Goal: Transaction & Acquisition: Purchase product/service

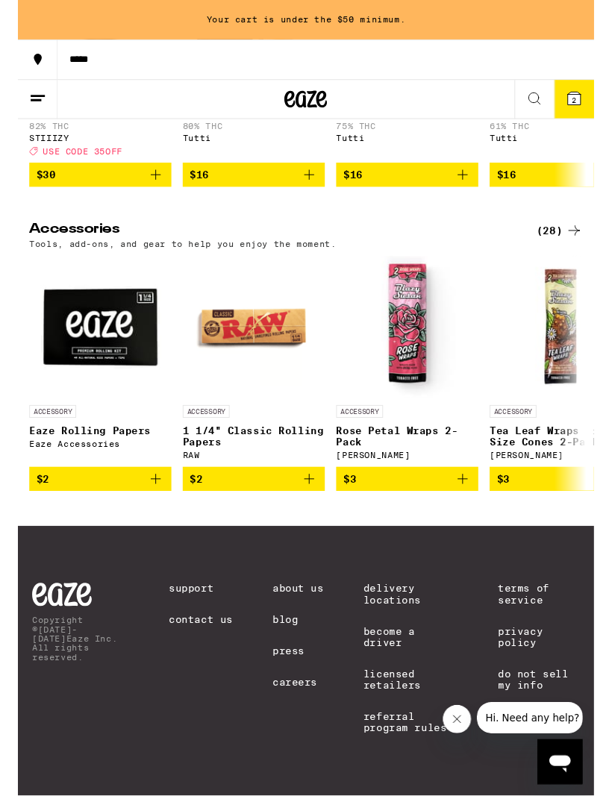
scroll to position [6535, 0]
click at [295, 501] on span "$2" at bounding box center [248, 503] width 134 height 18
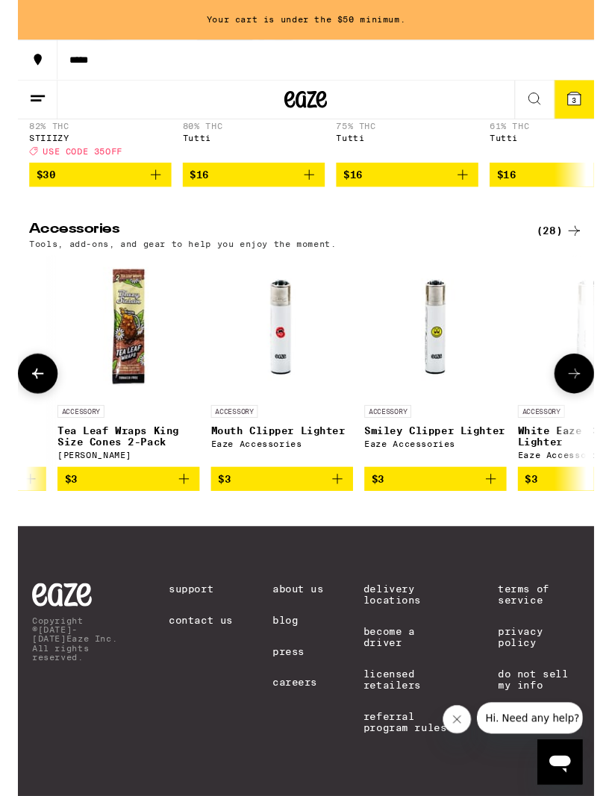
scroll to position [1, 455]
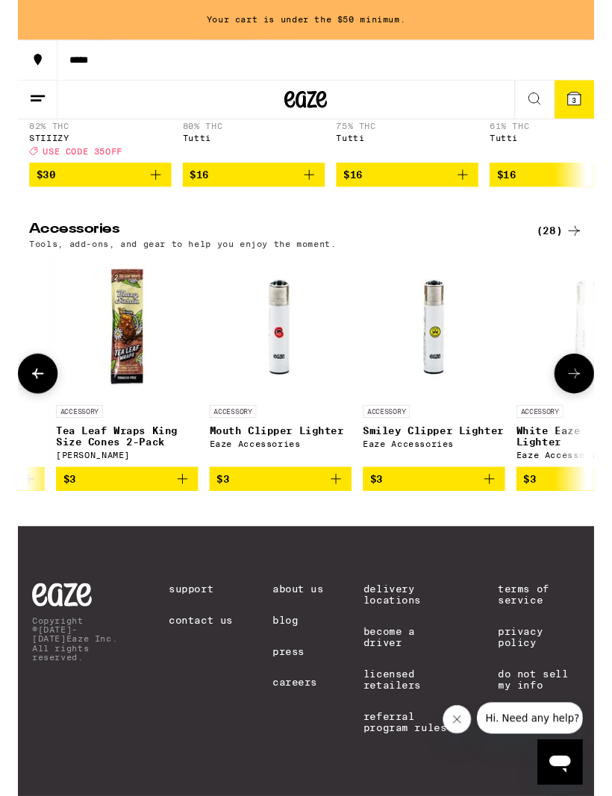
click at [331, 506] on icon "Add to bag" at bounding box center [334, 503] width 18 height 18
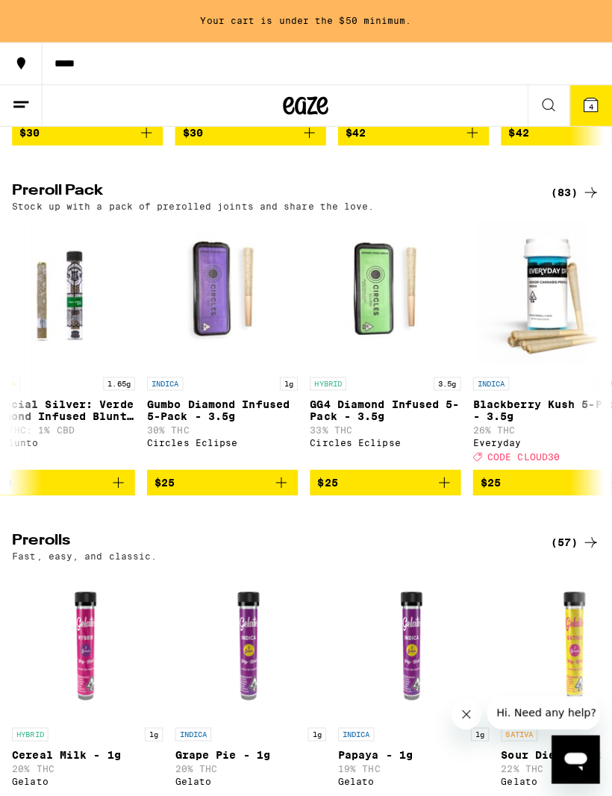
scroll to position [0, 209]
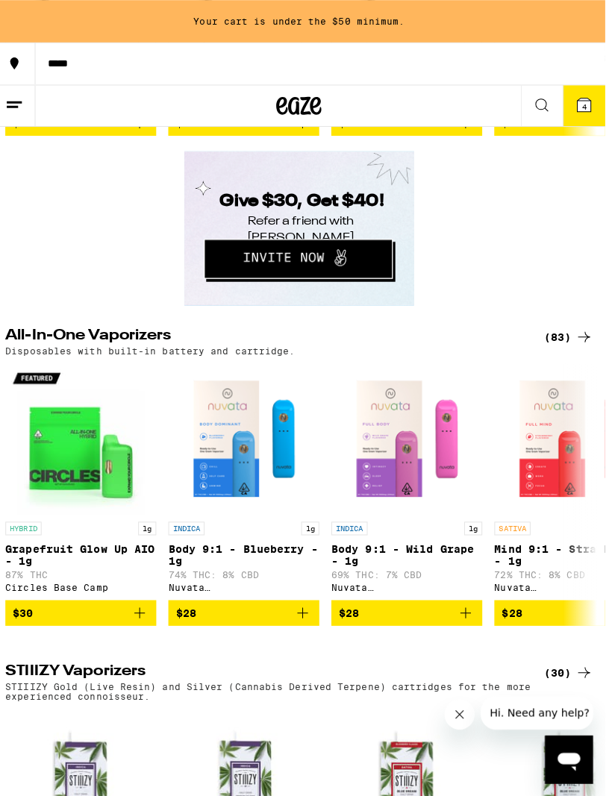
click at [569, 342] on div "(83)" at bounding box center [569, 334] width 49 height 18
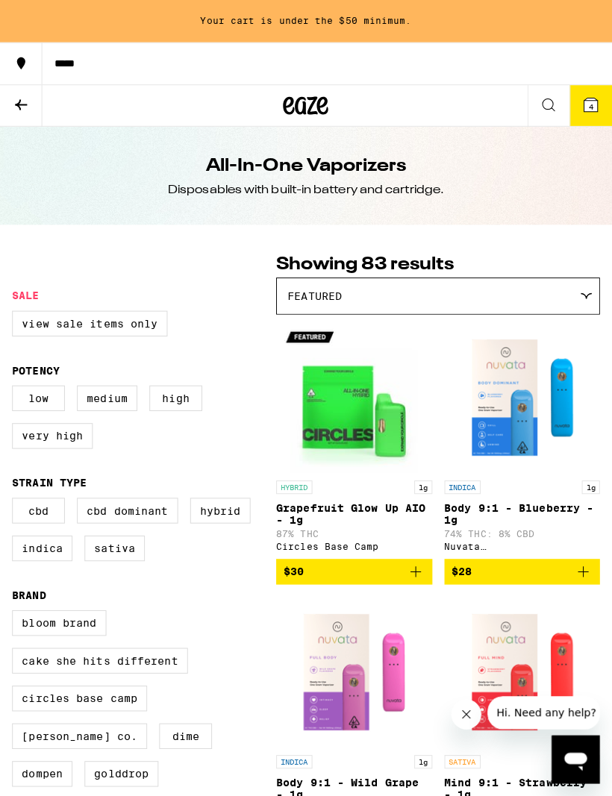
click at [21, 101] on icon at bounding box center [21, 104] width 18 height 18
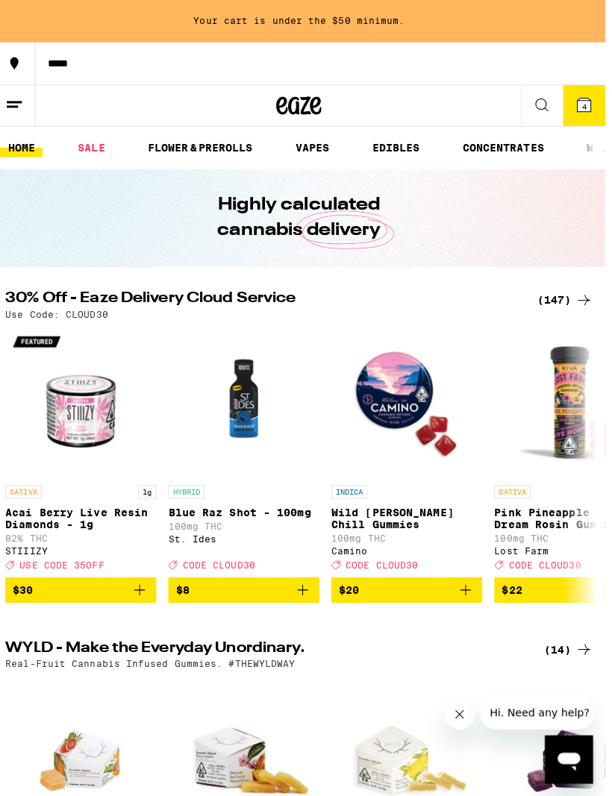
click at [398, 153] on link "EDIBLES" at bounding box center [398, 146] width 62 height 18
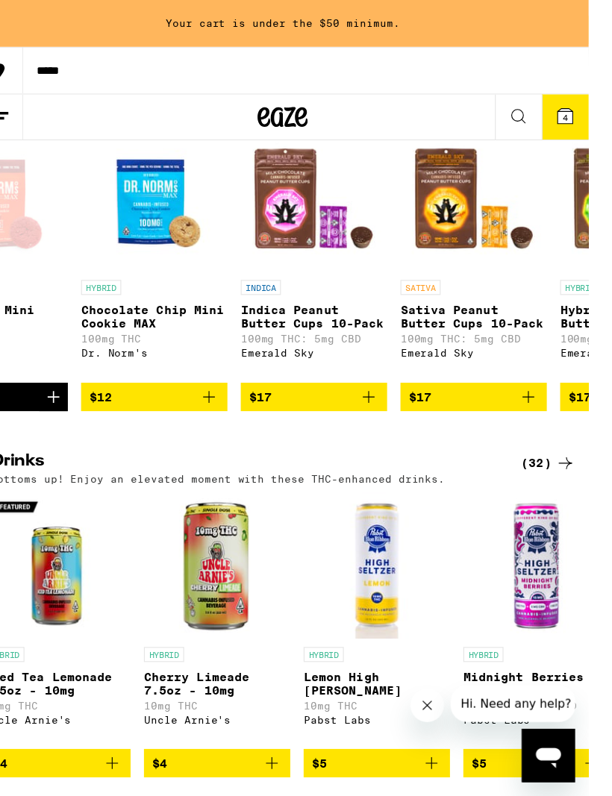
scroll to position [0, 915]
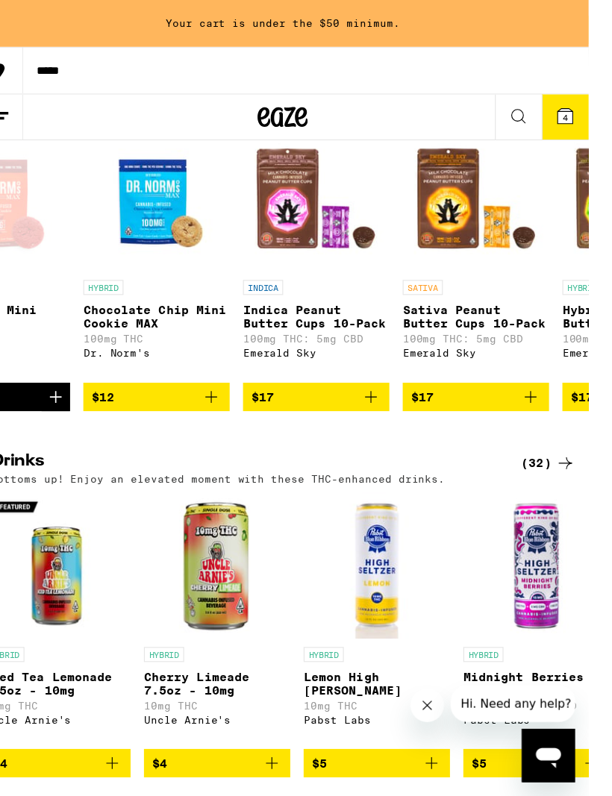
click at [83, 367] on div "1" at bounding box center [17, 354] width 131 height 25
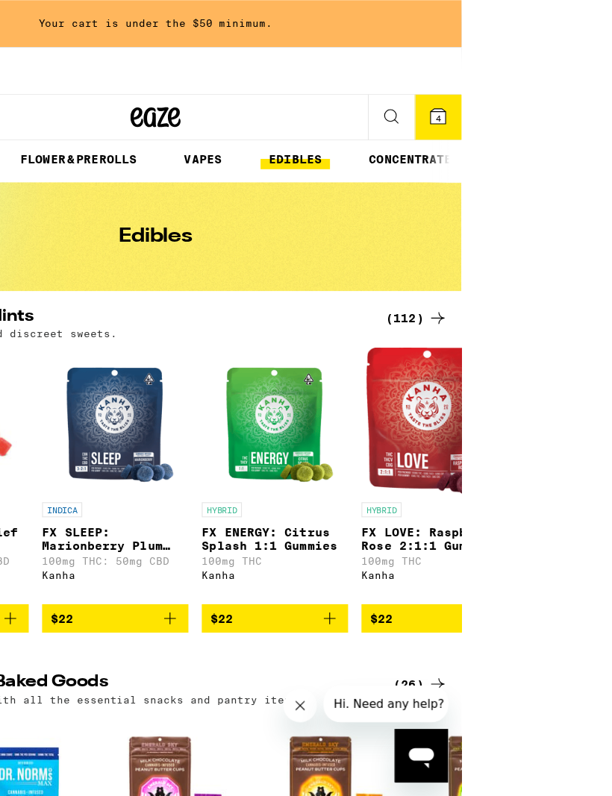
scroll to position [0, 0]
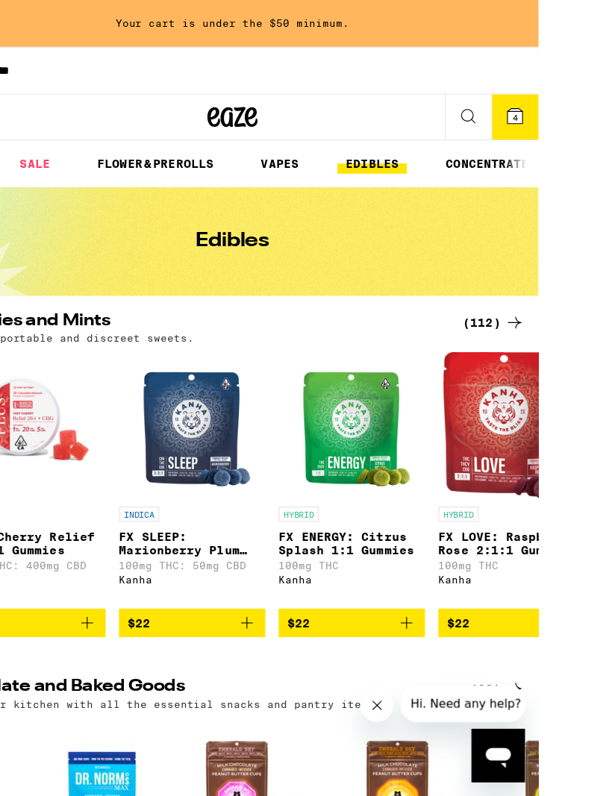
click at [521, 103] on icon at bounding box center [525, 103] width 13 height 13
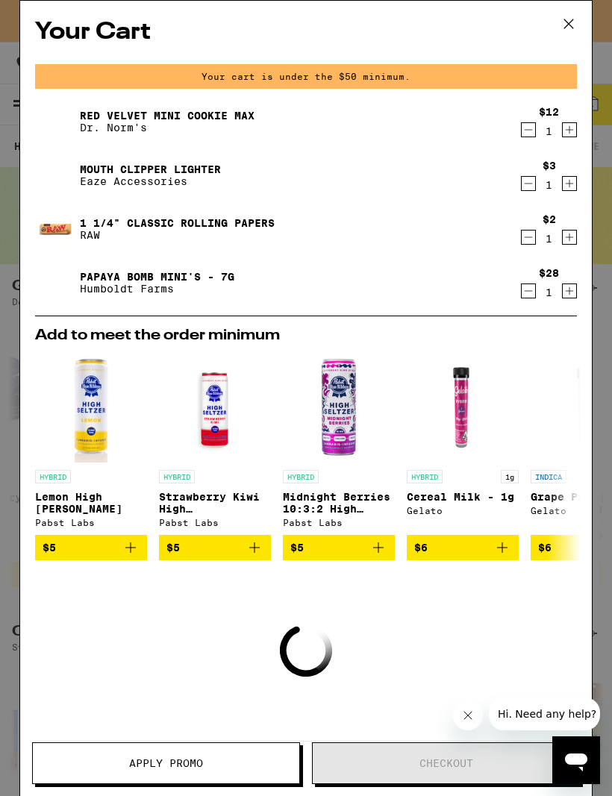
click at [454, 721] on button "Close message from company" at bounding box center [467, 716] width 30 height 30
click at [408, 284] on div "Papaya Bomb Mini's - 7g Humboldt Farms" at bounding box center [277, 283] width 484 height 42
click at [200, 279] on link "Papaya Bomb Mini's - 7g" at bounding box center [157, 277] width 154 height 12
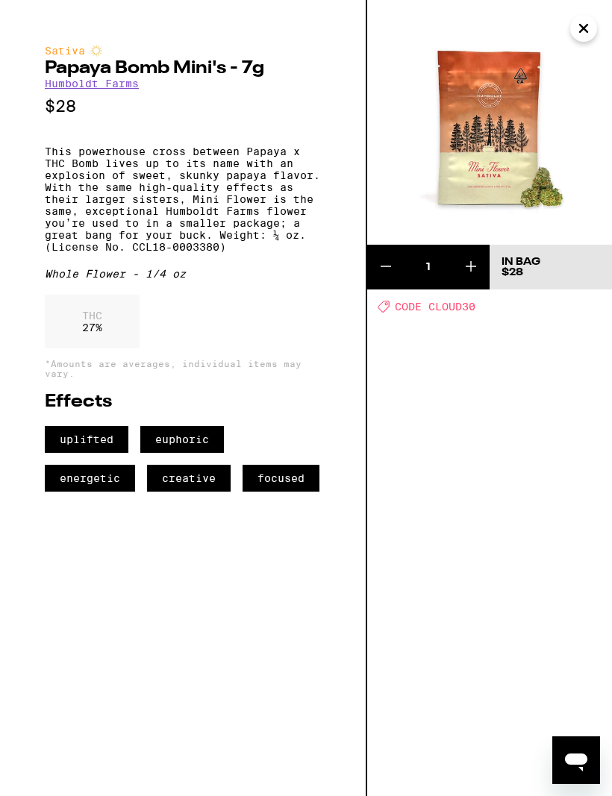
click at [566, 31] on img at bounding box center [489, 122] width 245 height 245
click at [573, 25] on button "Close" at bounding box center [583, 28] width 27 height 27
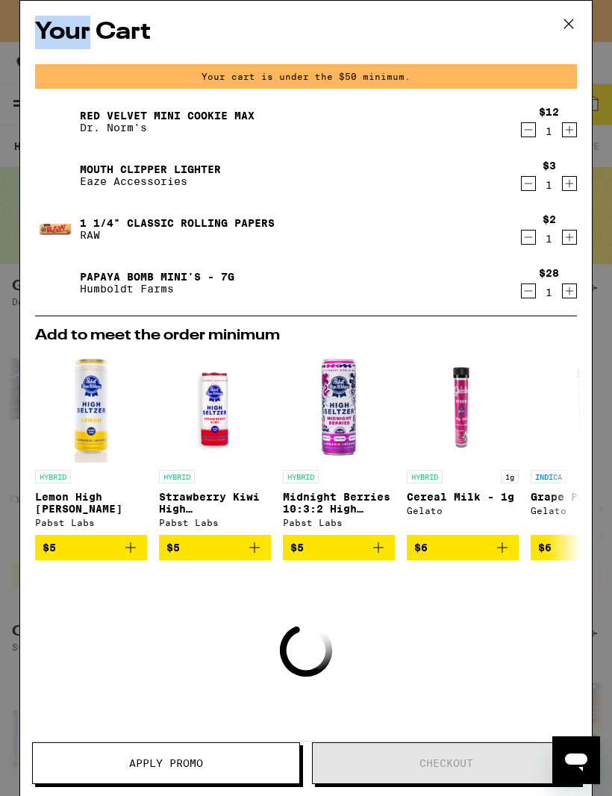
click at [570, 25] on icon at bounding box center [568, 23] width 9 height 9
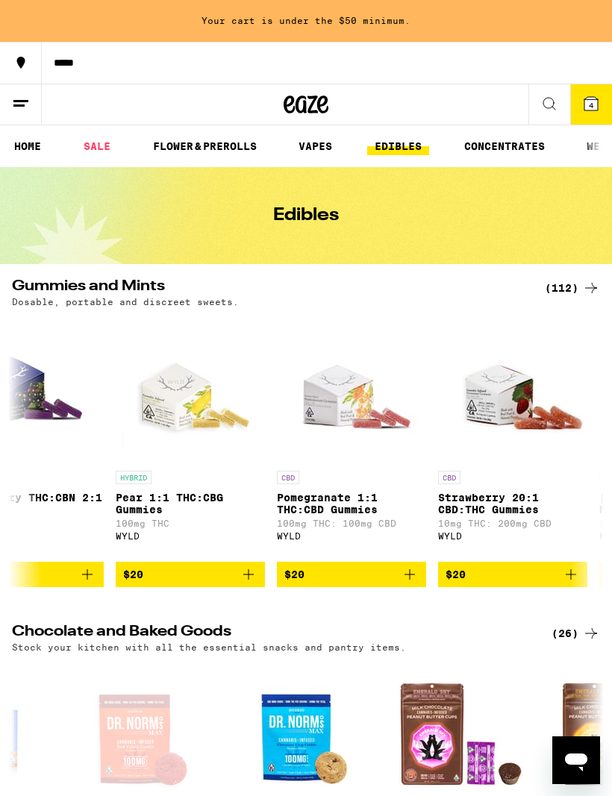
click at [101, 139] on link "SALE" at bounding box center [97, 146] width 42 height 18
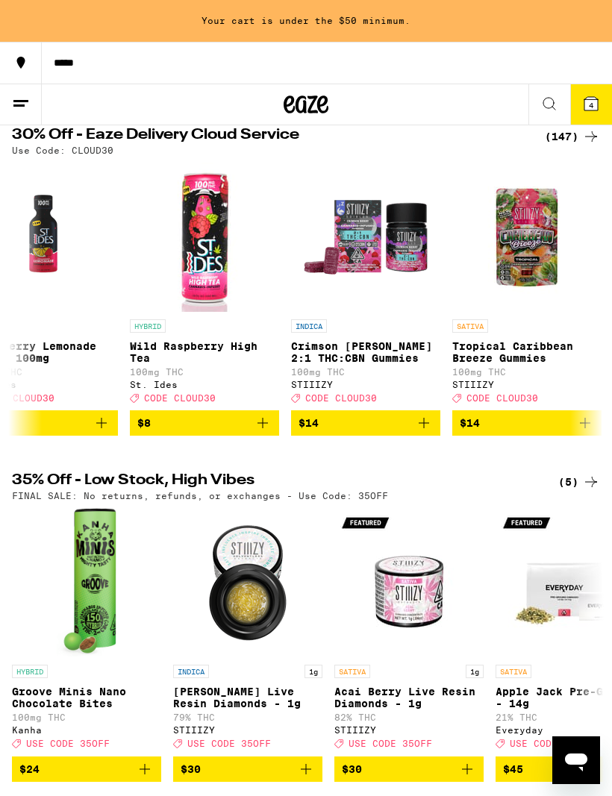
scroll to position [0, -1]
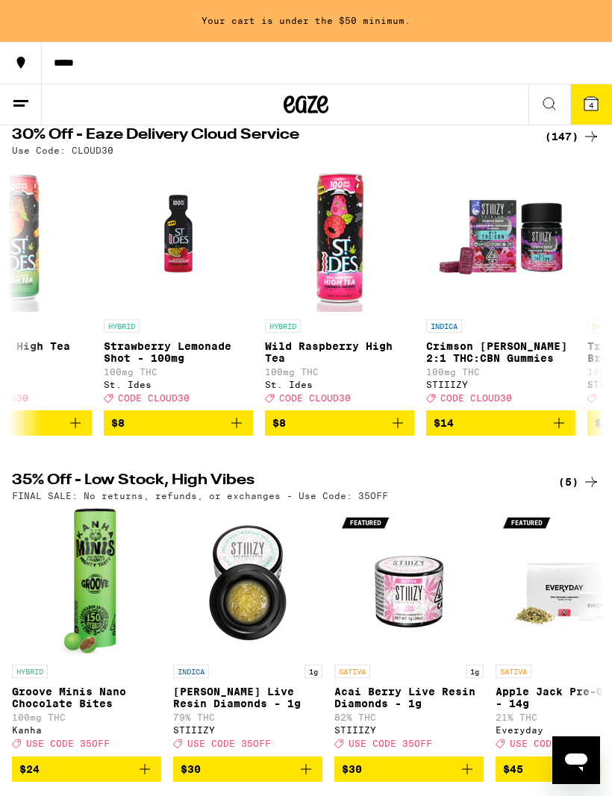
click at [590, 106] on span "4" at bounding box center [591, 105] width 4 height 9
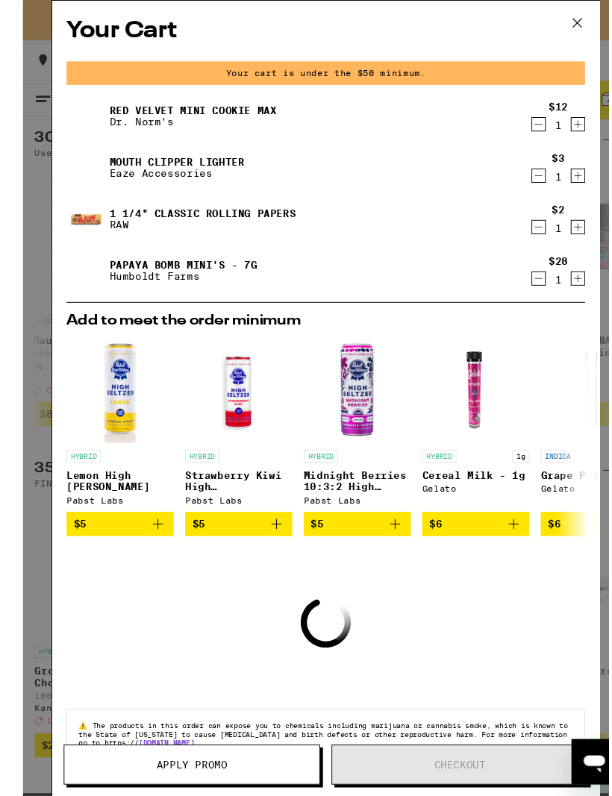
scroll to position [153, 0]
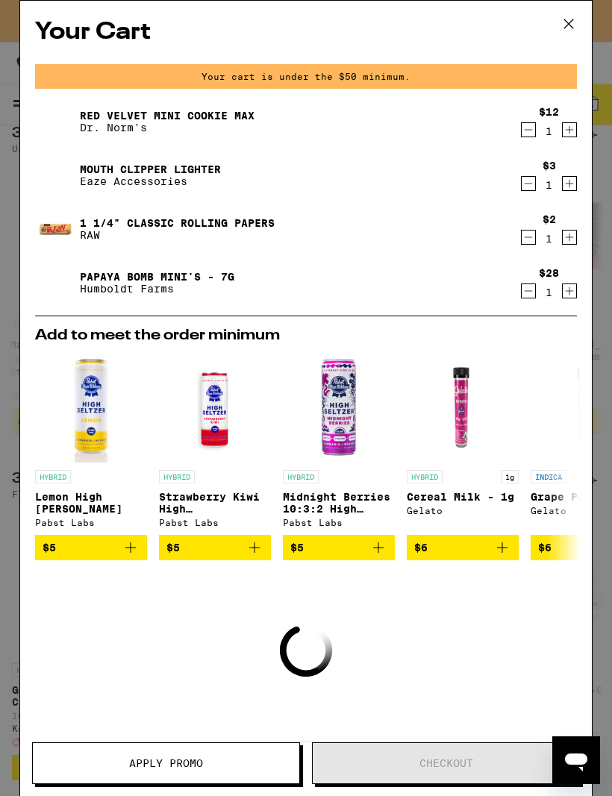
click at [575, 13] on icon at bounding box center [568, 24] width 22 height 22
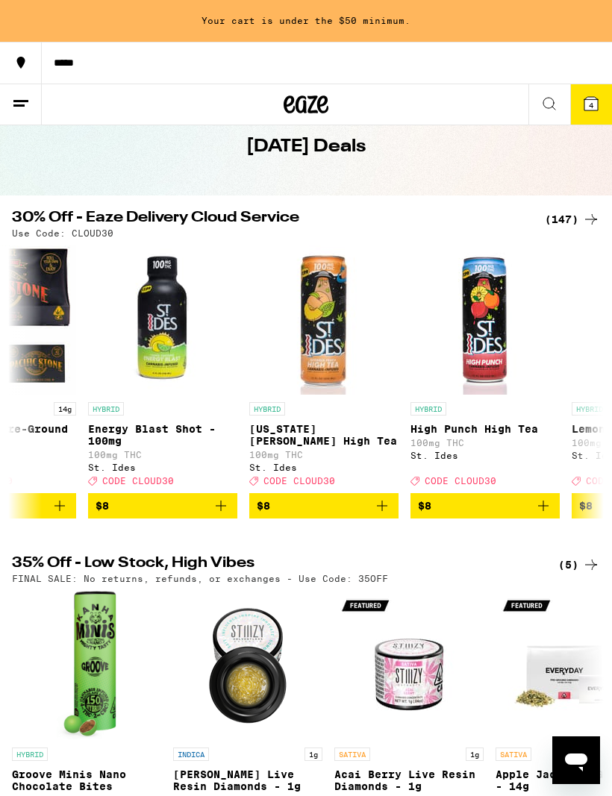
scroll to position [59, 0]
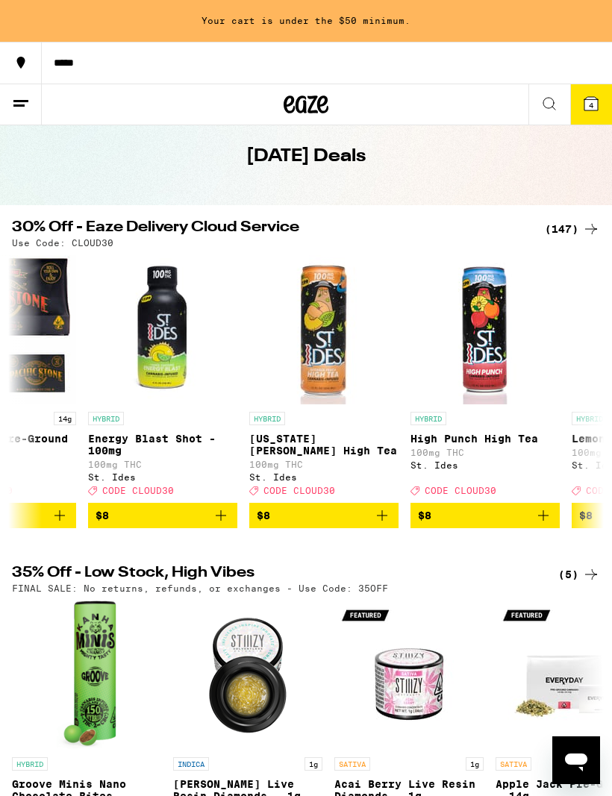
click at [560, 236] on div "(147)" at bounding box center [572, 229] width 55 height 18
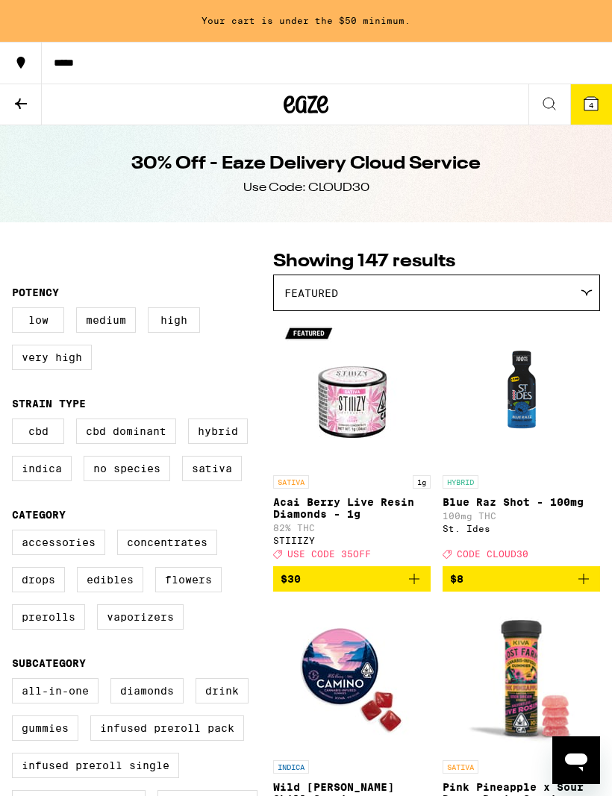
click at [22, 102] on icon at bounding box center [21, 103] width 12 height 10
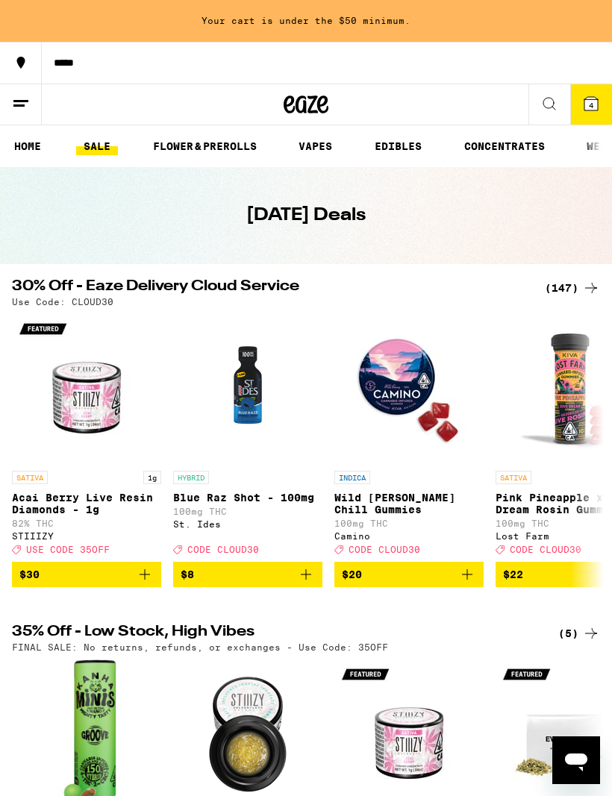
click at [182, 151] on link "FLOWER & PREROLLS" at bounding box center [205, 146] width 119 height 18
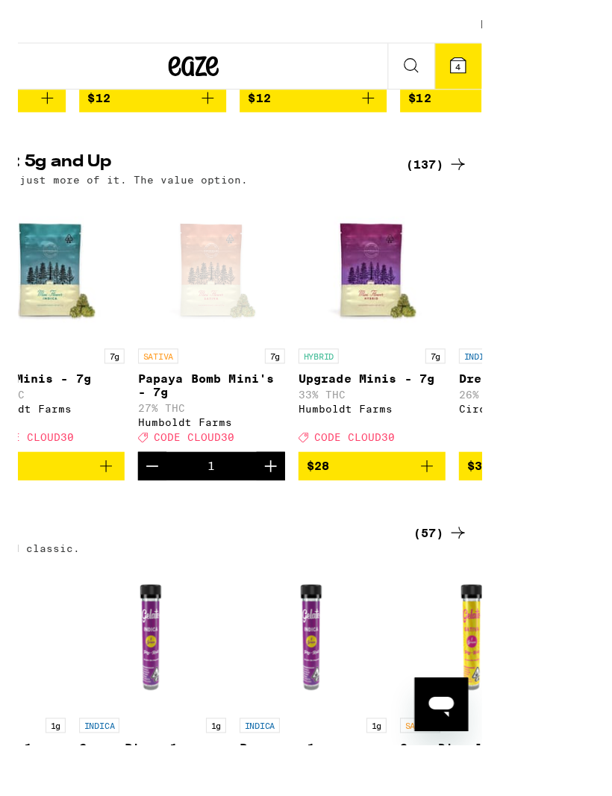
scroll to position [0, 796]
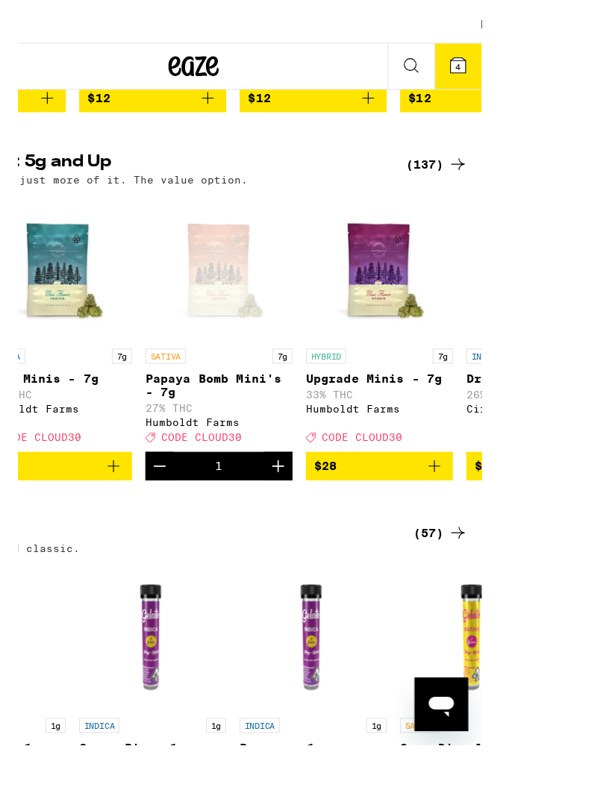
click at [194, 468] on icon "Add to bag" at bounding box center [185, 460] width 18 height 18
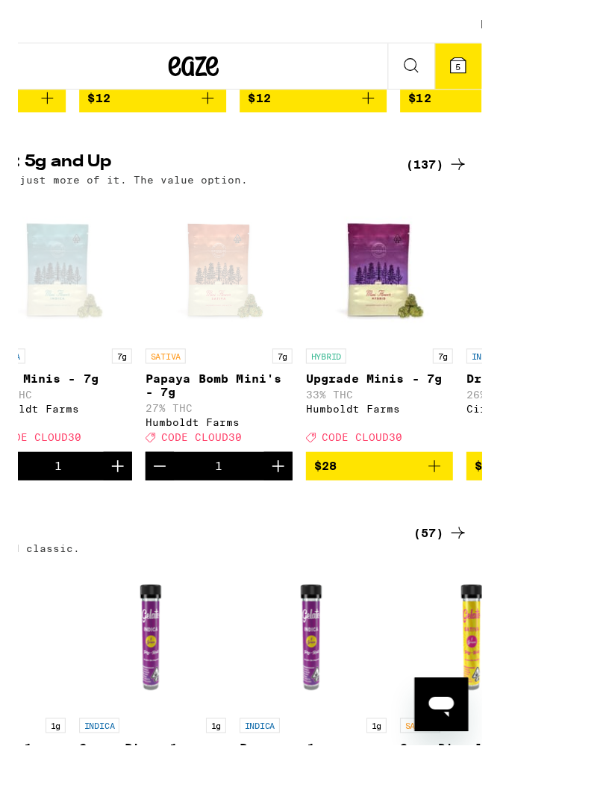
click at [235, 469] on icon "Decrement" at bounding box center [226, 460] width 18 height 18
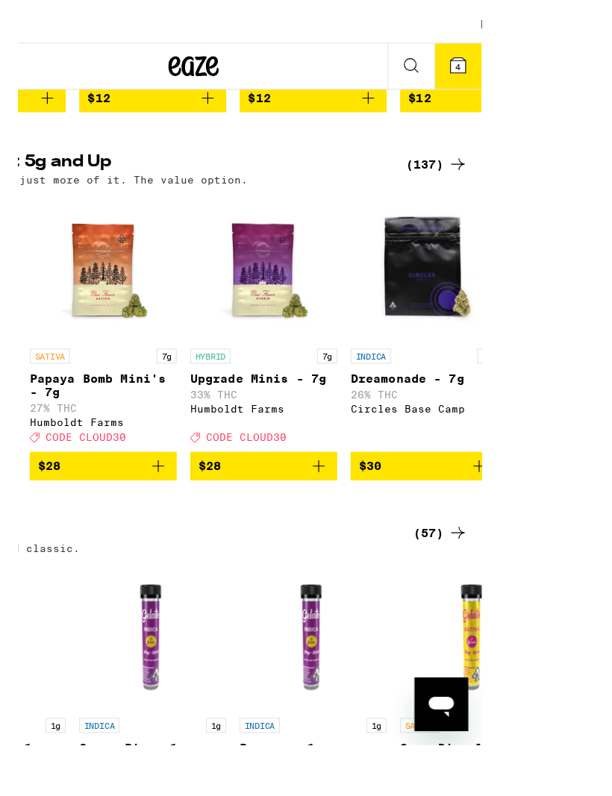
scroll to position [0, 905]
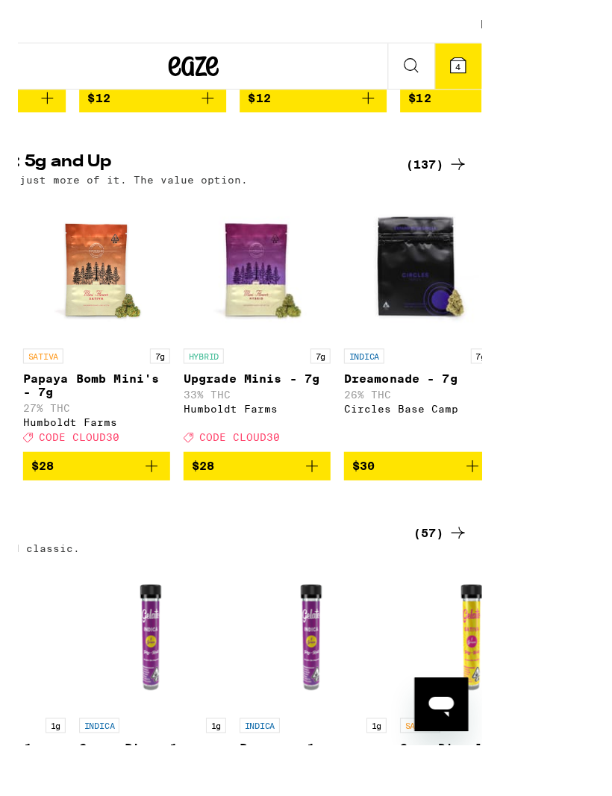
click at [366, 466] on icon "Add to bag" at bounding box center [361, 460] width 10 height 10
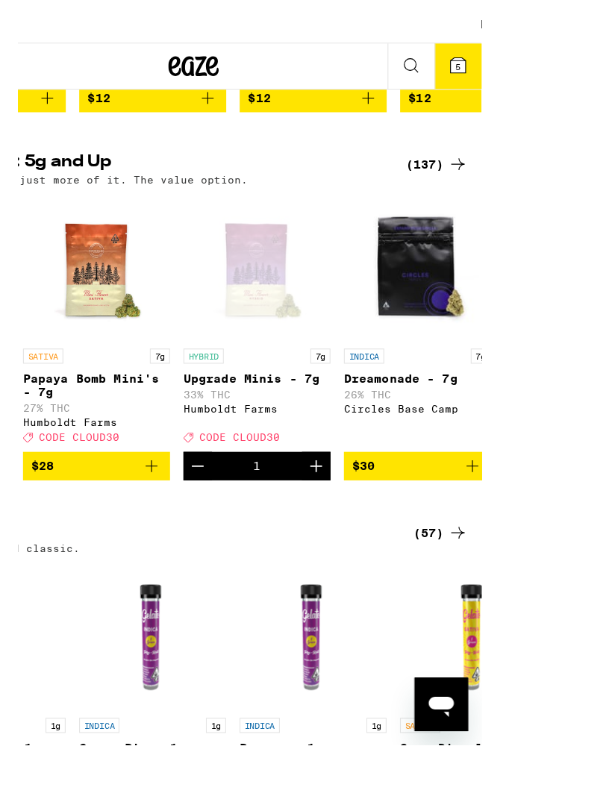
click at [492, 101] on span "5" at bounding box center [491, 105] width 4 height 9
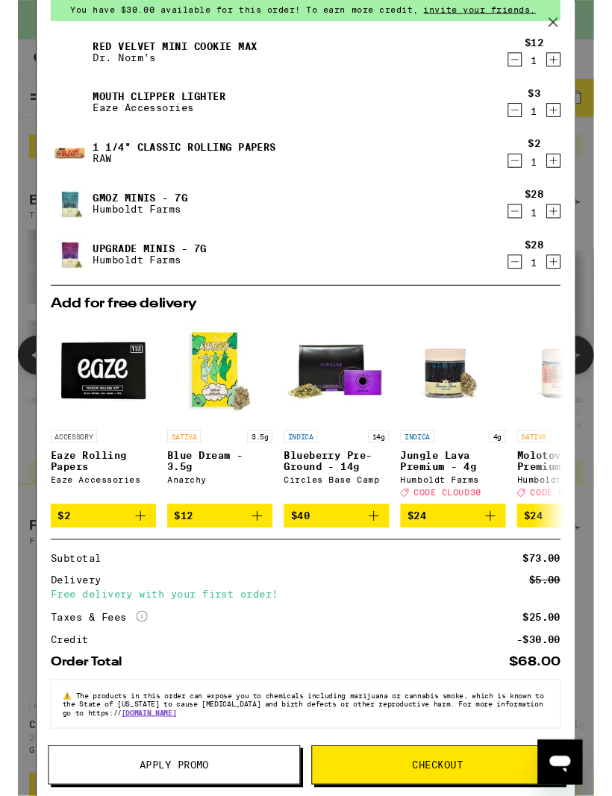
scroll to position [431, 0]
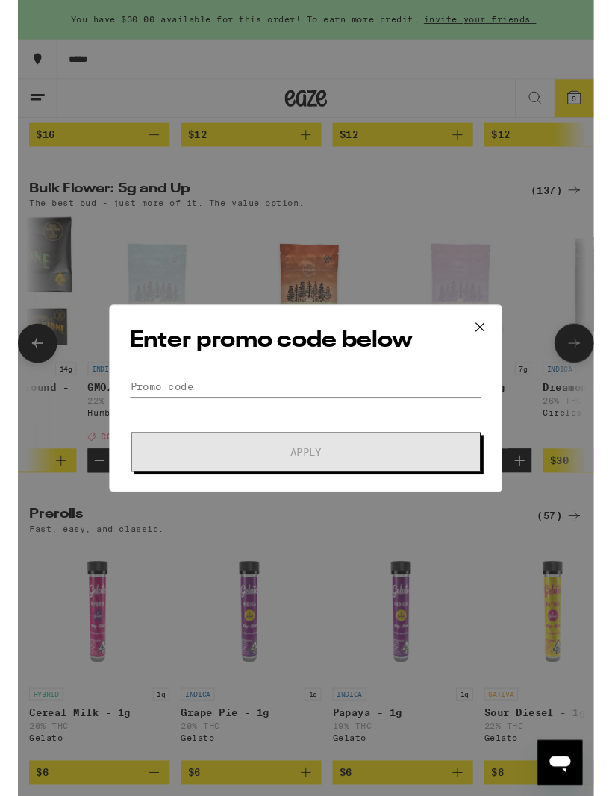
click at [351, 400] on input "Promo Code" at bounding box center [306, 411] width 375 height 22
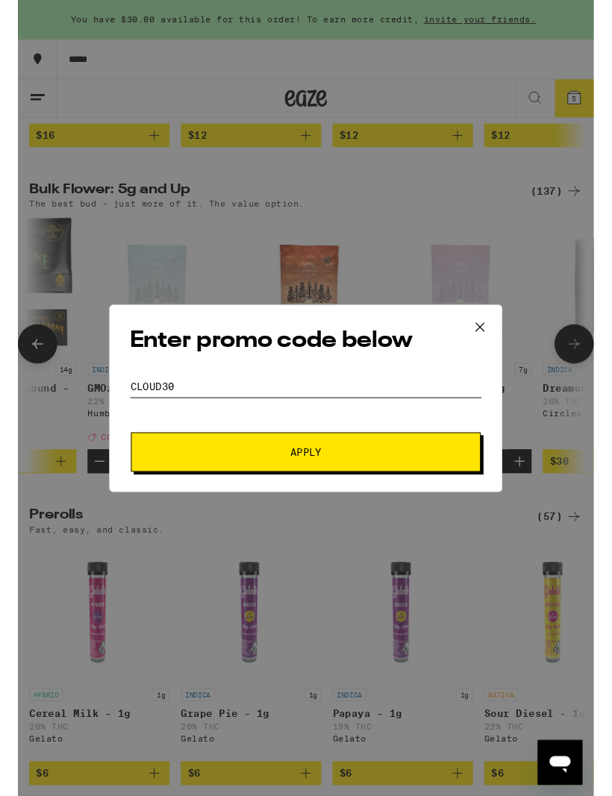
type input "Cloud30"
click at [441, 484] on button "Apply" at bounding box center [306, 481] width 372 height 42
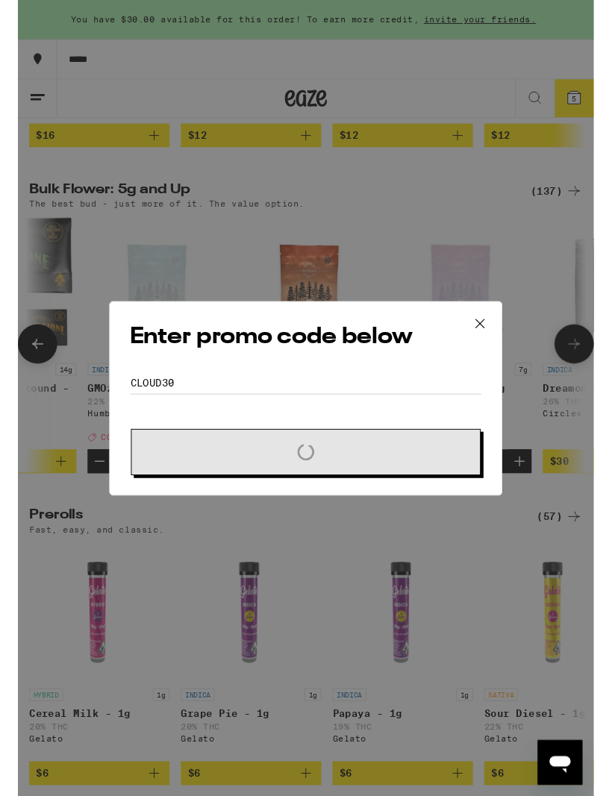
scroll to position [431, 0]
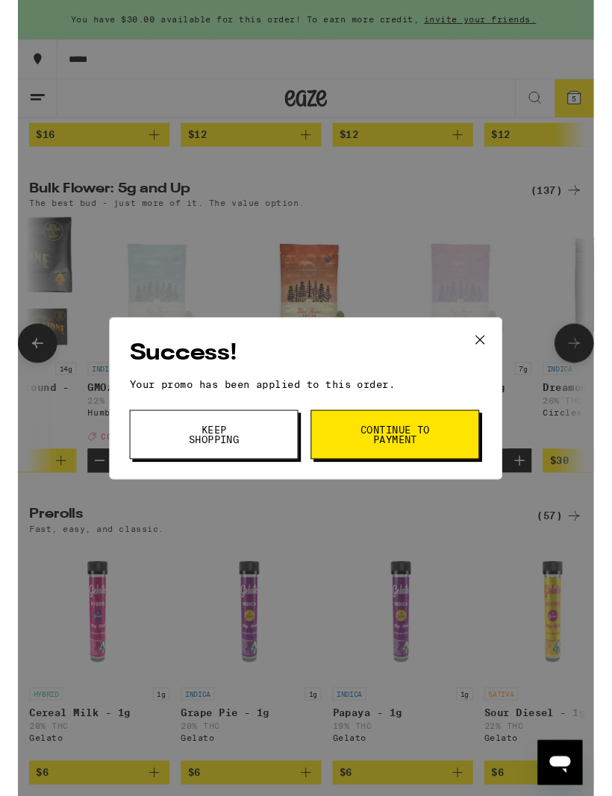
click at [472, 469] on button "Continue to payment" at bounding box center [400, 462] width 179 height 52
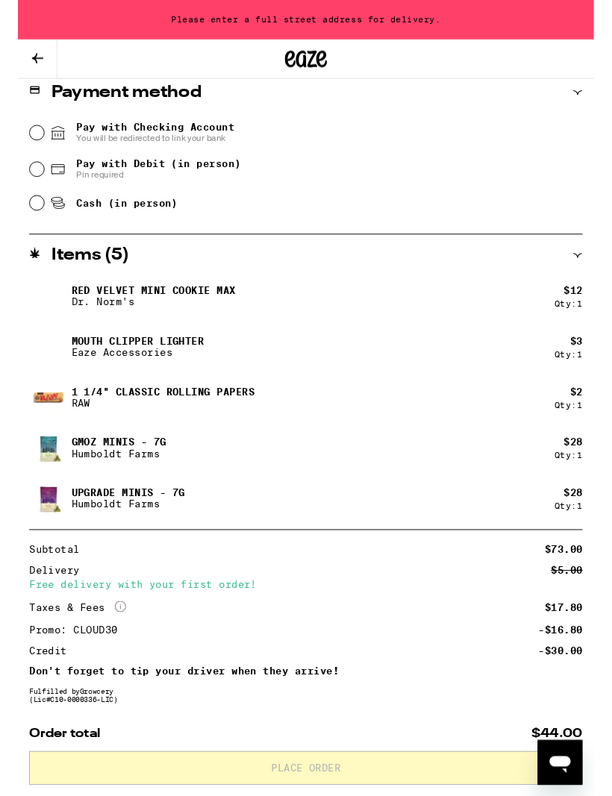
scroll to position [642, 0]
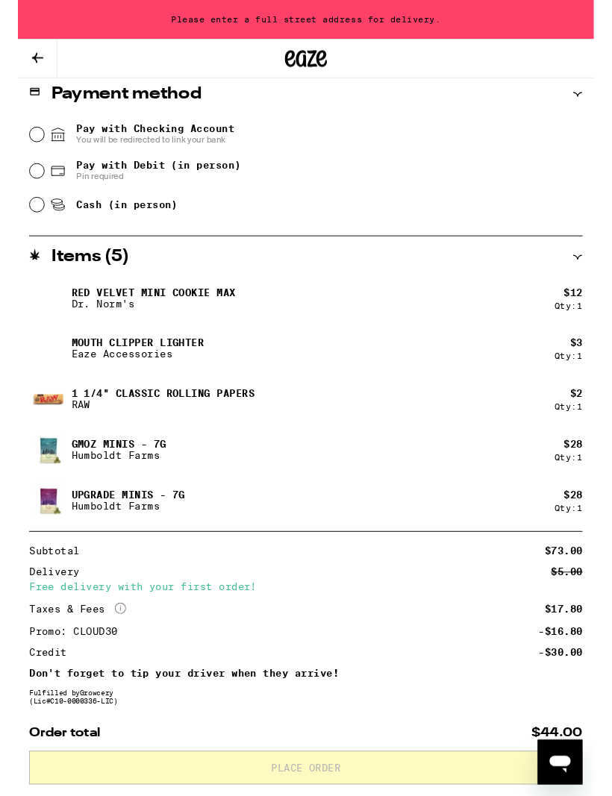
click at [28, 60] on icon at bounding box center [21, 62] width 18 height 18
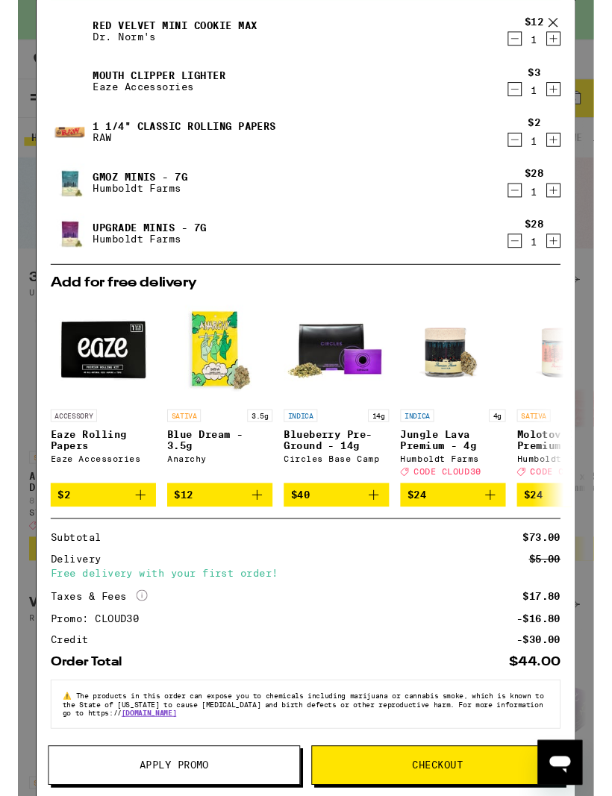
scroll to position [80, 0]
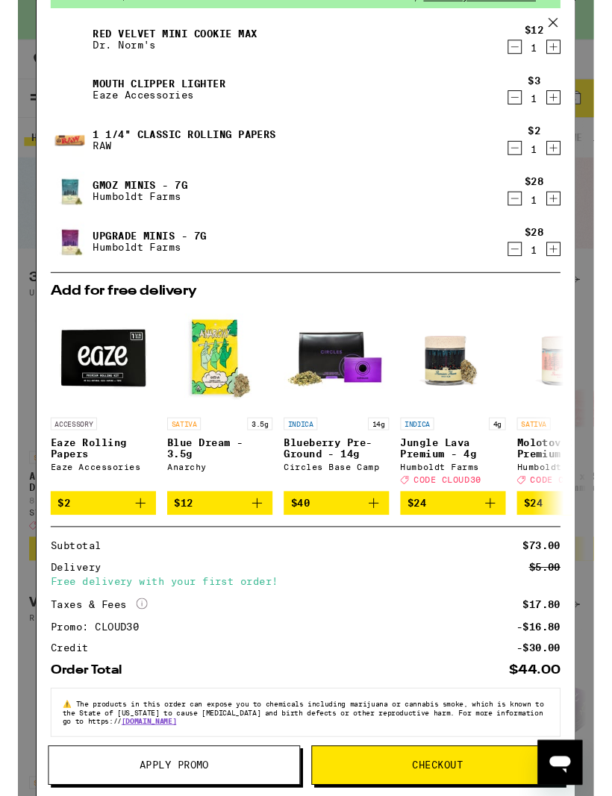
click at [524, 270] on icon "Decrement" at bounding box center [528, 265] width 13 height 18
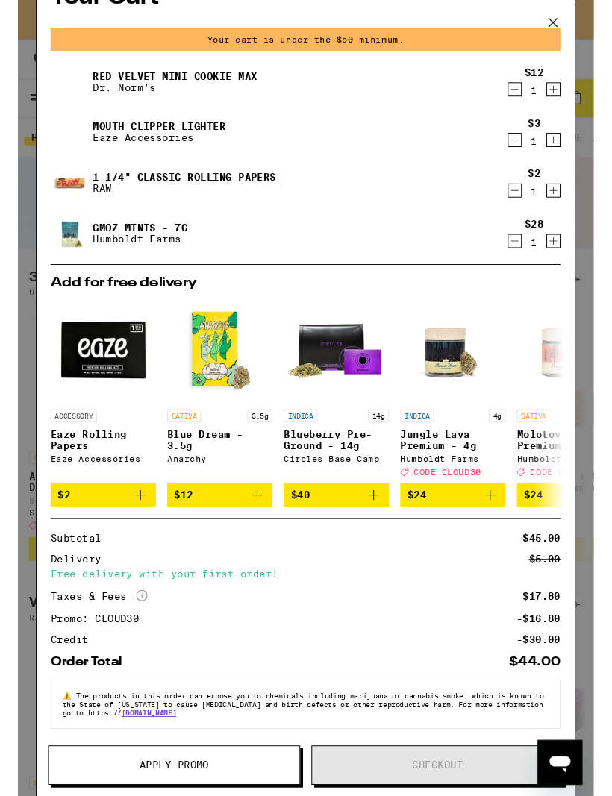
scroll to position [0, 0]
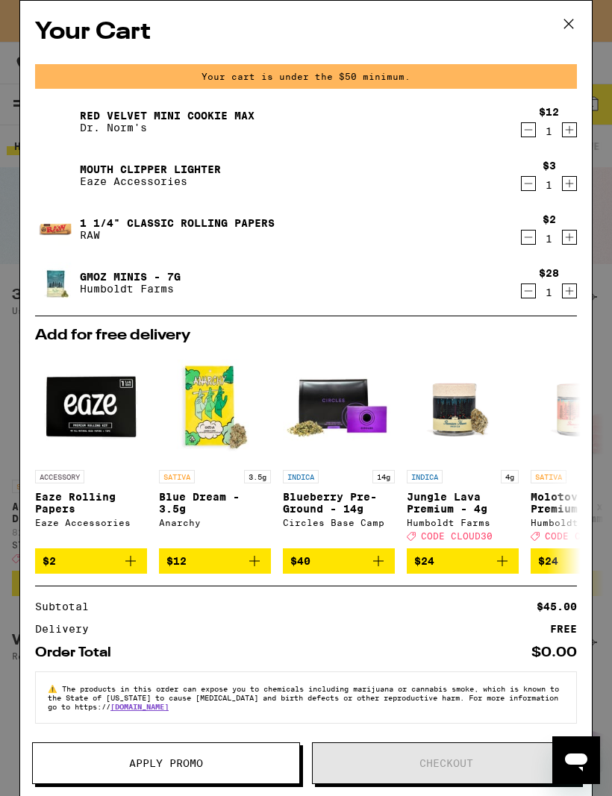
click at [563, 136] on icon "Increment" at bounding box center [569, 130] width 13 height 18
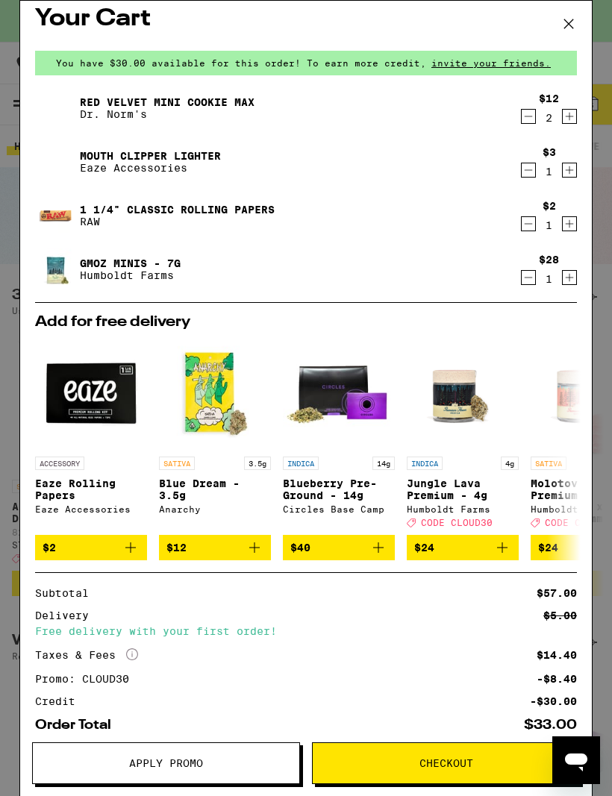
scroll to position [9, 0]
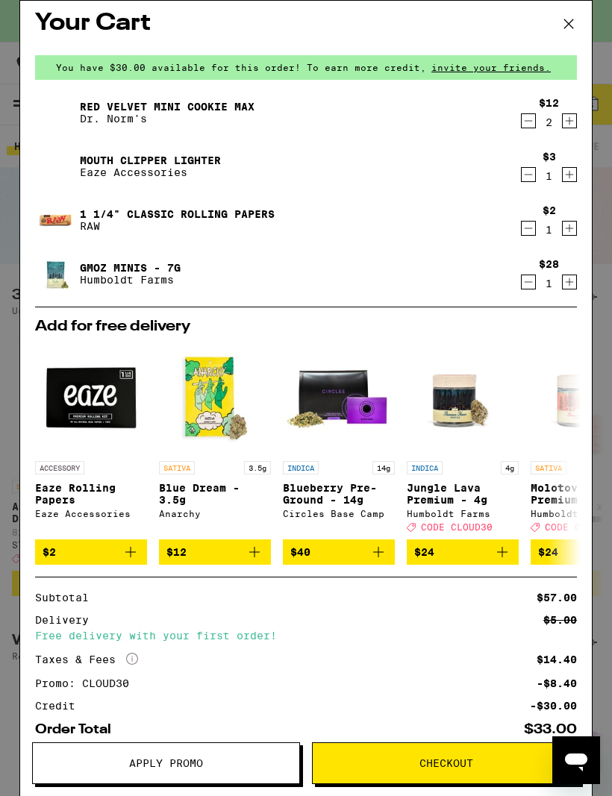
click at [531, 176] on icon "Decrement" at bounding box center [528, 175] width 13 height 18
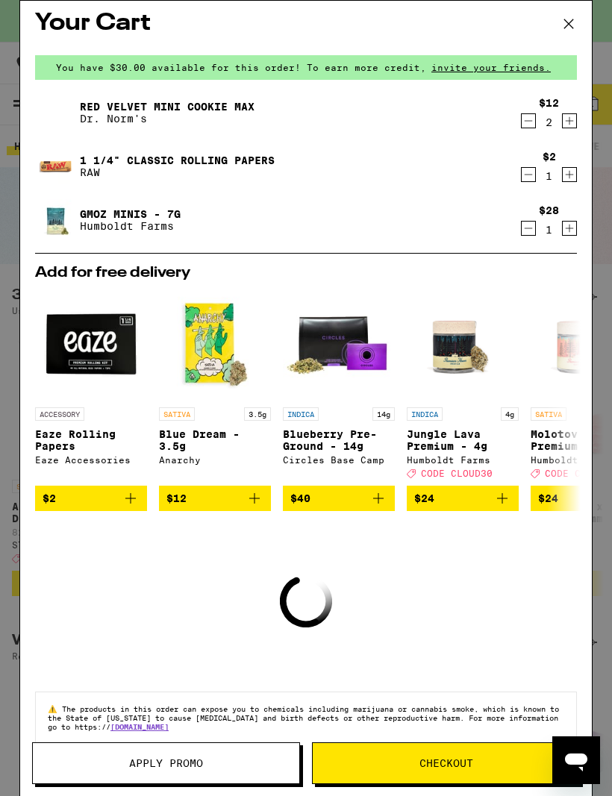
click at [530, 179] on icon "Decrement" at bounding box center [528, 175] width 13 height 18
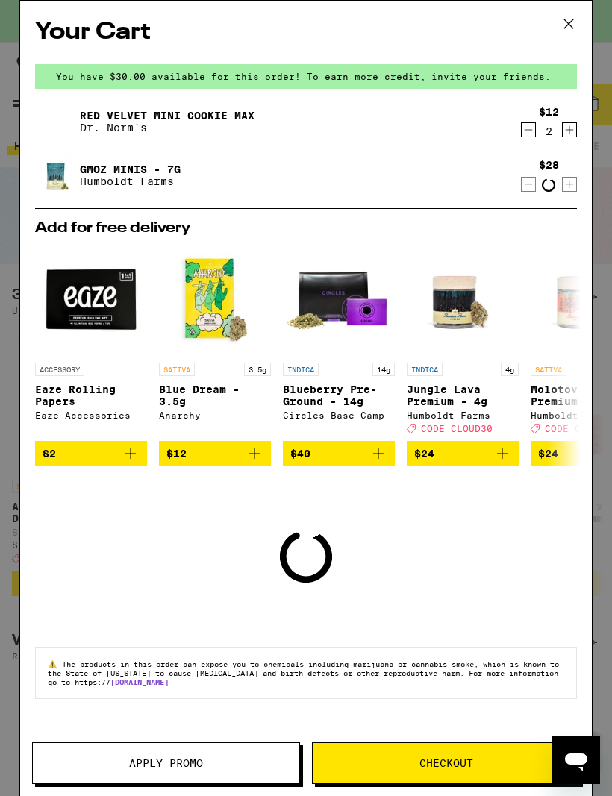
scroll to position [0, 0]
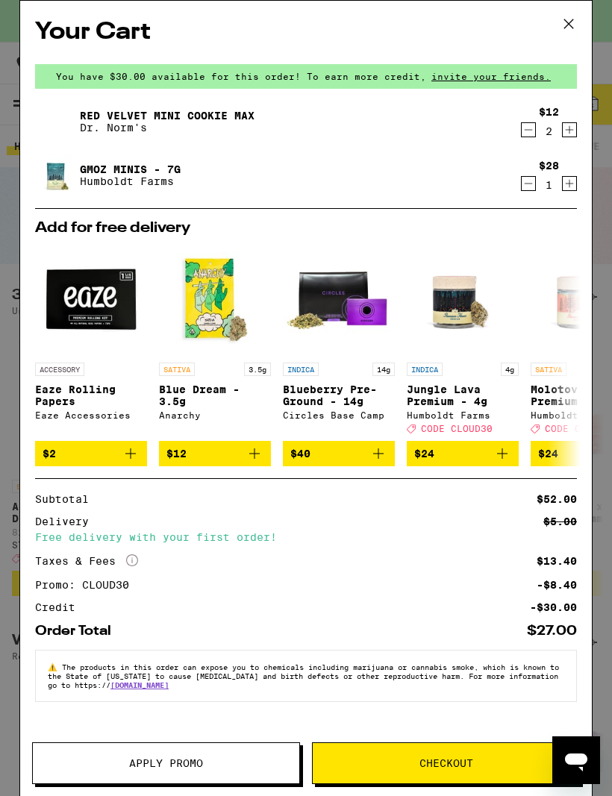
click at [528, 135] on icon "Decrement" at bounding box center [528, 130] width 13 height 18
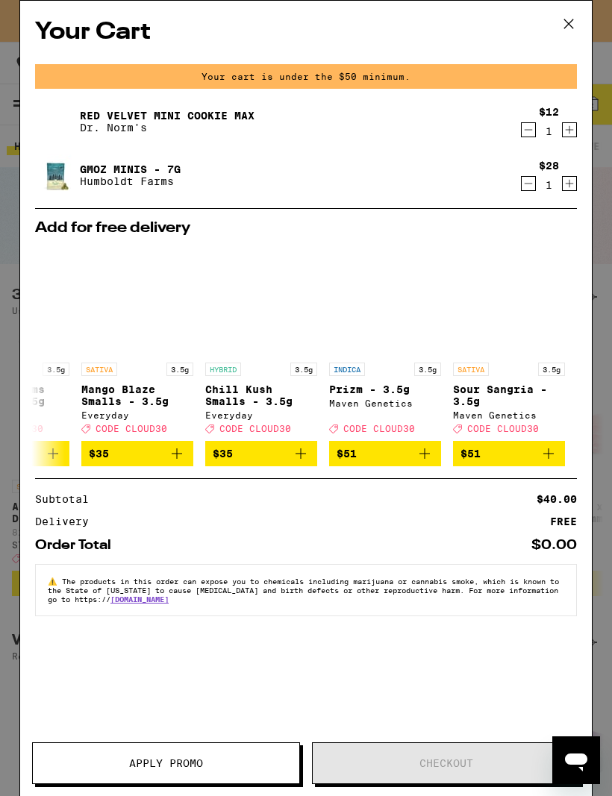
scroll to position [0, 697]
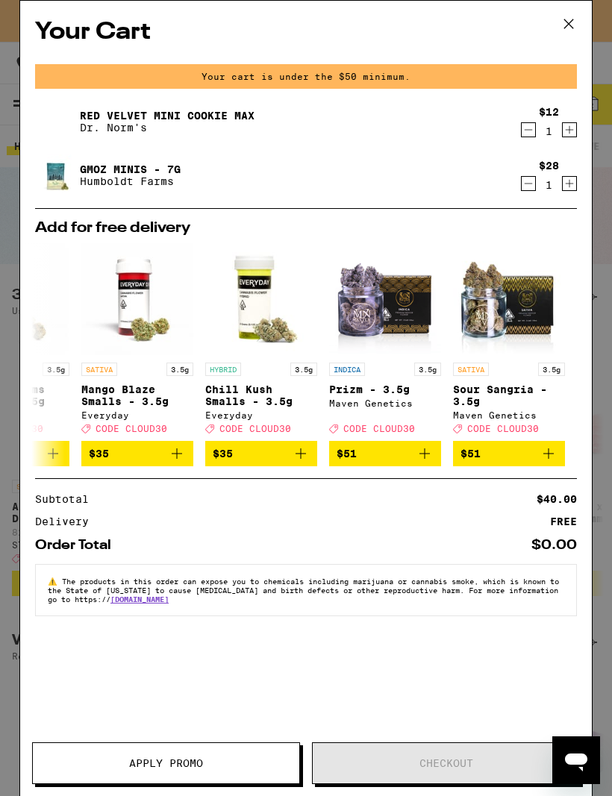
click at [571, 24] on icon at bounding box center [568, 24] width 22 height 22
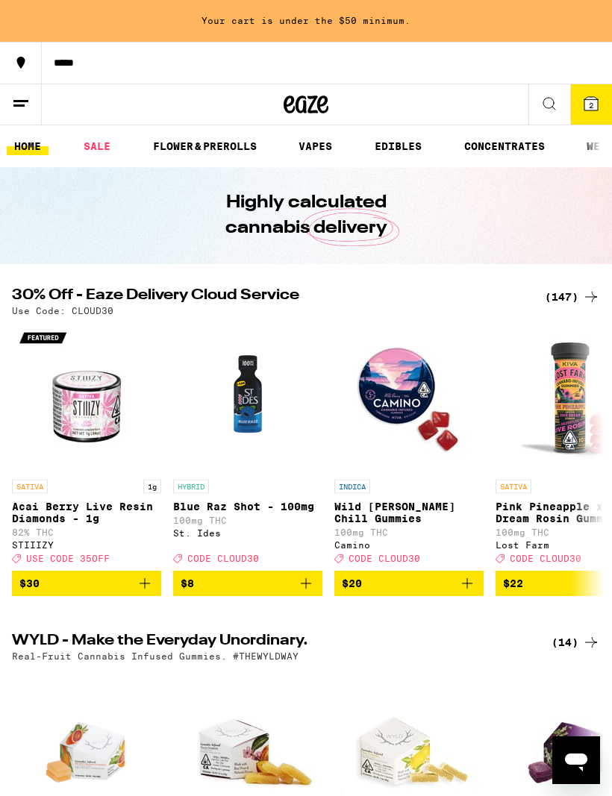
click at [472, 468] on img "Open page for Wild Berry Chill Gummies from Camino" at bounding box center [408, 397] width 149 height 149
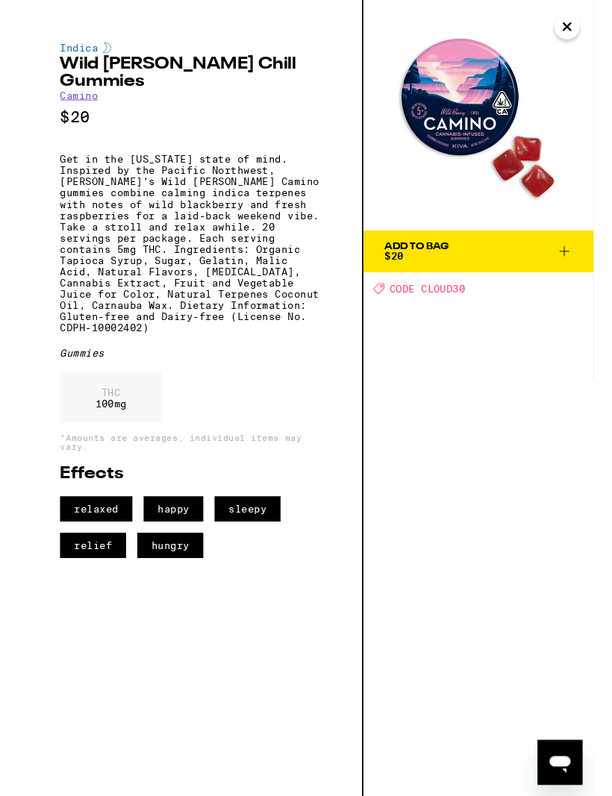
scroll to position [458, 0]
click at [581, 37] on icon "Close" at bounding box center [584, 28] width 18 height 22
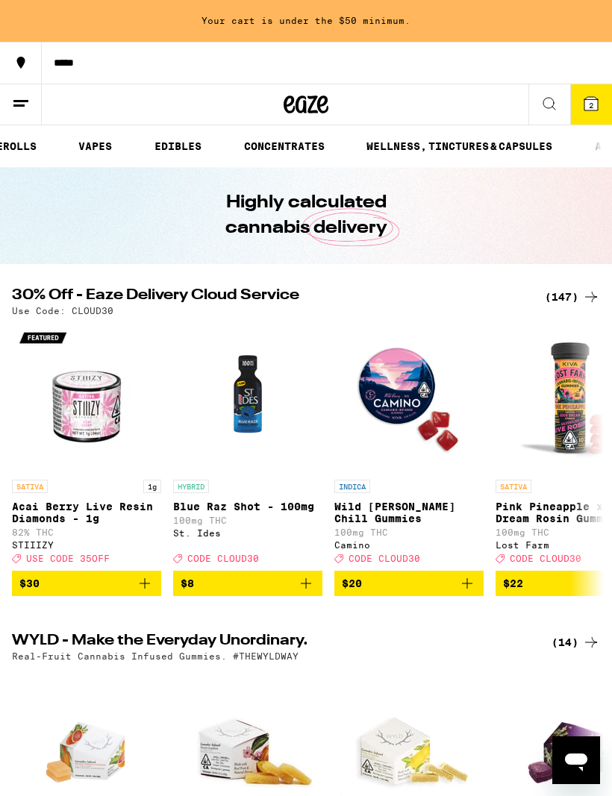
scroll to position [0, 198]
click at [203, 148] on link "EDIBLES" at bounding box center [200, 146] width 62 height 18
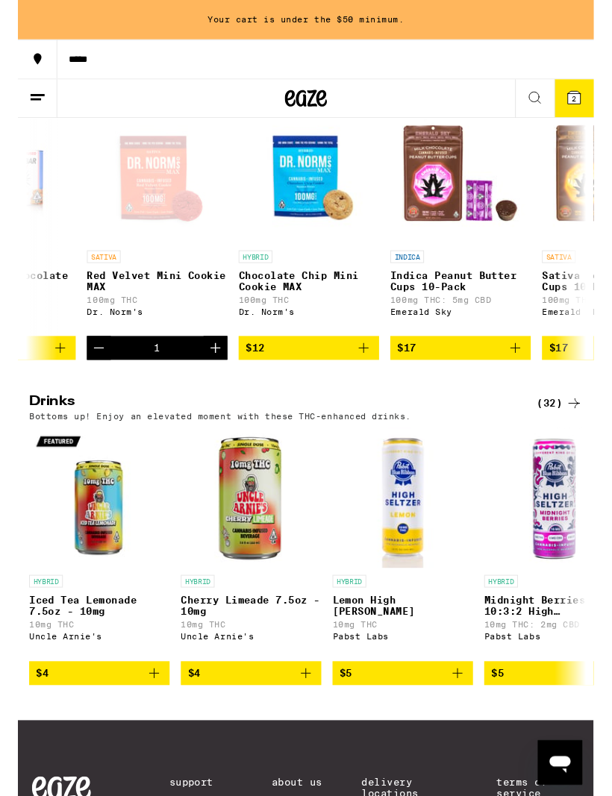
scroll to position [519, 0]
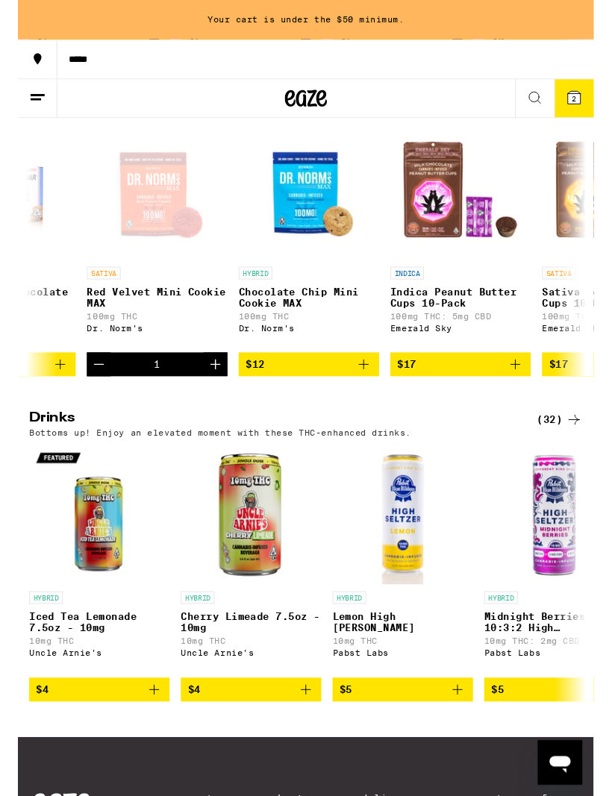
click at [218, 396] on icon "Increment" at bounding box center [210, 387] width 18 height 18
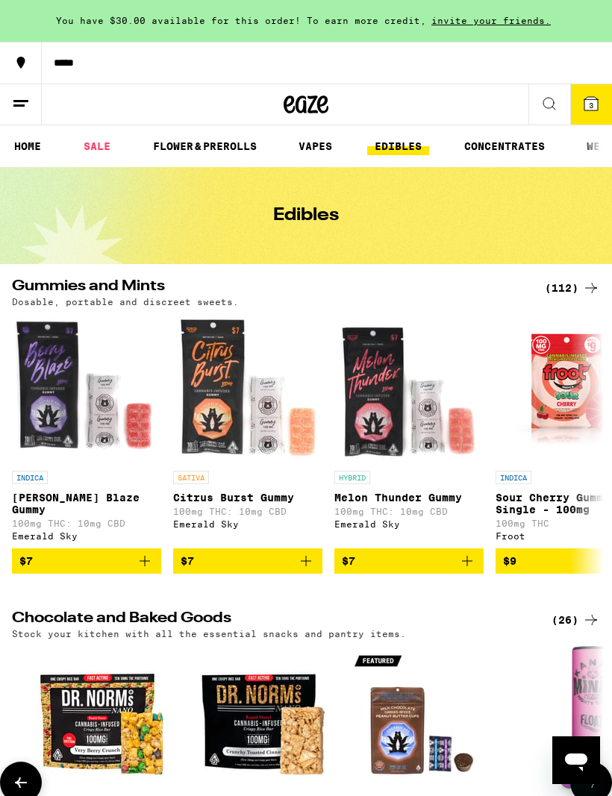
scroll to position [0, 0]
click at [101, 150] on link "SALE" at bounding box center [97, 146] width 42 height 18
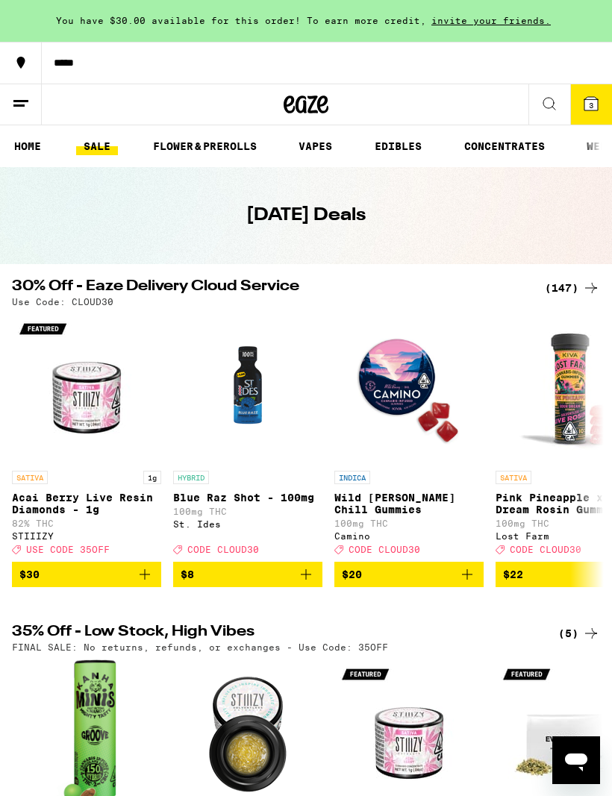
click at [573, 295] on div "(147)" at bounding box center [572, 288] width 55 height 18
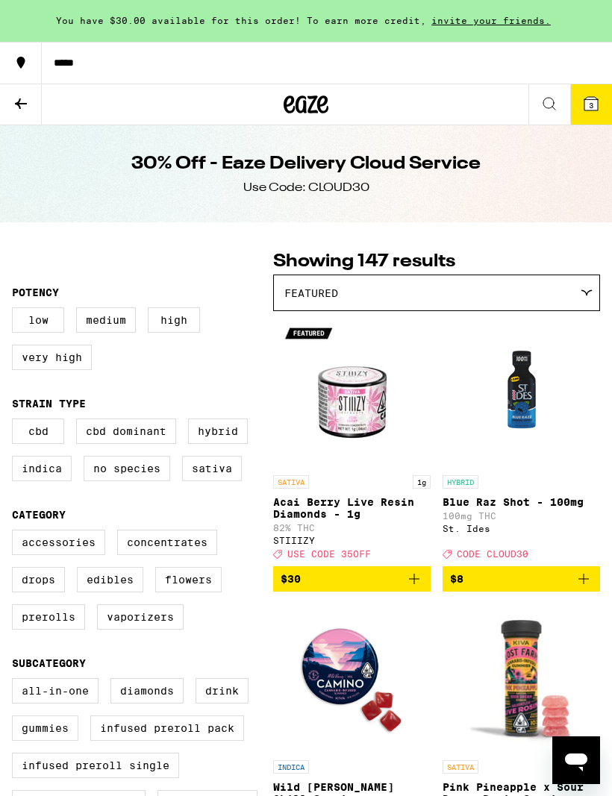
click at [584, 109] on icon at bounding box center [590, 103] width 13 height 13
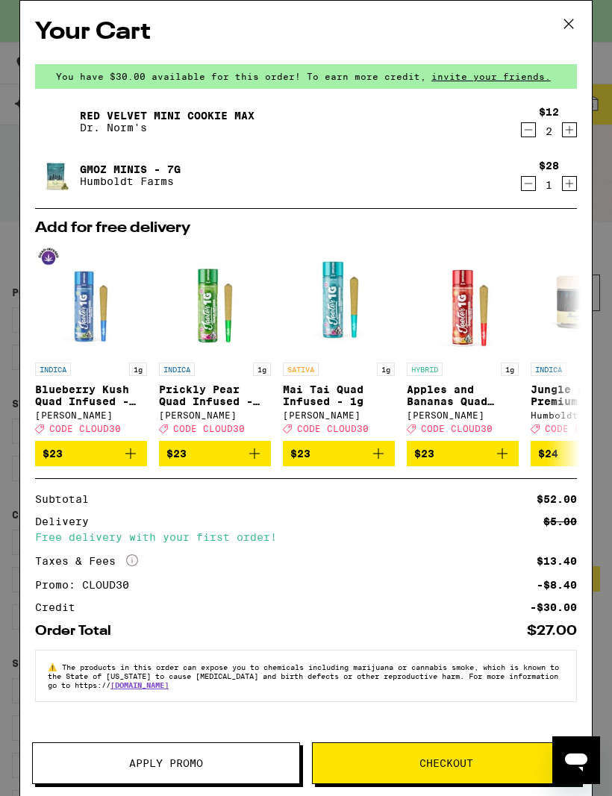
click at [309, 180] on div "GMOz Minis - 7g Humboldt Farms" at bounding box center [277, 175] width 484 height 42
click at [146, 173] on link "GMOz Minis - 7g" at bounding box center [130, 169] width 101 height 12
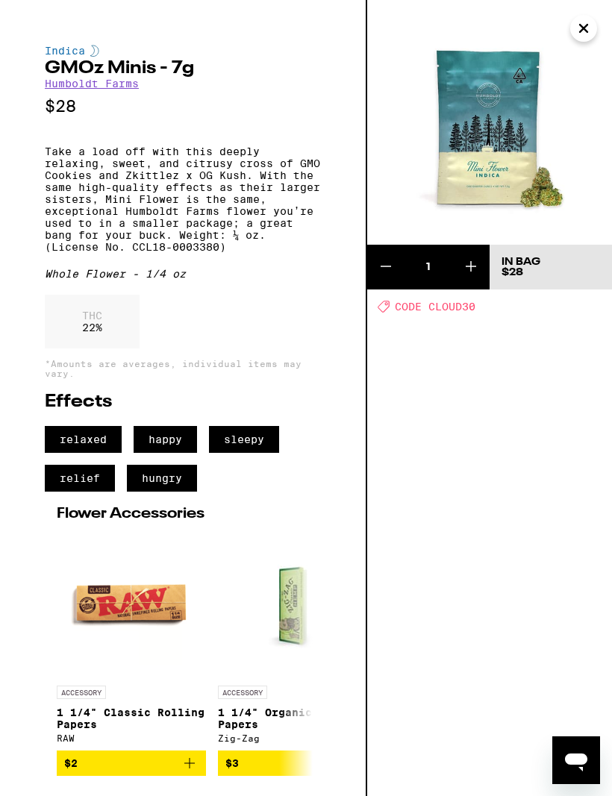
click at [578, 31] on button "Close" at bounding box center [583, 28] width 27 height 27
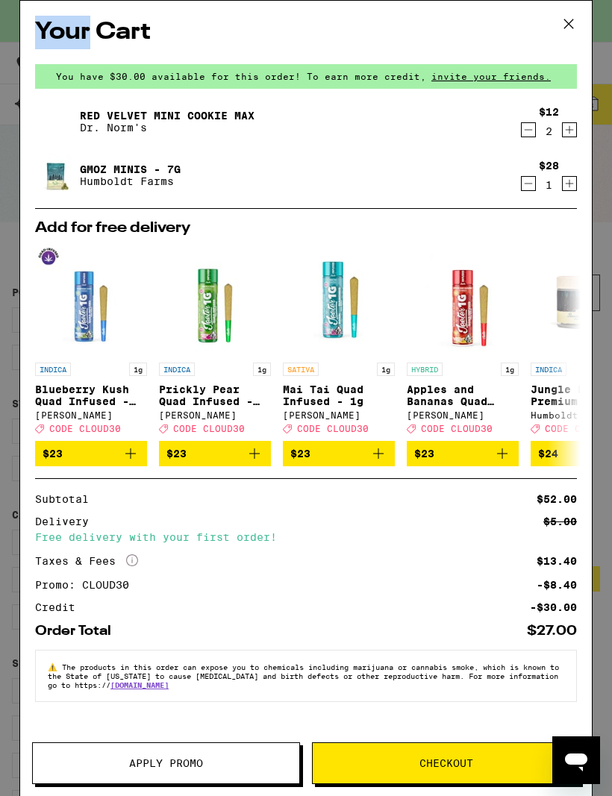
click at [570, 20] on icon at bounding box center [568, 24] width 22 height 22
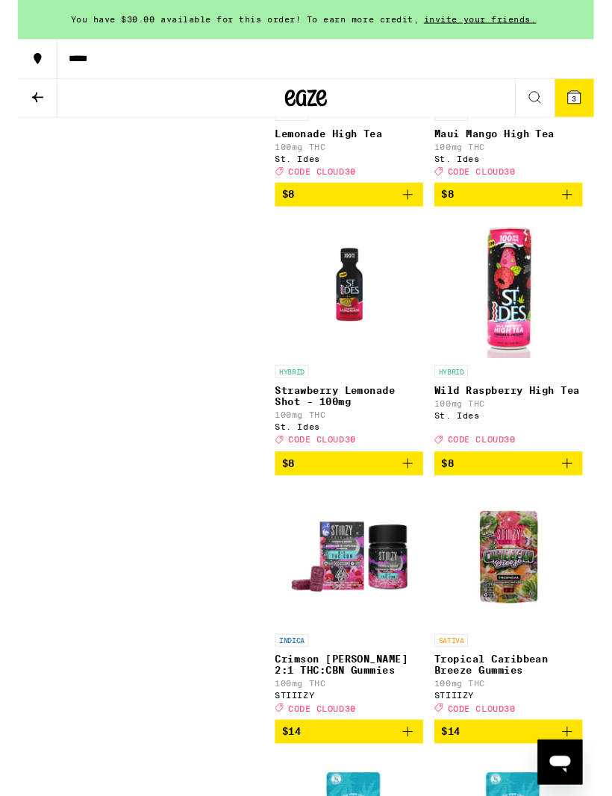
scroll to position [1501, 0]
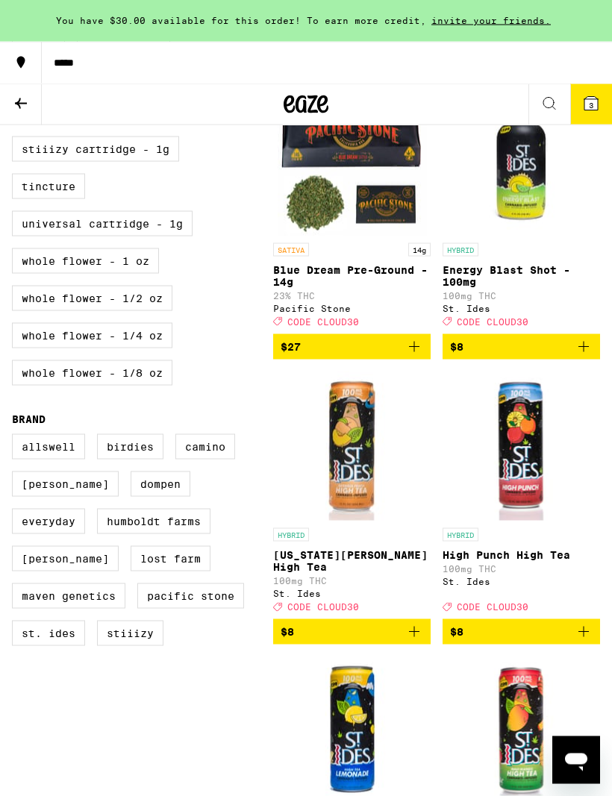
click at [602, 101] on button "3" at bounding box center [591, 104] width 42 height 40
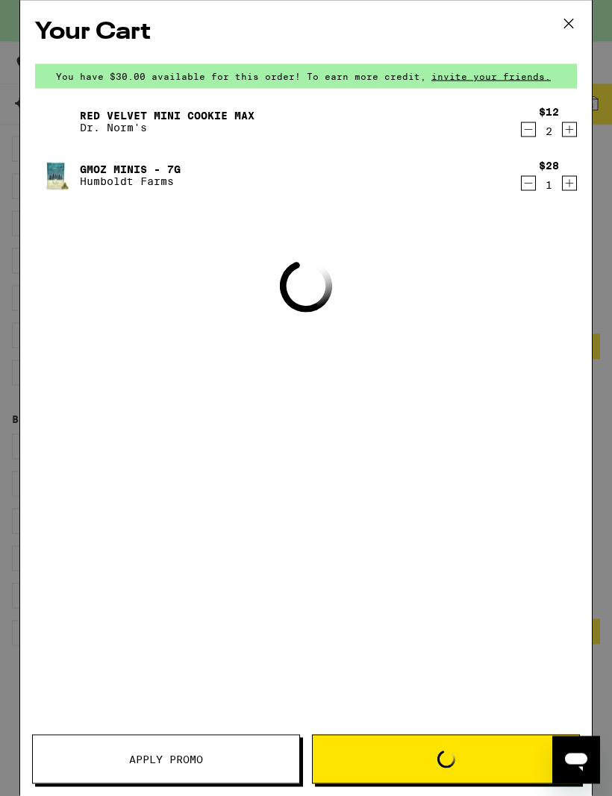
scroll to position [804, 0]
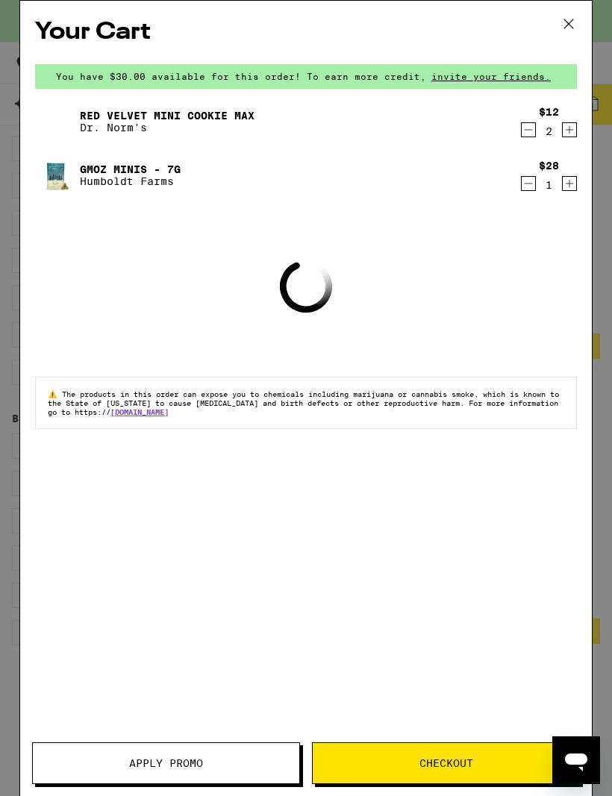
click at [567, 28] on icon at bounding box center [568, 24] width 22 height 22
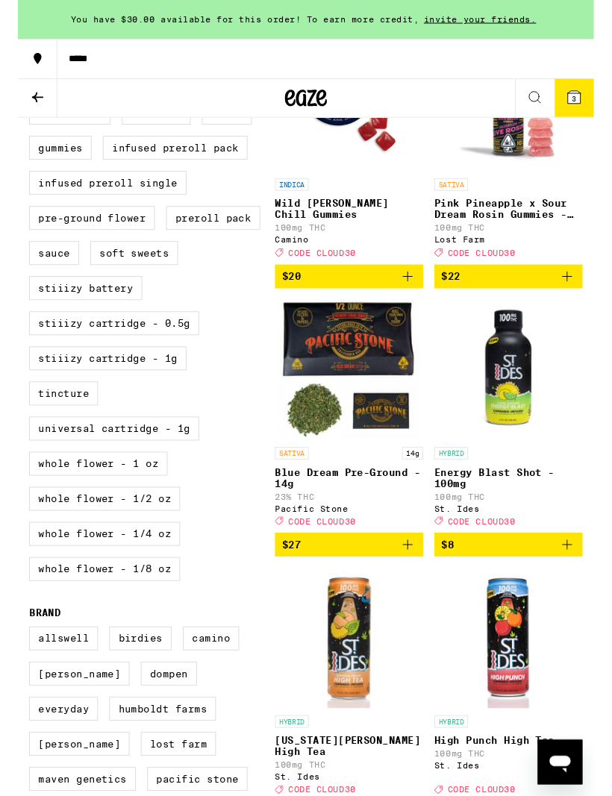
scroll to position [552, 0]
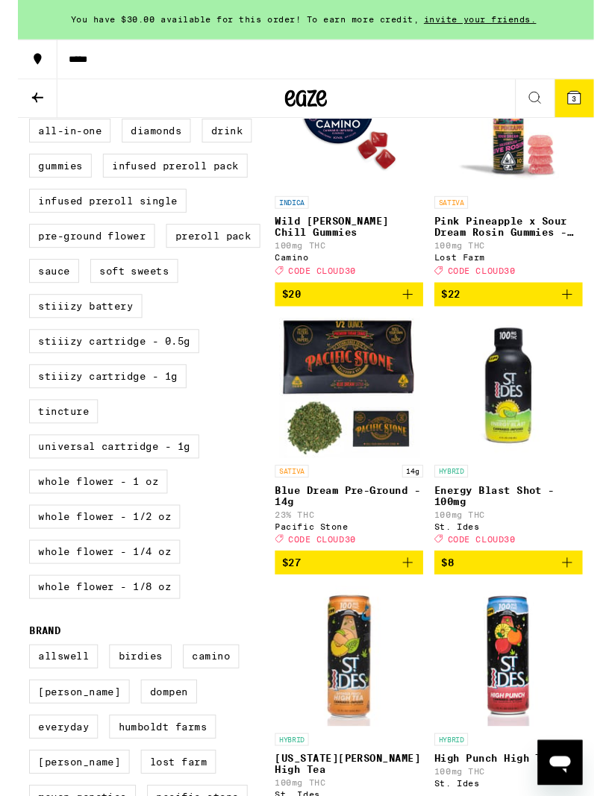
click at [94, 636] on label "Whole Flower - 1/8 oz" at bounding box center [92, 623] width 160 height 25
click at [16, 129] on input "Whole Flower - 1/8 oz" at bounding box center [15, 128] width 1 height 1
checkbox input "true"
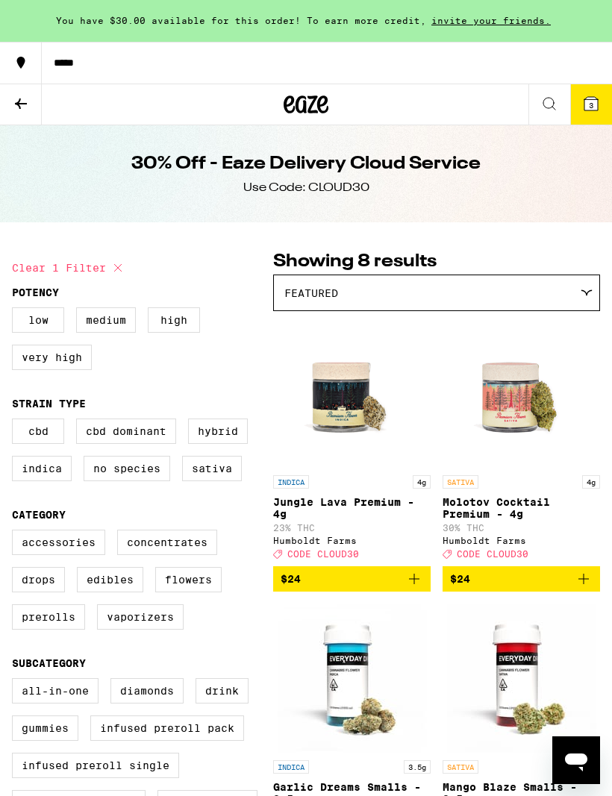
click at [586, 105] on icon at bounding box center [590, 103] width 13 height 13
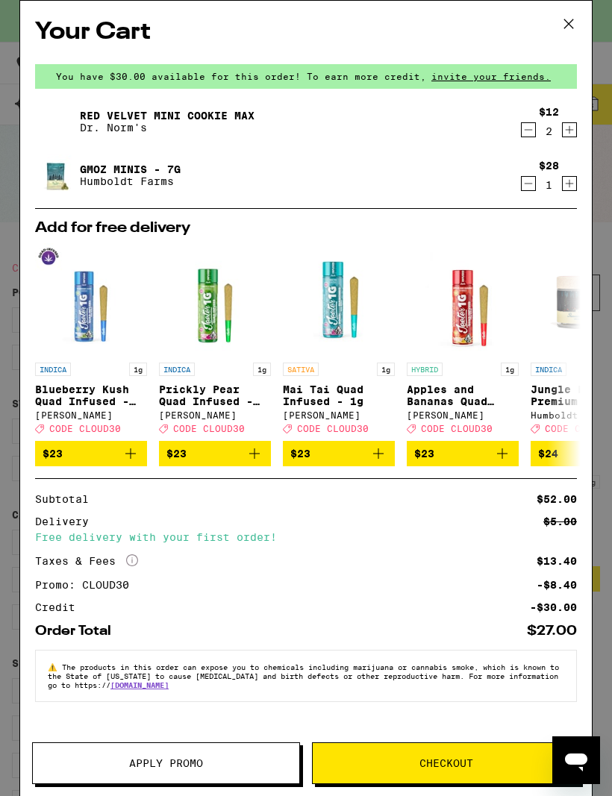
click at [131, 168] on link "GMOz Minis - 7g" at bounding box center [130, 169] width 101 height 12
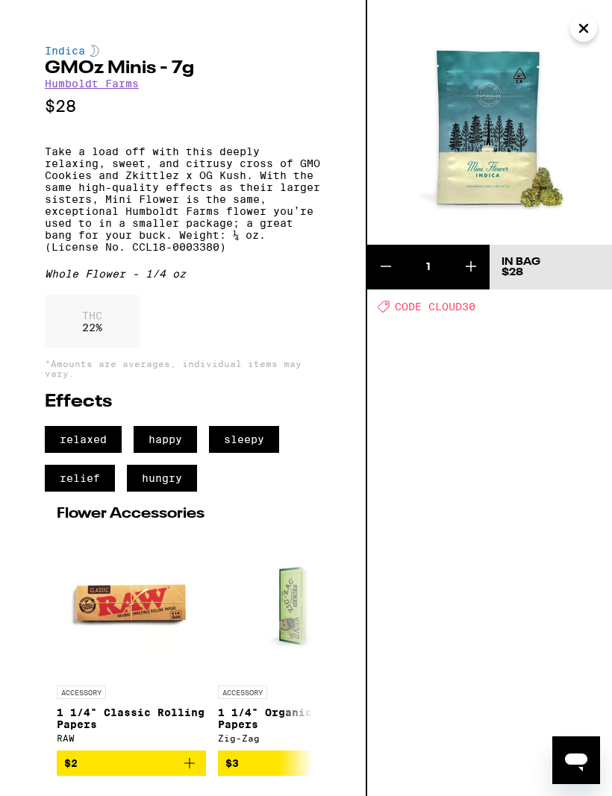
scroll to position [31, 0]
click at [189, 772] on icon "Add to bag" at bounding box center [190, 763] width 18 height 18
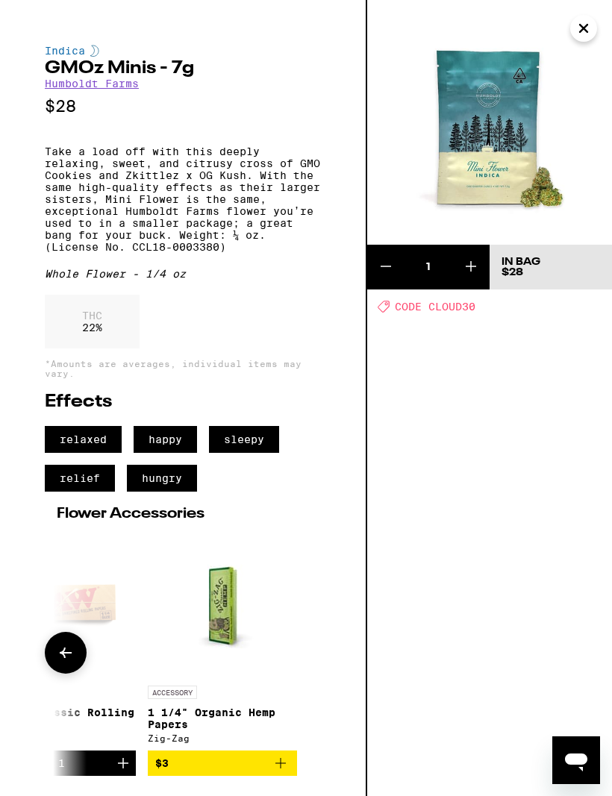
scroll to position [0, 70]
click at [584, 26] on icon "Close" at bounding box center [584, 28] width 18 height 22
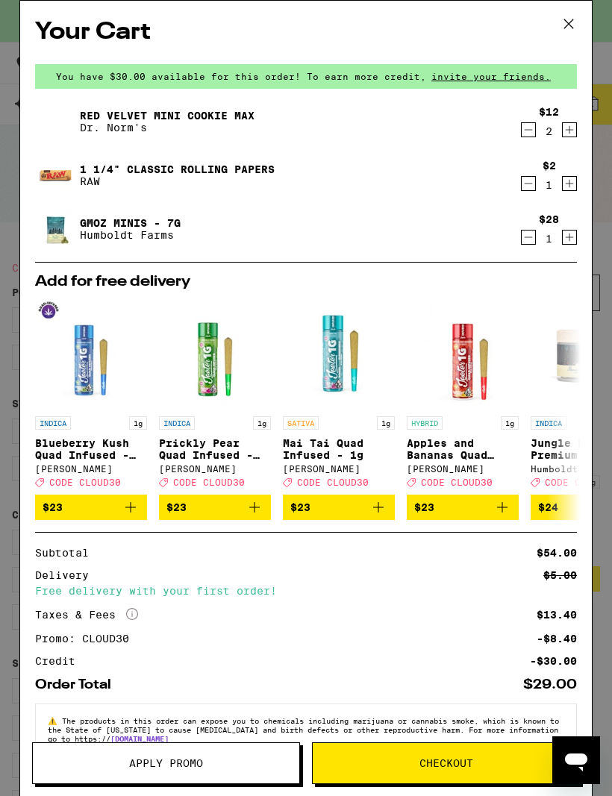
click at [530, 139] on icon "Decrement" at bounding box center [528, 130] width 13 height 18
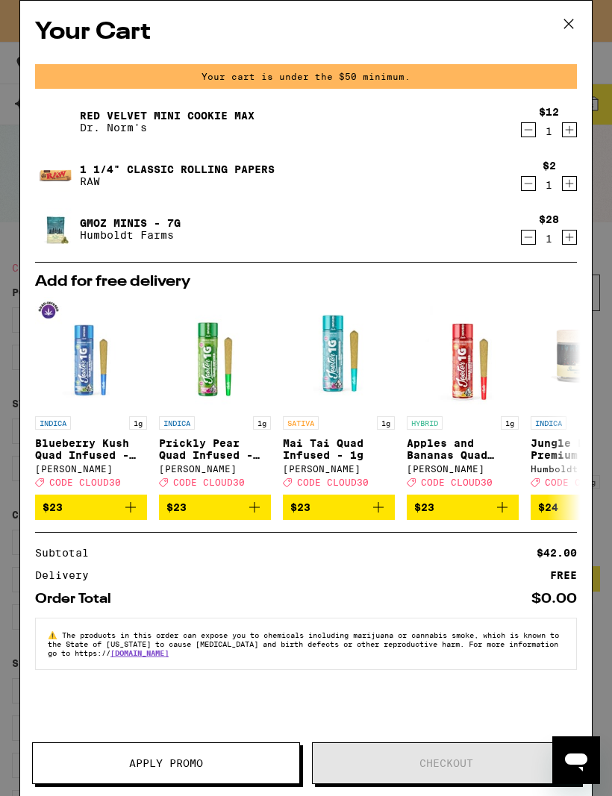
click at [569, 134] on icon "Increment" at bounding box center [570, 130] width 8 height 8
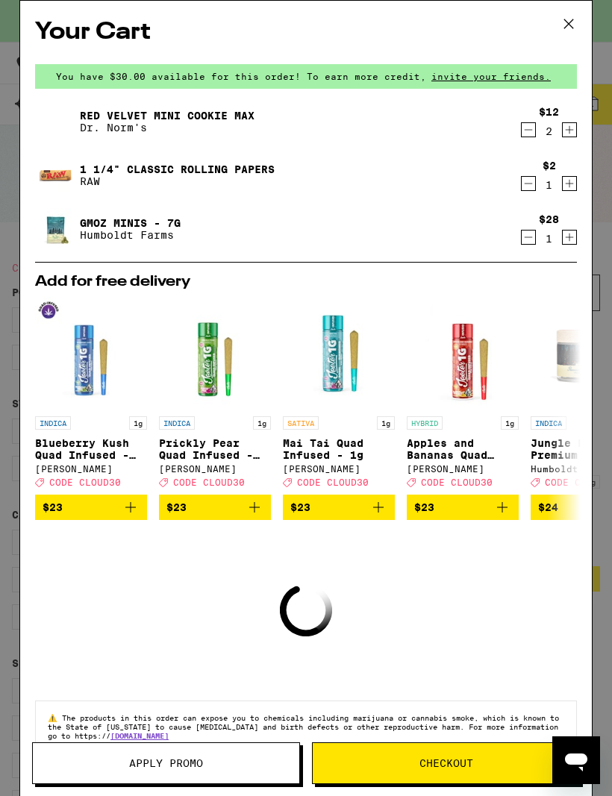
click at [534, 131] on icon "Decrement" at bounding box center [528, 130] width 13 height 18
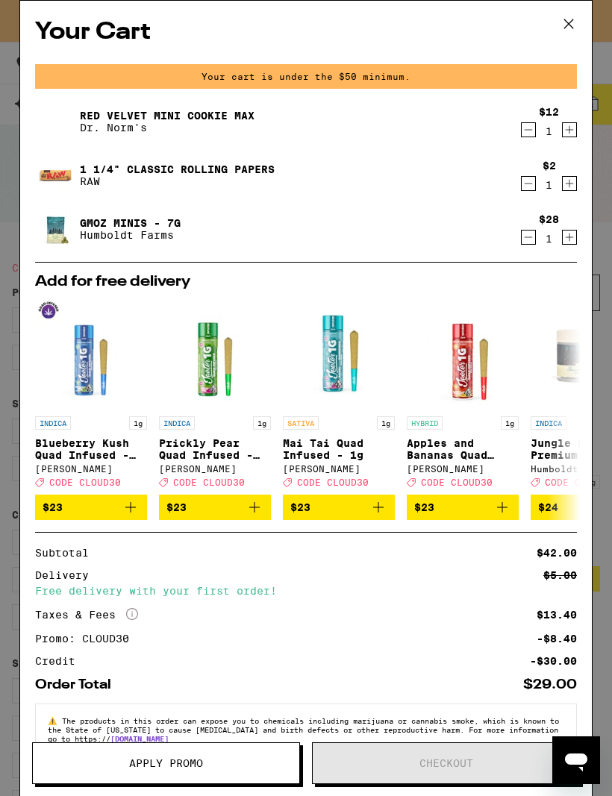
scroll to position [25, 0]
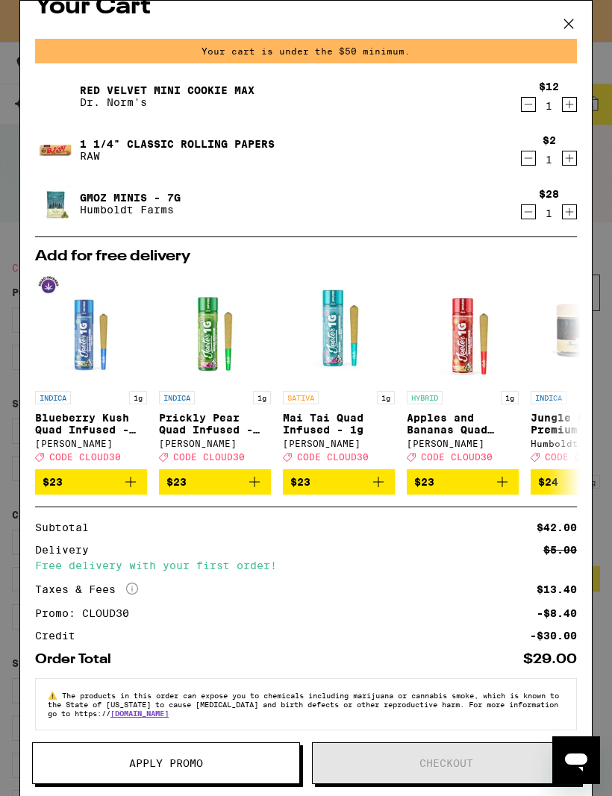
click at [207, 761] on span "Apply Promo" at bounding box center [166, 763] width 266 height 10
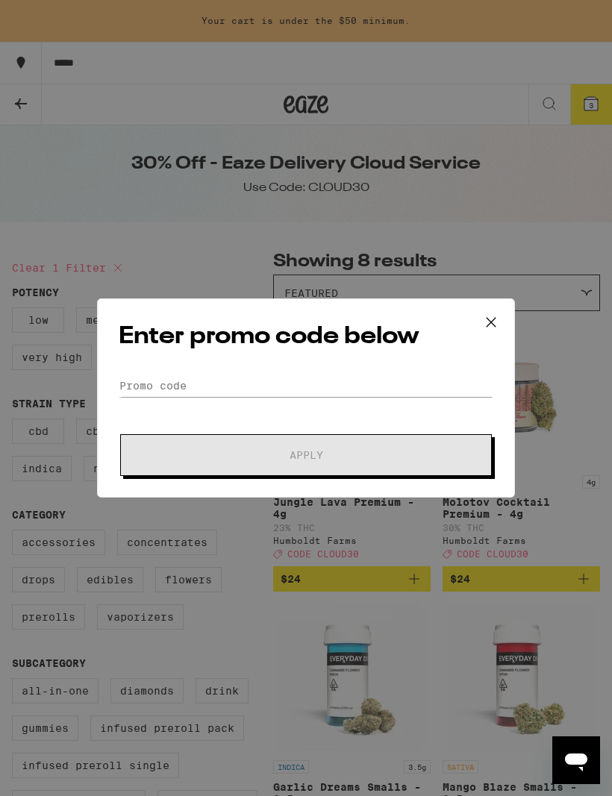
click at [363, 369] on div "Enter promo code below Promo Code Apply" at bounding box center [306, 397] width 418 height 199
click at [376, 387] on input "Promo Code" at bounding box center [306, 386] width 375 height 22
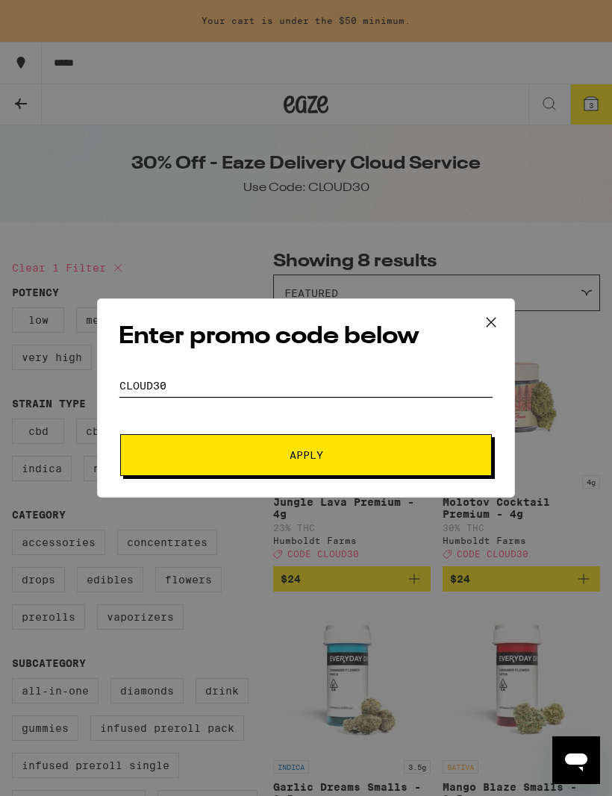
type input "Cloud30"
click at [463, 449] on button "Apply" at bounding box center [306, 455] width 372 height 42
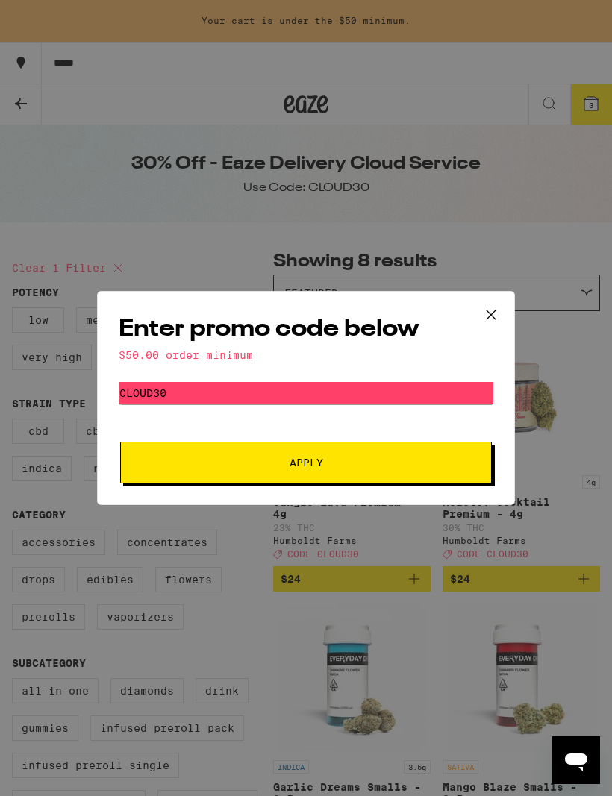
click at [481, 316] on icon at bounding box center [491, 315] width 22 height 22
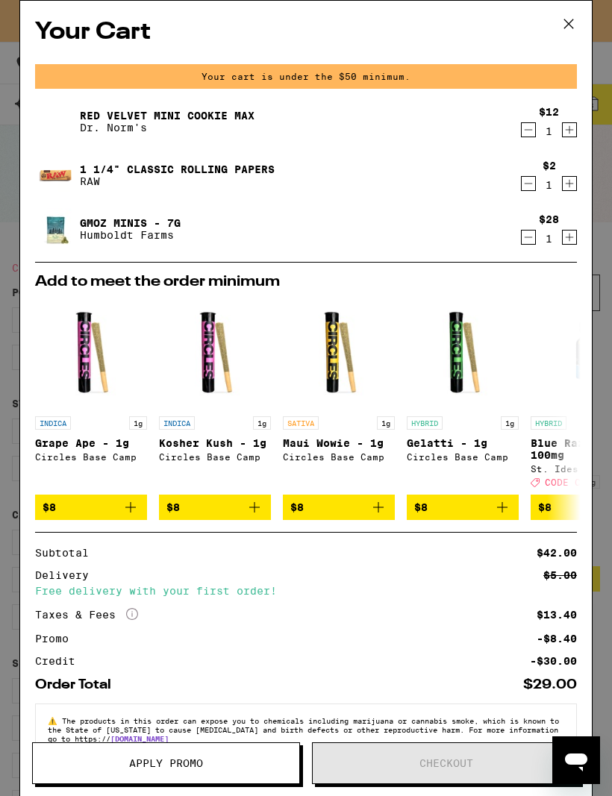
click at [566, 131] on icon "Increment" at bounding box center [569, 130] width 13 height 18
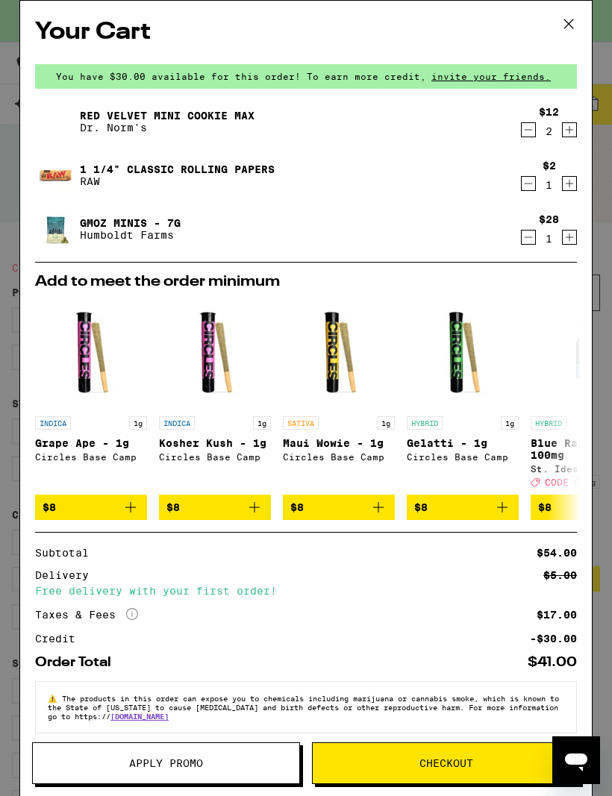
click at [198, 765] on span "Apply Promo" at bounding box center [166, 763] width 74 height 10
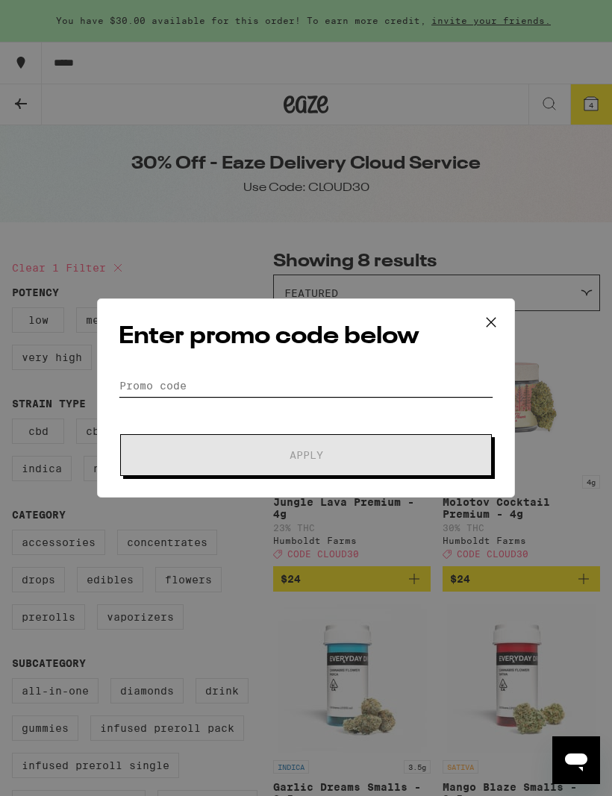
click at [363, 378] on input "Promo Code" at bounding box center [306, 386] width 375 height 22
type input "S"
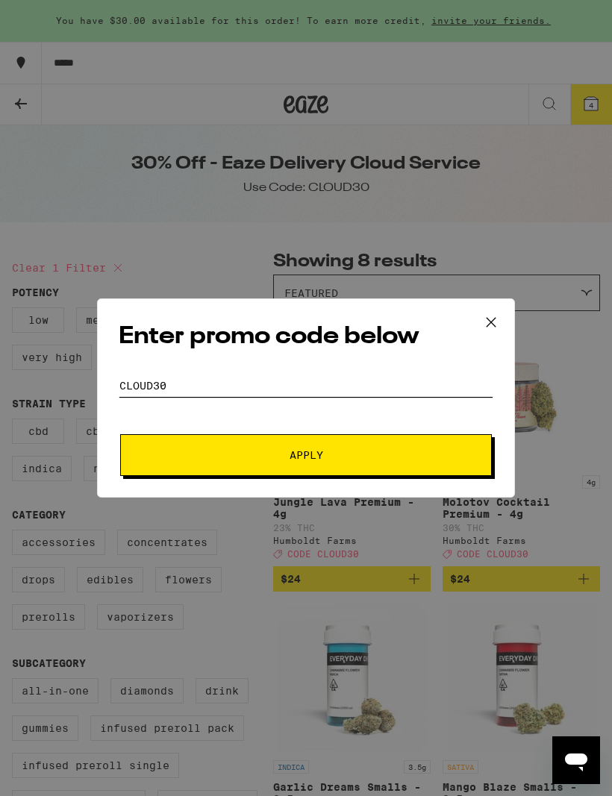
type input "Cloud30"
click at [442, 446] on button "Apply" at bounding box center [306, 455] width 372 height 42
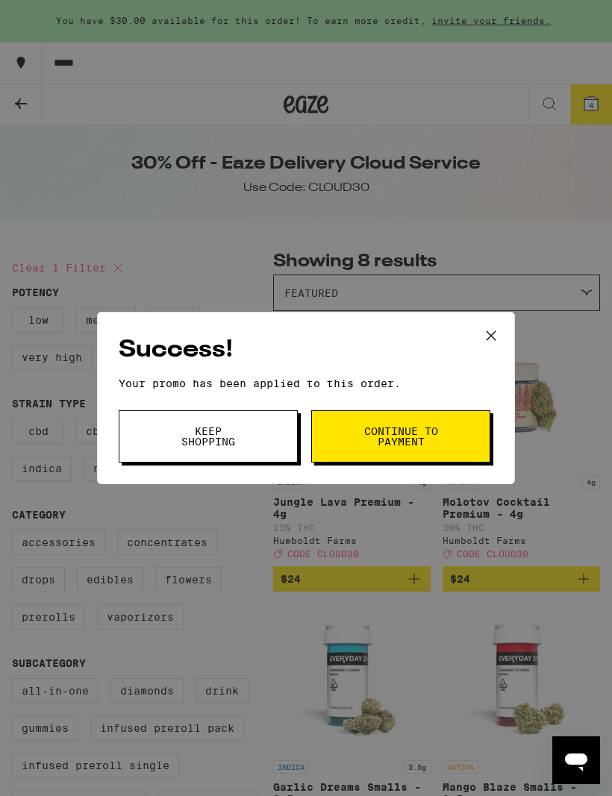
click at [457, 447] on button "Continue to payment" at bounding box center [400, 436] width 179 height 52
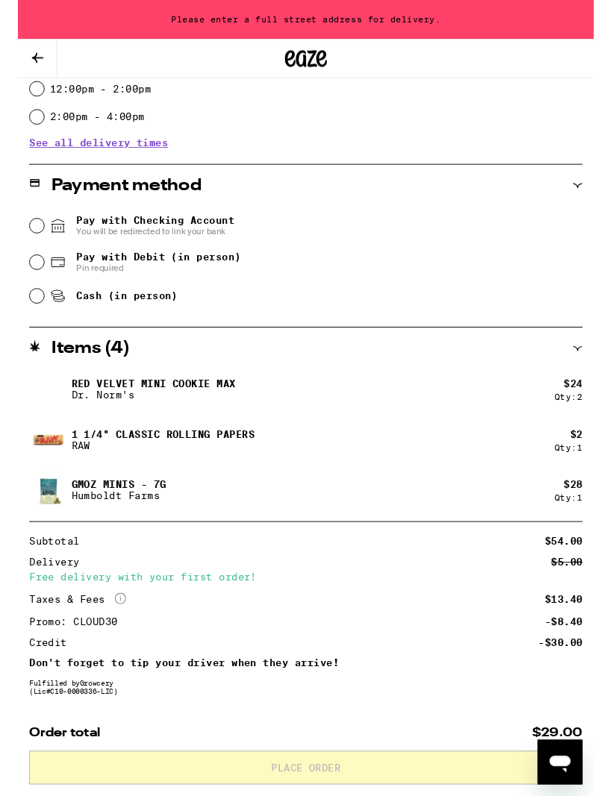
scroll to position [539, 0]
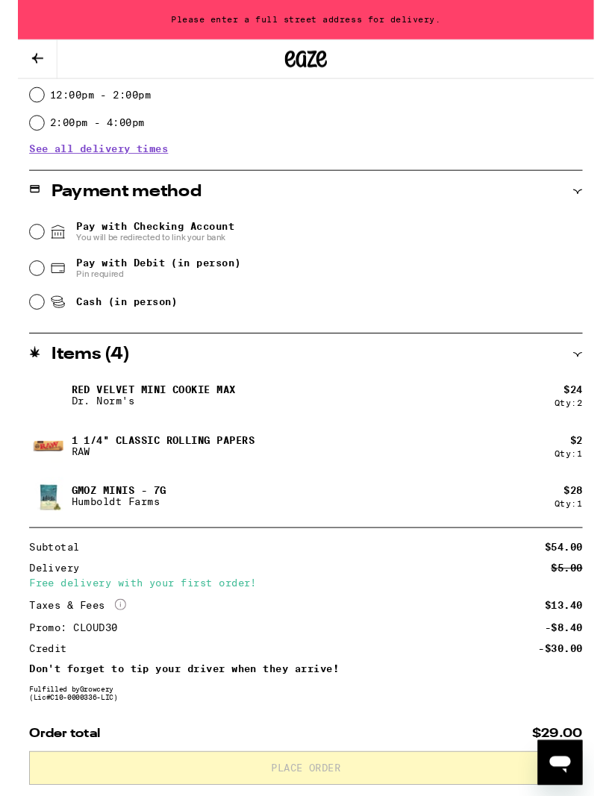
click at [22, 59] on icon at bounding box center [21, 62] width 18 height 18
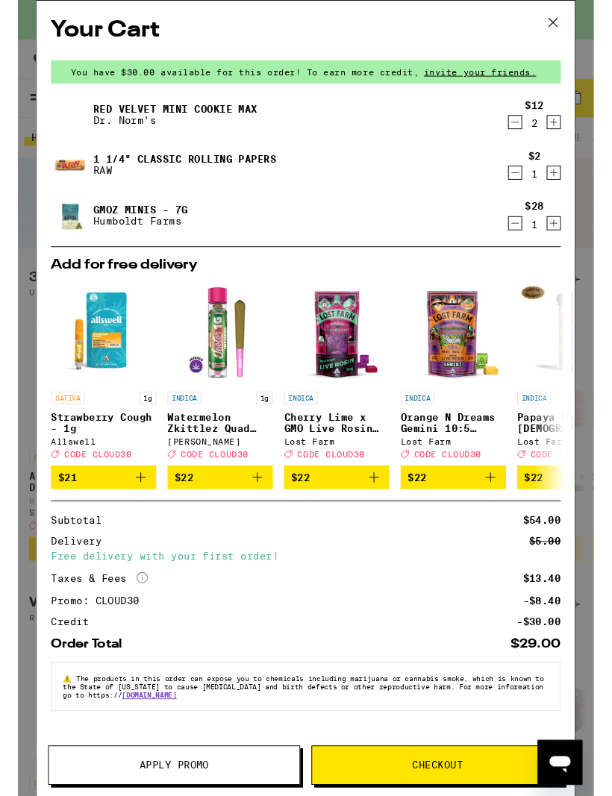
click at [563, 27] on icon at bounding box center [568, 24] width 22 height 22
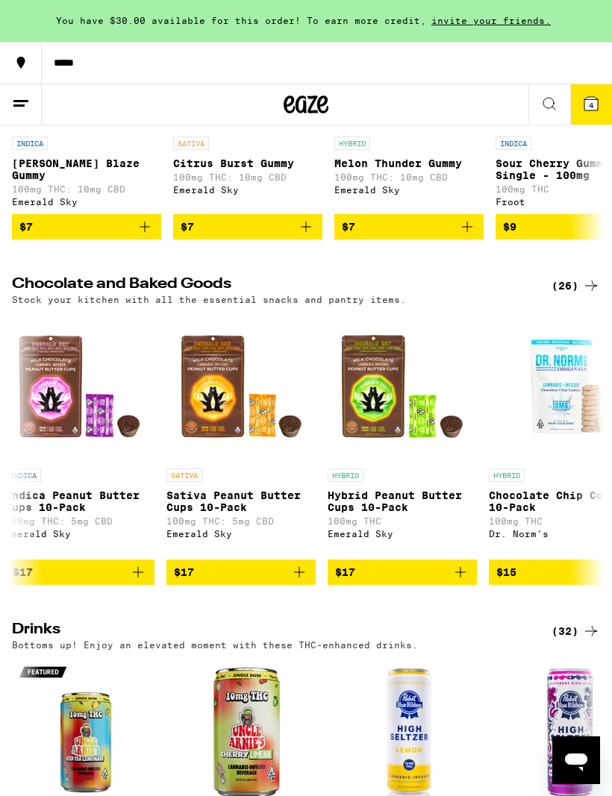
scroll to position [0, 1300]
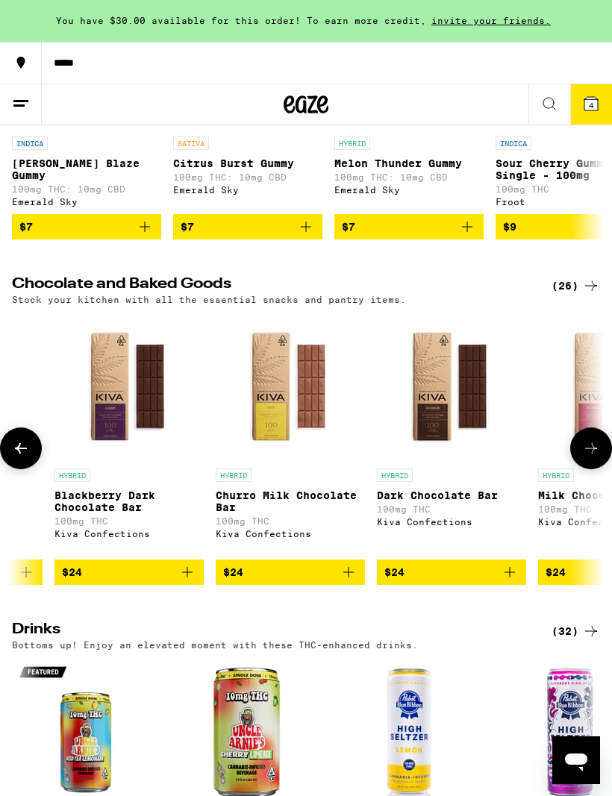
click at [590, 457] on icon at bounding box center [591, 448] width 18 height 18
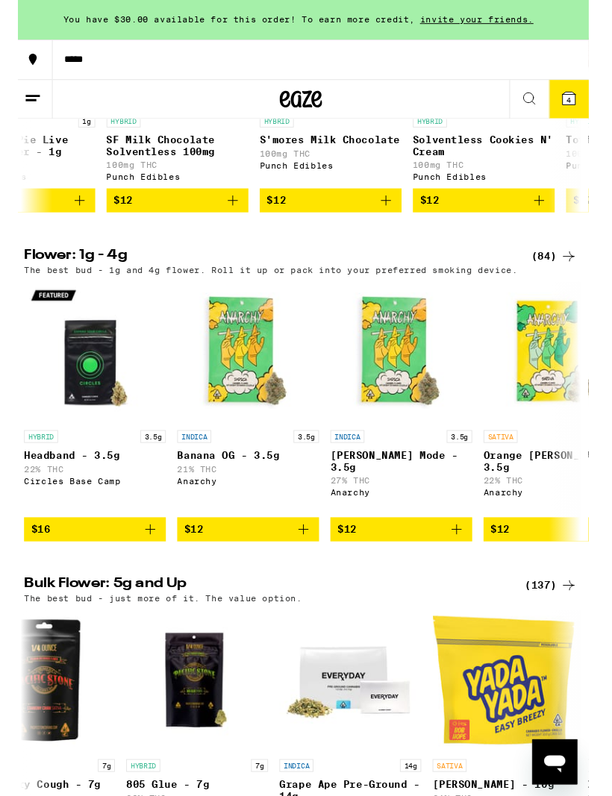
scroll to position [0, 73]
click at [301, 566] on icon "Add to bag" at bounding box center [306, 557] width 18 height 18
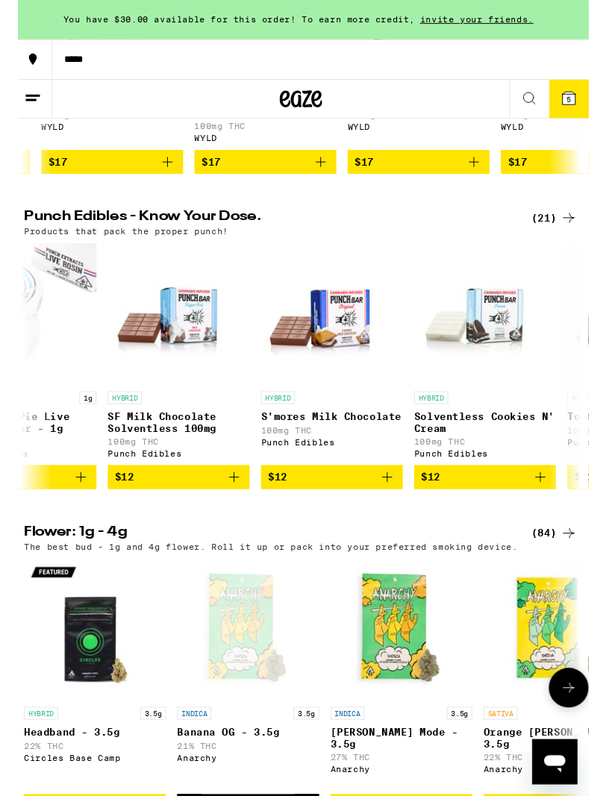
scroll to position [745, 0]
click at [589, 97] on icon at bounding box center [584, 103] width 13 height 13
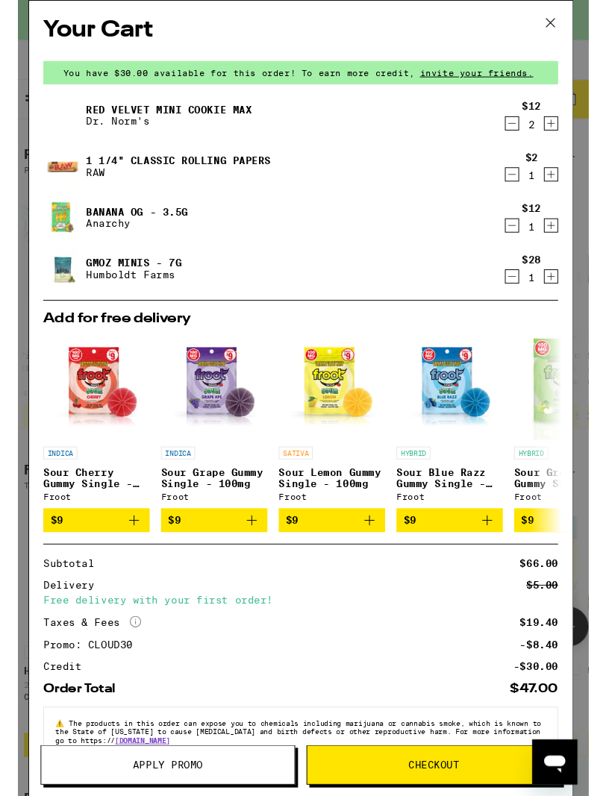
click at [519, 292] on icon "Decrement" at bounding box center [525, 291] width 13 height 18
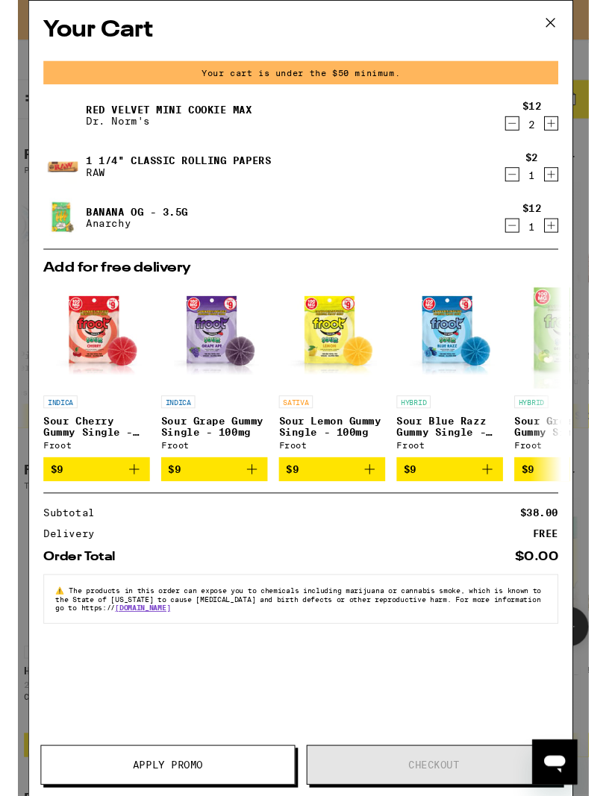
click at [566, 243] on icon "Increment" at bounding box center [566, 237] width 13 height 18
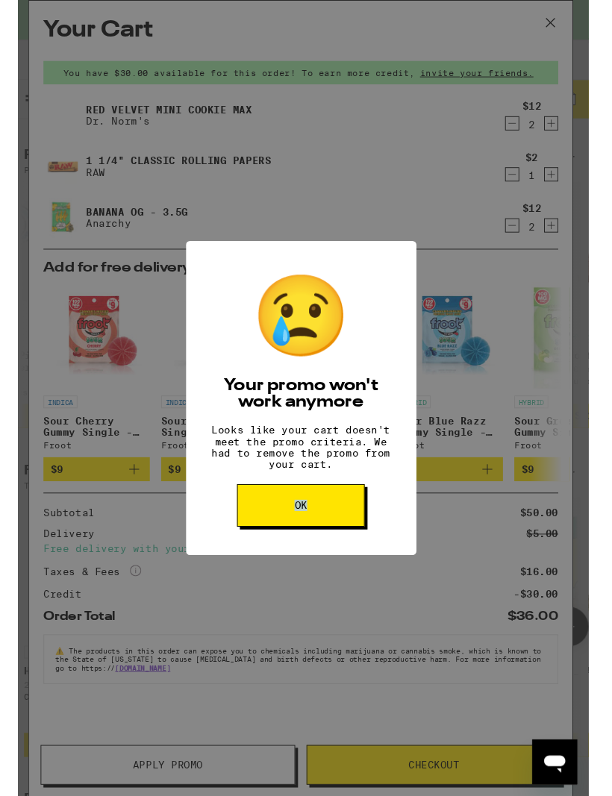
click at [354, 554] on button "OK" at bounding box center [303, 532] width 134 height 45
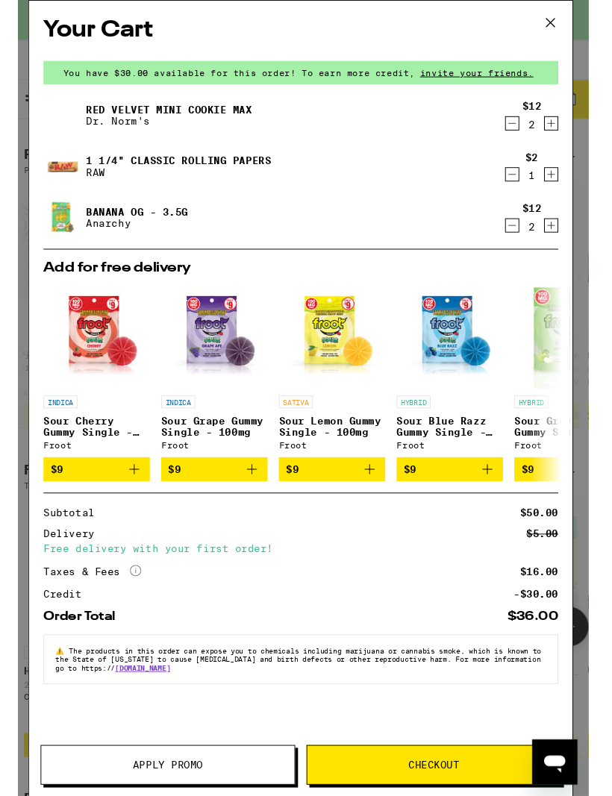
click at [520, 234] on icon "Decrement" at bounding box center [525, 237] width 13 height 18
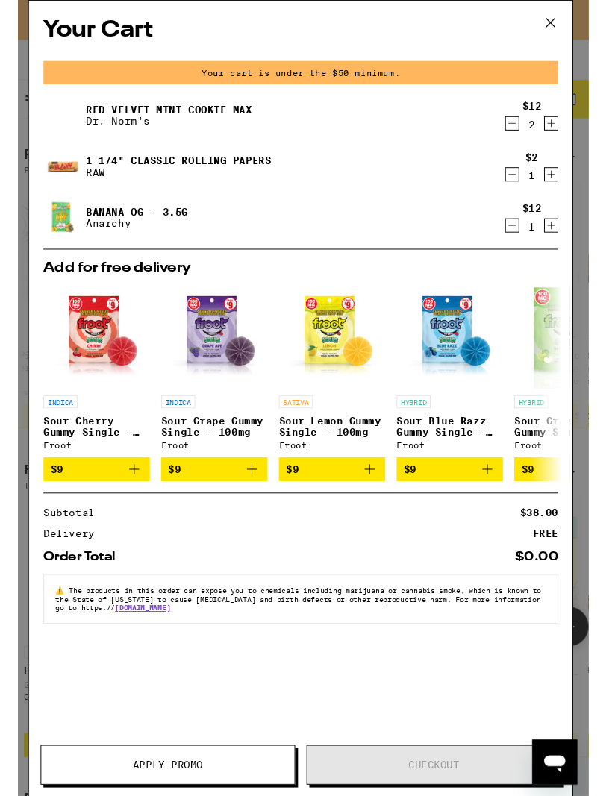
click at [519, 239] on icon "Decrement" at bounding box center [525, 237] width 13 height 18
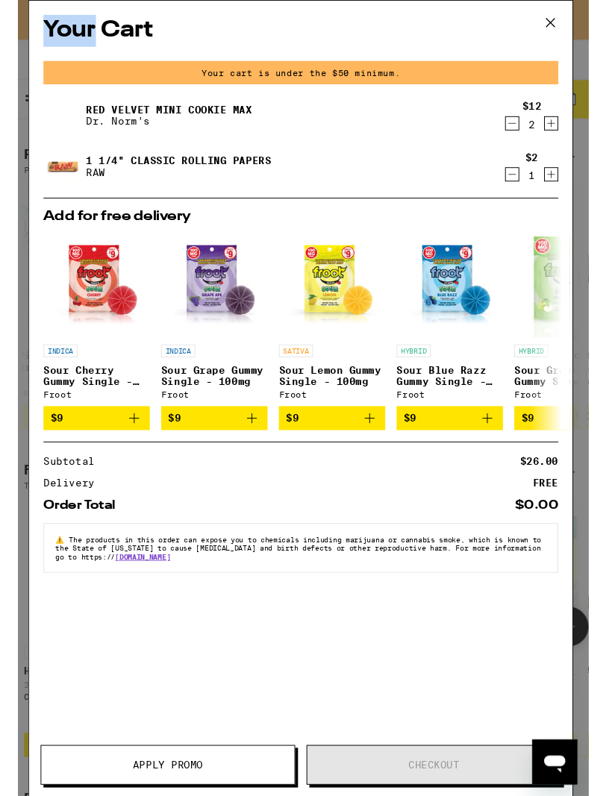
click at [561, 23] on icon at bounding box center [565, 24] width 22 height 22
click at [563, 28] on icon at bounding box center [565, 24] width 22 height 22
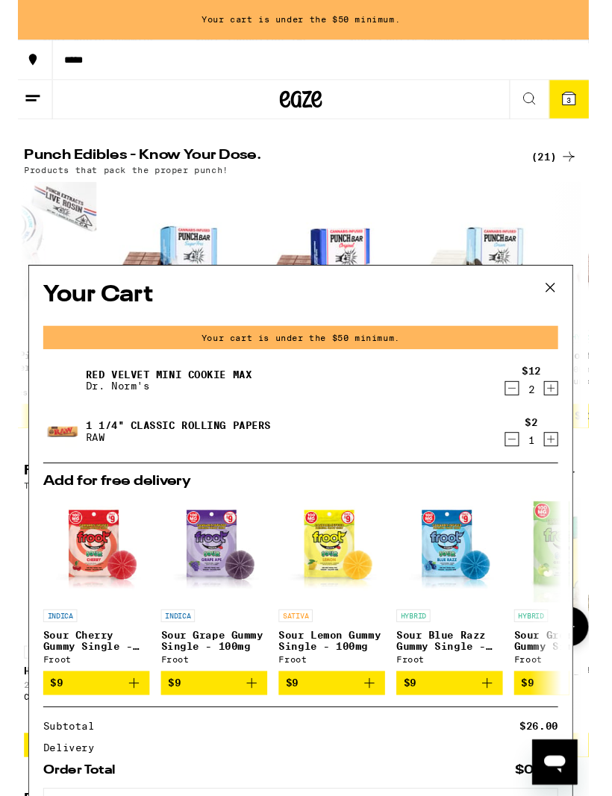
scroll to position [544, 0]
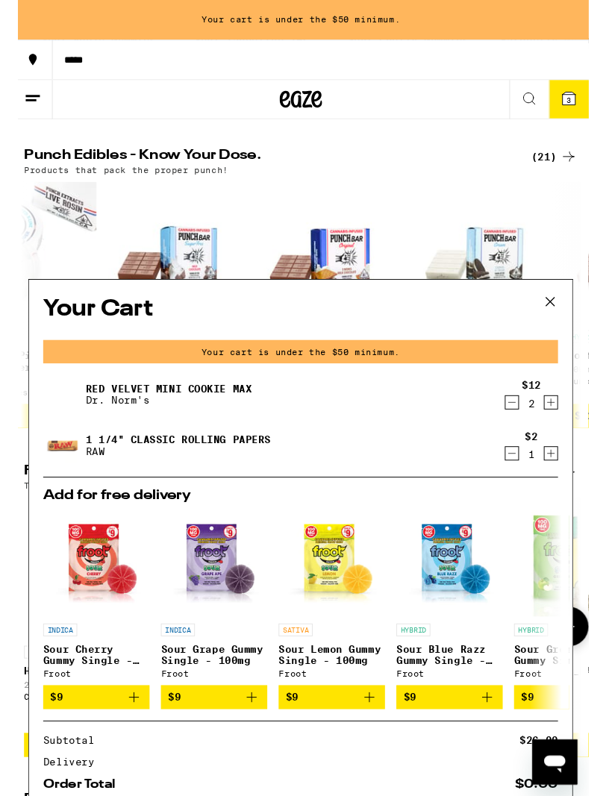
click at [568, 315] on icon at bounding box center [565, 318] width 22 height 22
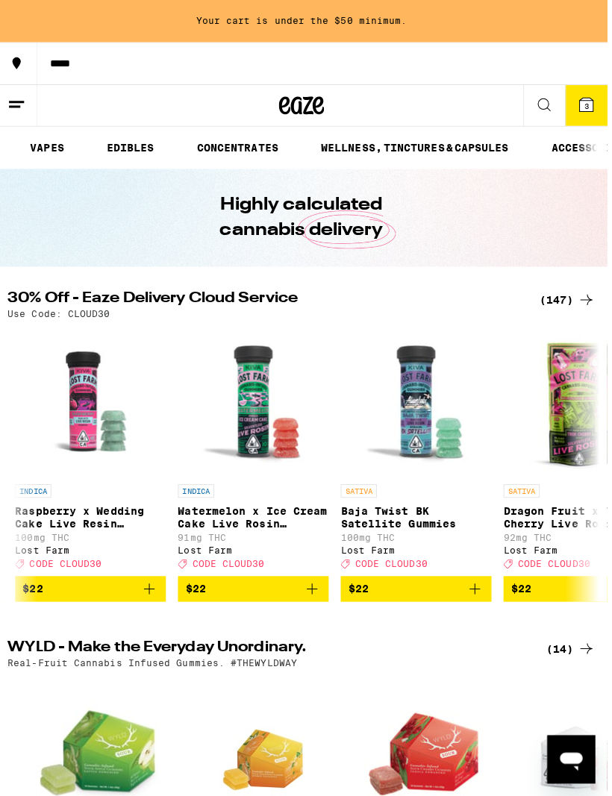
scroll to position [0, 265]
click at [129, 146] on link "EDIBLES" at bounding box center [133, 146] width 62 height 18
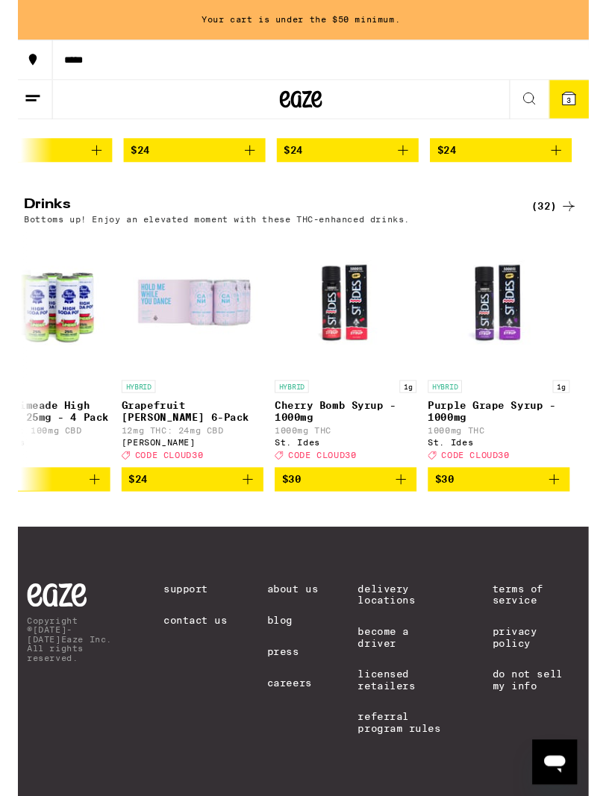
scroll to position [0, 4570]
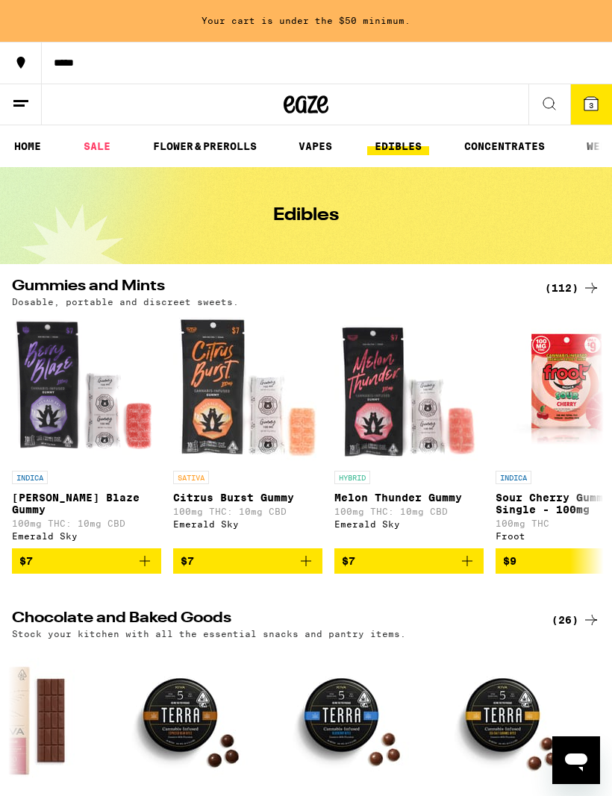
click at [203, 143] on link "FLOWER & PREROLLS" at bounding box center [205, 146] width 119 height 18
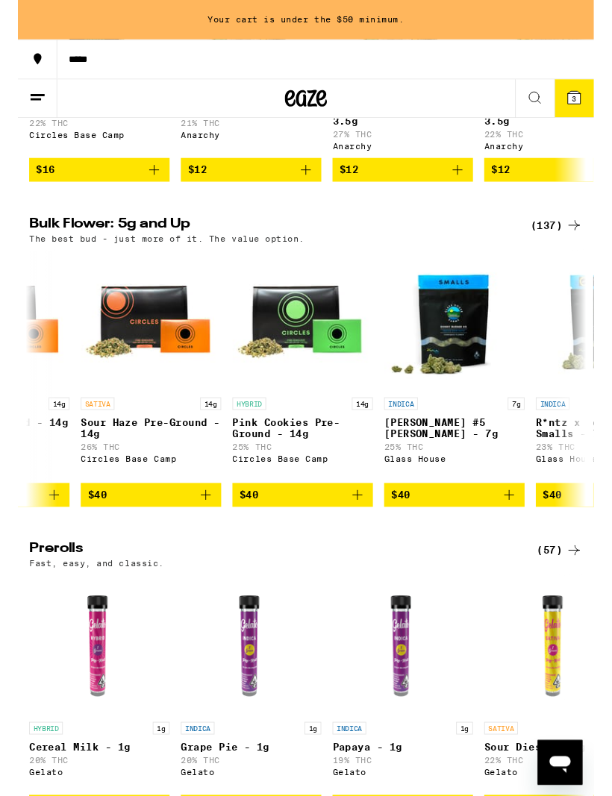
scroll to position [0, 4787]
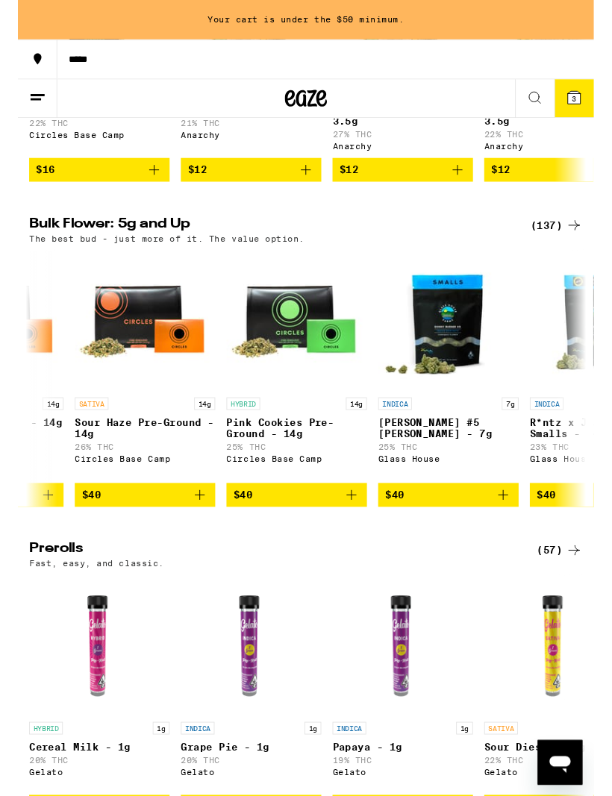
click at [23, 101] on line at bounding box center [20, 101] width 15 height 0
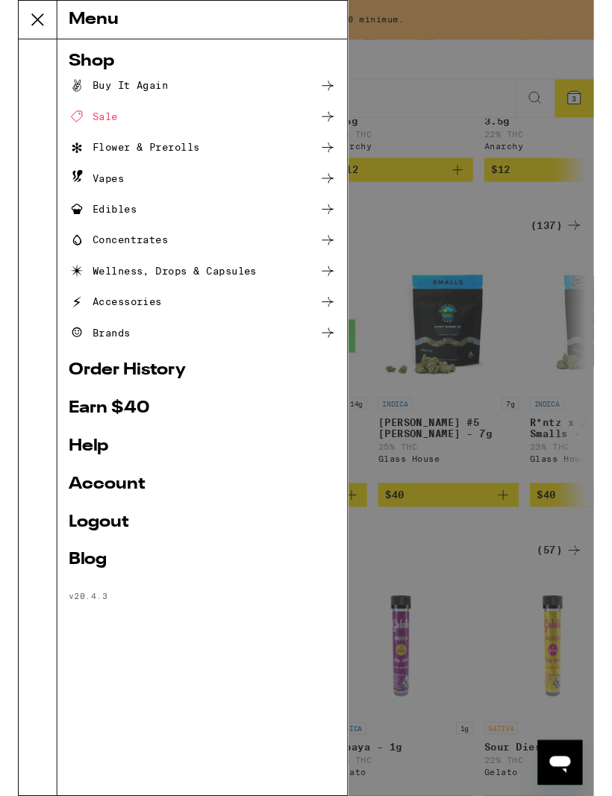
click at [21, 104] on div at bounding box center [21, 444] width 41 height 804
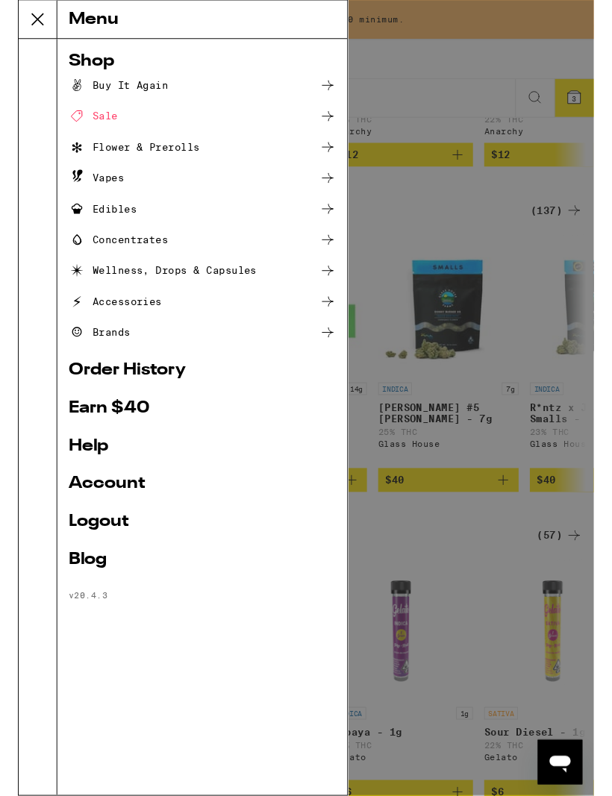
scroll to position [381, 0]
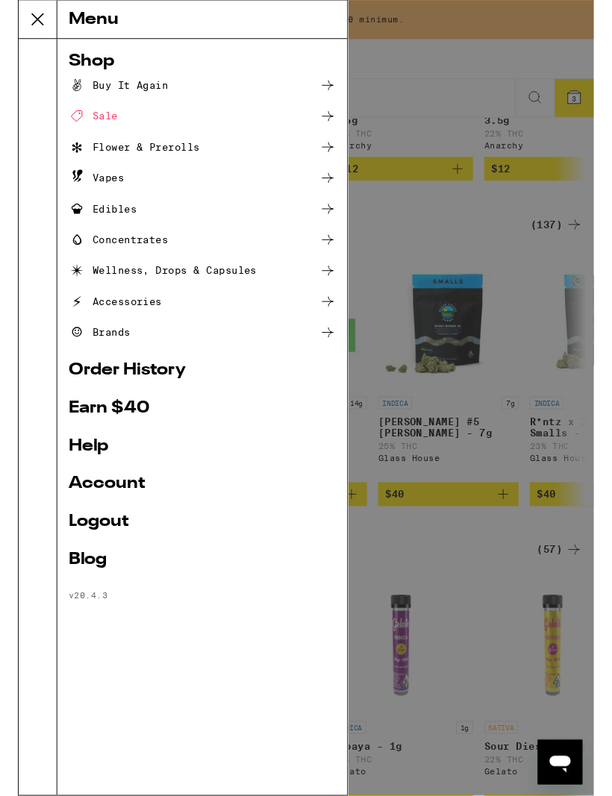
click at [442, 190] on div "Menu Shop Buy It Again Sale Flower & Prerolls Vapes Edibles Concentrates Wellne…" at bounding box center [306, 423] width 612 height 846
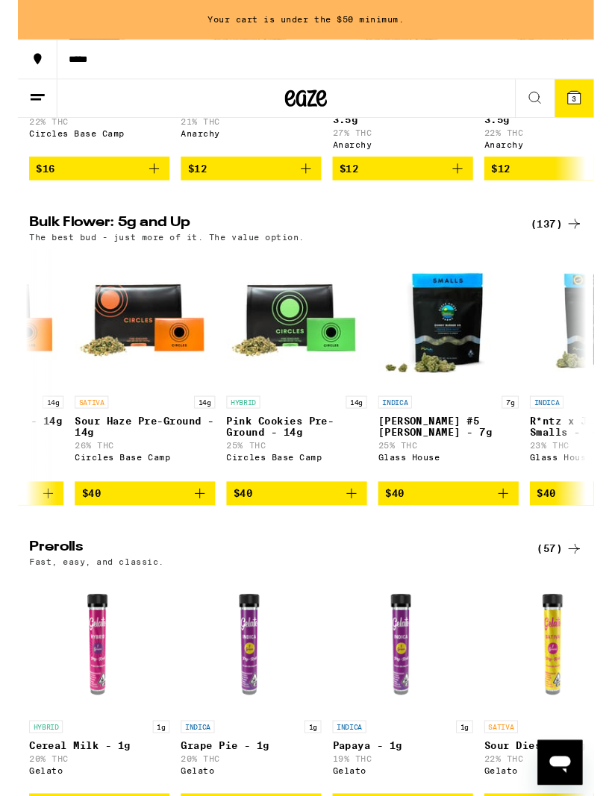
click at [543, 99] on icon at bounding box center [549, 104] width 18 height 18
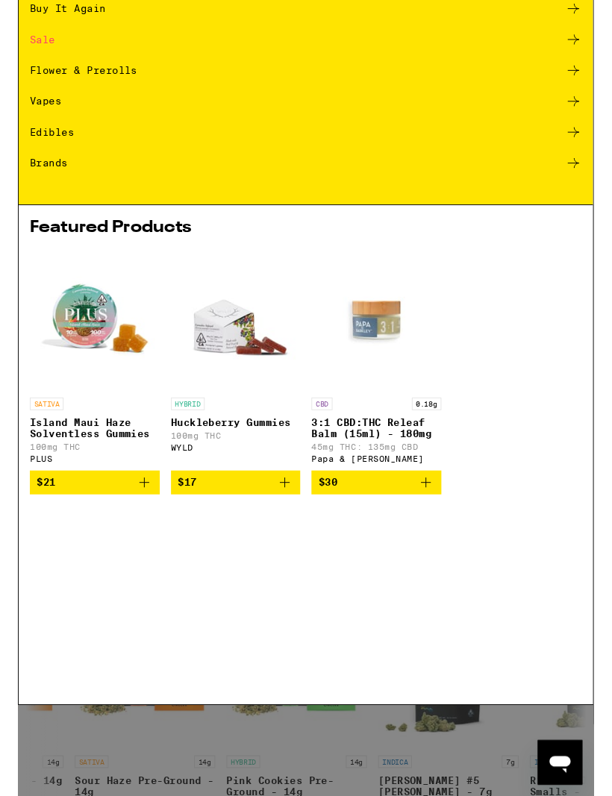
click at [550, 96] on div "Popular Categories Buy It Again Sale Flower & Prerolls Vapes Edibles Brands" at bounding box center [306, 182] width 610 height 266
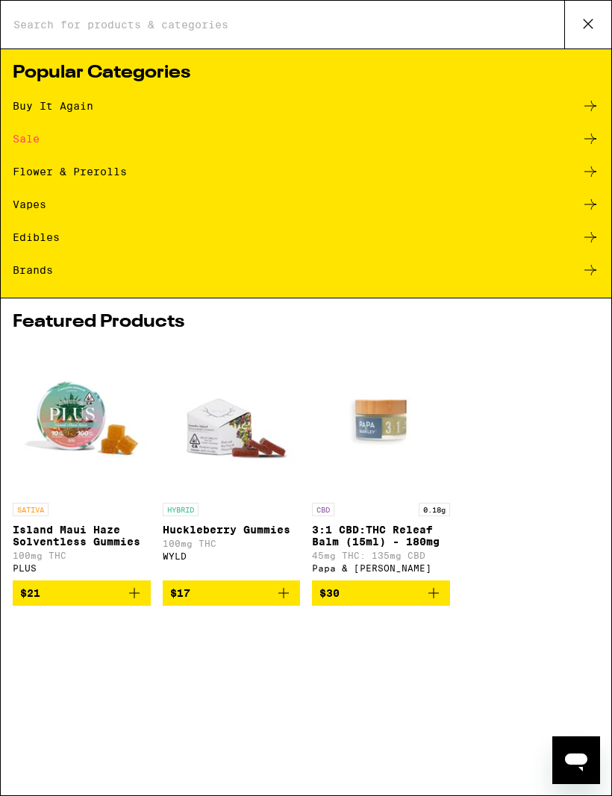
click at [117, 171] on div "Flower & Prerolls" at bounding box center [70, 171] width 114 height 10
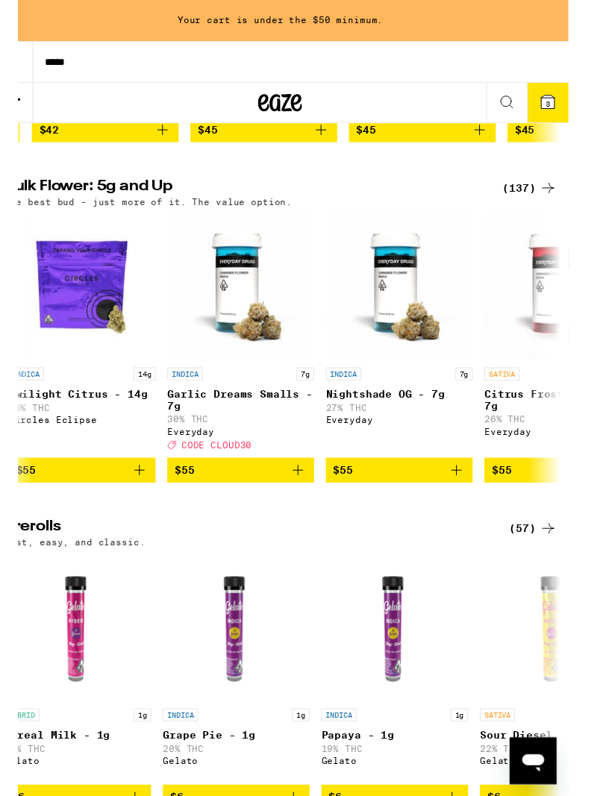
scroll to position [442, 0]
click at [301, 488] on icon "Add to bag" at bounding box center [310, 479] width 18 height 18
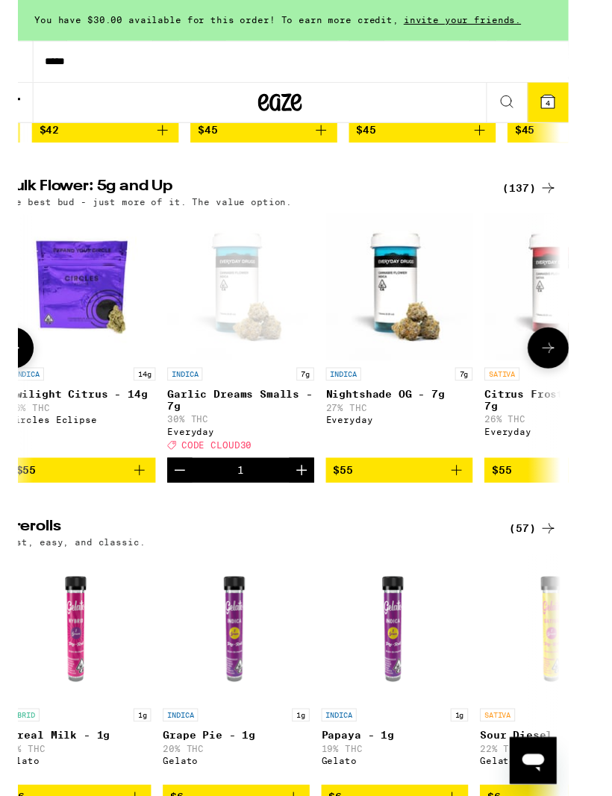
scroll to position [442, 0]
click at [554, 98] on button "4" at bounding box center [565, 104] width 42 height 40
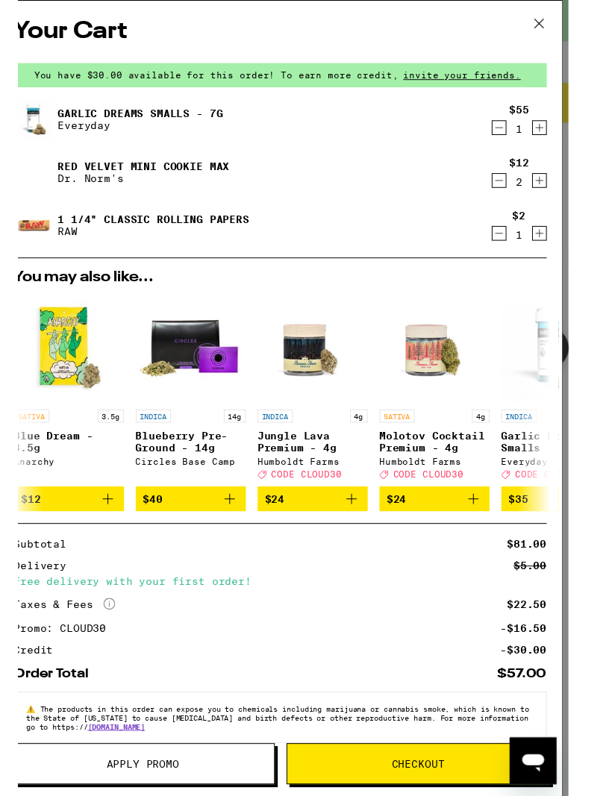
click at [509, 187] on icon "Decrement" at bounding box center [515, 184] width 13 height 18
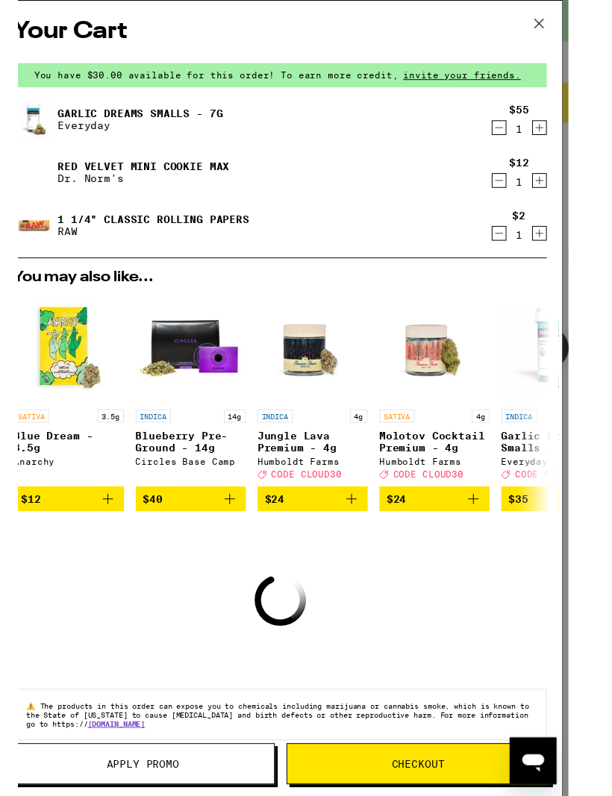
click at [509, 184] on icon "Decrement" at bounding box center [515, 184] width 13 height 18
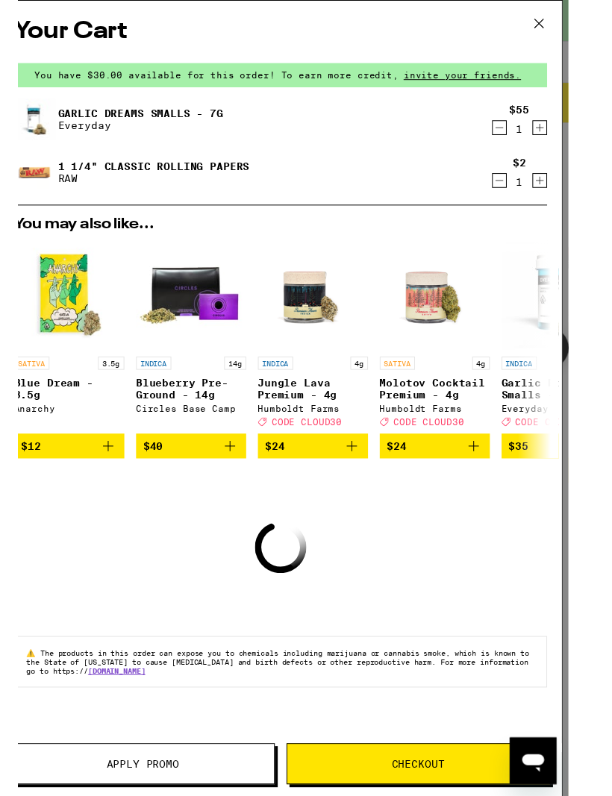
click at [509, 188] on icon "Decrement" at bounding box center [515, 184] width 13 height 18
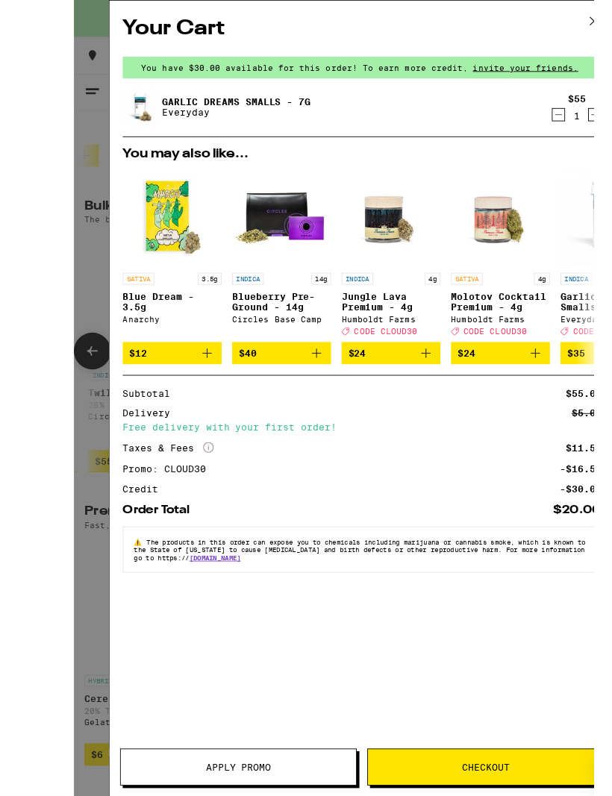
scroll to position [437, 0]
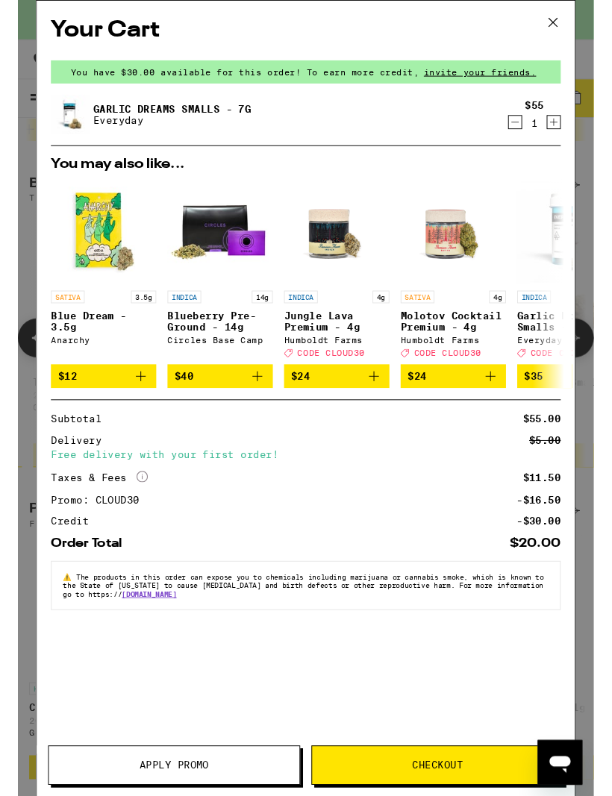
click at [523, 134] on icon "Decrement" at bounding box center [528, 130] width 13 height 18
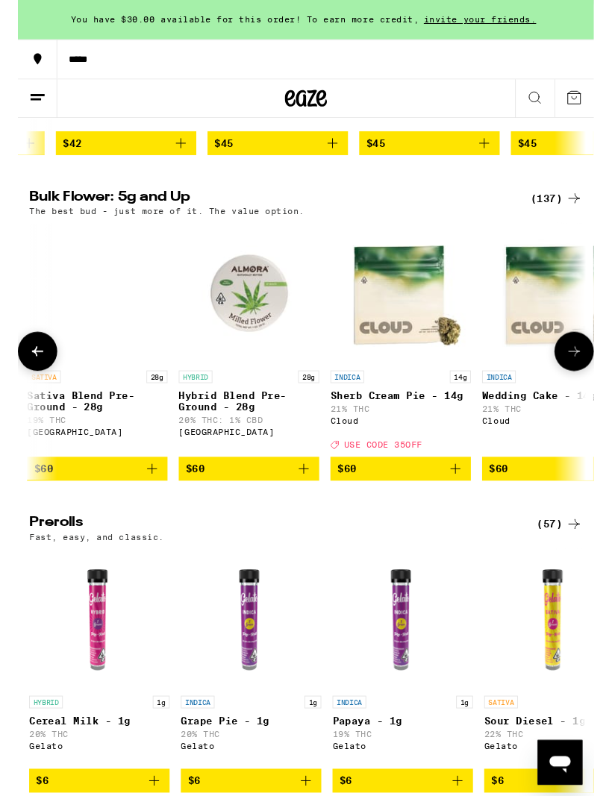
scroll to position [0, 11003]
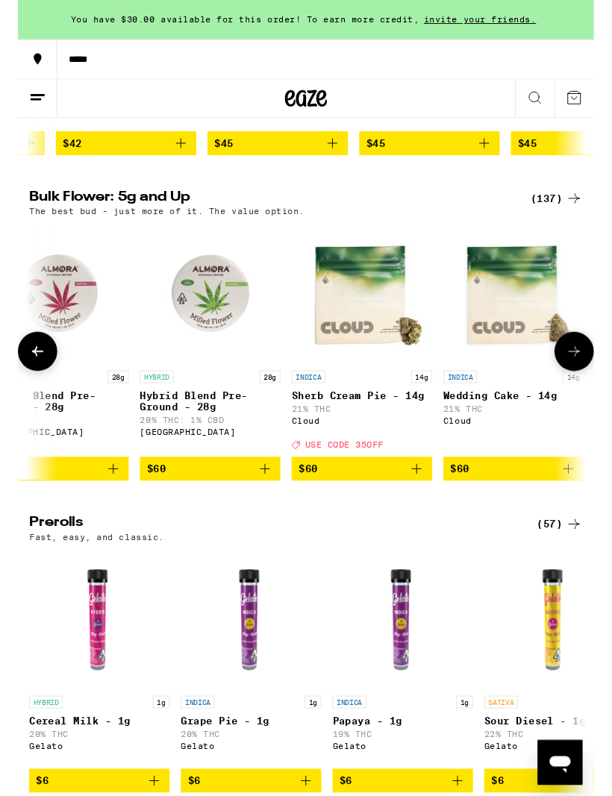
click at [430, 507] on icon "Add to bag" at bounding box center [424, 498] width 18 height 18
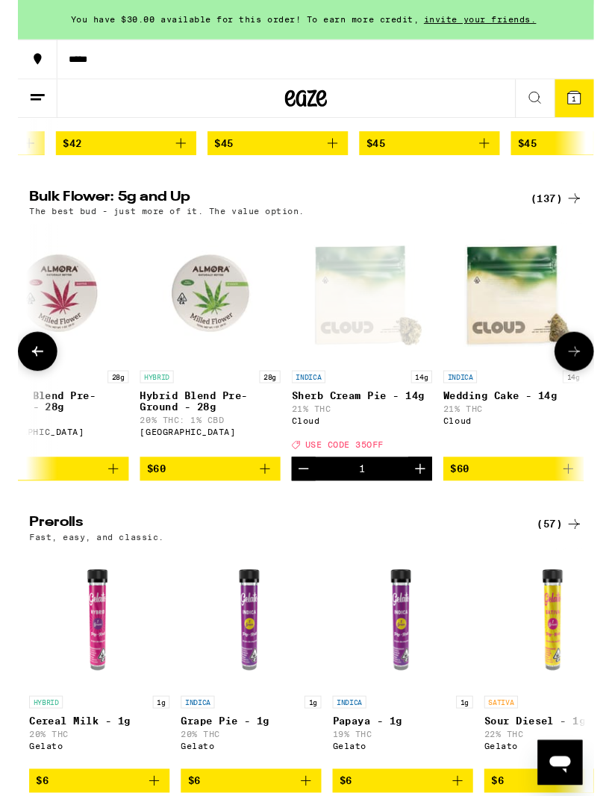
click at [591, 101] on span "1" at bounding box center [591, 105] width 4 height 9
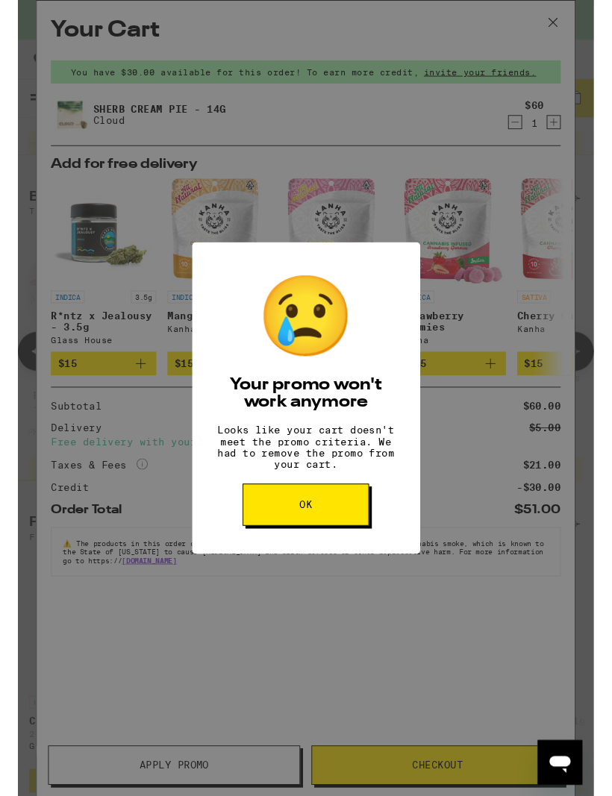
click at [270, 543] on button "OK" at bounding box center [306, 536] width 134 height 45
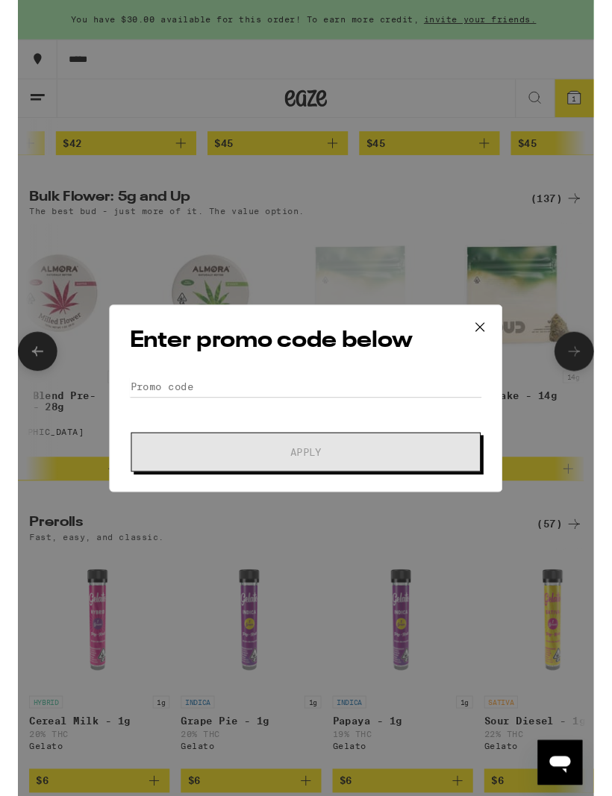
scroll to position [427, 0]
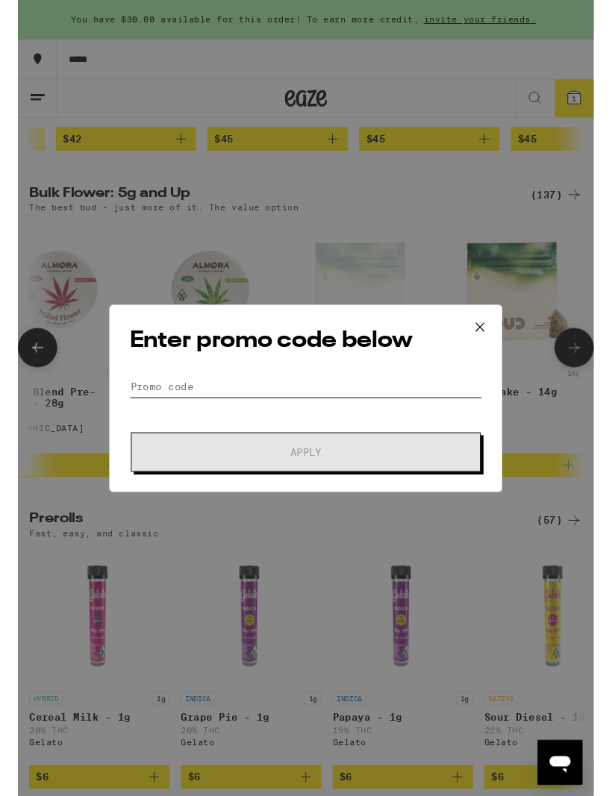
click at [188, 412] on input "Promo Code" at bounding box center [306, 411] width 375 height 22
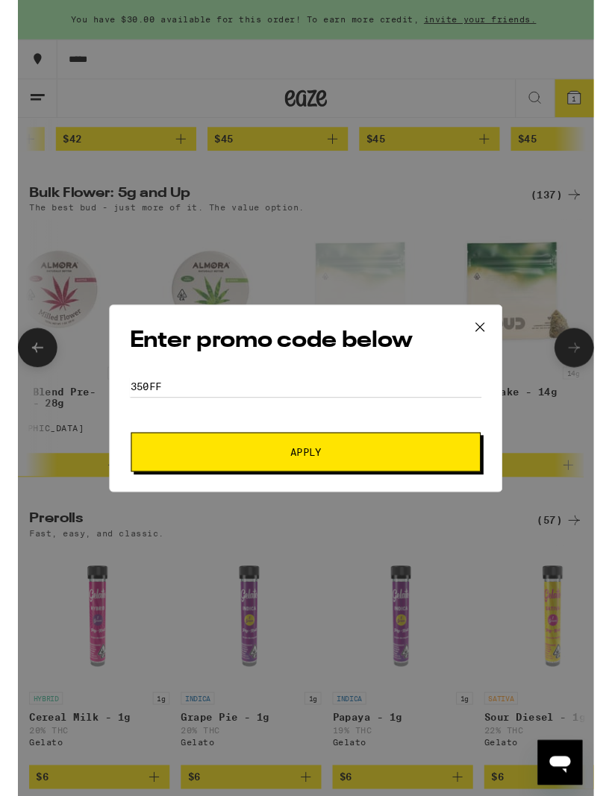
click at [374, 494] on button "Apply" at bounding box center [306, 481] width 372 height 42
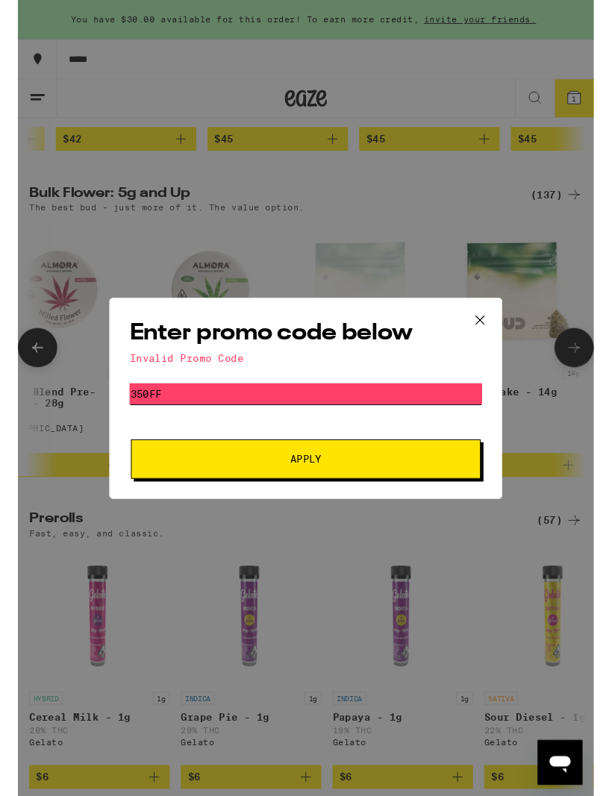
click at [328, 413] on input "350ff" at bounding box center [306, 418] width 375 height 22
type input "35off"
click at [369, 498] on button "Apply" at bounding box center [306, 488] width 372 height 42
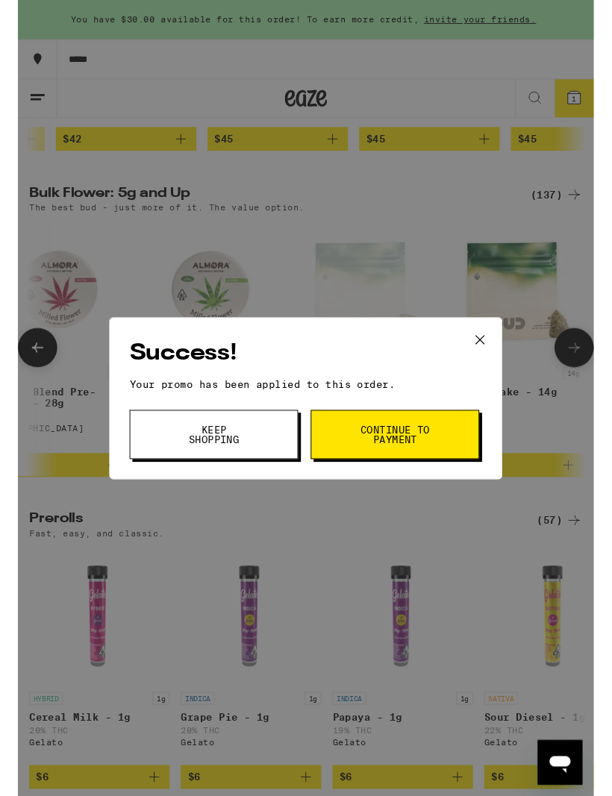
click at [465, 469] on button "Continue to payment" at bounding box center [400, 462] width 179 height 52
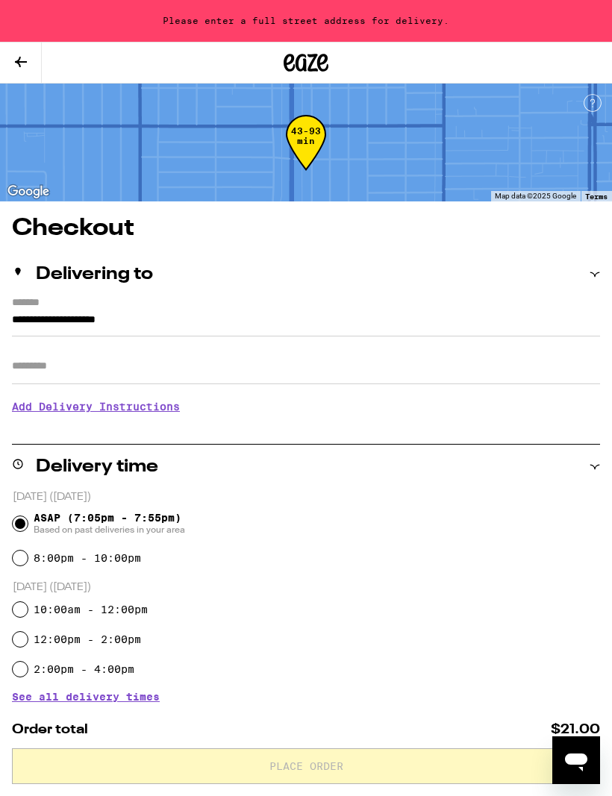
click at [30, 66] on button at bounding box center [21, 63] width 42 height 41
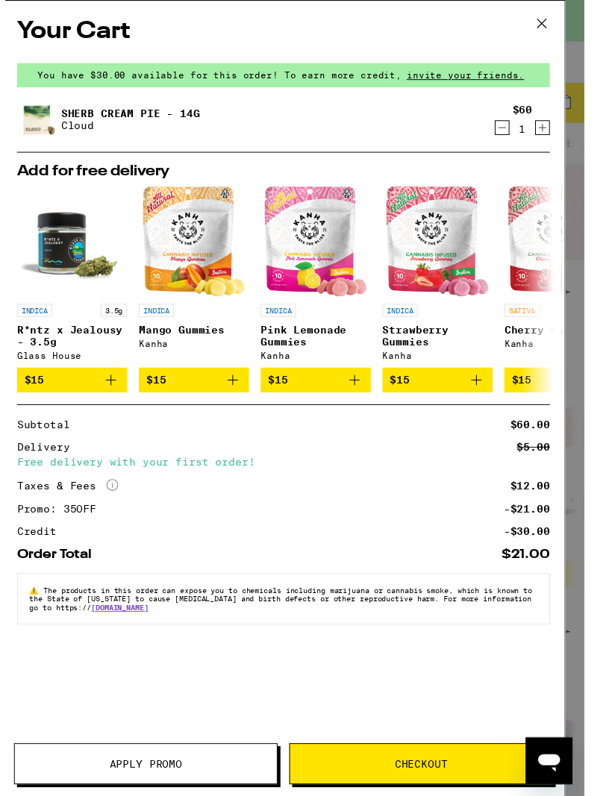
scroll to position [10, 0]
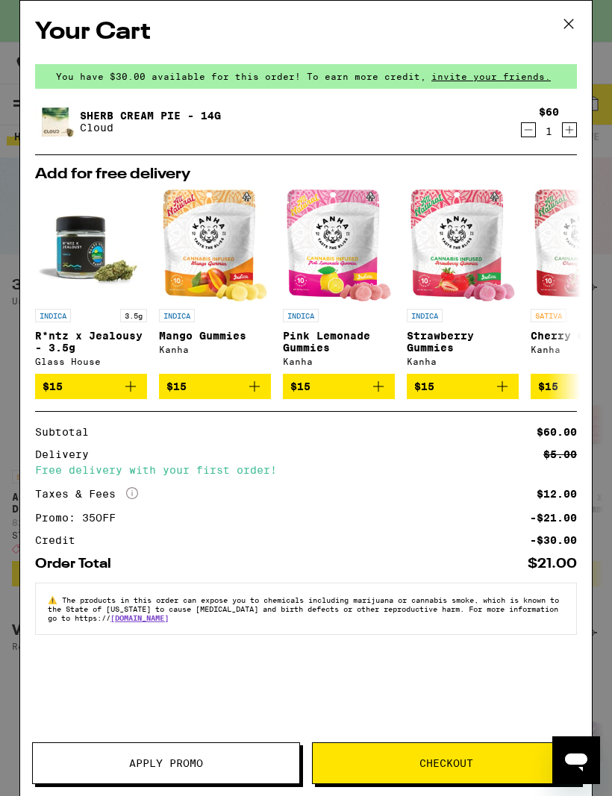
click at [65, 122] on img at bounding box center [56, 122] width 42 height 42
click at [43, 122] on img at bounding box center [56, 122] width 42 height 42
click at [60, 125] on img at bounding box center [56, 122] width 42 height 42
click at [119, 121] on link "Sherb Cream Pie - 14g" at bounding box center [150, 116] width 141 height 12
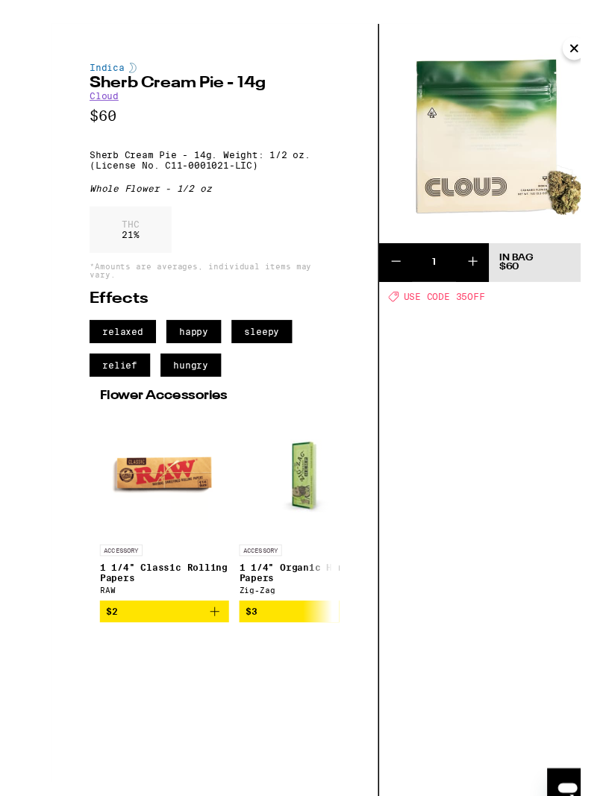
scroll to position [1, 0]
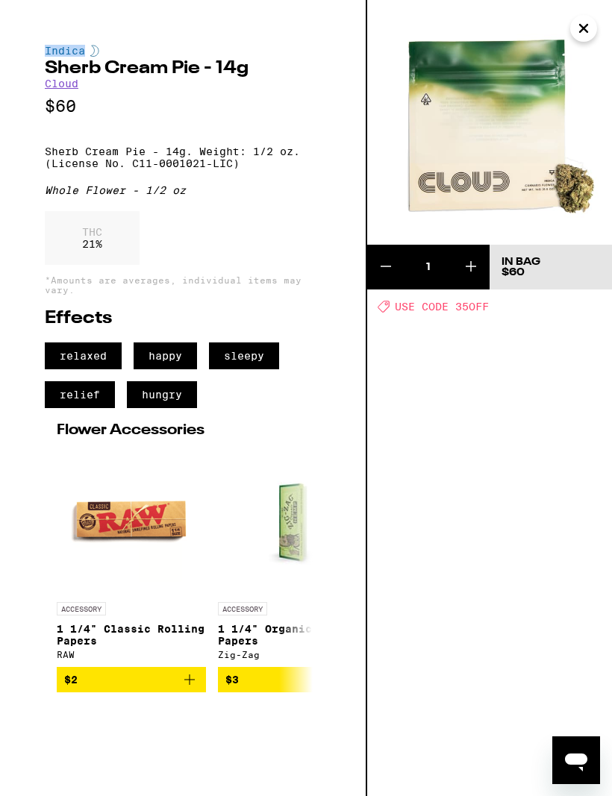
click at [578, 29] on button "Close" at bounding box center [583, 28] width 27 height 27
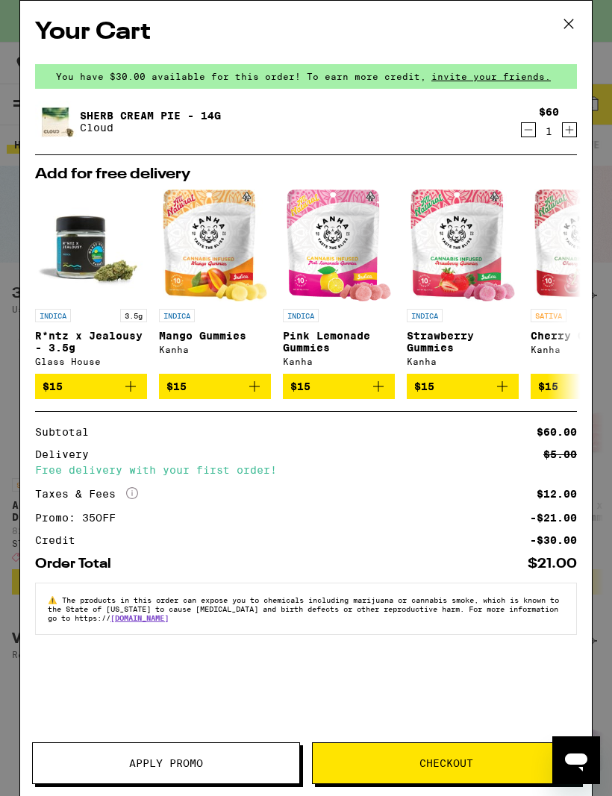
click at [129, 118] on link "Sherb Cream Pie - 14g" at bounding box center [150, 116] width 141 height 12
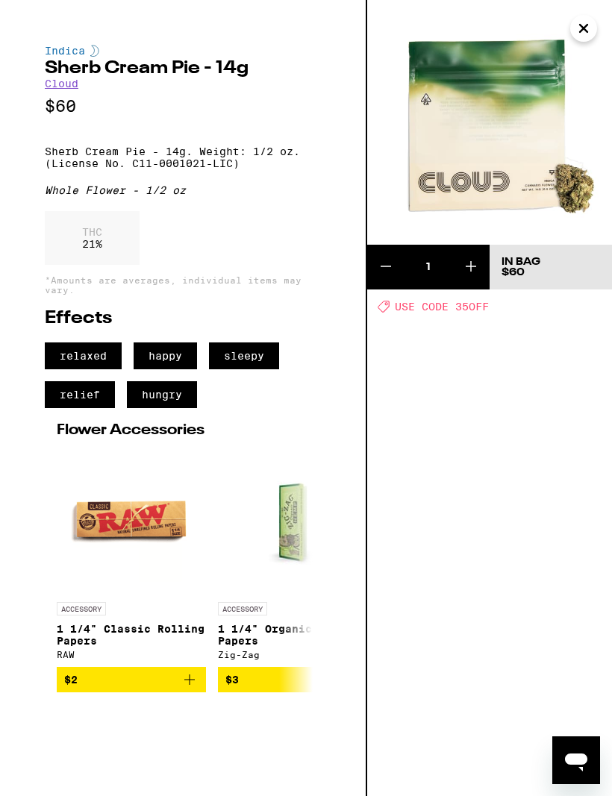
click at [171, 66] on h2 "Sherb Cream Pie - 14g" at bounding box center [183, 69] width 276 height 18
click at [209, 75] on h2 "Sherb Cream Pie - 14g" at bounding box center [183, 69] width 276 height 18
click at [580, 32] on button "Close" at bounding box center [583, 28] width 27 height 27
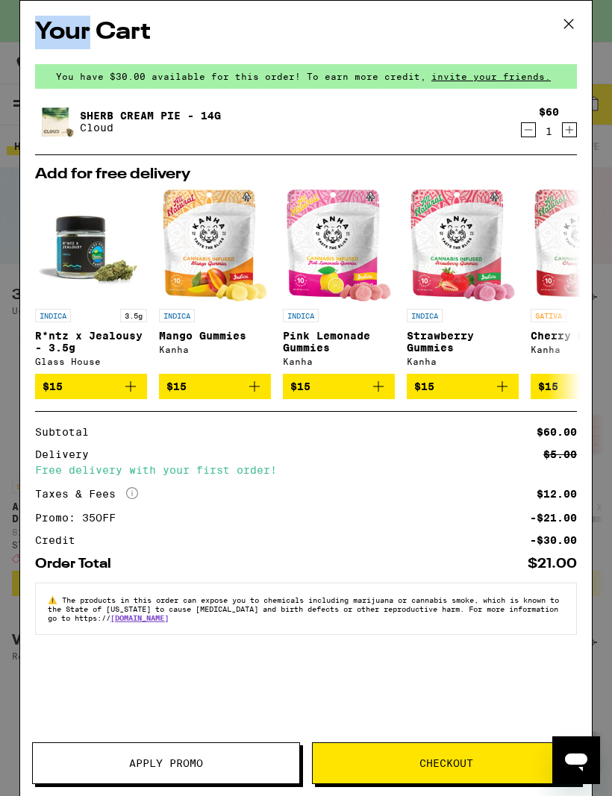
click at [529, 41] on h2 "Your Cart" at bounding box center [306, 33] width 542 height 34
click at [573, 25] on icon at bounding box center [568, 24] width 22 height 22
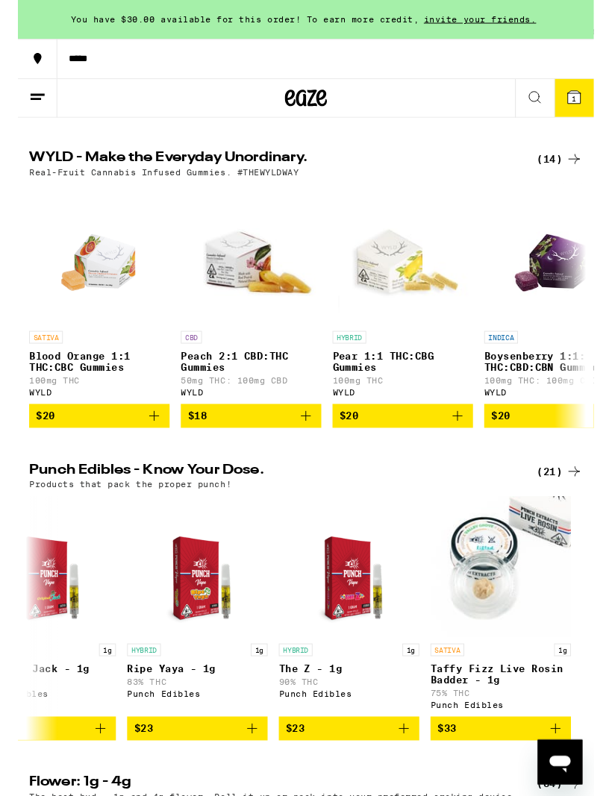
scroll to position [474, 0]
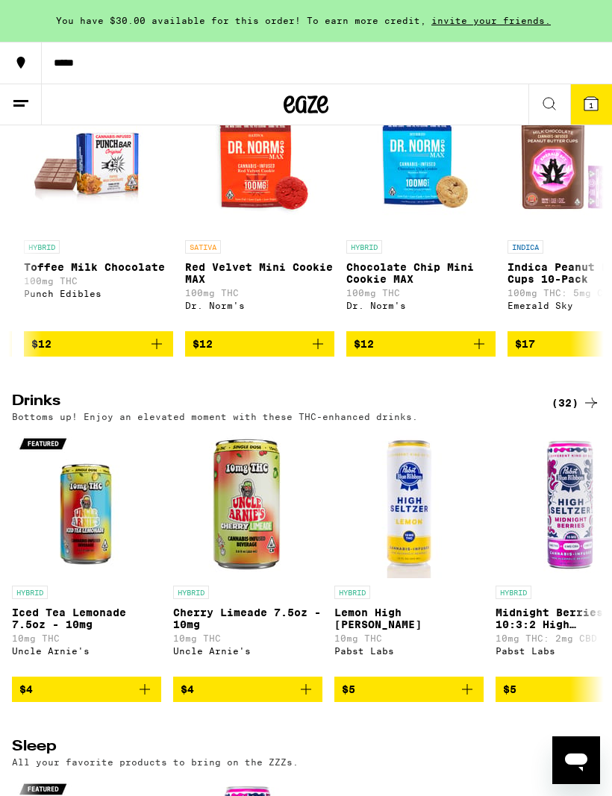
click at [311, 353] on icon "Add to bag" at bounding box center [318, 344] width 18 height 18
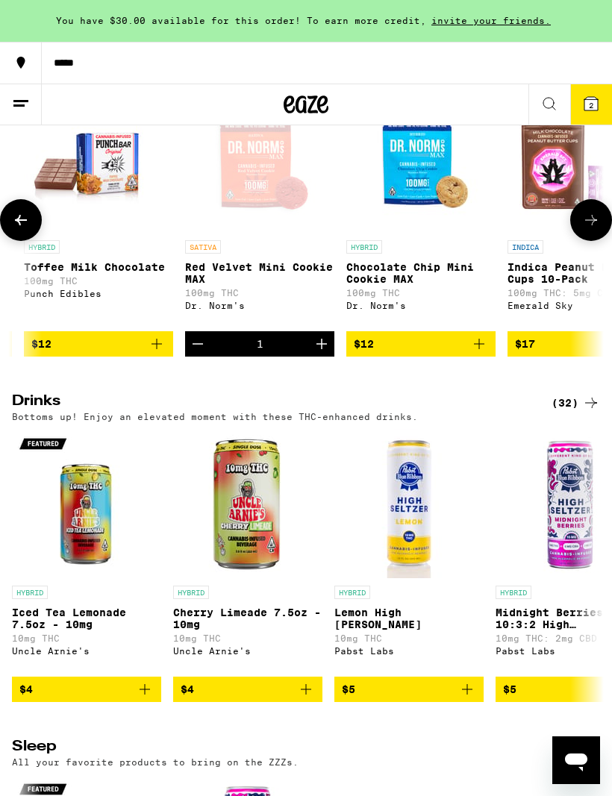
click at [325, 353] on icon "Increment" at bounding box center [322, 344] width 18 height 18
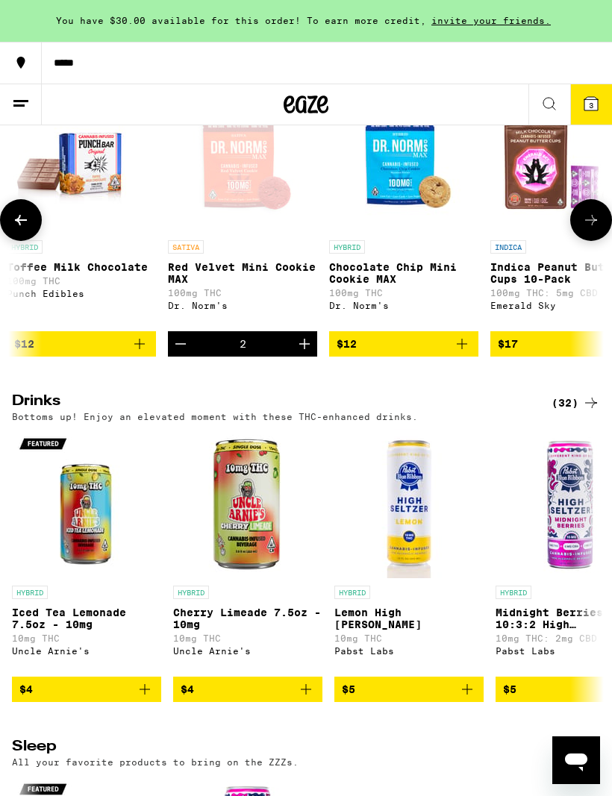
click at [584, 96] on icon at bounding box center [591, 104] width 18 height 18
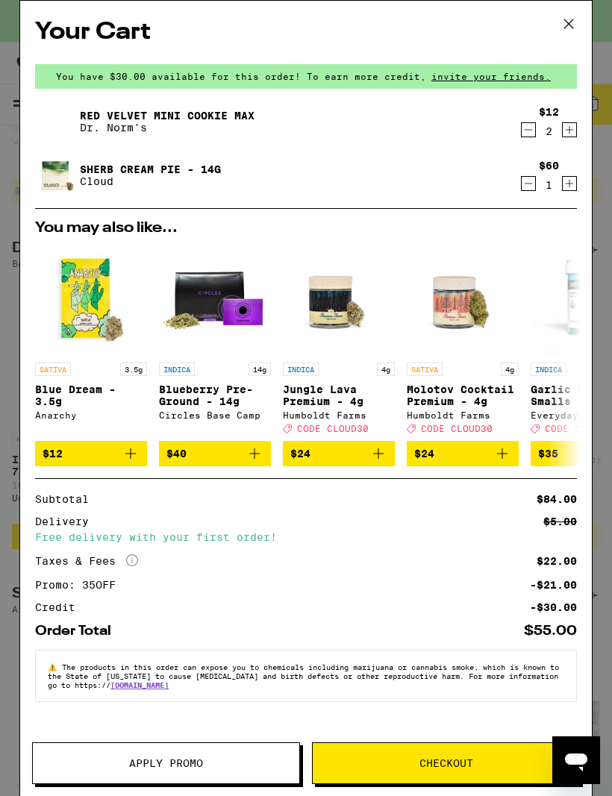
click at [568, 22] on icon at bounding box center [568, 24] width 22 height 22
click at [563, 19] on icon at bounding box center [568, 24] width 22 height 22
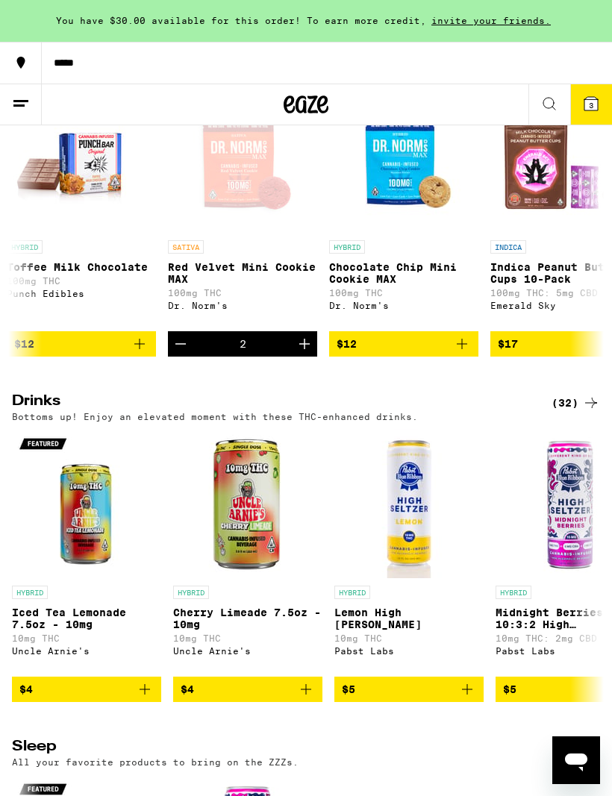
click at [178, 353] on icon "Decrement" at bounding box center [181, 344] width 18 height 18
click at [181, 353] on icon "Decrement" at bounding box center [181, 344] width 18 height 18
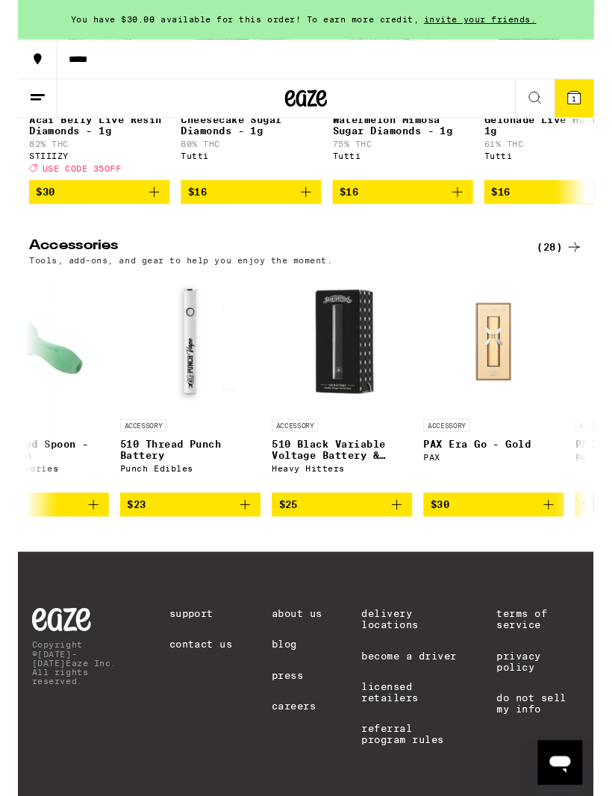
click at [572, 272] on div "(28)" at bounding box center [575, 263] width 49 height 18
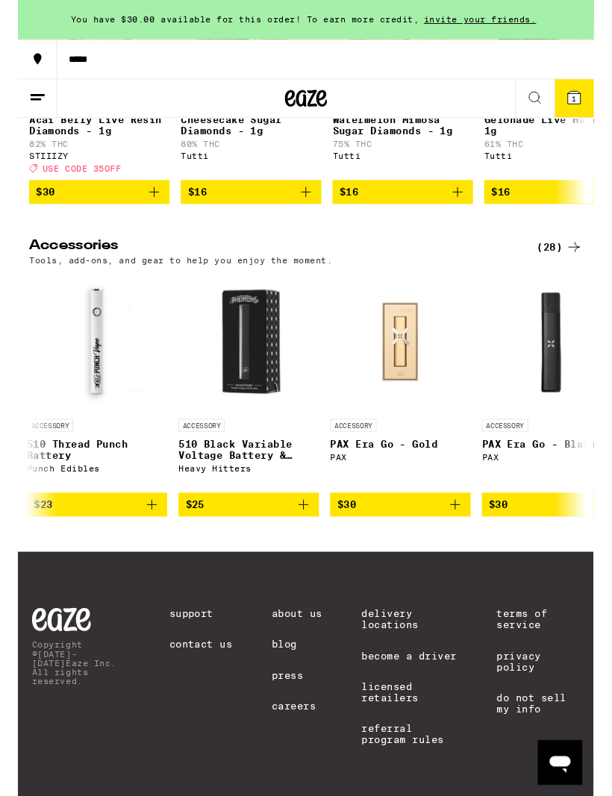
click at [571, 272] on div "(28)" at bounding box center [575, 263] width 49 height 18
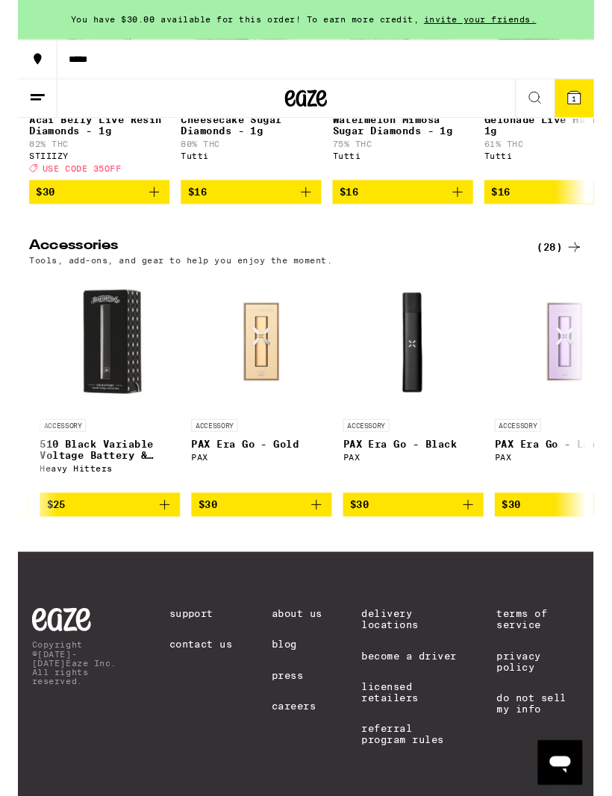
scroll to position [6322, 0]
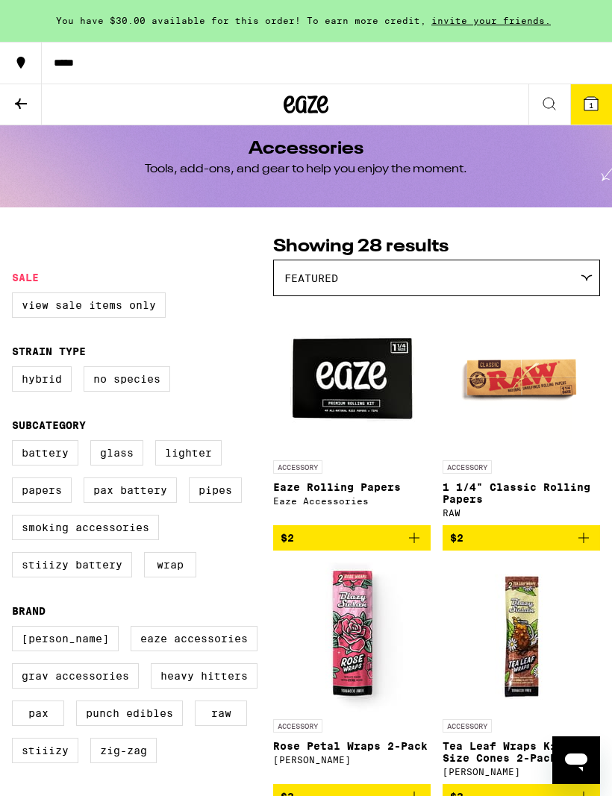
click at [8, 102] on button at bounding box center [21, 104] width 42 height 41
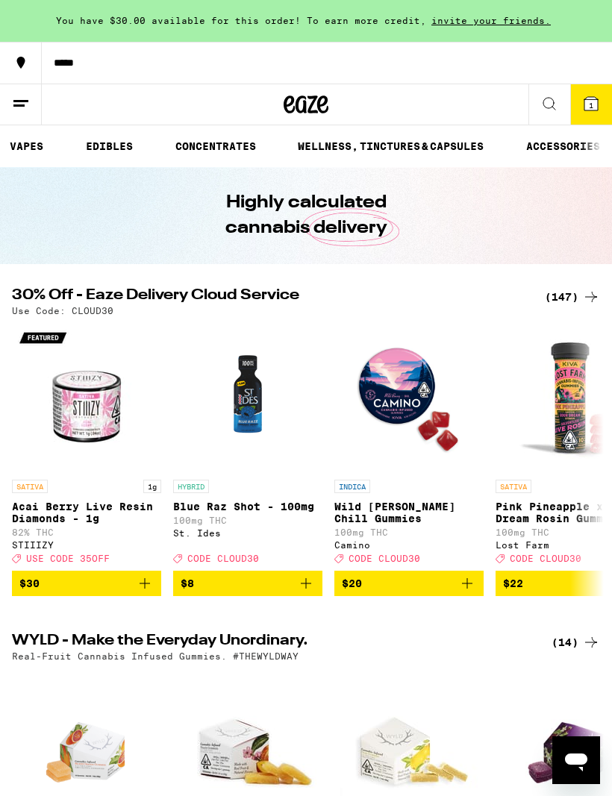
click at [219, 148] on link "CONCENTRATES" at bounding box center [216, 146] width 96 height 18
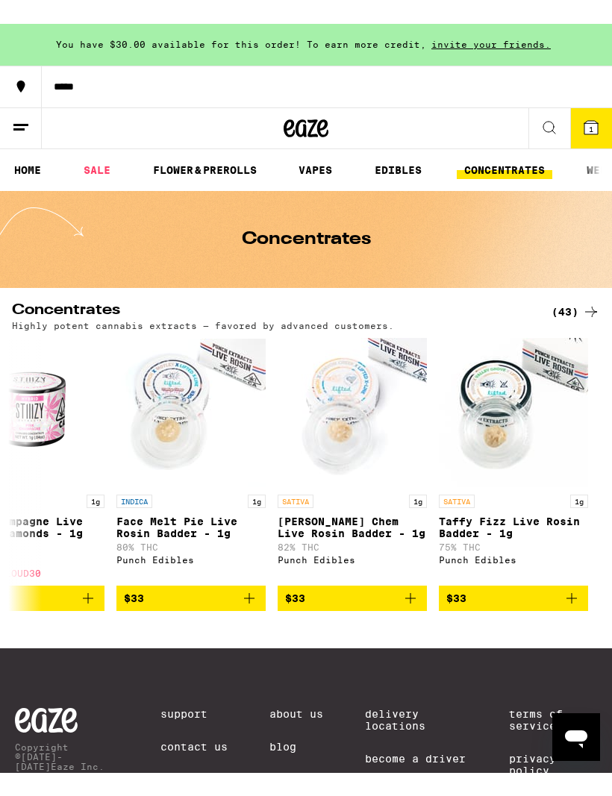
scroll to position [0, 6342]
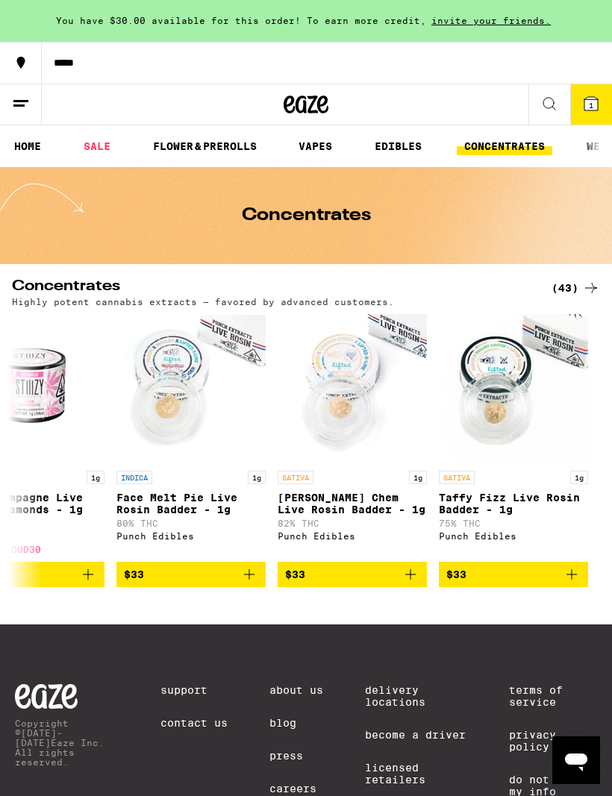
click at [394, 144] on link "EDIBLES" at bounding box center [398, 146] width 62 height 18
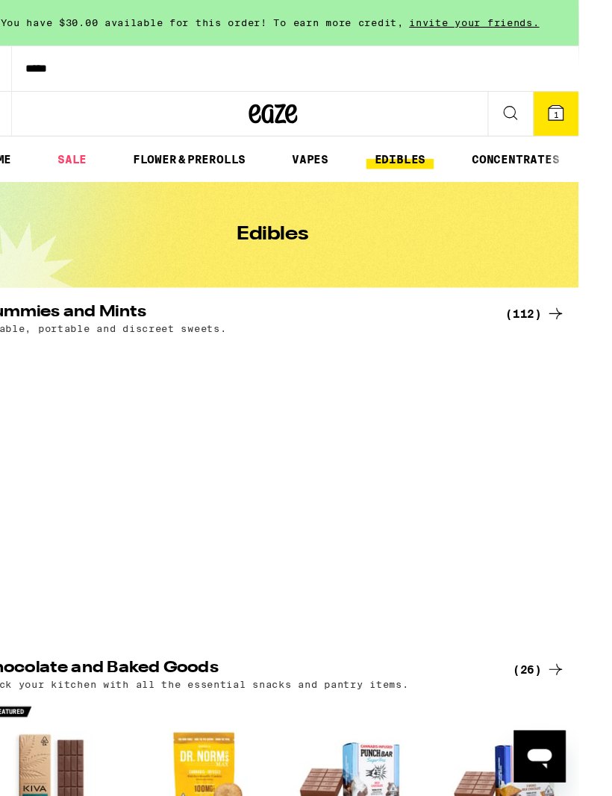
click at [199, 151] on link "FLOWER & PREROLLS" at bounding box center [205, 146] width 119 height 18
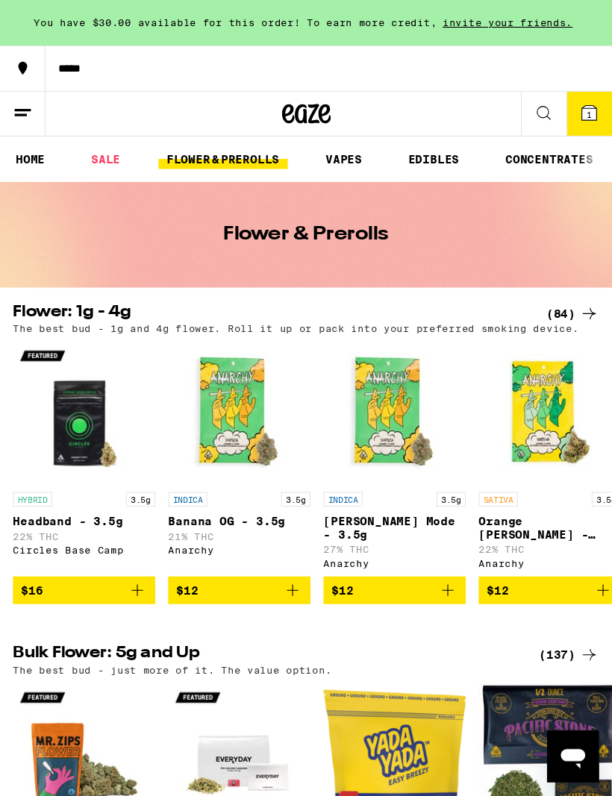
click at [98, 151] on link "SALE" at bounding box center [97, 146] width 42 height 18
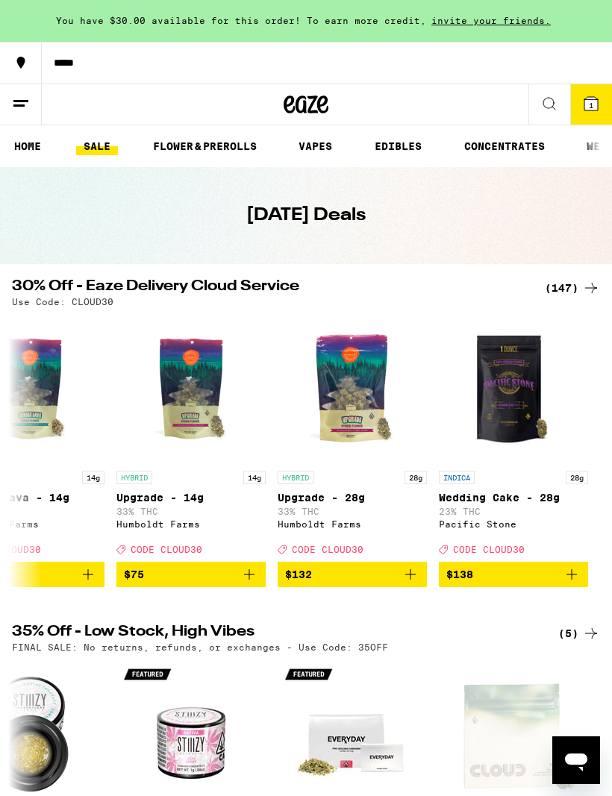
click at [583, 100] on icon at bounding box center [591, 104] width 18 height 18
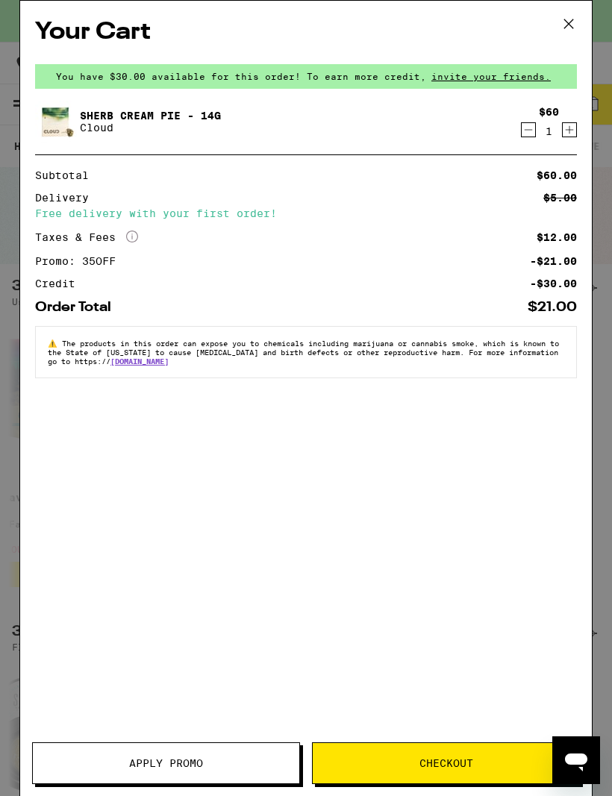
click at [488, 599] on div "Your Cart You have $30.00 available for this order! To earn more credit, invite…" at bounding box center [306, 376] width 572 height 751
click at [478, 756] on button "Checkout" at bounding box center [446, 763] width 268 height 42
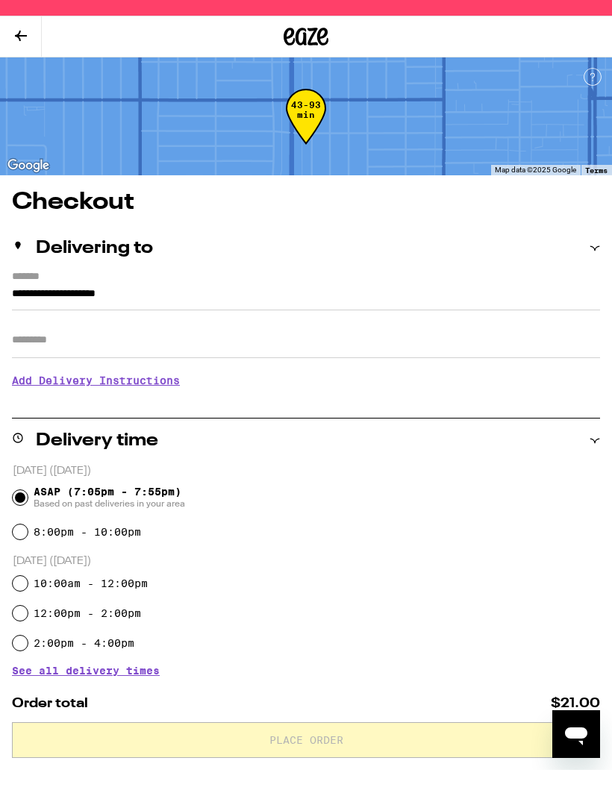
scroll to position [27, 0]
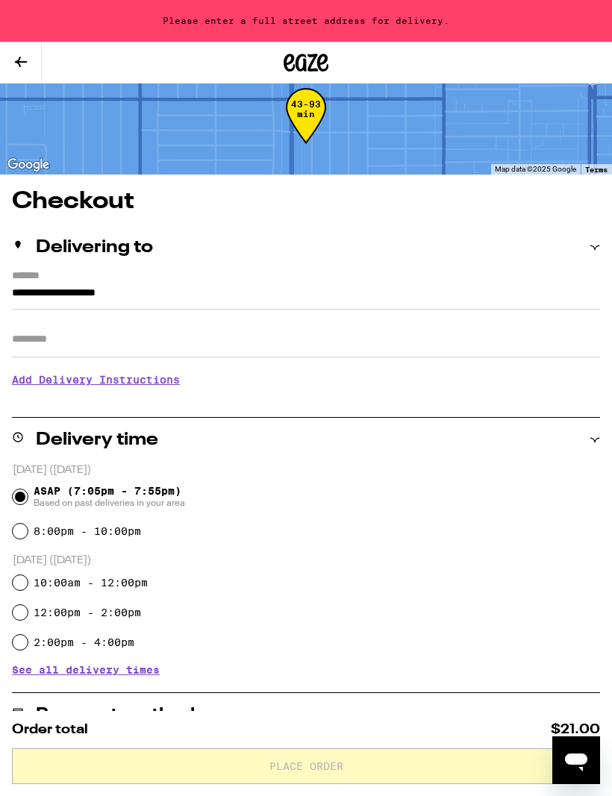
click at [249, 296] on input "**********" at bounding box center [306, 296] width 588 height 25
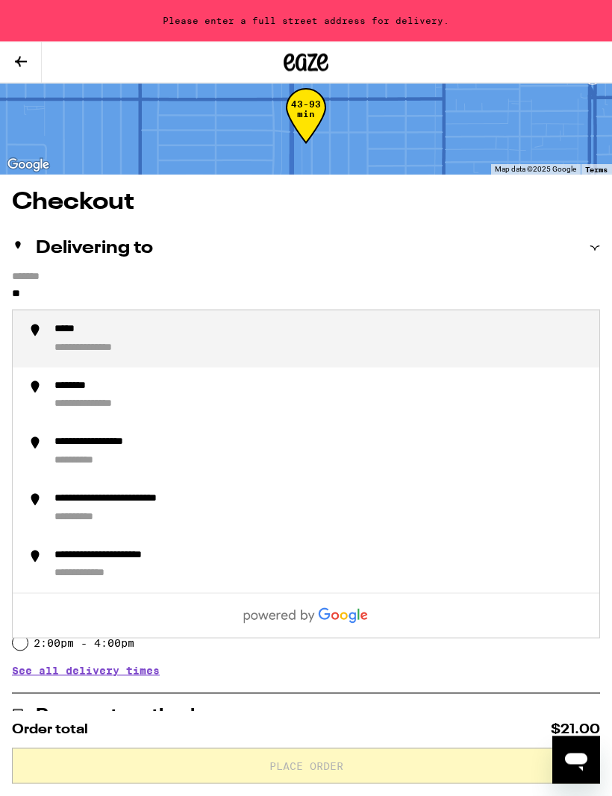
type input "*"
click at [195, 343] on div "**********" at bounding box center [320, 339] width 533 height 33
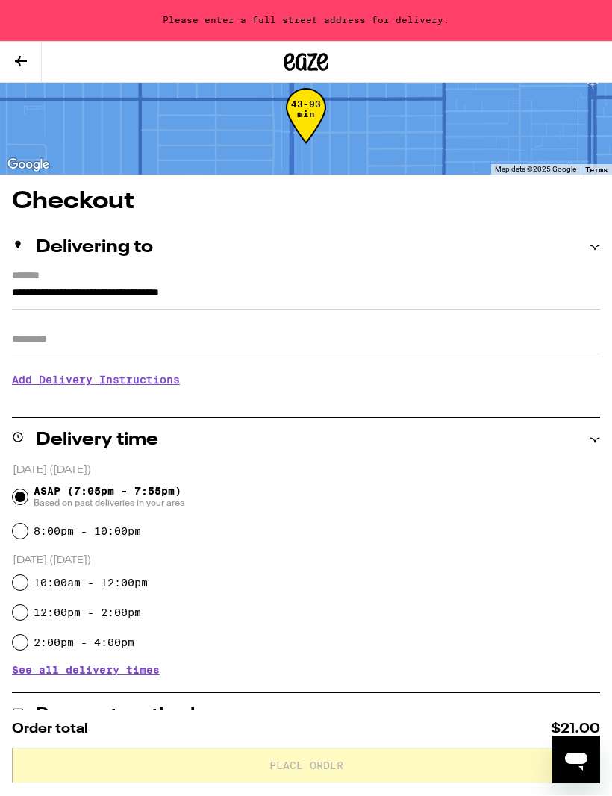
type input "**********"
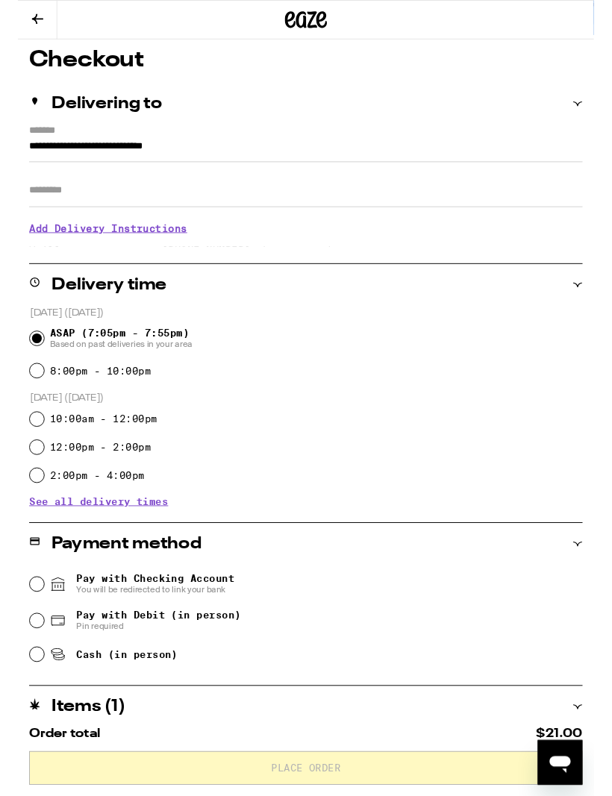
scroll to position [154, 0]
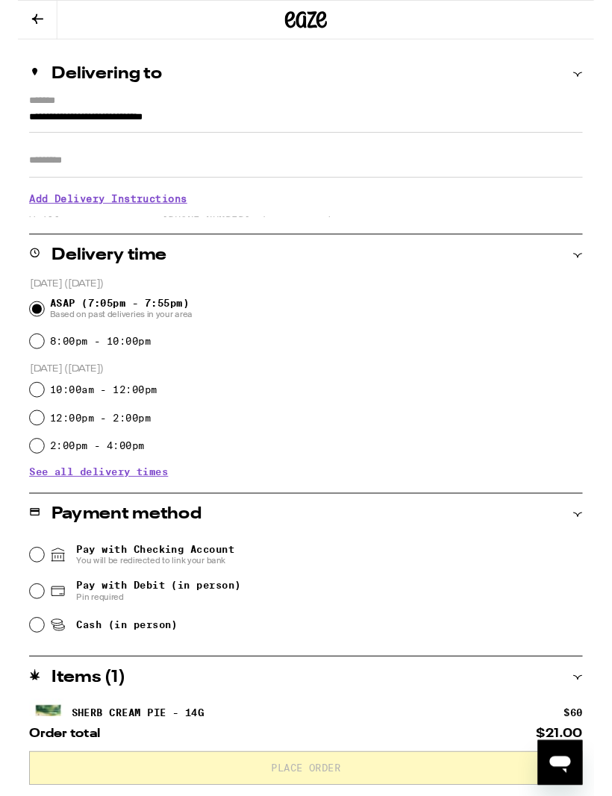
click at [23, 636] on input "Pay with Debit (in person) Pin required" at bounding box center [20, 628] width 15 height 15
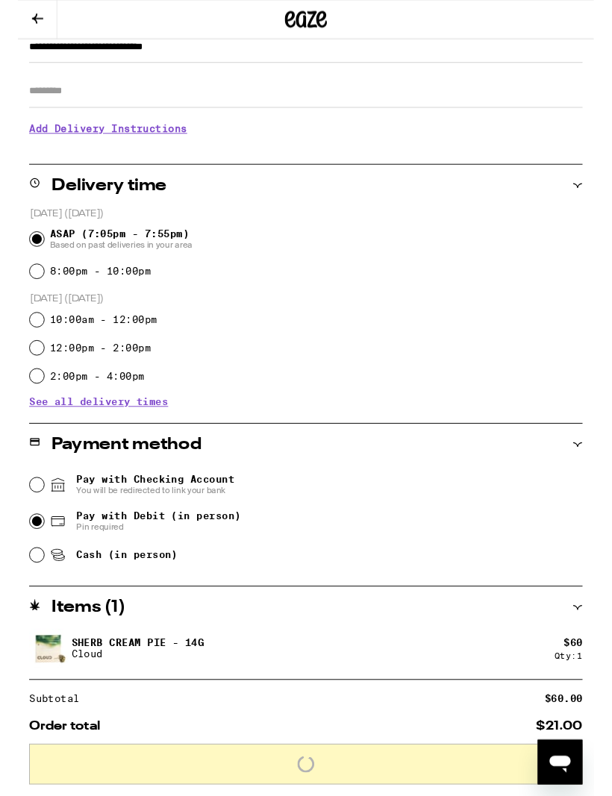
scroll to position [228, 0]
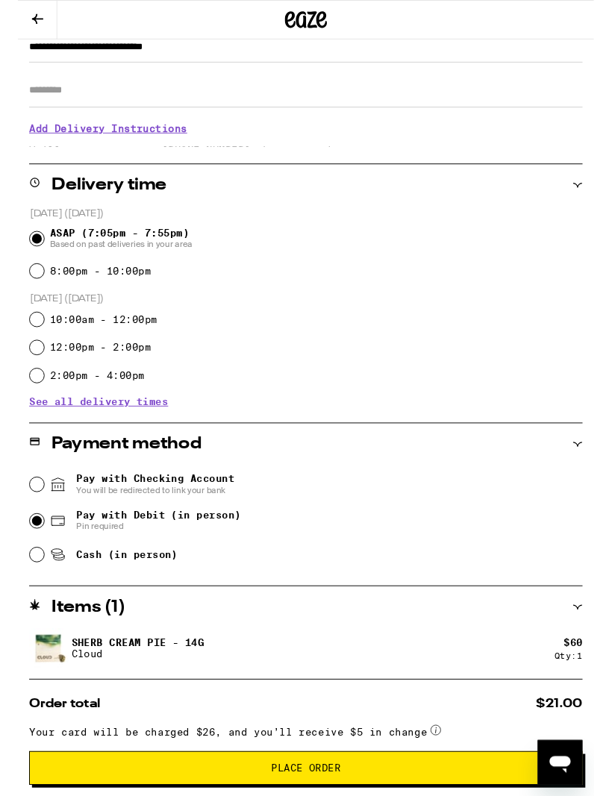
click at [27, 515] on input "Pay with Checking Account You will be redirected to link your bank" at bounding box center [20, 514] width 15 height 15
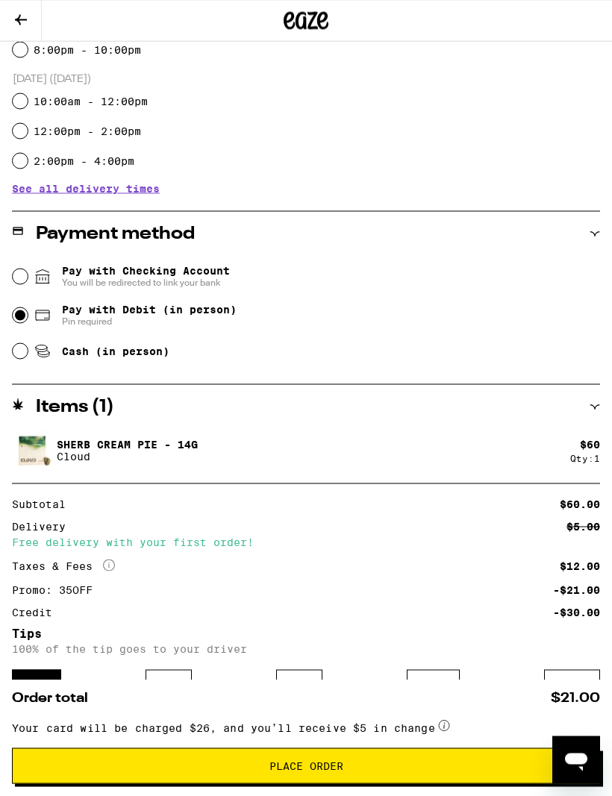
scroll to position [449, 0]
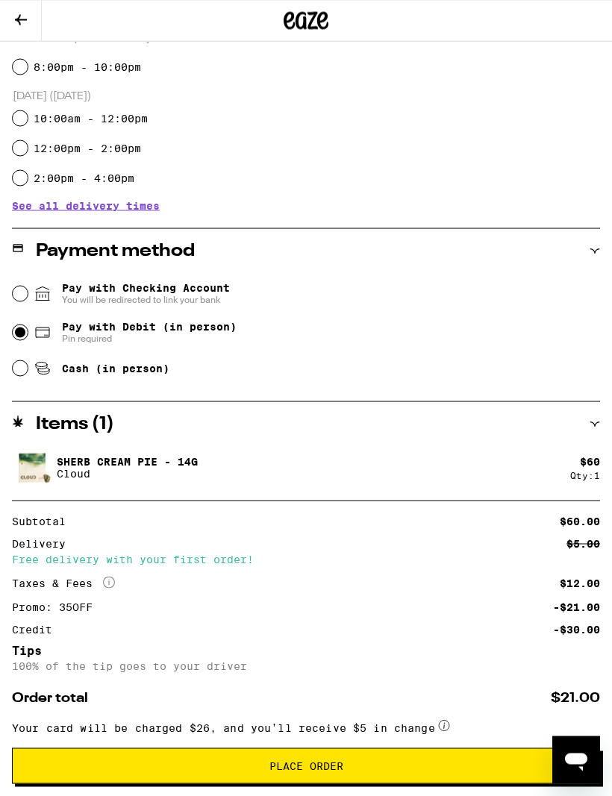
click at [21, 295] on input "Pay with Checking Account You will be redirected to link your bank" at bounding box center [20, 294] width 15 height 15
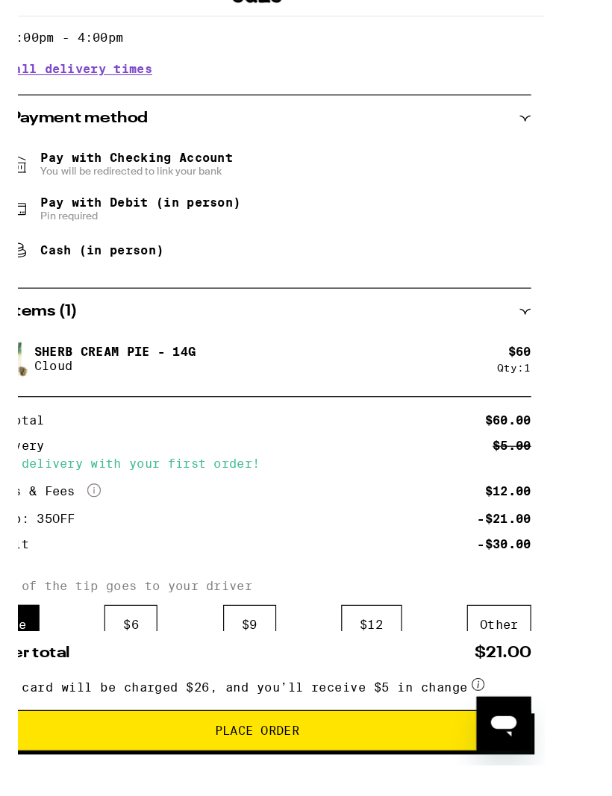
scroll to position [498, 0]
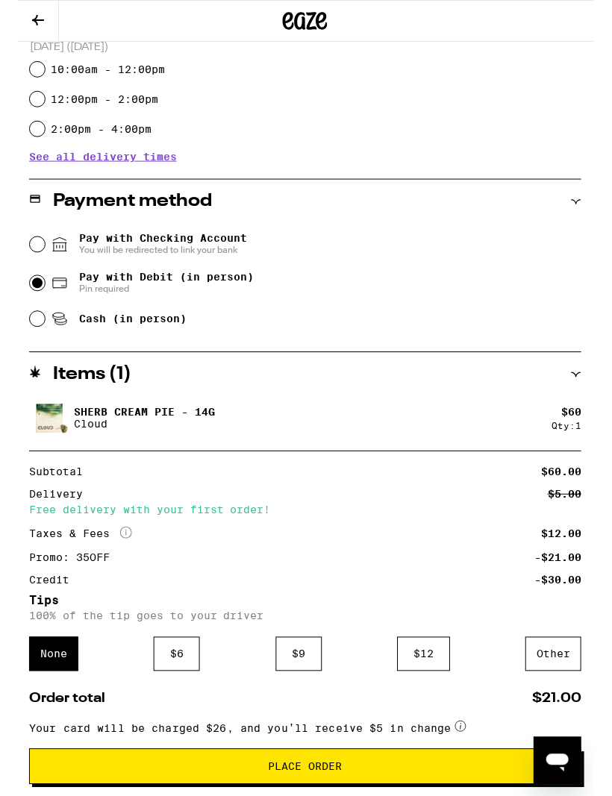
click at [14, 250] on input "Pay with Checking Account You will be redirected to link your bank" at bounding box center [20, 244] width 15 height 15
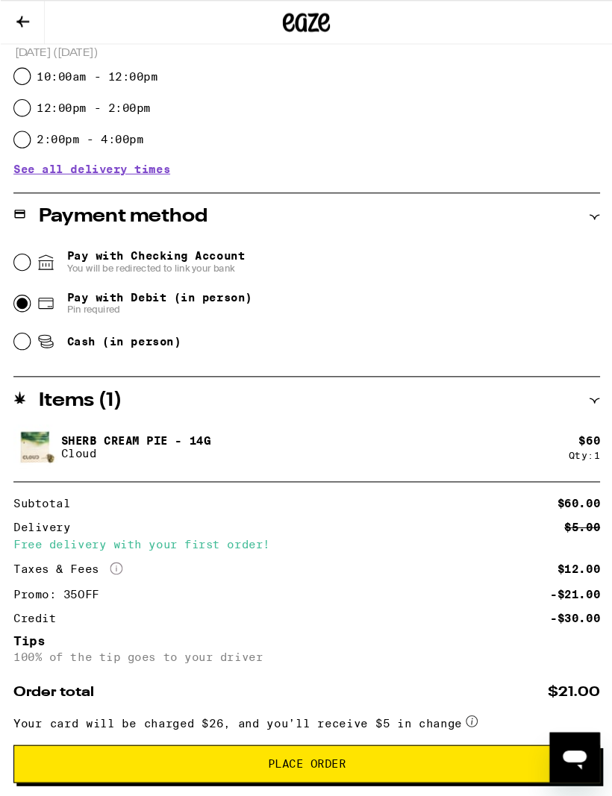
scroll to position [489, 0]
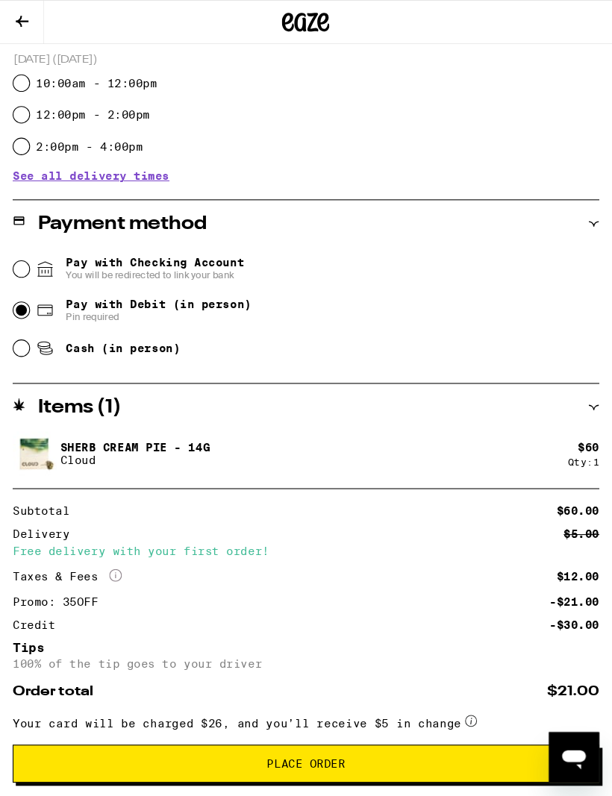
click at [16, 290] on input "Pay with Debit (in person) Pin required" at bounding box center [20, 292] width 15 height 15
radio input "true"
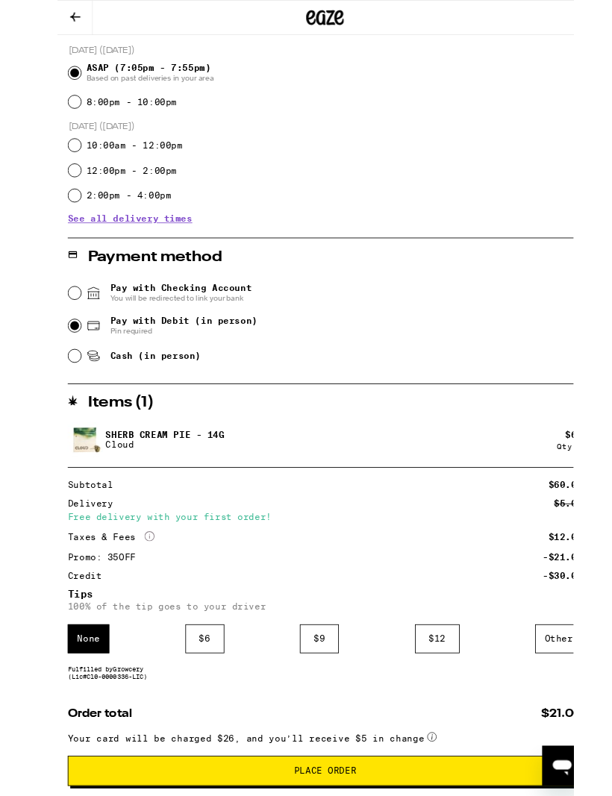
scroll to position [458, 0]
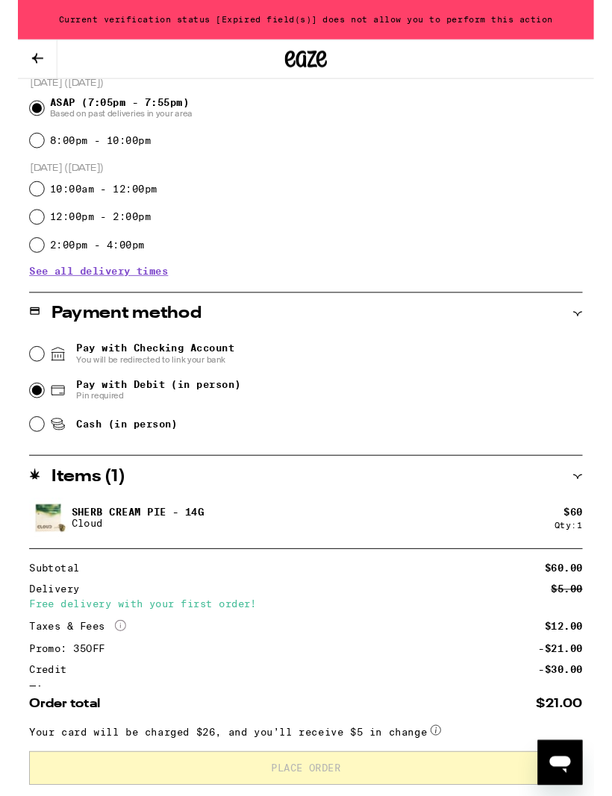
scroll to position [407, 0]
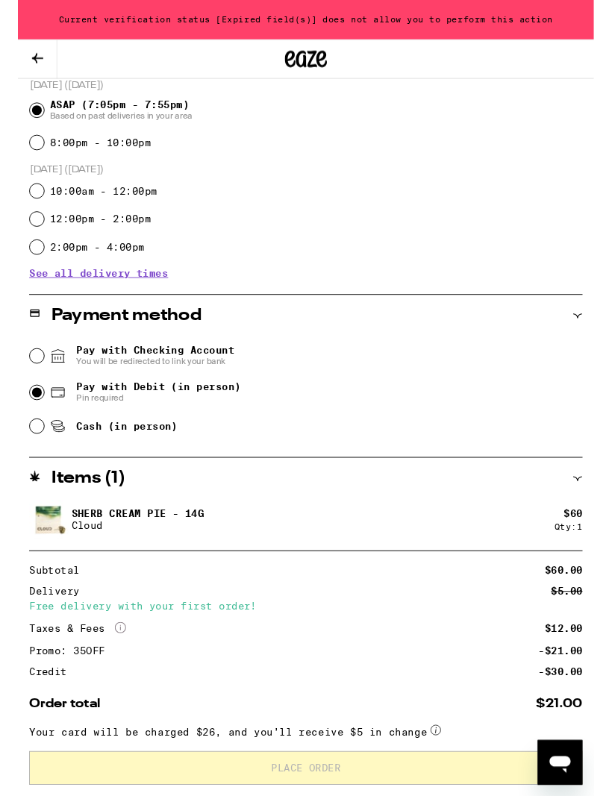
click at [124, 23] on div "Current verification status [Expired field(s)] does not allow you to perform th…" at bounding box center [306, 21] width 612 height 42
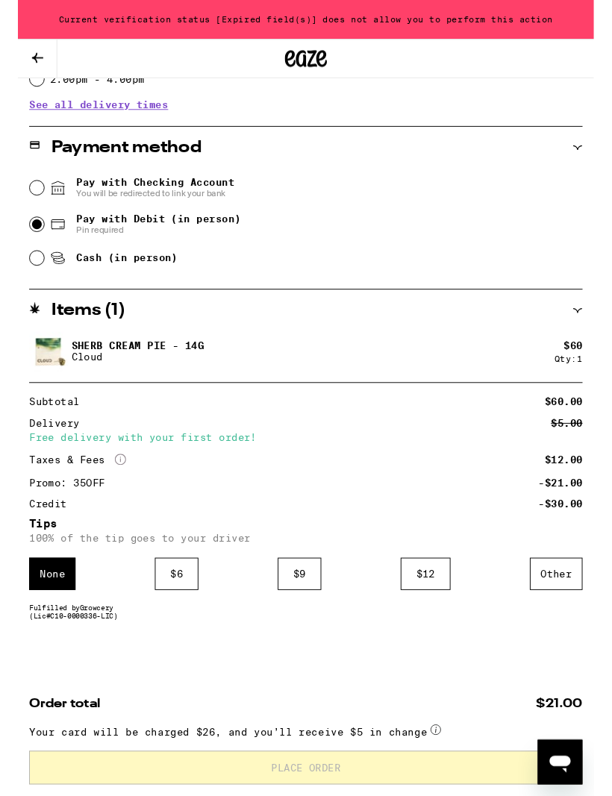
scroll to position [601, 0]
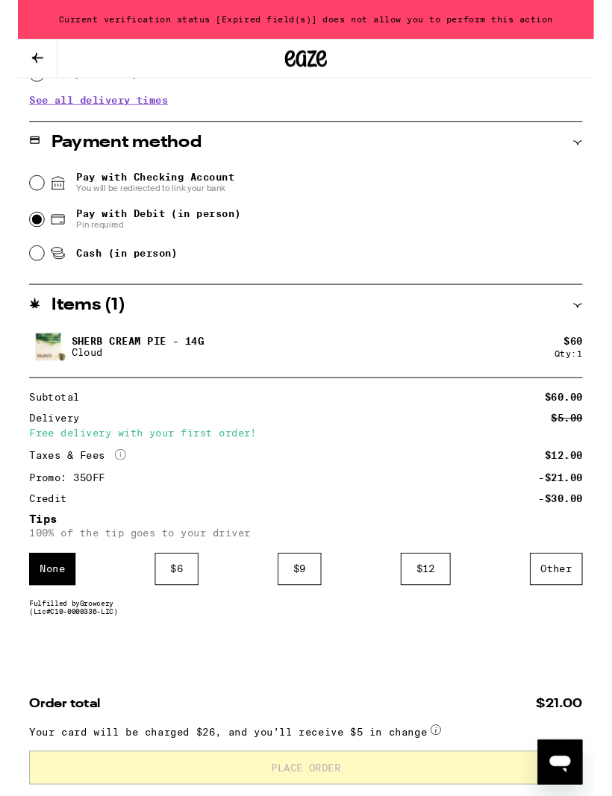
click at [44, 600] on div "None" at bounding box center [36, 605] width 49 height 34
click at [39, 595] on div "None" at bounding box center [36, 605] width 49 height 34
click at [40, 594] on div "None" at bounding box center [36, 605] width 49 height 34
click at [37, 590] on div "None" at bounding box center [36, 605] width 49 height 34
click at [36, 590] on div "None" at bounding box center [36, 605] width 49 height 34
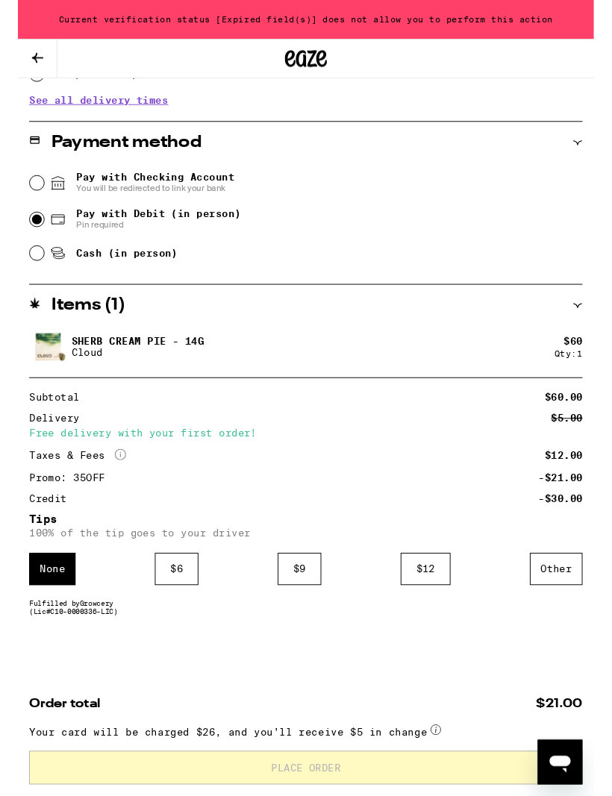
click at [52, 615] on div "None" at bounding box center [36, 605] width 49 height 34
click at [51, 614] on div "None" at bounding box center [36, 605] width 49 height 34
click at [21, 613] on div "None" at bounding box center [36, 605] width 49 height 34
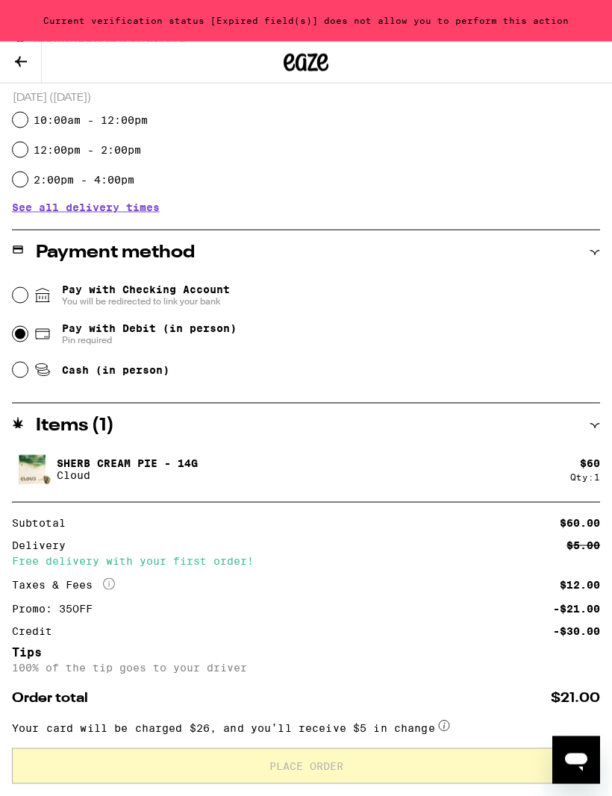
click at [13, 370] on input "Cash (in person)" at bounding box center [20, 370] width 15 height 15
radio input "true"
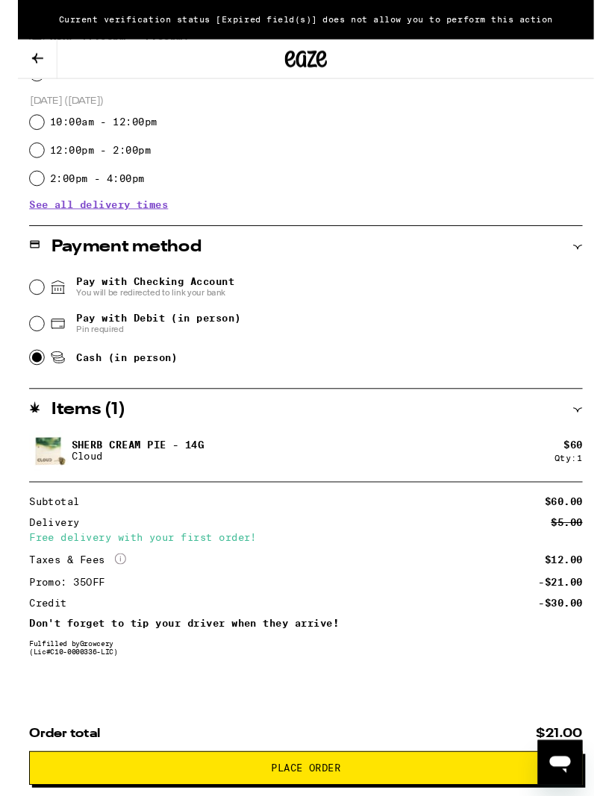
scroll to position [470, 0]
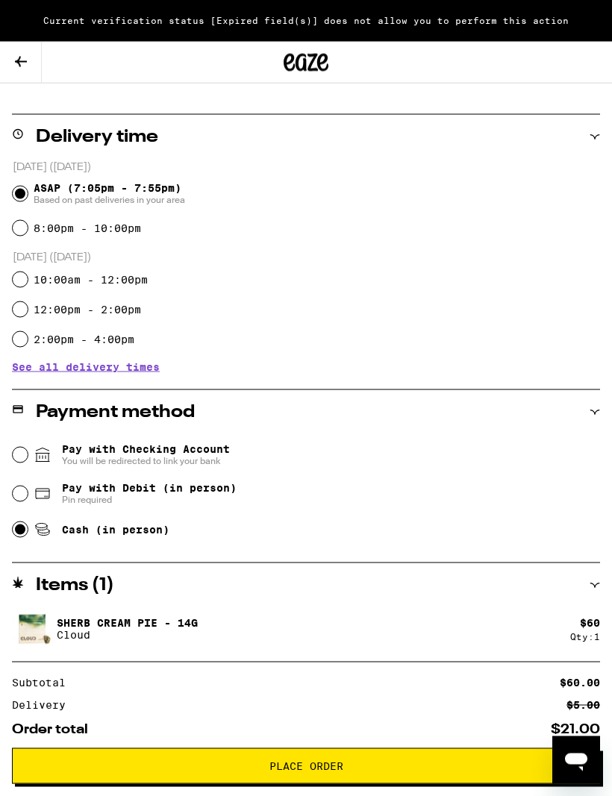
click at [19, 489] on input "Pay with Debit (in person) Pin required" at bounding box center [20, 494] width 15 height 15
radio input "true"
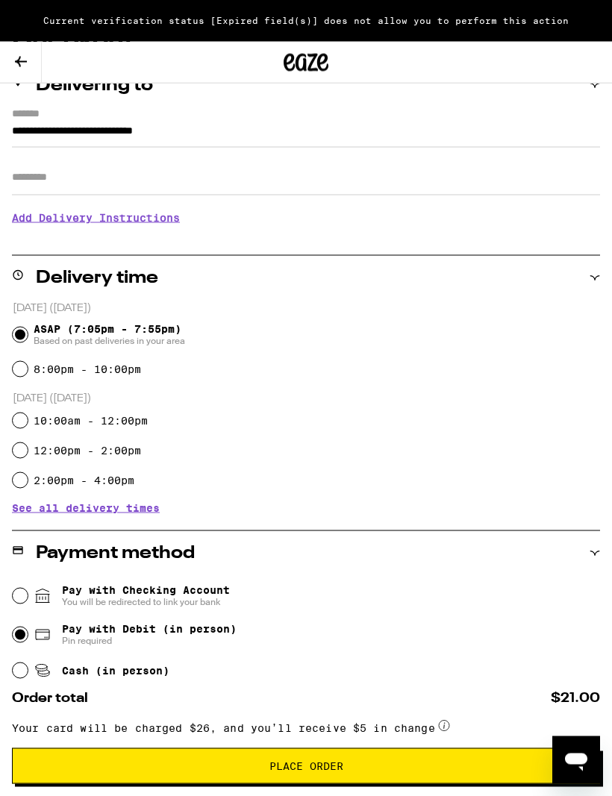
scroll to position [162, 0]
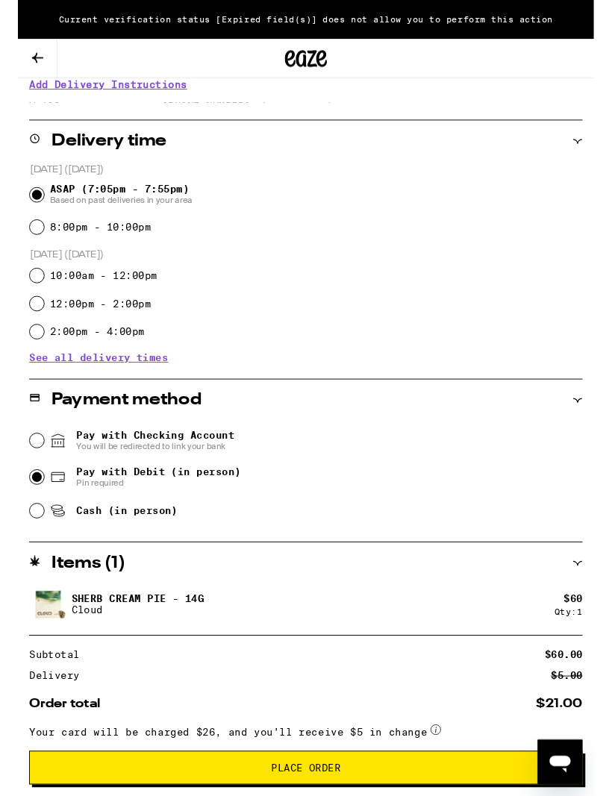
click at [18, 470] on input "Pay with Checking Account You will be redirected to link your bank" at bounding box center [20, 468] width 15 height 15
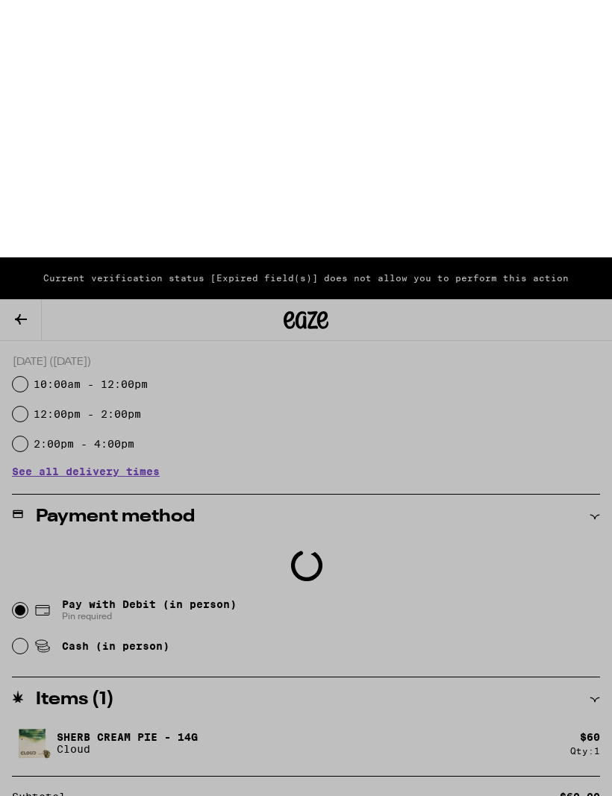
scroll to position [138, 0]
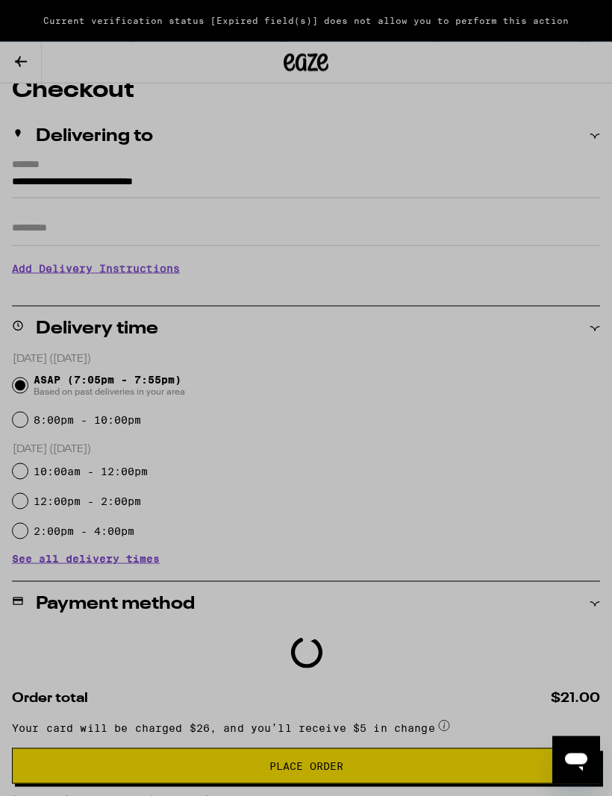
click at [494, 203] on div at bounding box center [306, 398] width 612 height 796
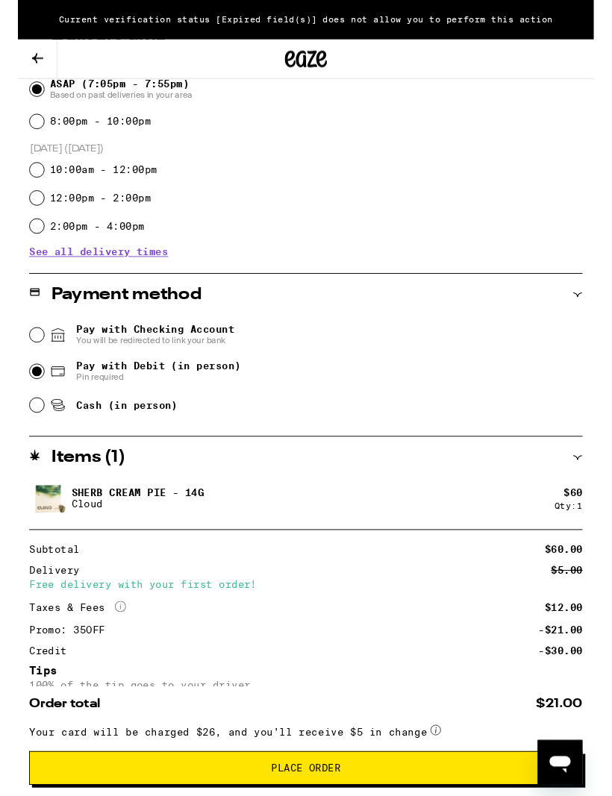
scroll to position [601, 0]
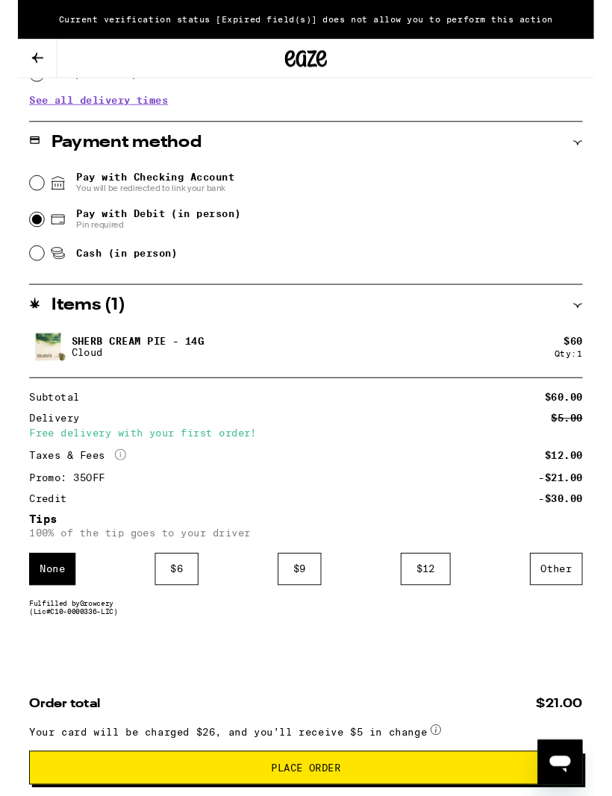
click at [231, 590] on div "None $ 6 $ 9 $ 12 Other" at bounding box center [306, 605] width 588 height 34
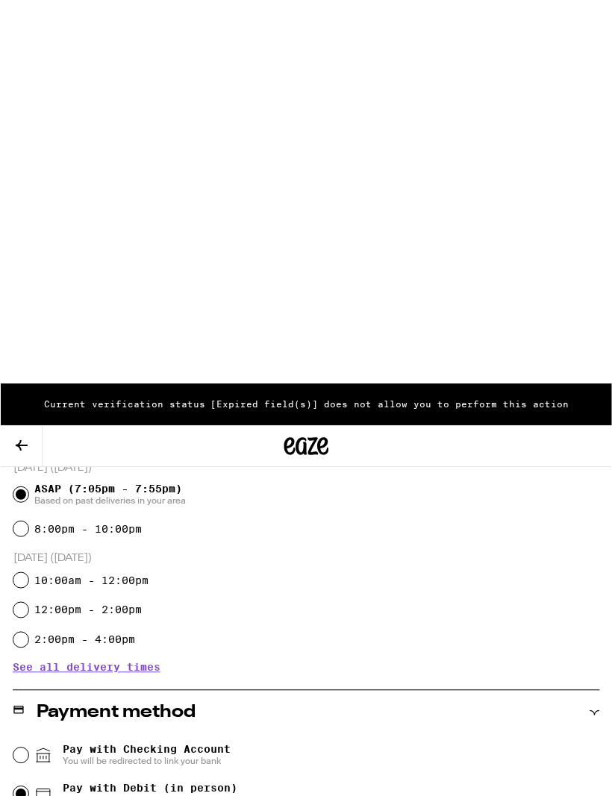
scroll to position [0, 0]
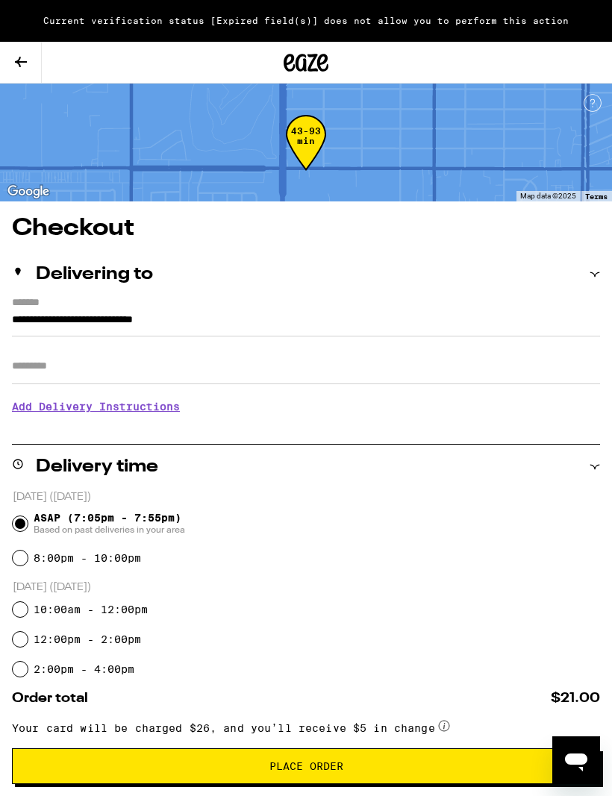
click at [17, 54] on icon at bounding box center [21, 62] width 18 height 18
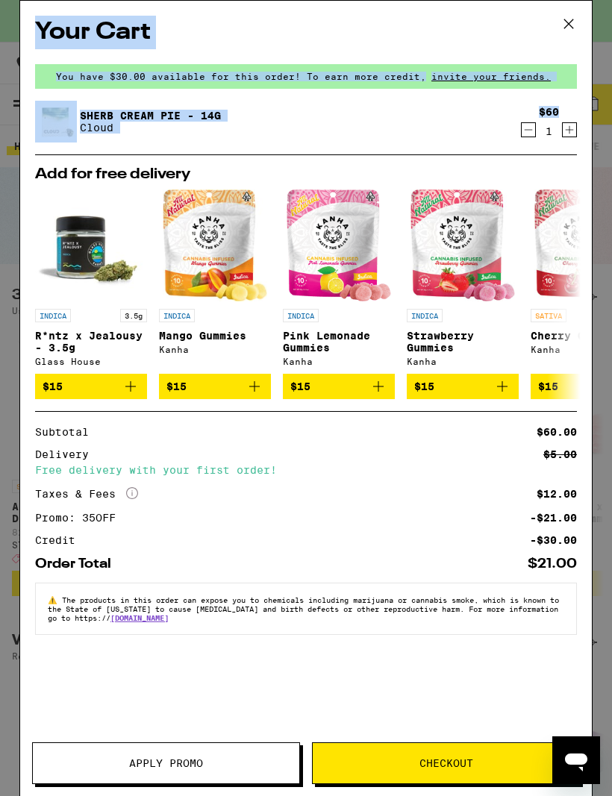
click at [454, 148] on div "Sherb Cream Pie - 14g Cloud $60 1" at bounding box center [306, 128] width 542 height 54
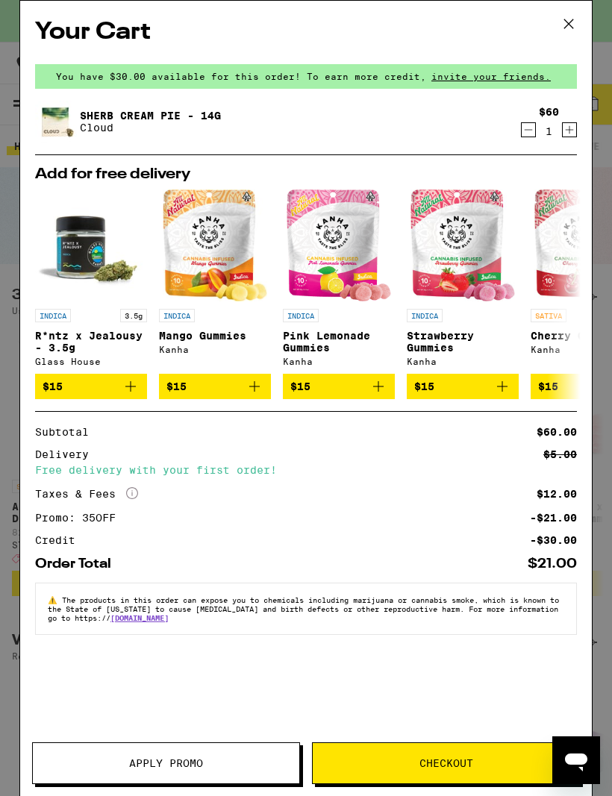
click at [570, 19] on icon at bounding box center [568, 24] width 22 height 22
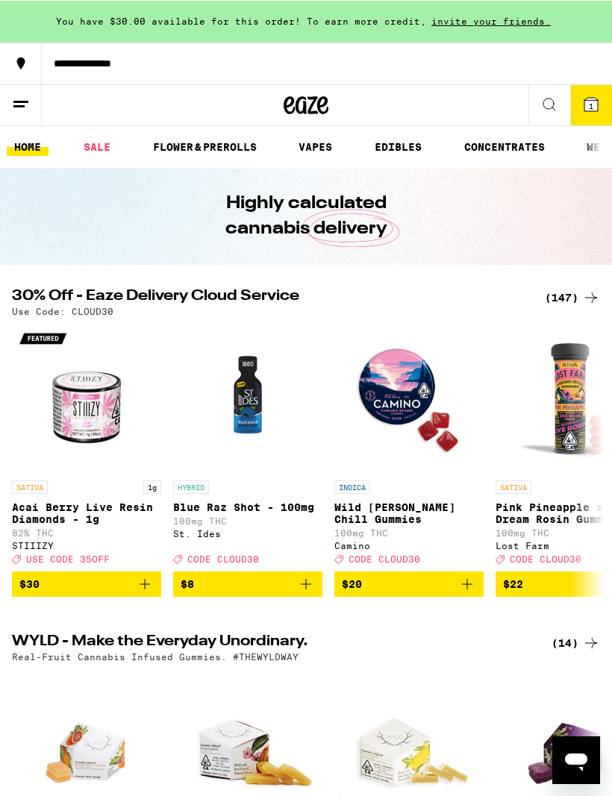
click at [17, 102] on icon at bounding box center [21, 104] width 18 height 18
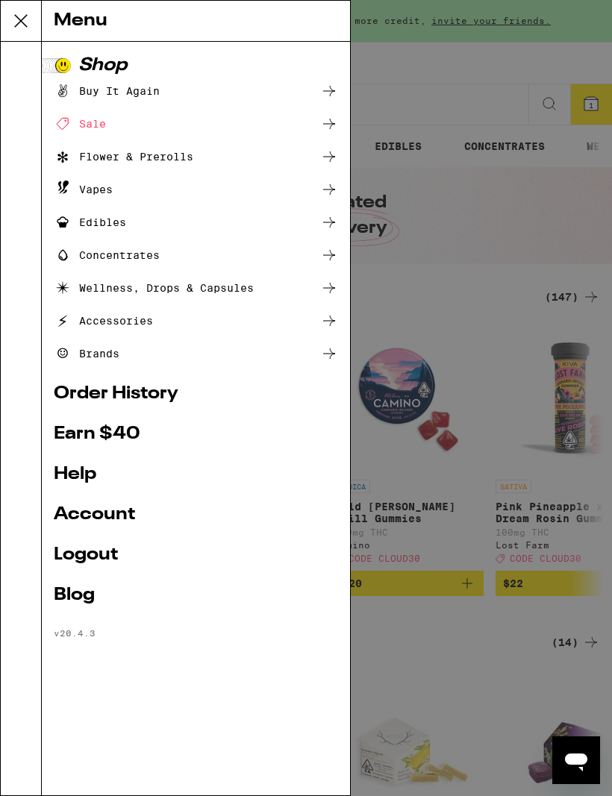
click at [123, 512] on link "Account" at bounding box center [196, 515] width 284 height 18
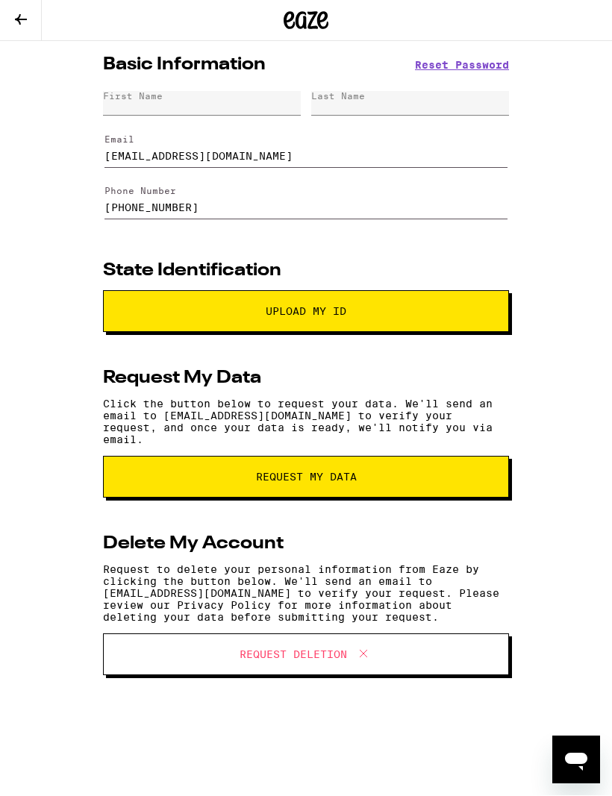
click at [24, 28] on button at bounding box center [21, 21] width 42 height 41
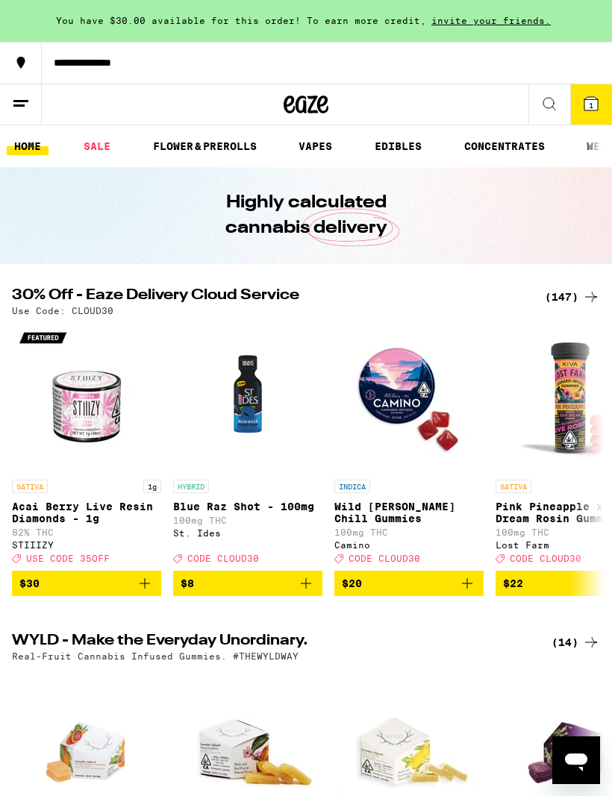
click at [604, 107] on button "1" at bounding box center [591, 104] width 42 height 40
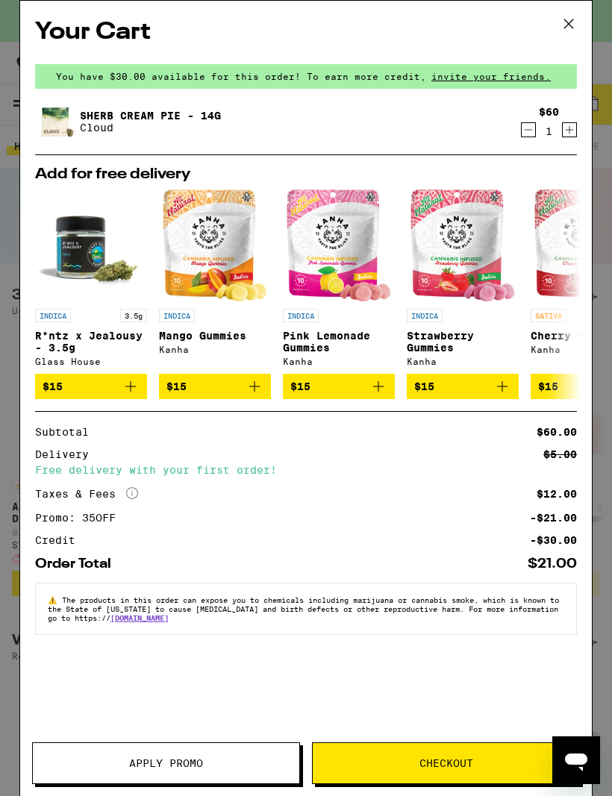
click at [568, 26] on icon at bounding box center [568, 24] width 22 height 22
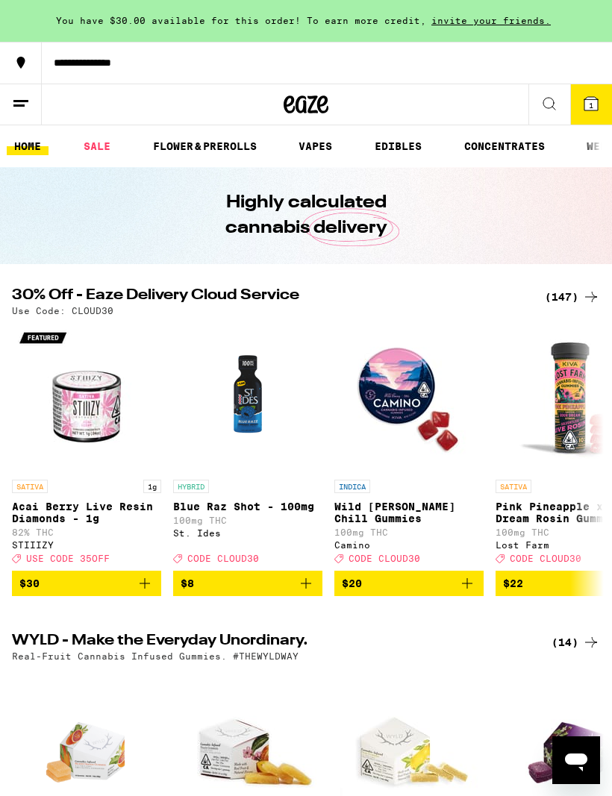
click at [10, 90] on button at bounding box center [21, 104] width 42 height 41
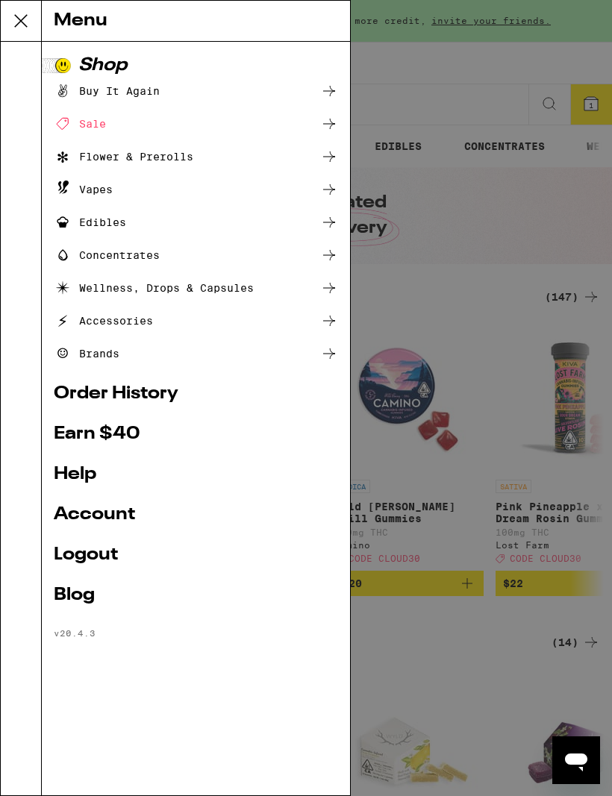
click at [138, 516] on link "Account" at bounding box center [196, 515] width 284 height 18
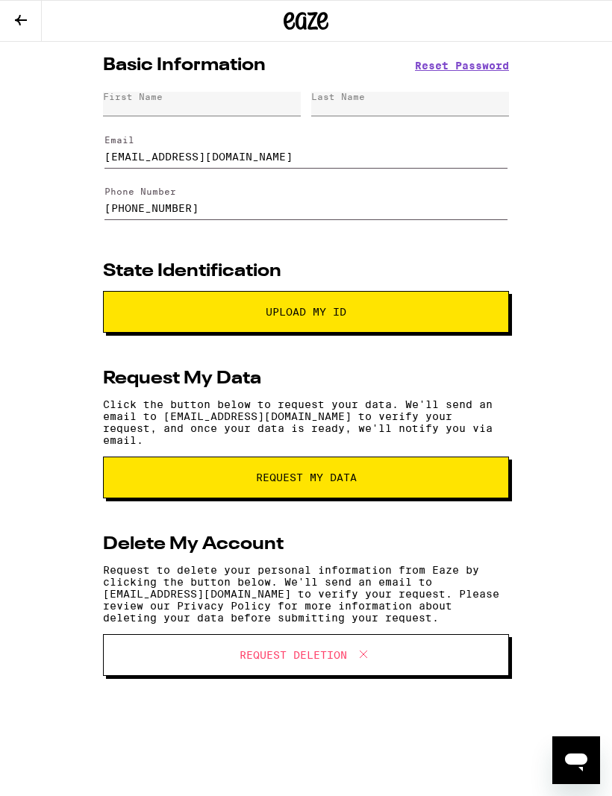
click at [202, 102] on div "First Name" at bounding box center [202, 104] width 198 height 25
click at [210, 94] on div "First Name" at bounding box center [202, 104] width 198 height 25
click at [137, 104] on div "First Name" at bounding box center [202, 104] width 198 height 25
click at [171, 105] on div "First Name" at bounding box center [202, 104] width 198 height 25
click at [222, 103] on div "First Name" at bounding box center [202, 104] width 198 height 25
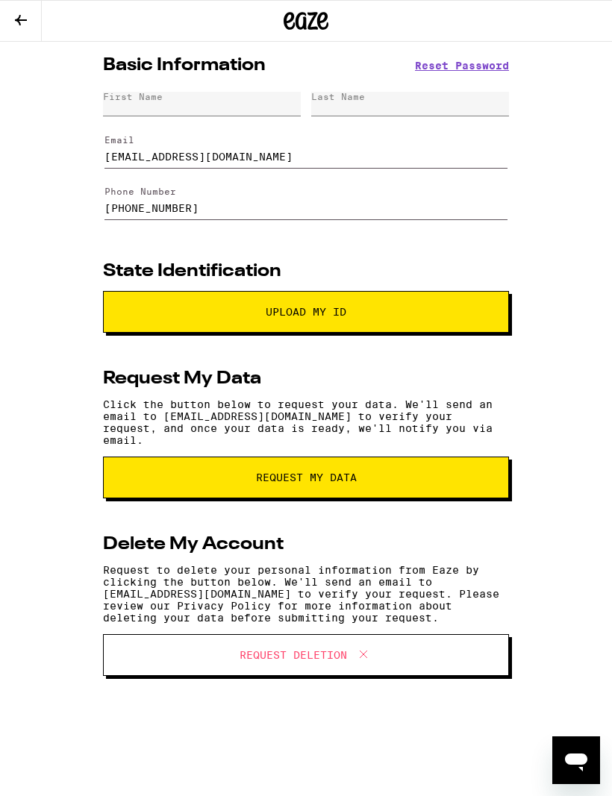
click at [171, 98] on div "First Name" at bounding box center [202, 104] width 198 height 25
click at [169, 102] on div "First Name" at bounding box center [202, 104] width 198 height 25
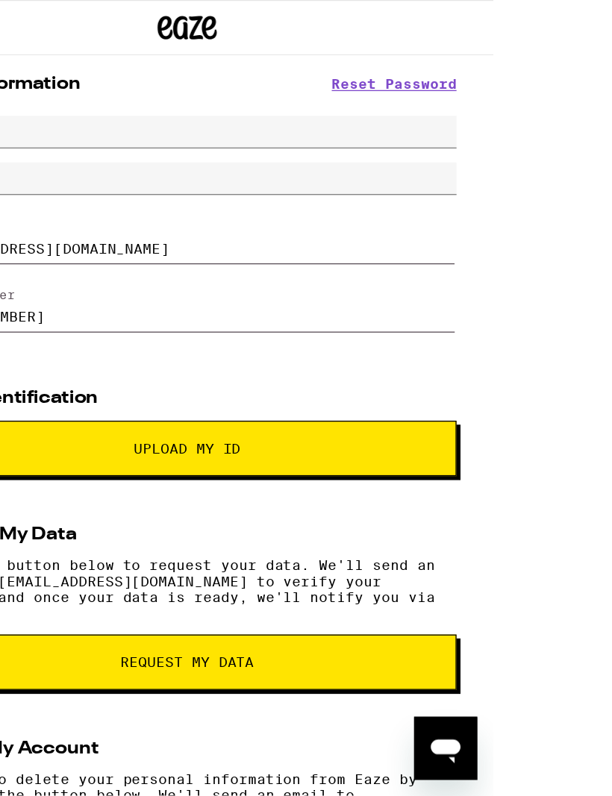
click at [95, 112] on div "First Name" at bounding box center [231, 99] width 406 height 25
click at [46, 104] on div "First Name" at bounding box center [231, 99] width 406 height 25
click at [81, 122] on div "Last Name" at bounding box center [55, 127] width 54 height 10
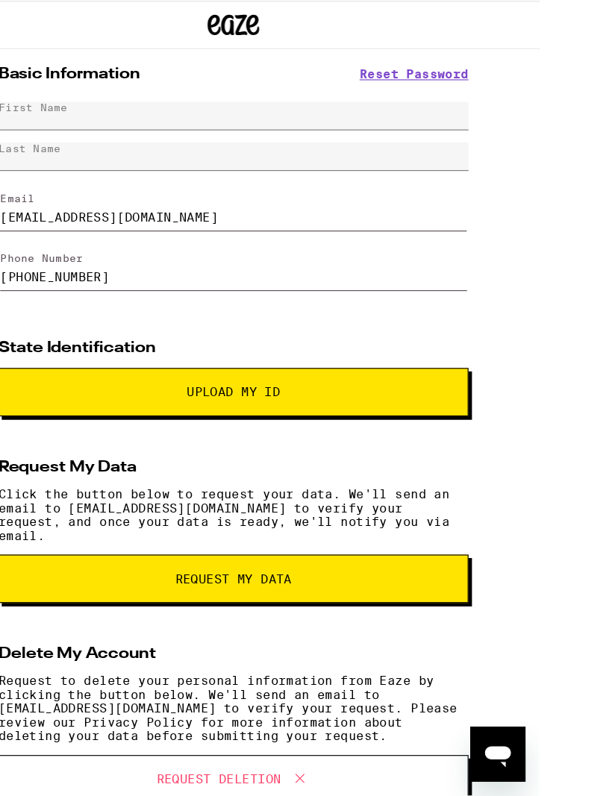
click at [161, 101] on div "First Name" at bounding box center [264, 99] width 406 height 25
click at [168, 102] on div "First Name" at bounding box center [264, 99] width 406 height 25
click at [109, 98] on div "First Name" at bounding box center [264, 99] width 406 height 25
click at [148, 108] on div "First Name" at bounding box center [264, 99] width 406 height 25
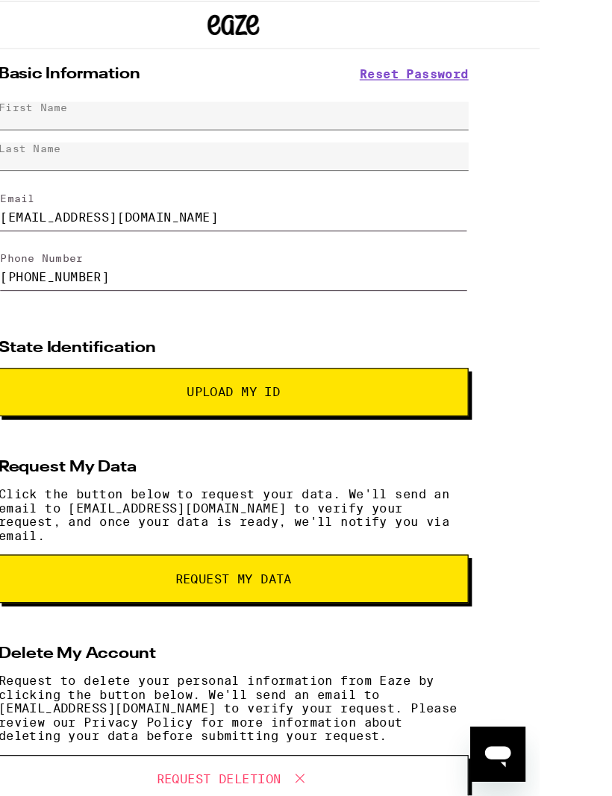
click at [154, 106] on div "First Name" at bounding box center [264, 99] width 406 height 25
click at [149, 102] on div "First Name" at bounding box center [264, 99] width 406 height 25
click at [142, 157] on input "[EMAIL_ADDRESS][DOMAIN_NAME]" at bounding box center [264, 178] width 403 height 42
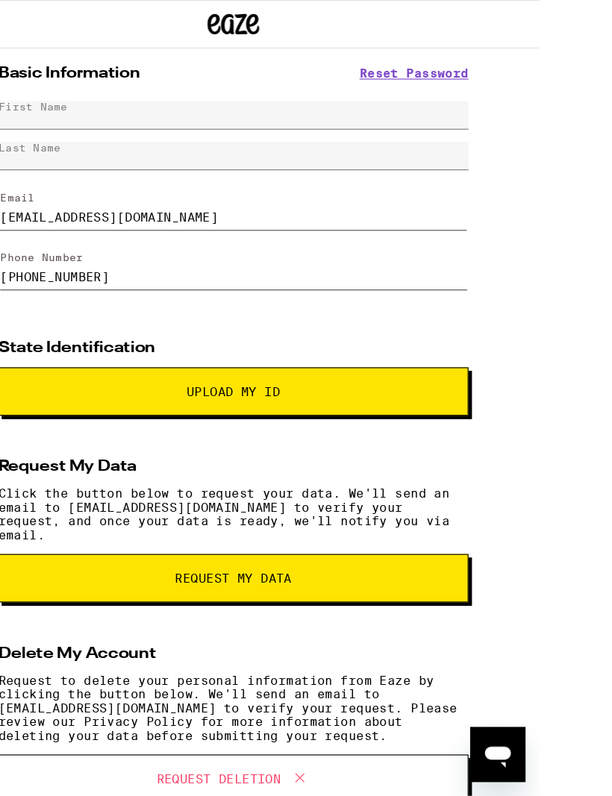
click at [165, 97] on div "First Name" at bounding box center [264, 99] width 406 height 25
click at [193, 100] on div "First Name" at bounding box center [264, 99] width 406 height 25
click at [342, 122] on div "Last Name" at bounding box center [264, 134] width 406 height 25
click at [288, 122] on div "Last Name" at bounding box center [264, 134] width 406 height 25
click at [293, 122] on div "Last Name" at bounding box center [264, 134] width 406 height 25
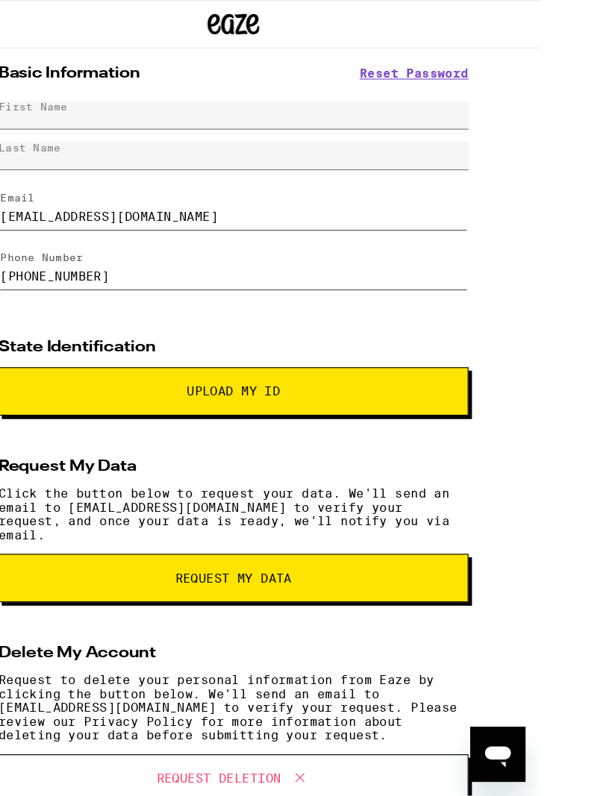
click at [115, 122] on div "Last Name" at bounding box center [88, 127] width 54 height 10
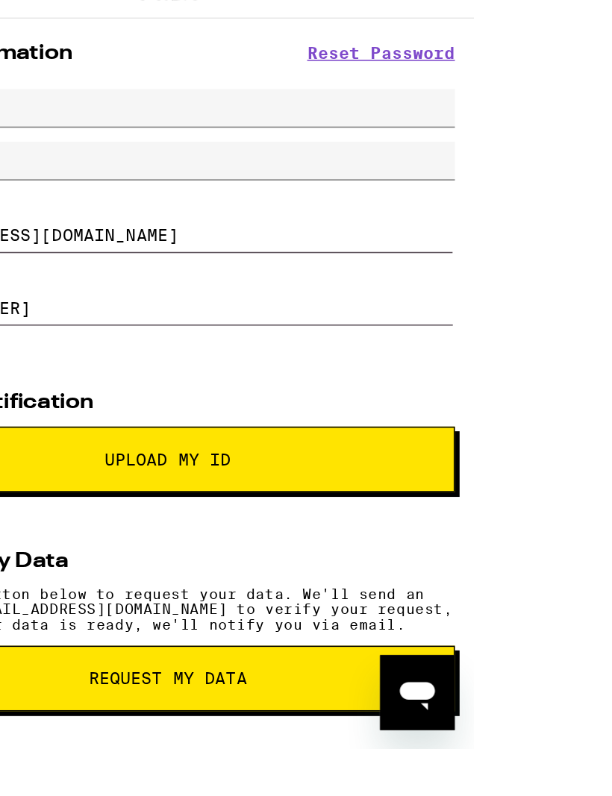
click at [110, 87] on div "First Name" at bounding box center [195, 99] width 366 height 25
click at [133, 87] on div "First Name" at bounding box center [195, 99] width 366 height 25
click at [110, 87] on div "First Name" at bounding box center [195, 99] width 366 height 25
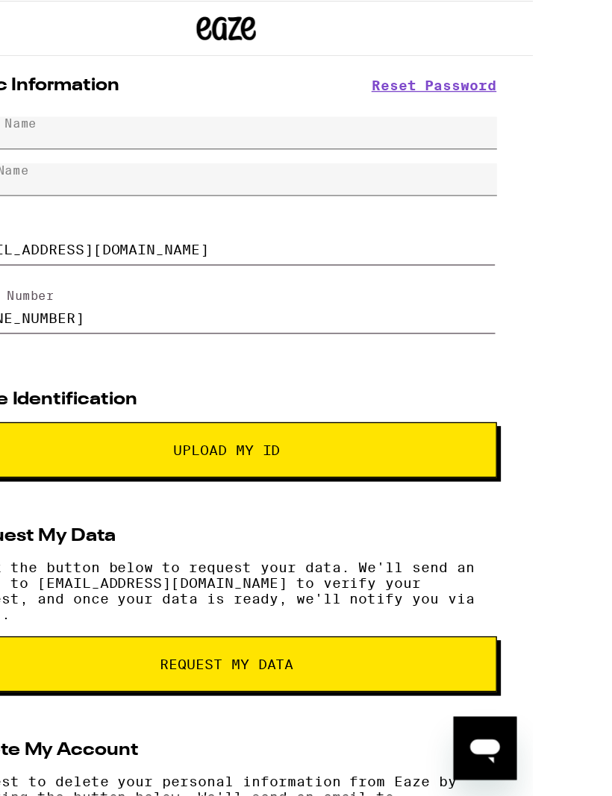
click at [68, 105] on div "First Name" at bounding box center [231, 99] width 406 height 25
click at [67, 105] on div "First Name" at bounding box center [231, 99] width 406 height 25
click at [98, 107] on div "First Name" at bounding box center [231, 99] width 406 height 25
click at [97, 107] on div "First Name" at bounding box center [231, 99] width 406 height 25
click at [96, 106] on div "First Name" at bounding box center [231, 99] width 406 height 25
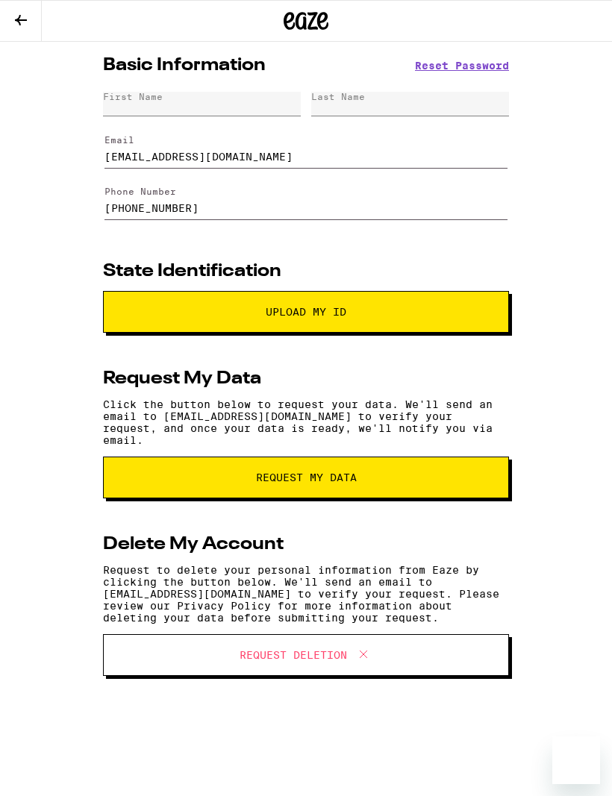
scroll to position [0, 78]
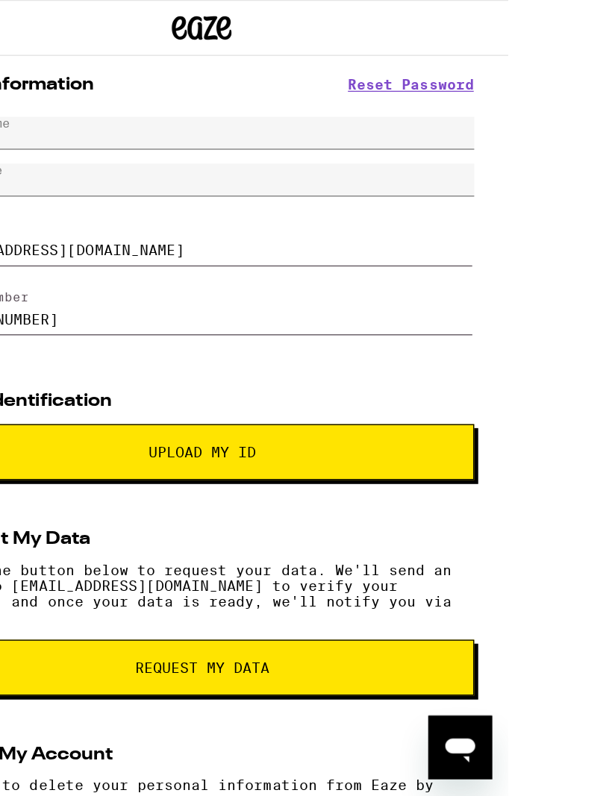
click at [100, 101] on div "First Name" at bounding box center [229, 99] width 406 height 25
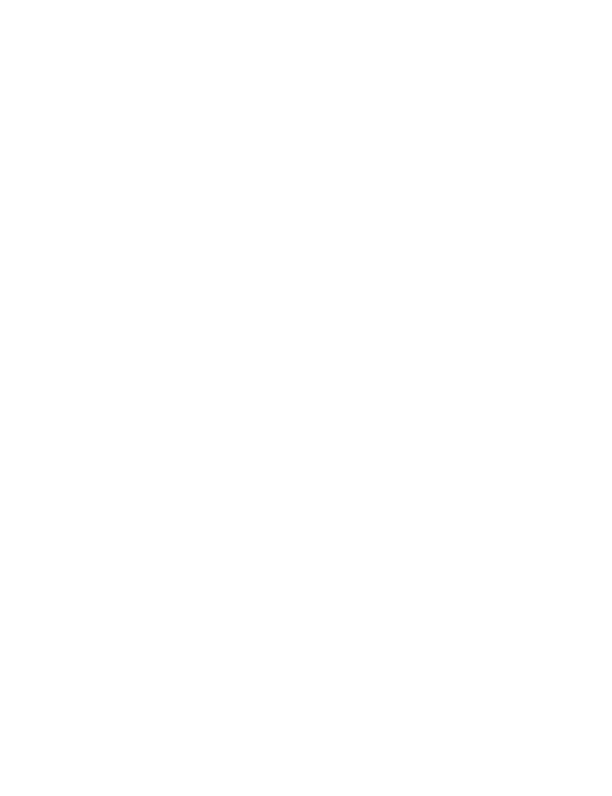
scroll to position [0, 0]
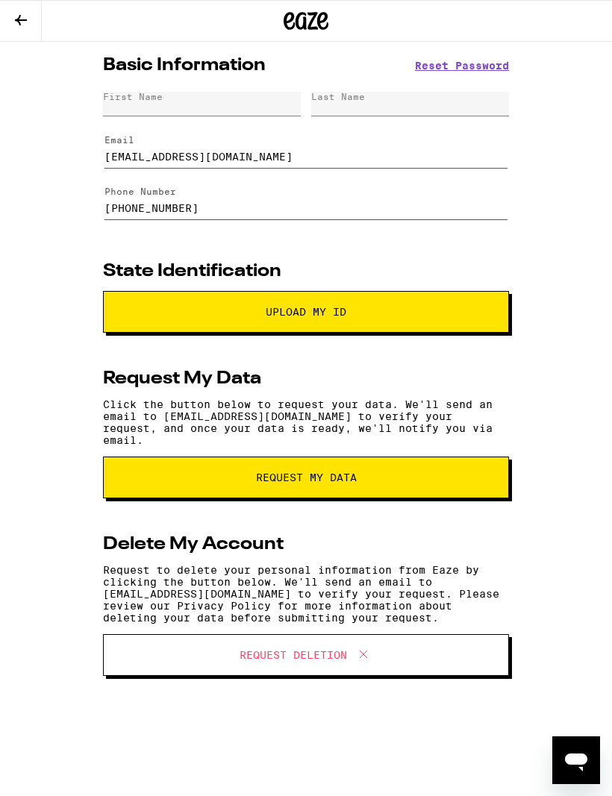
click at [148, 87] on div "First Name Last Name" at bounding box center [306, 104] width 406 height 35
click at [174, 105] on div "First Name" at bounding box center [202, 104] width 198 height 25
click at [173, 105] on div "First Name" at bounding box center [202, 104] width 198 height 25
click at [183, 104] on div "First Name" at bounding box center [202, 104] width 198 height 25
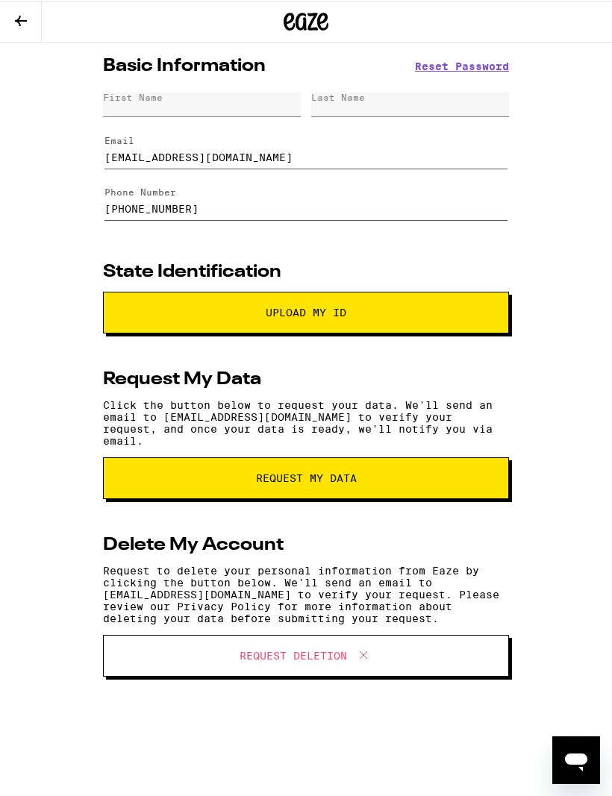
click at [157, 97] on div "First Name" at bounding box center [133, 97] width 60 height 10
click at [425, 105] on div "Last Name" at bounding box center [410, 104] width 198 height 25
click at [365, 107] on div "Last Name" at bounding box center [410, 104] width 198 height 25
click at [333, 110] on div "Last Name" at bounding box center [410, 104] width 198 height 25
click at [187, 95] on div "First Name" at bounding box center [202, 104] width 198 height 25
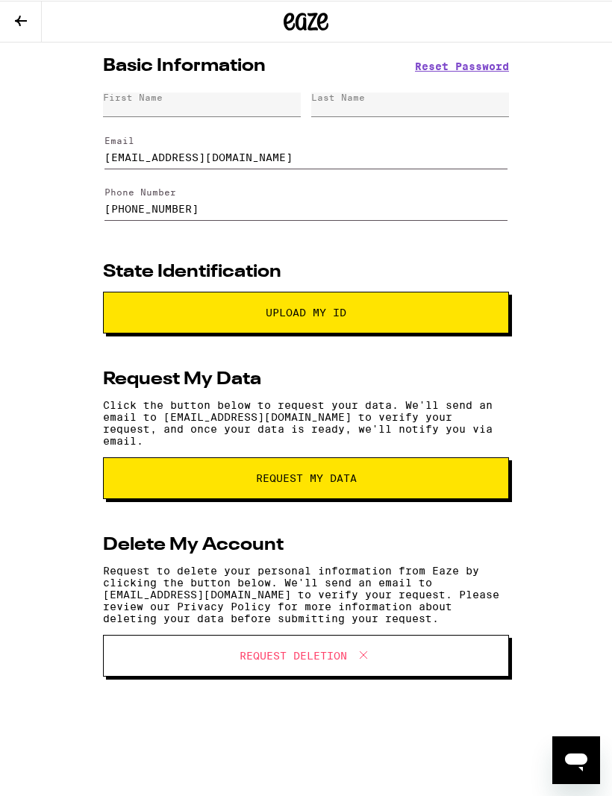
click at [193, 90] on div "First Name Last Name" at bounding box center [306, 104] width 406 height 35
click at [169, 101] on div "First Name" at bounding box center [202, 104] width 198 height 25
click at [132, 104] on div "First Name" at bounding box center [202, 104] width 198 height 25
click at [187, 110] on div "First Name" at bounding box center [202, 104] width 198 height 25
click at [198, 107] on div "First Name" at bounding box center [202, 104] width 198 height 25
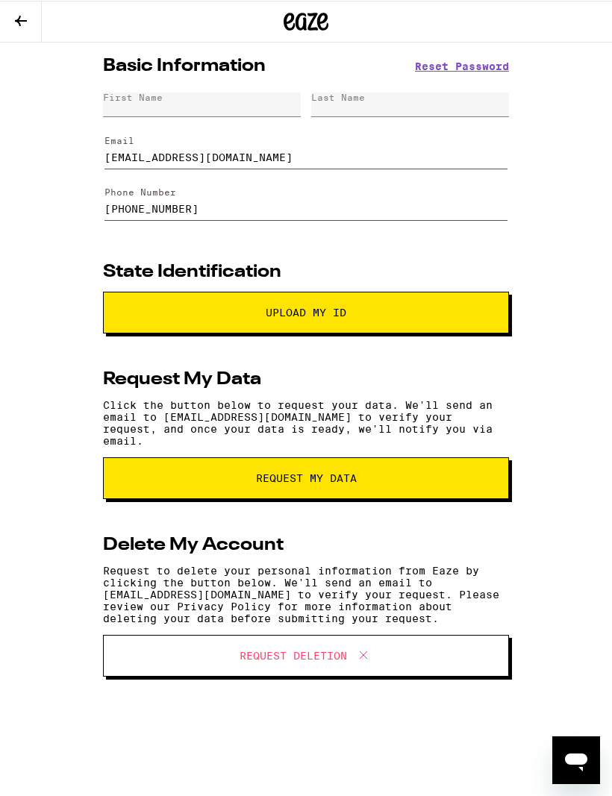
click at [21, 25] on icon at bounding box center [21, 20] width 18 height 18
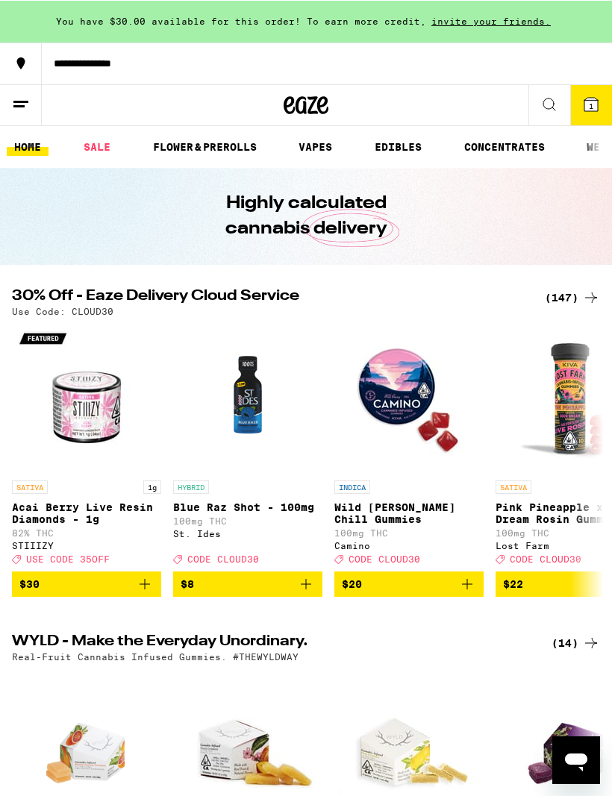
click at [19, 108] on icon at bounding box center [21, 104] width 18 height 18
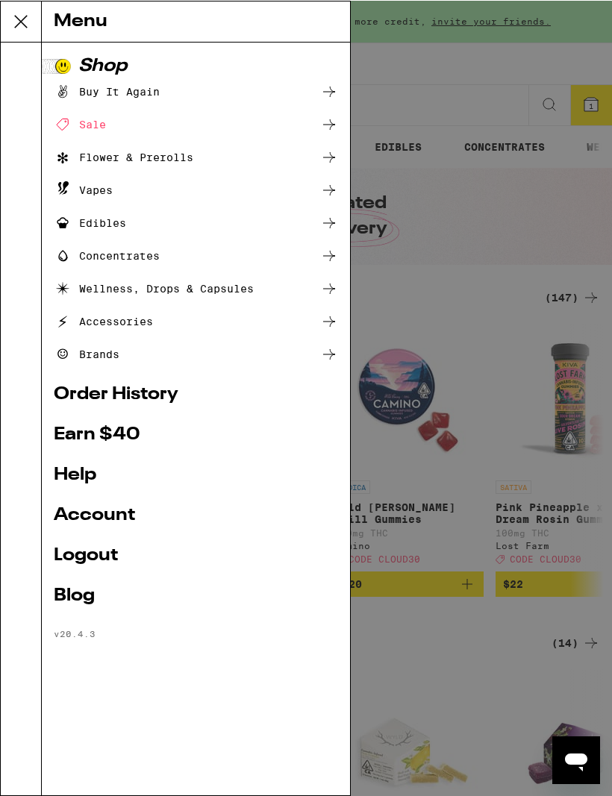
click at [548, 202] on div "Menu Shop Buy It Again Sale Flower & Prerolls Vapes Edibles Concentrates Wellne…" at bounding box center [306, 397] width 612 height 795
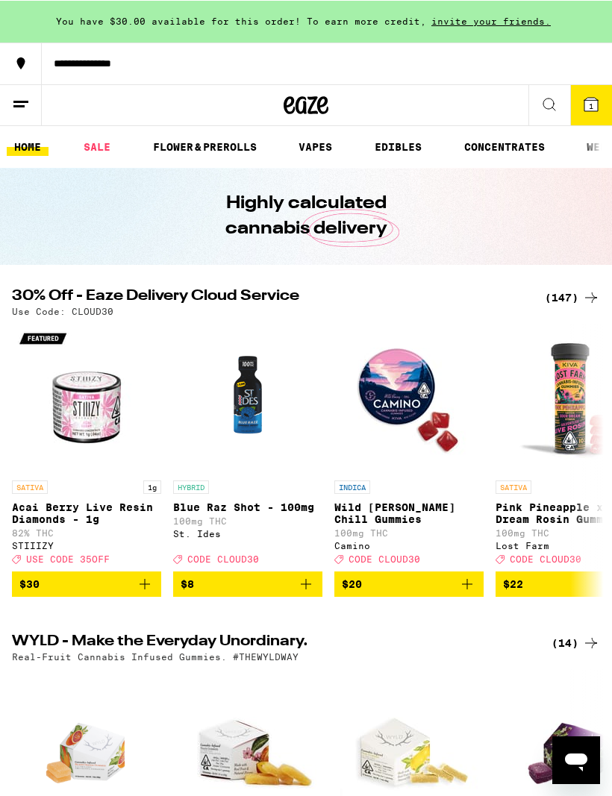
click at [588, 103] on icon at bounding box center [590, 103] width 13 height 13
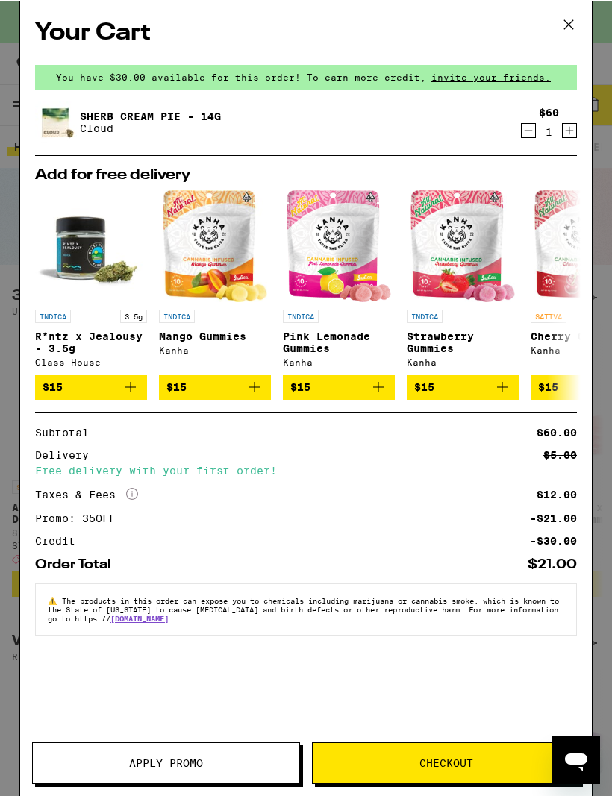
click at [560, 26] on icon at bounding box center [568, 24] width 22 height 22
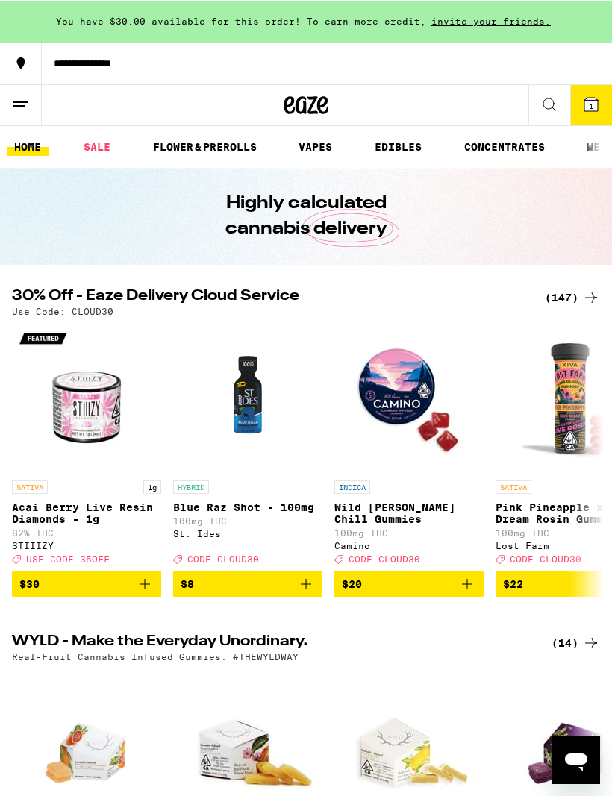
click at [20, 105] on line at bounding box center [18, 105] width 11 height 0
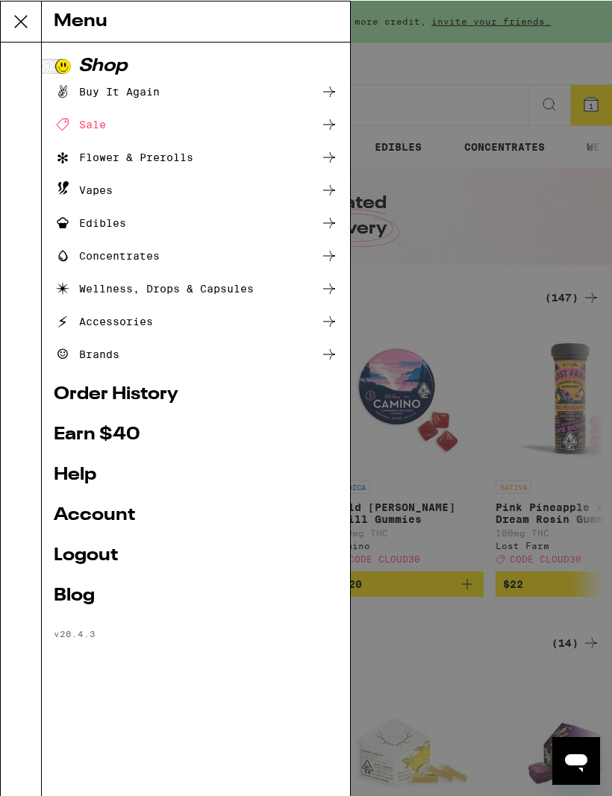
click at [10, 31] on icon at bounding box center [21, 21] width 30 height 30
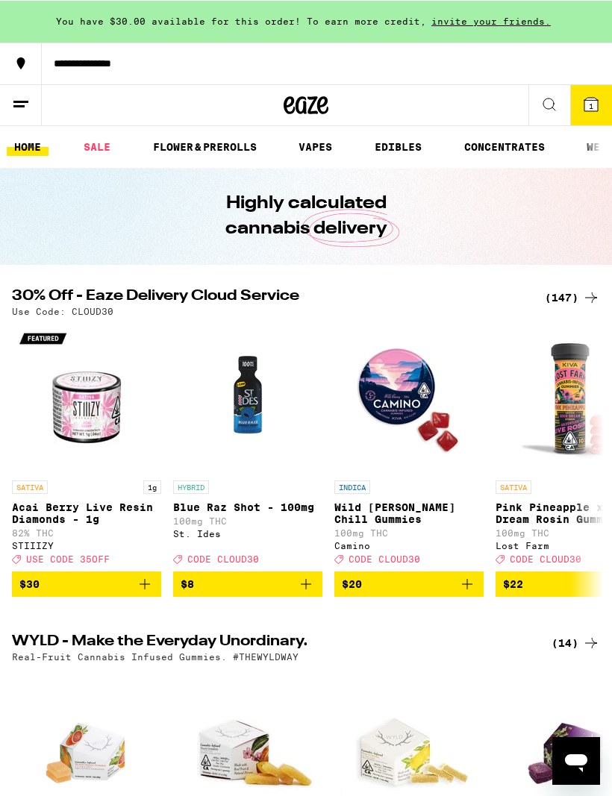
click at [257, 71] on button "**********" at bounding box center [306, 63] width 612 height 42
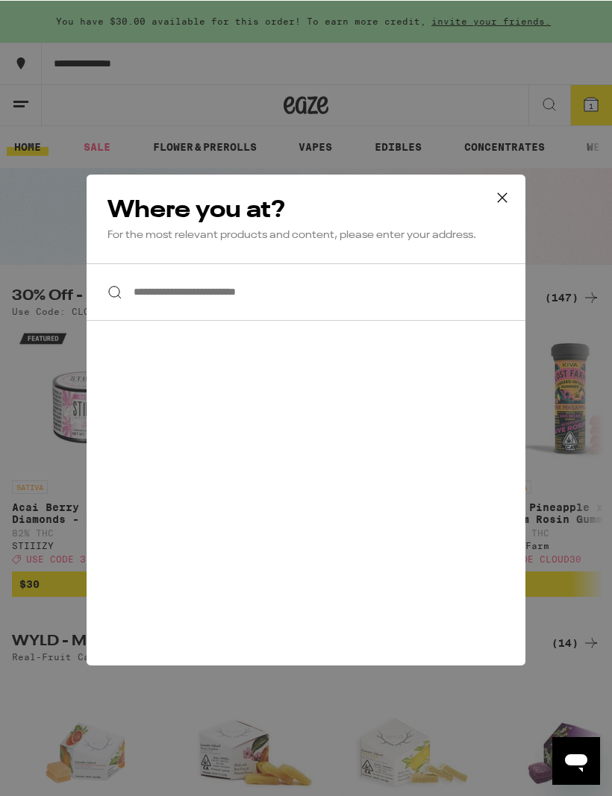
click at [329, 301] on input "**********" at bounding box center [306, 291] width 439 height 57
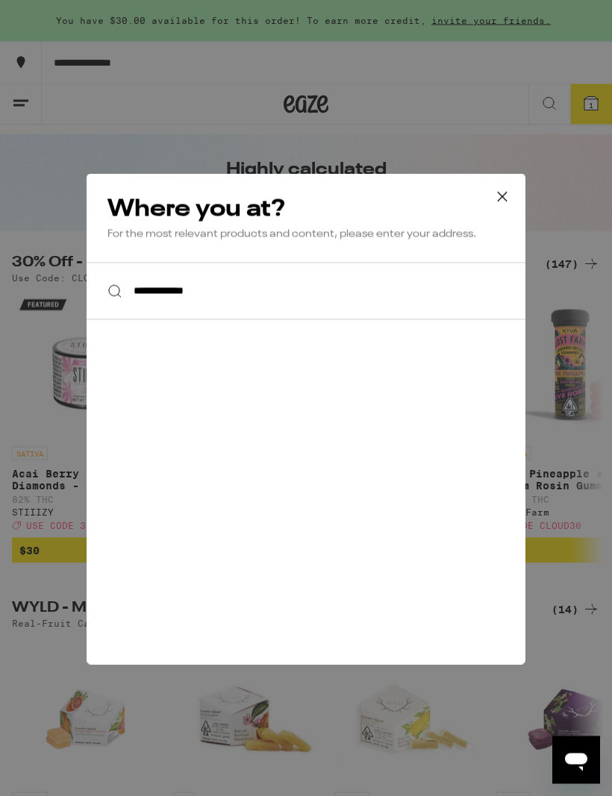
scroll to position [31, 0]
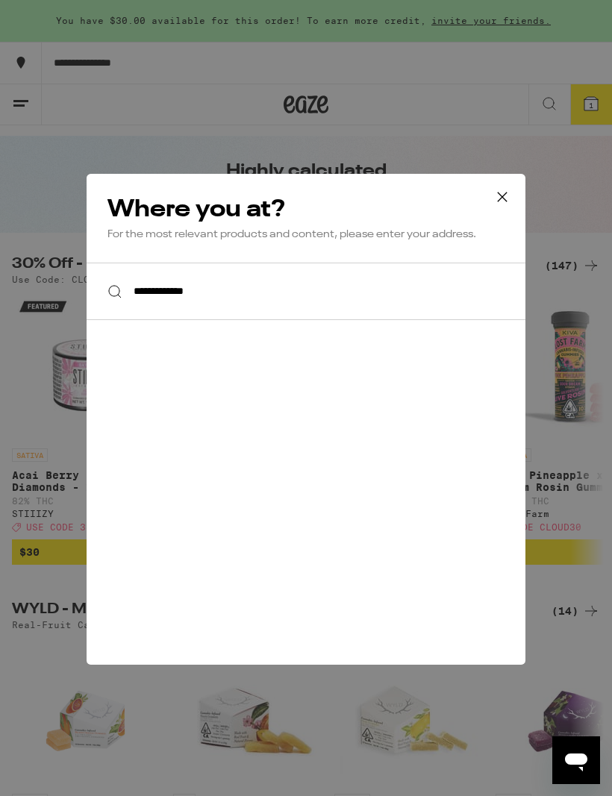
click at [413, 290] on input "**********" at bounding box center [306, 291] width 439 height 57
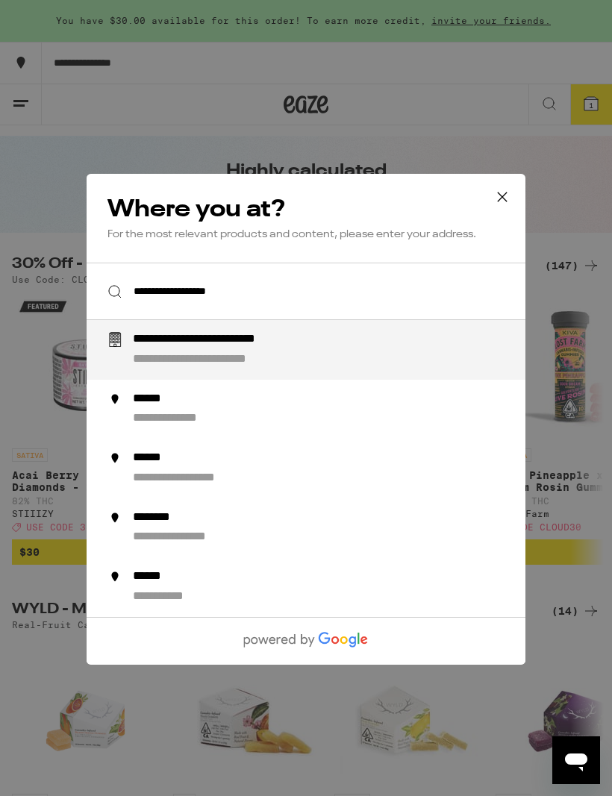
type input "**********"
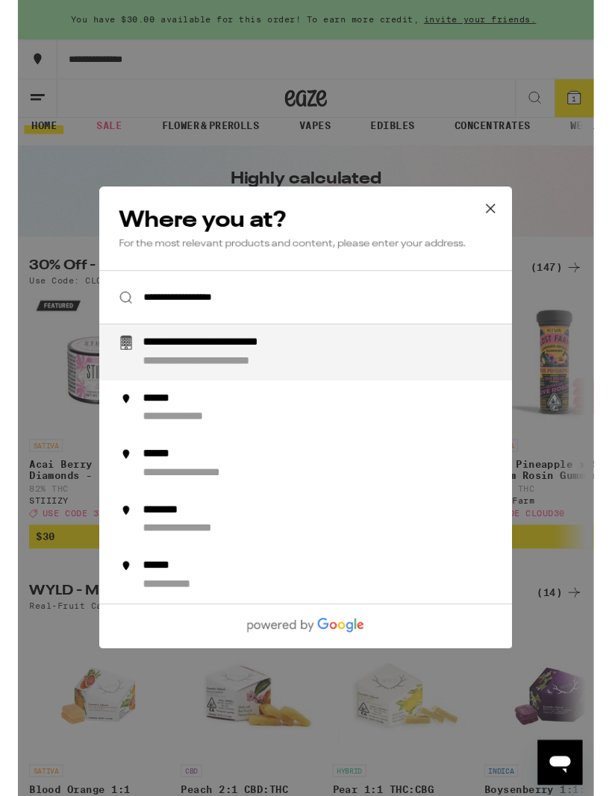
scroll to position [28, 0]
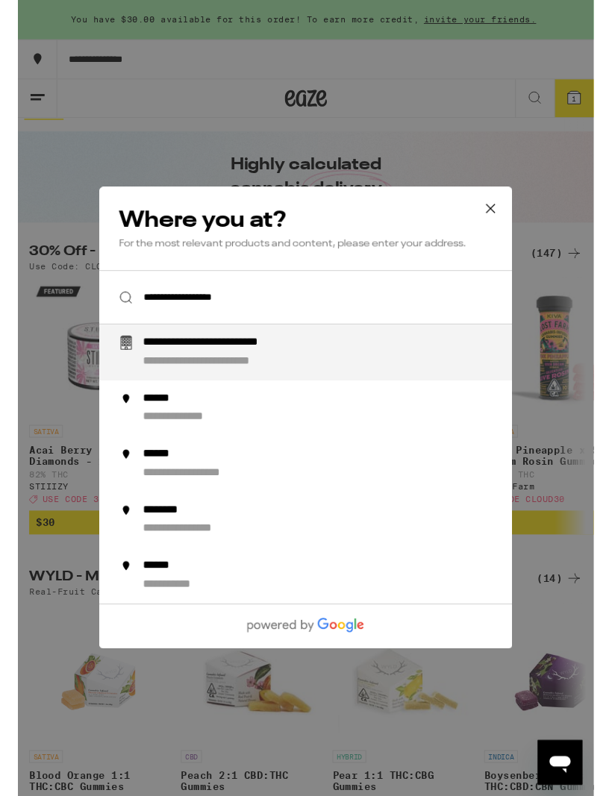
click at [351, 330] on input "**********" at bounding box center [306, 315] width 439 height 57
click at [499, 224] on icon at bounding box center [502, 221] width 9 height 9
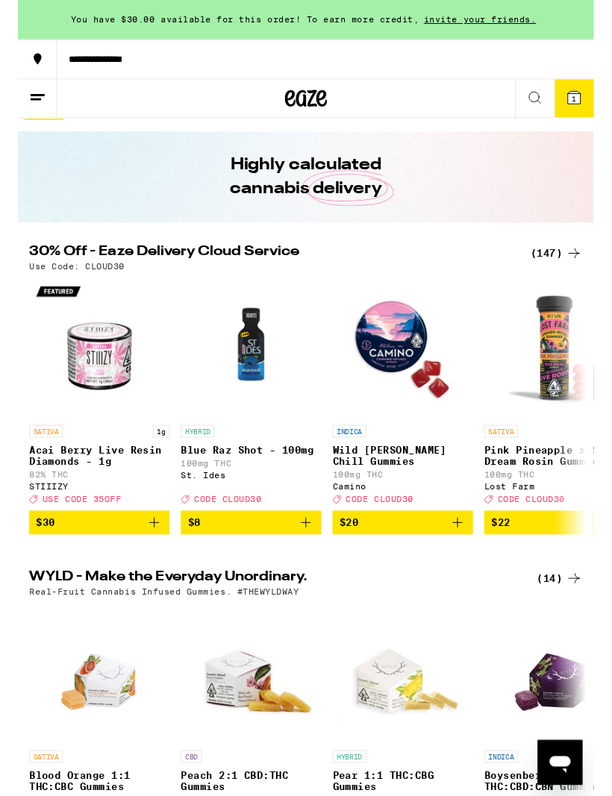
scroll to position [0, 0]
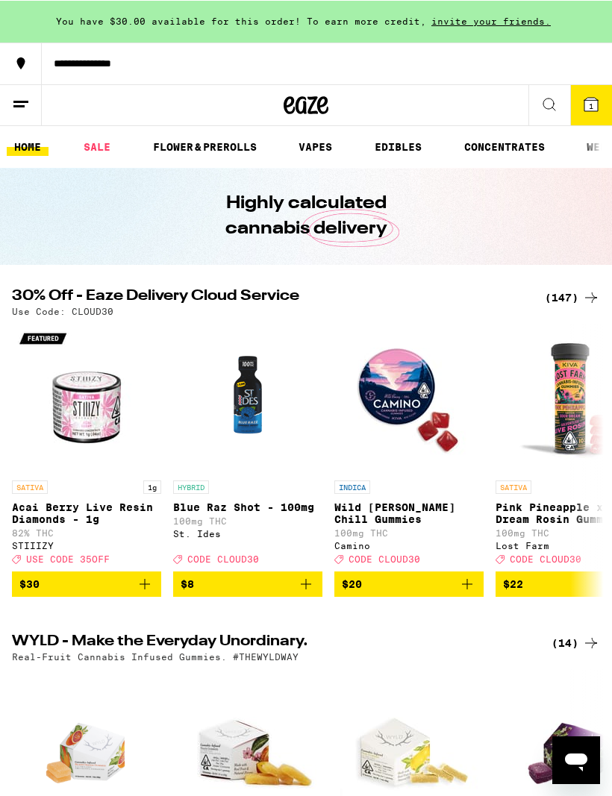
click at [314, 109] on icon at bounding box center [306, 104] width 45 height 27
click at [10, 58] on div at bounding box center [21, 63] width 42 height 42
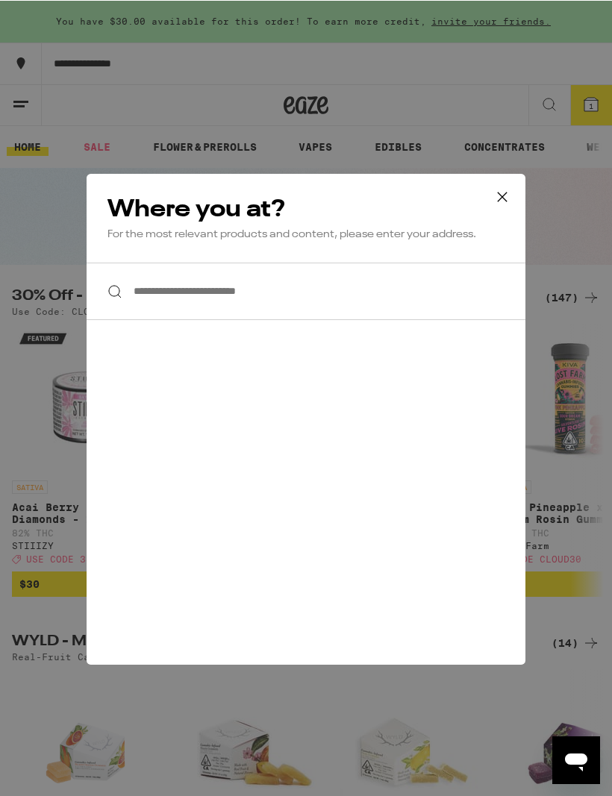
click at [380, 302] on input "**********" at bounding box center [306, 290] width 439 height 57
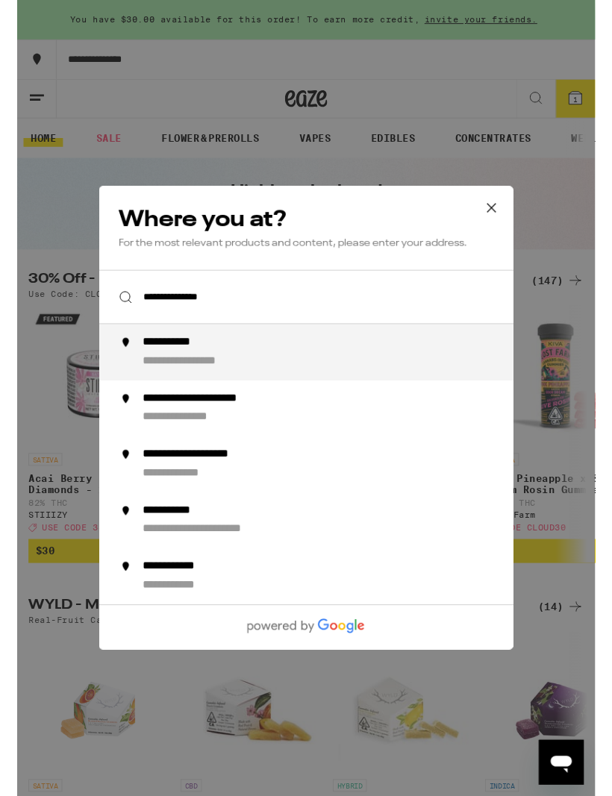
scroll to position [3, 0]
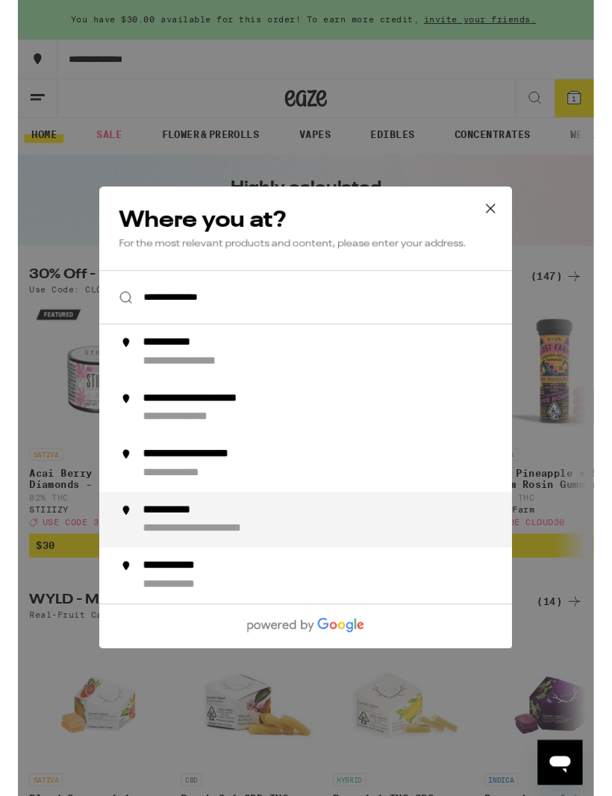
click at [310, 559] on div "**********" at bounding box center [222, 562] width 178 height 16
type input "**********"
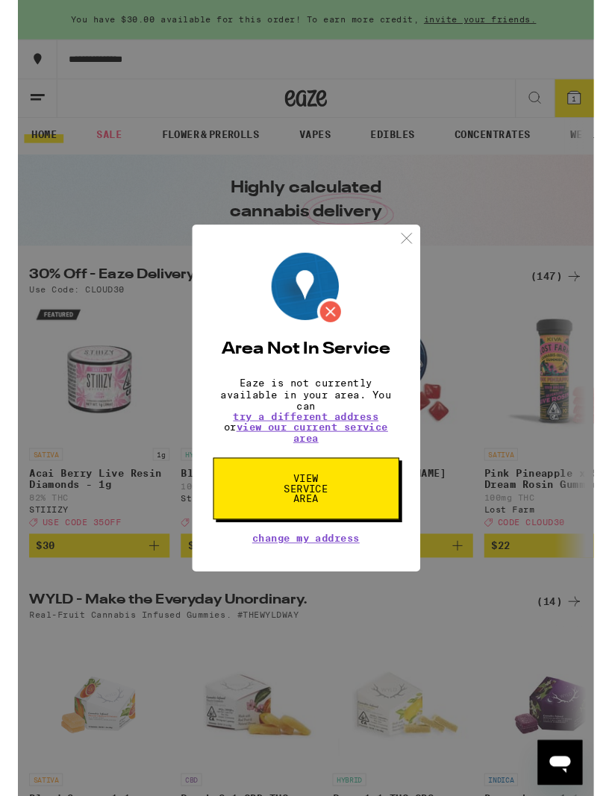
scroll to position [22, 0]
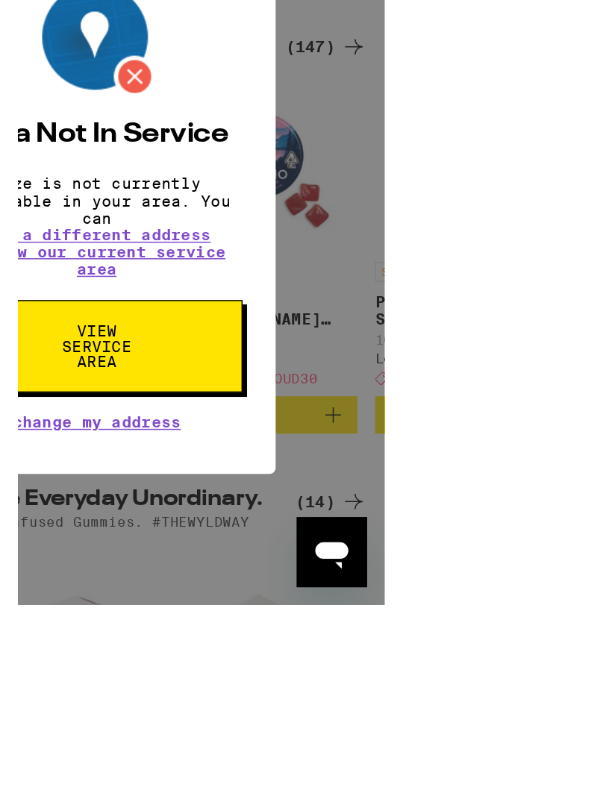
click at [293, 94] on img at bounding box center [302, 102] width 19 height 19
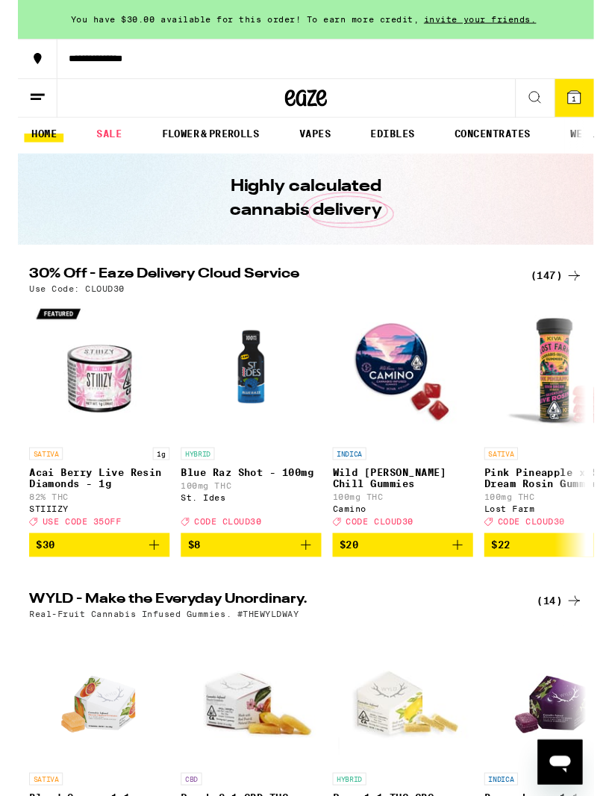
scroll to position [0, 0]
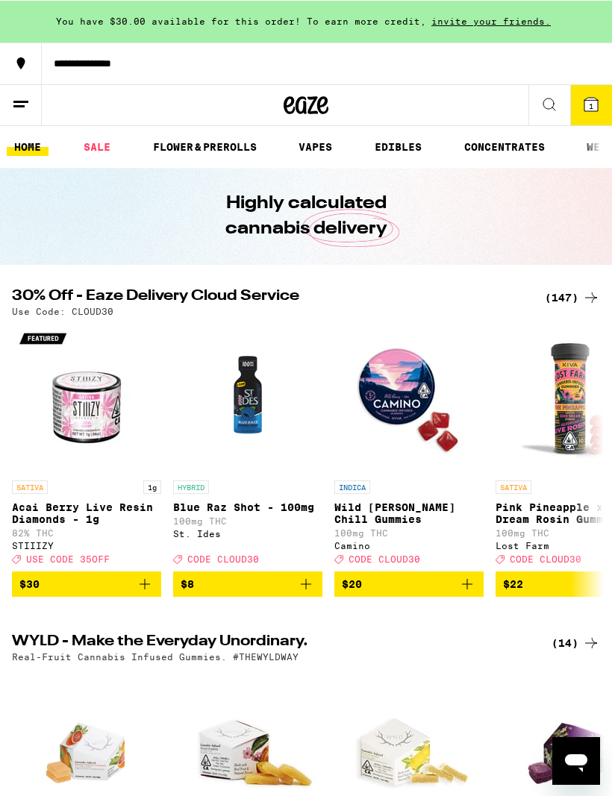
click at [397, 60] on div "**********" at bounding box center [327, 62] width 570 height 10
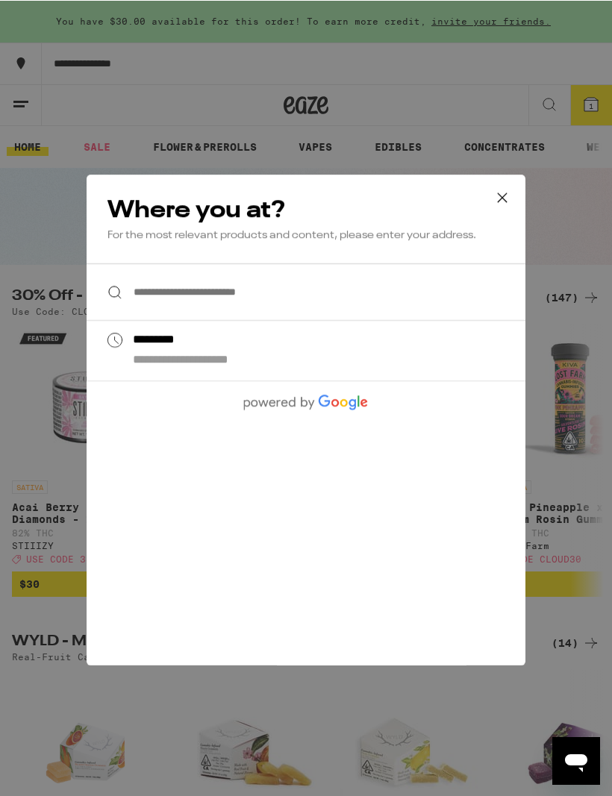
click at [319, 295] on input "**********" at bounding box center [306, 291] width 439 height 57
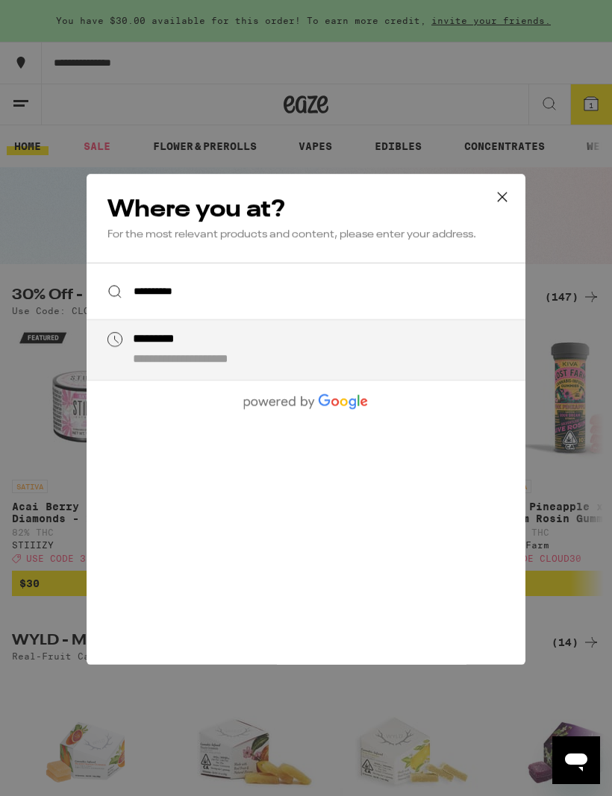
click at [442, 290] on input "**********" at bounding box center [306, 291] width 439 height 57
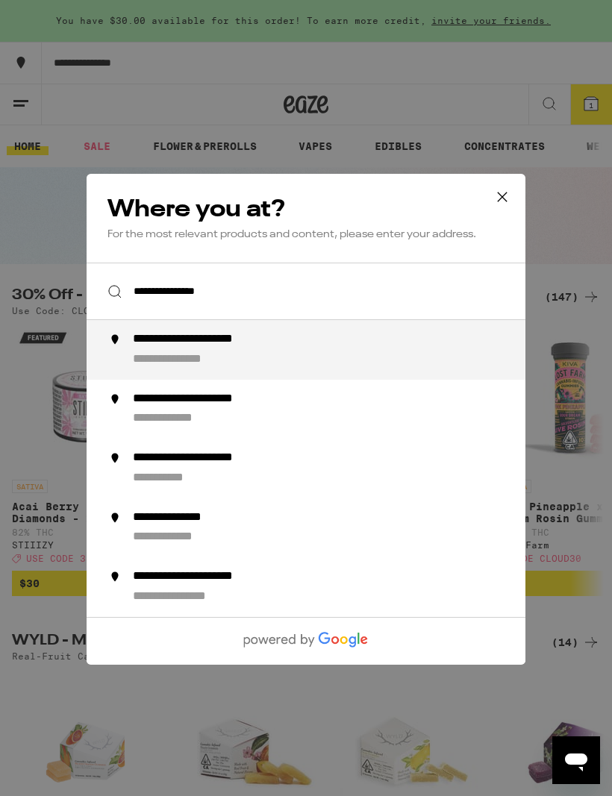
click at [345, 349] on div "**********" at bounding box center [336, 350] width 406 height 36
type input "**********"
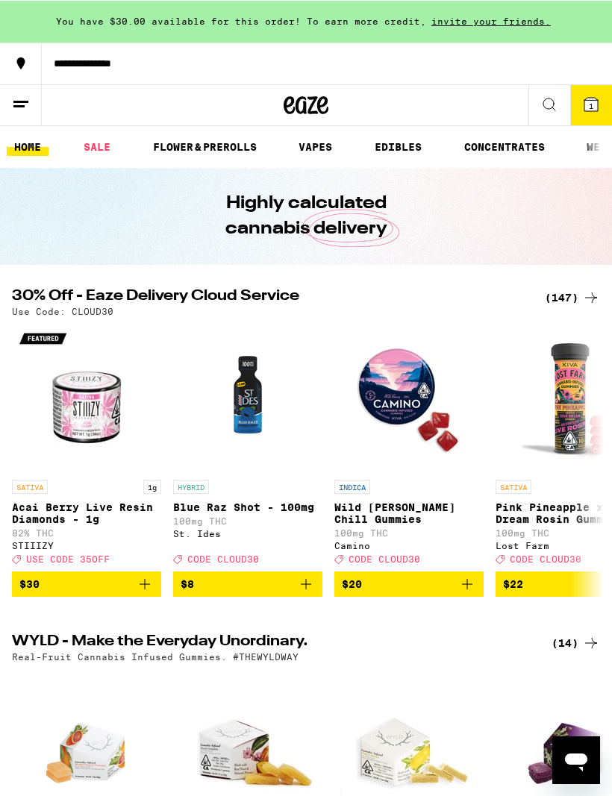
click at [591, 101] on span "1" at bounding box center [591, 105] width 4 height 9
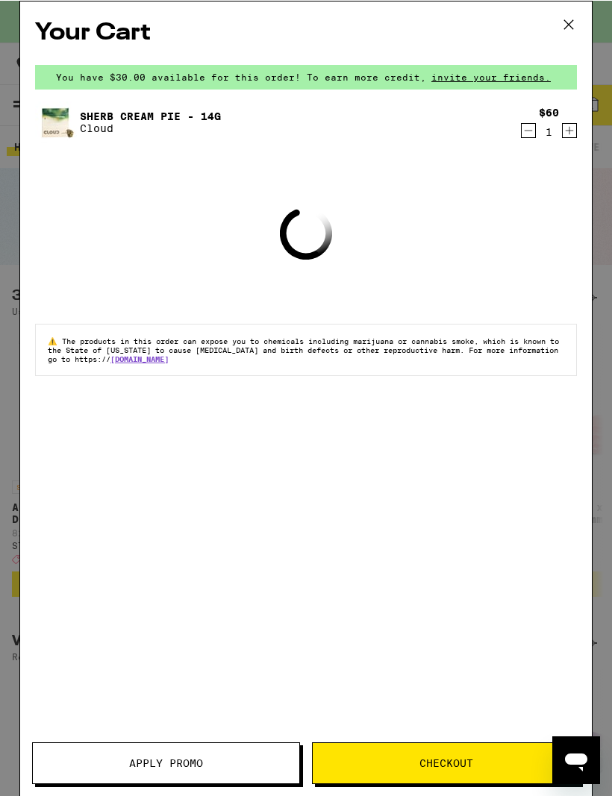
click at [575, 761] on icon "Open messaging window" at bounding box center [576, 762] width 22 height 18
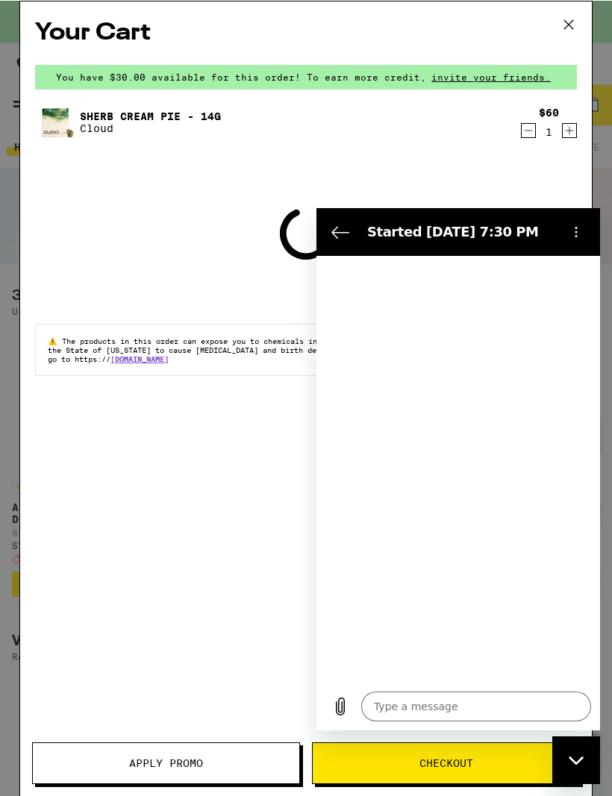
type textarea "x"
click at [438, 706] on textarea at bounding box center [476, 706] width 230 height 30
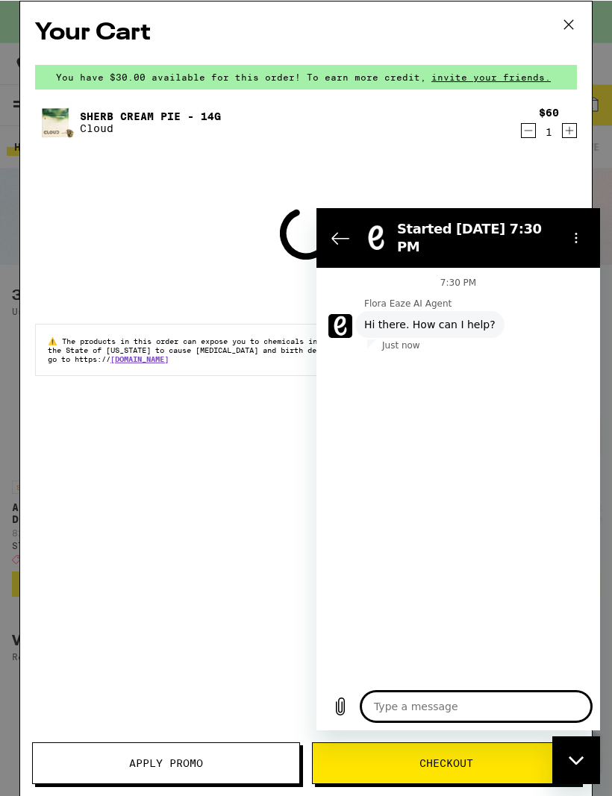
scroll to position [183, 0]
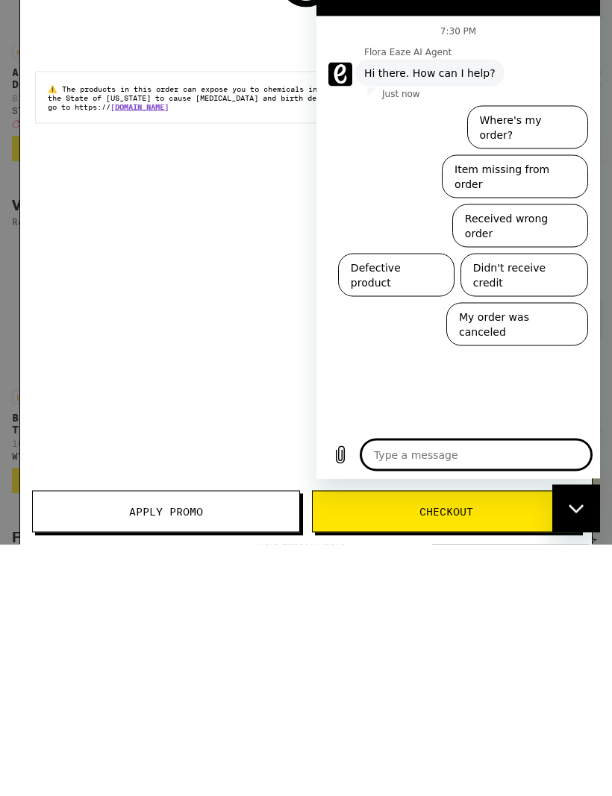
type textarea "M"
type textarea "x"
type textarea "My"
type textarea "x"
type textarea "My"
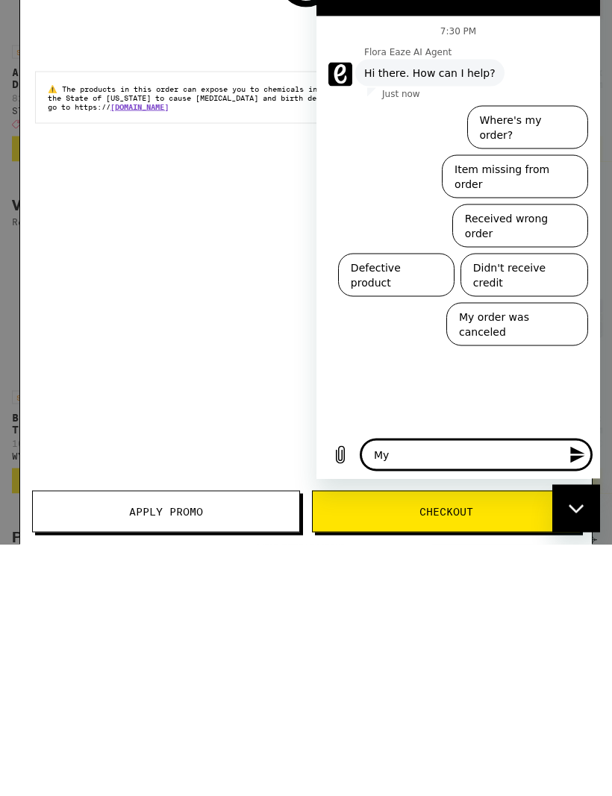
type textarea "x"
type textarea "My i"
type textarea "x"
type textarea "My id"
type textarea "x"
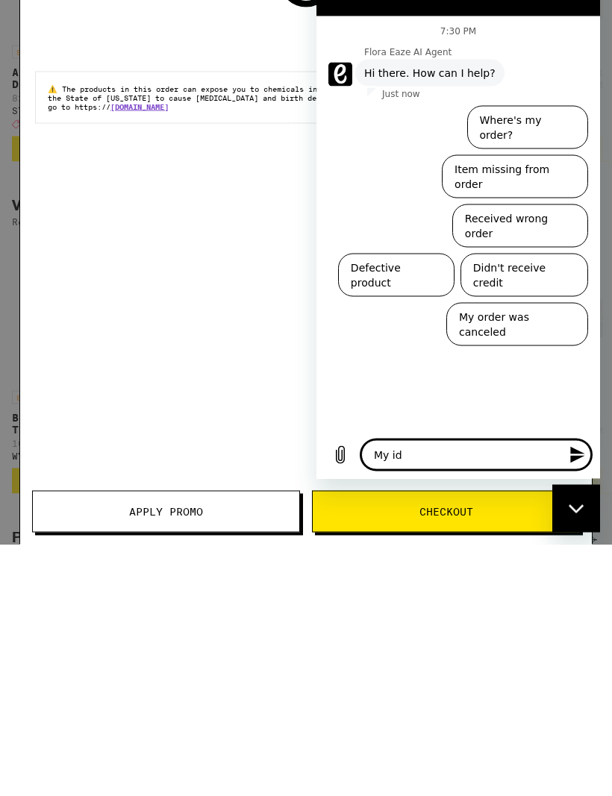
type textarea "My id"
type textarea "x"
type textarea "My id i"
type textarea "x"
type textarea "My id is"
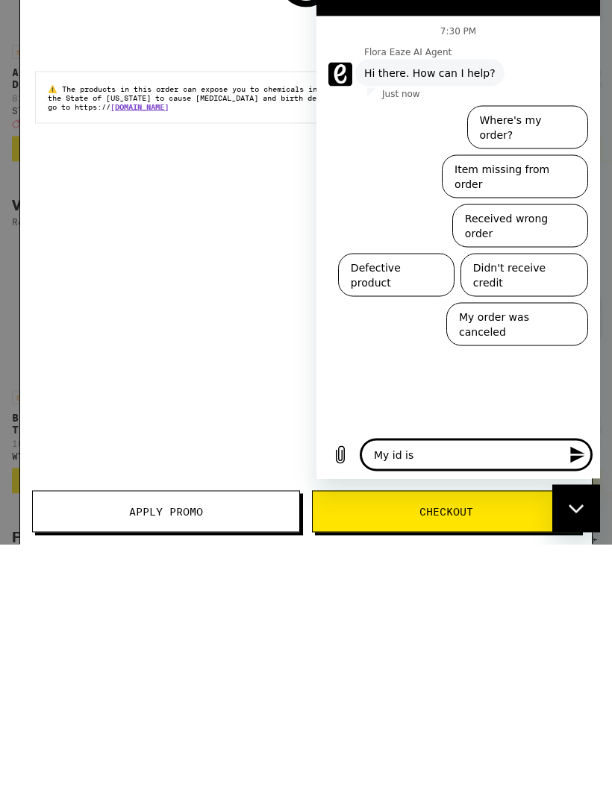
type textarea "x"
type textarea "My id is"
type textarea "x"
type textarea "My id is e"
type textarea "x"
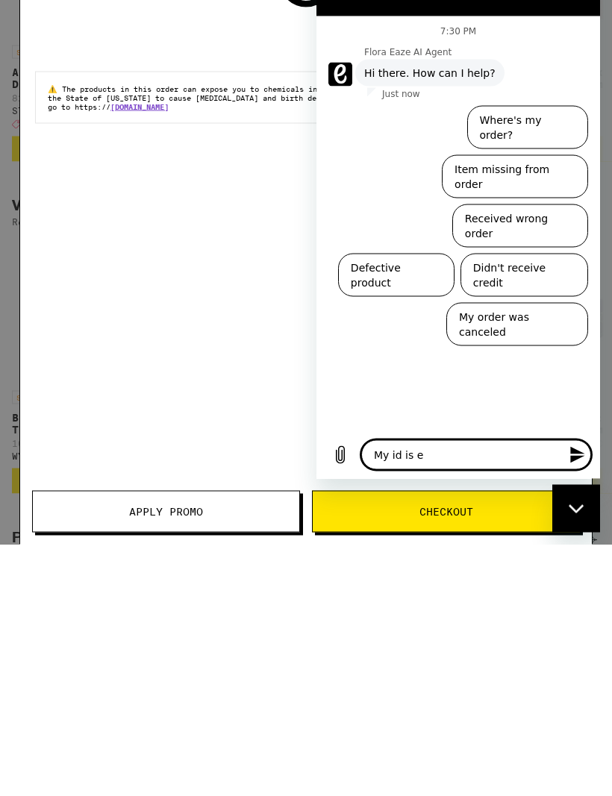
type textarea "My id is ex"
type textarea "x"
type textarea "My id is exp"
type textarea "x"
type textarea "My id is expi"
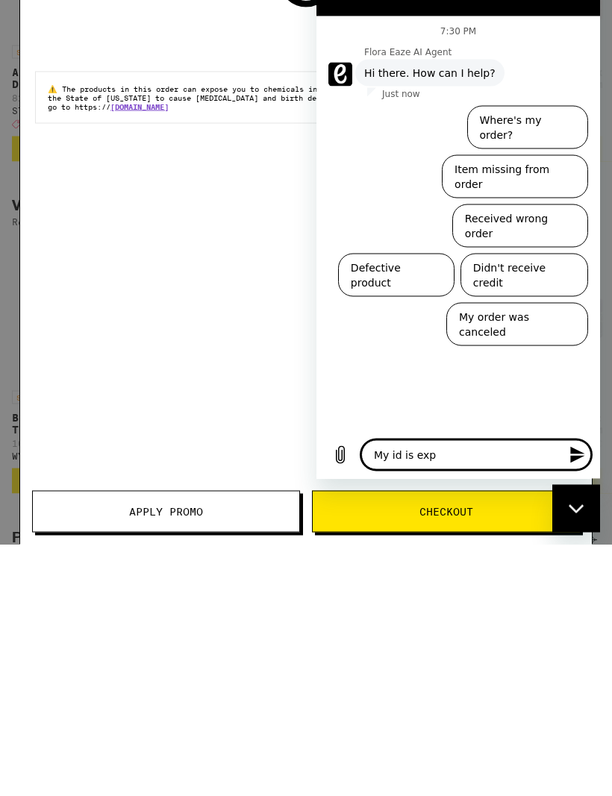
type textarea "x"
type textarea "My id is expir"
type textarea "x"
type textarea "My id is expire"
type textarea "x"
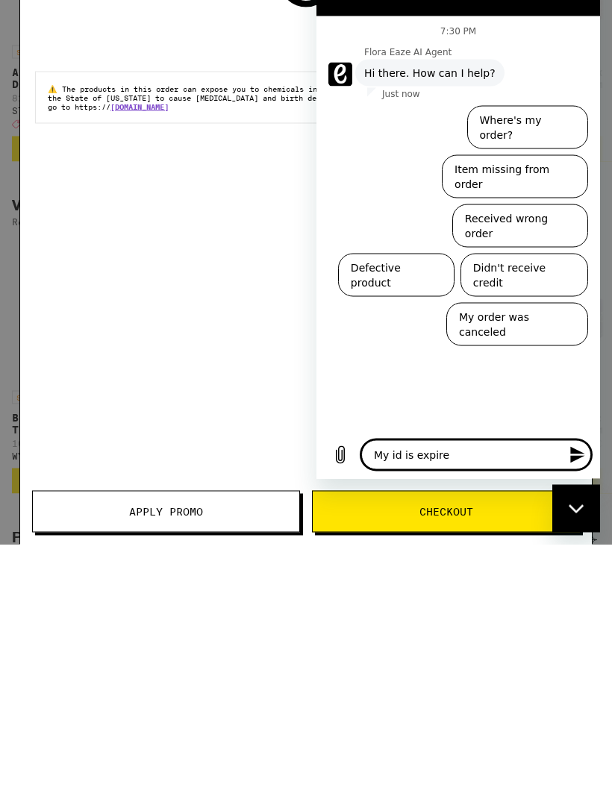
type textarea "My id is expired"
type textarea "x"
type textarea "My id is expired"
type textarea "x"
type textarea "My id is expired b"
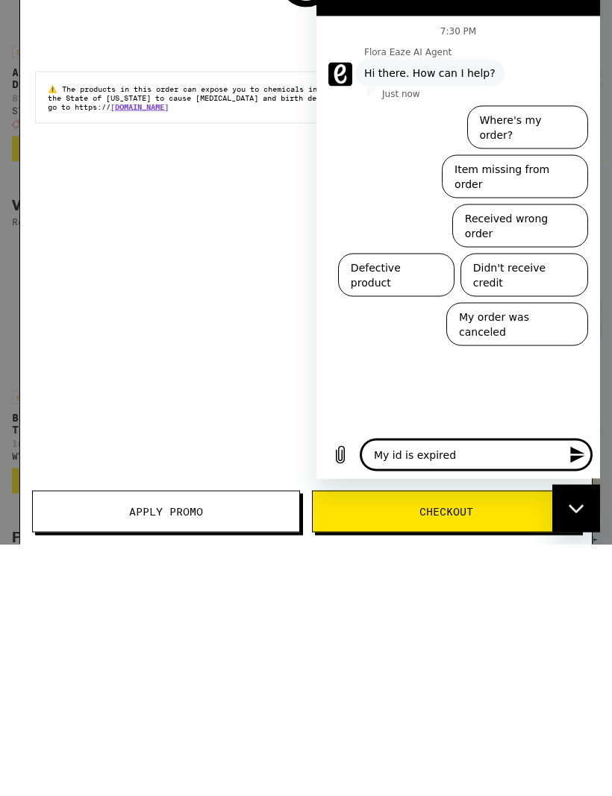
type textarea "x"
type textarea "My id is expired bu"
type textarea "x"
type textarea "My id is expired but"
type textarea "x"
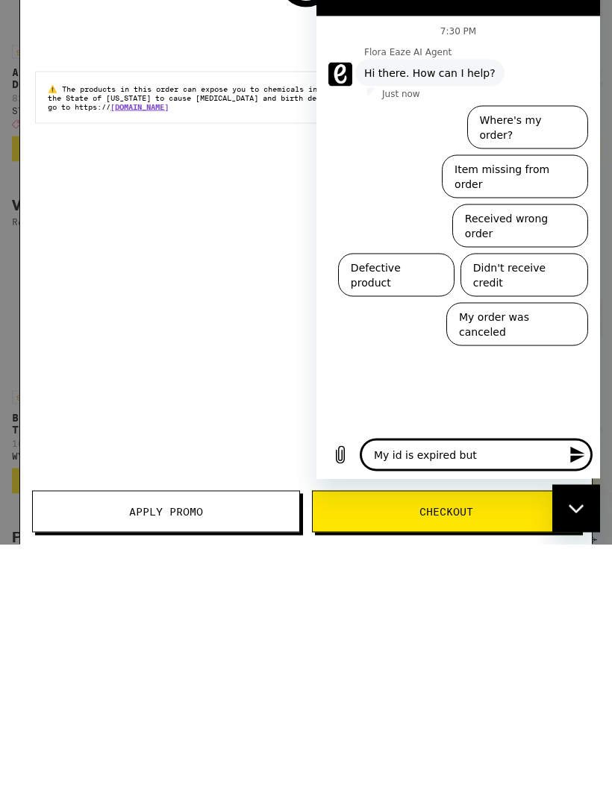
type textarea "My id is expired but"
type textarea "x"
type textarea "My id is expired but i"
type textarea "x"
type textarea "My id is expired but I"
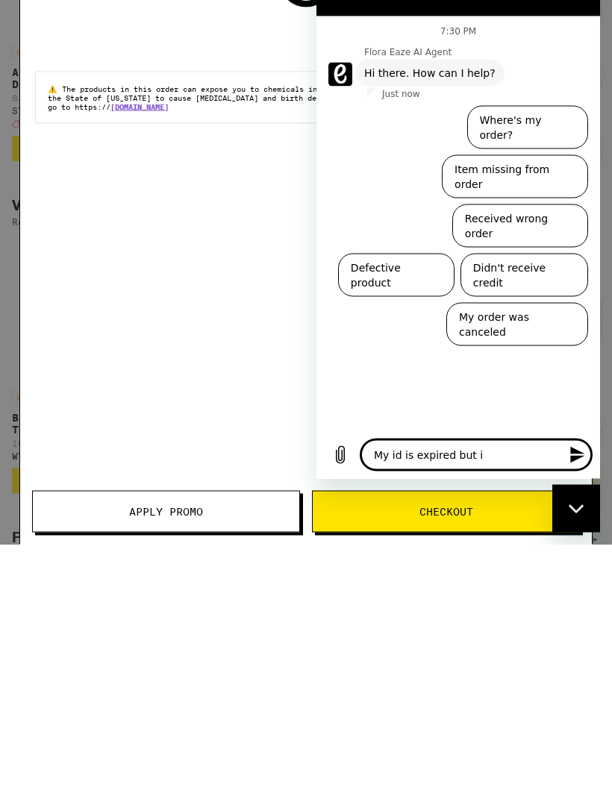
type textarea "x"
type textarea "My id is expired but I"
type textarea "x"
type textarea "My id is expired but I c"
type textarea "x"
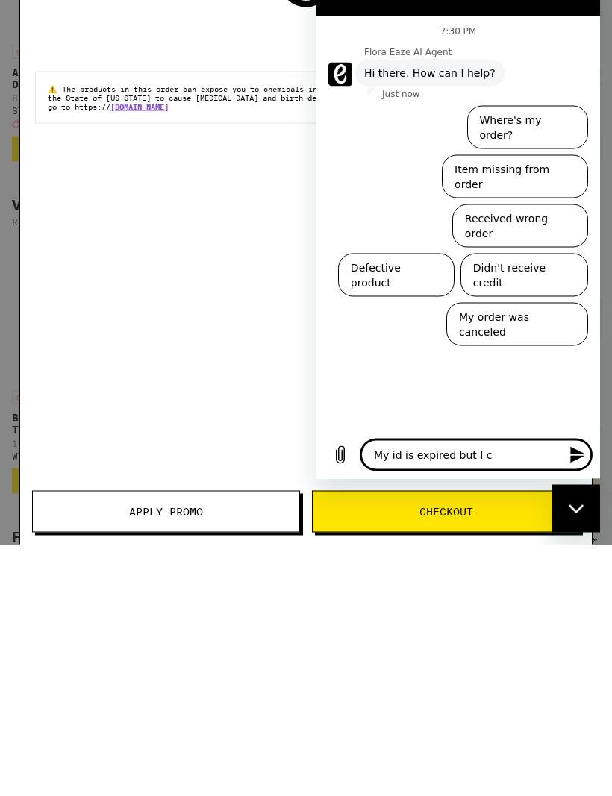
type textarea "My id is expired but I ca"
type textarea "x"
type textarea "My id is expired but I can"
type textarea "x"
type textarea "My id is expired but I can"
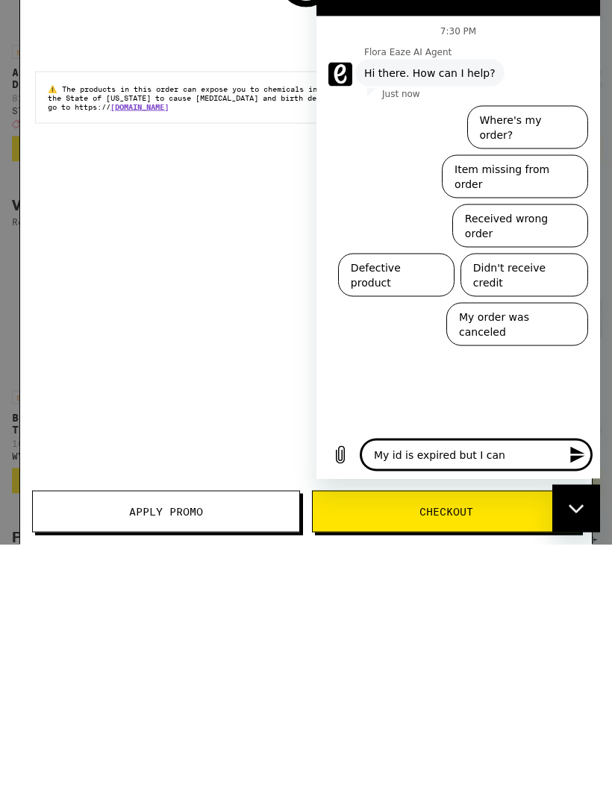
type textarea "x"
type textarea "My id is expired but I can t"
type textarea "x"
type textarea "My id is expired but I can t"
type textarea "x"
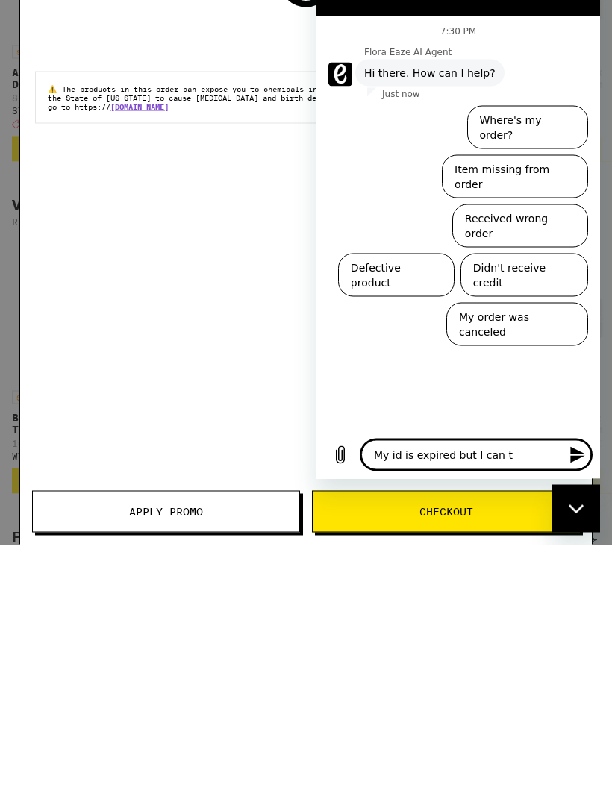
type textarea "My id is expired but I can t"
type textarea "x"
type textarea "My id is expired but I can"
type textarea "x"
type textarea "My id is expired but I can"
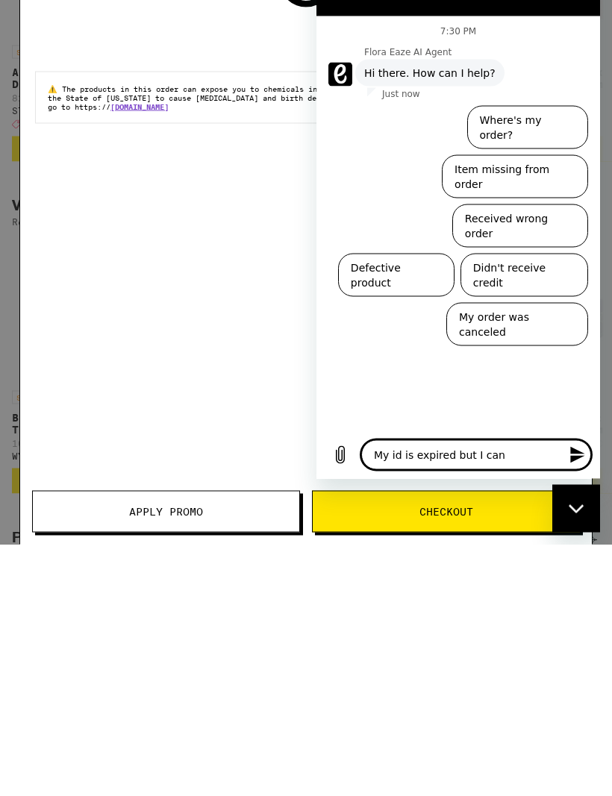
type textarea "x"
type textarea "My id is expired but I ca"
type textarea "x"
type textarea "My id is expired but I can"
type textarea "x"
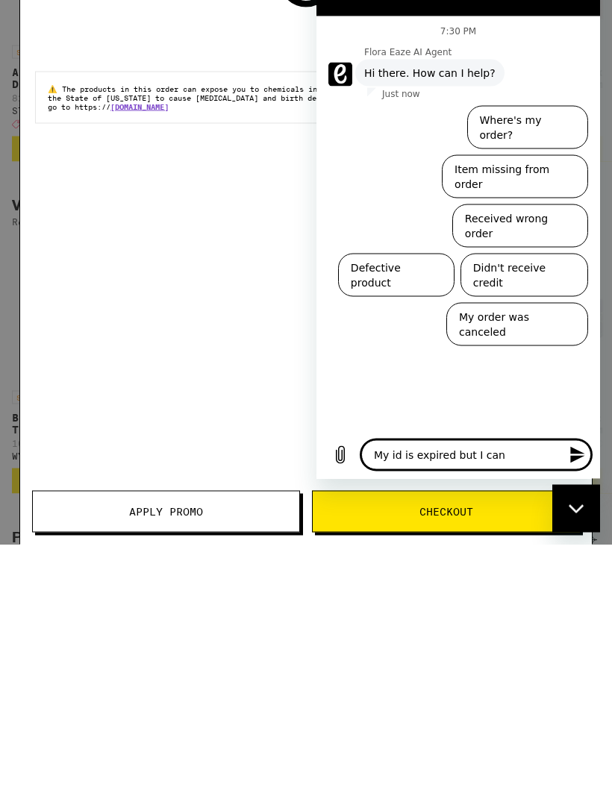
type textarea "My id is expired but I cant"
type textarea "x"
type textarea "My id is expired but I can’t"
type textarea "x"
type textarea "My id is expired but I can’t"
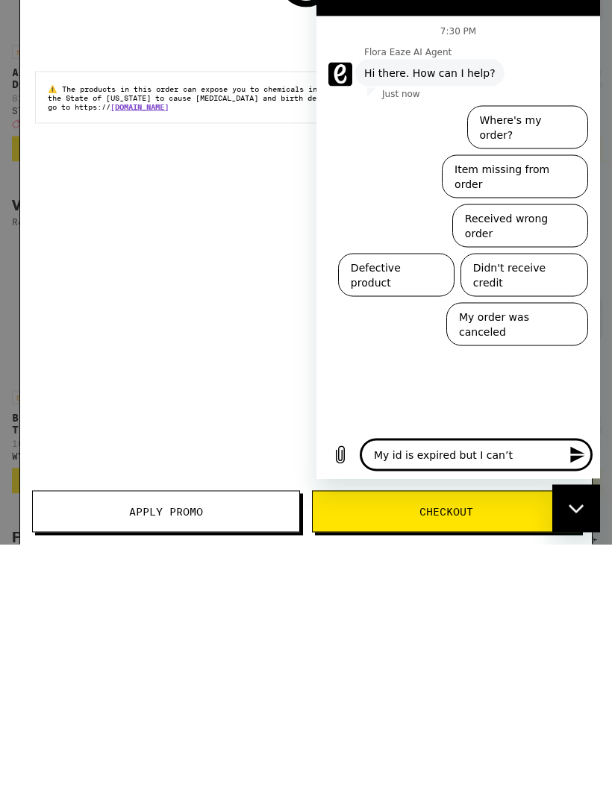
type textarea "x"
type textarea "My id is expired but I can’t g"
type textarea "x"
type textarea "My id is expired but I can’t ge"
type textarea "x"
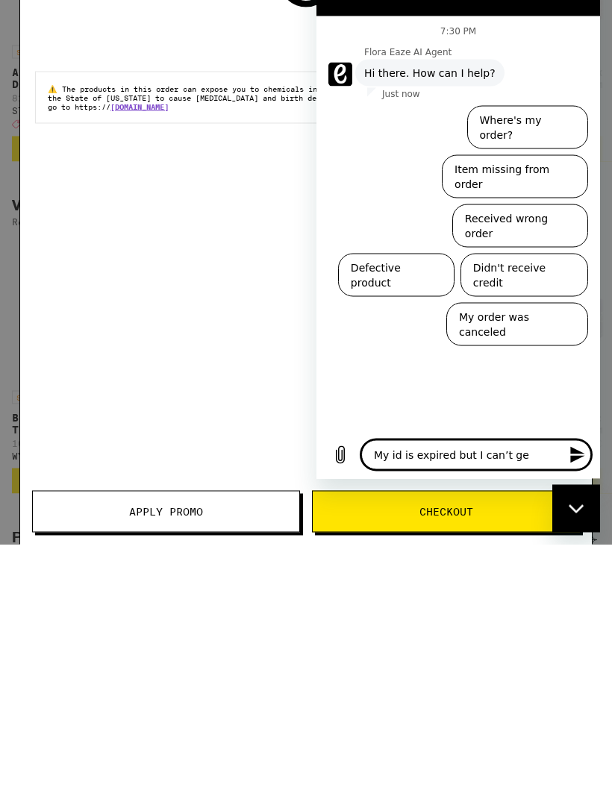
type textarea "My id is expired but I can’t get"
type textarea "x"
type textarea "My id is expired but I can’t get"
type textarea "x"
type textarea "My id is expired but I can’t get a"
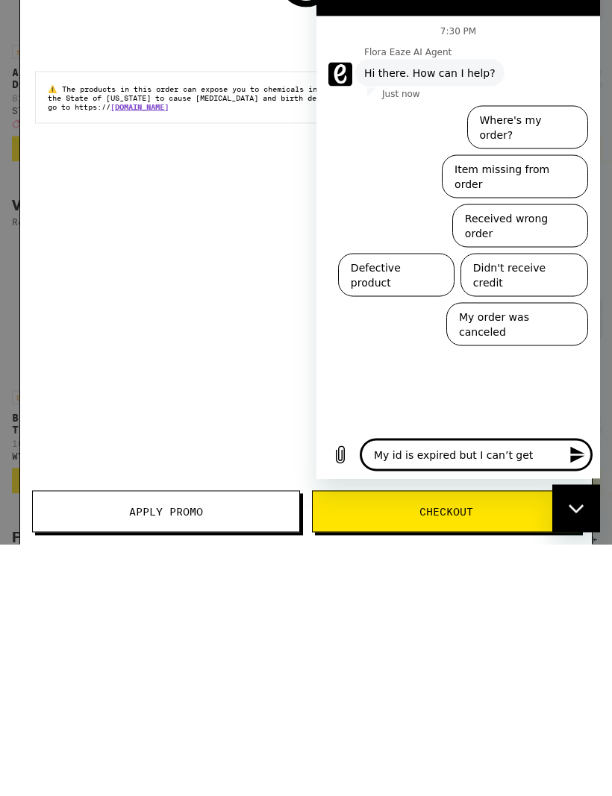
type textarea "x"
type textarea "My id is expired but I can’t get an"
type textarea "x"
type textarea "My id is expired but I can’t get any"
type textarea "x"
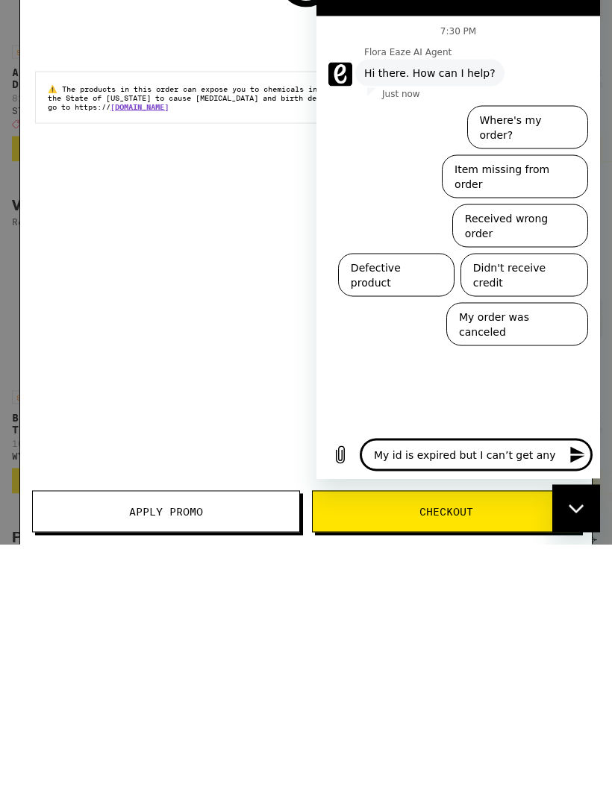
type textarea "My id is expired but I can’t get any"
type textarea "x"
type textarea "My id is expired but I can’t get any n"
type textarea "x"
type textarea "My id is expired but I can’t get any ne"
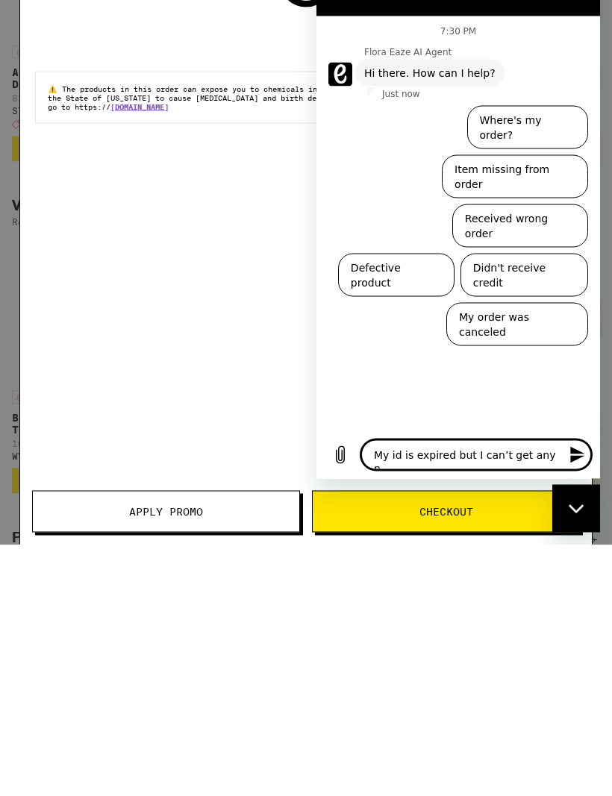
type textarea "x"
type textarea "My id is expired but I can’t get any new"
type textarea "x"
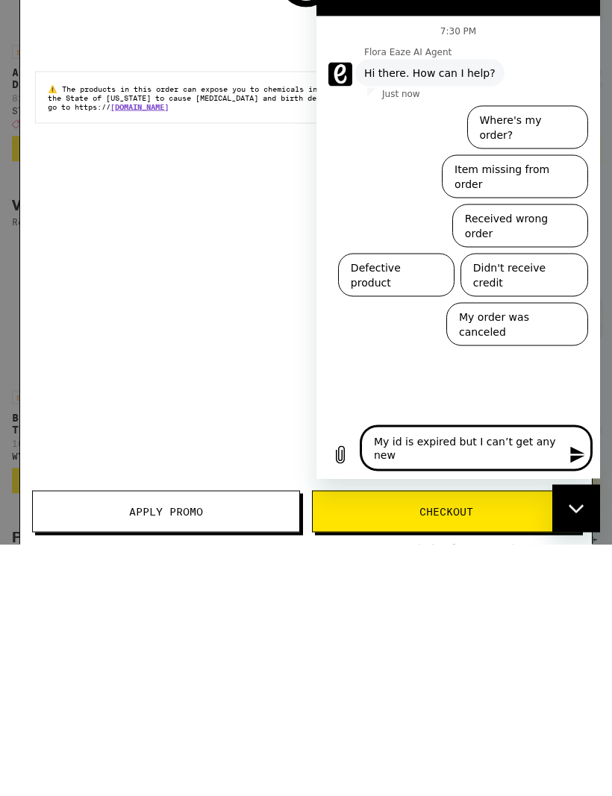
type textarea "My id is expired but I can’t get any new"
type textarea "x"
type textarea "My id is expired but I can’t get any new o"
type textarea "x"
type textarea "My id is expired but I can’t get any new on"
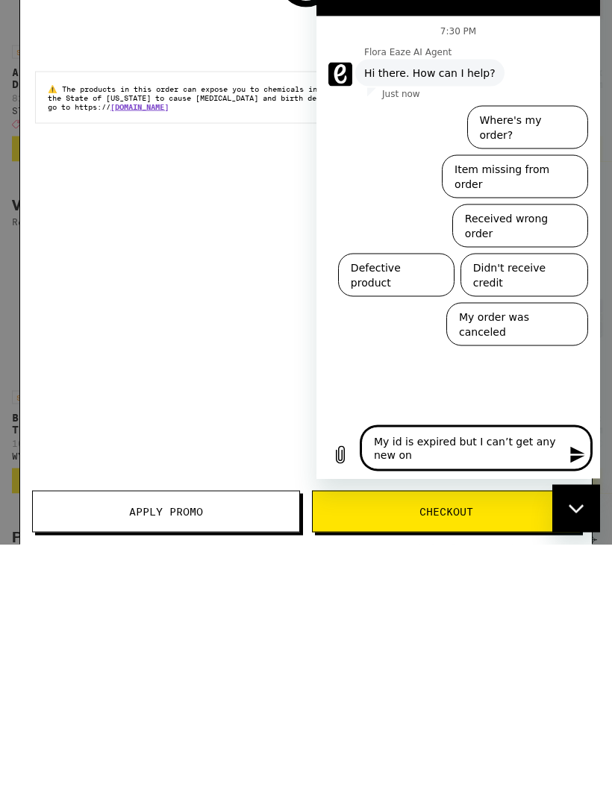
type textarea "x"
type textarea "My id is expired but I can’t get any new one"
type textarea "x"
type textarea "My id is expired but I can’t get any new one"
type textarea "x"
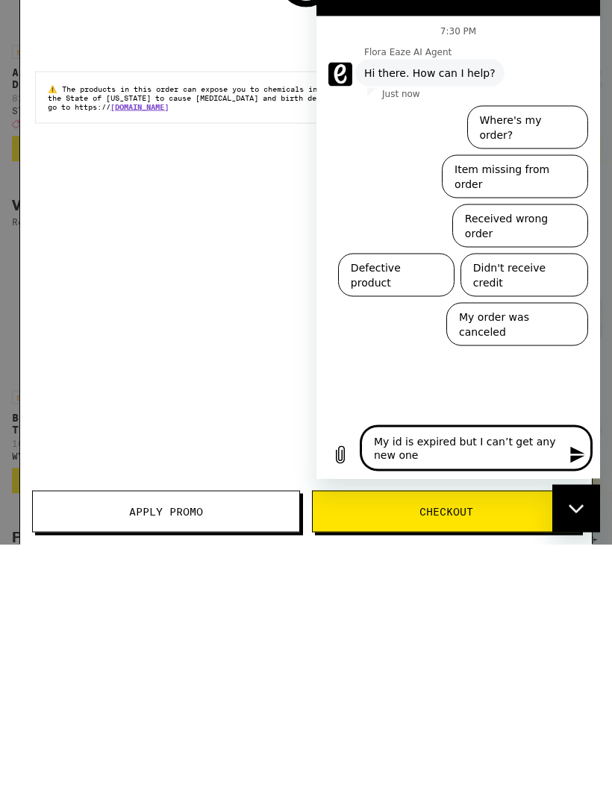
type textarea "My id is expired but I can’t get any new one t"
type textarea "x"
type textarea "My id is expired but I can’t get any new one ti"
type textarea "x"
type textarea "My id is expired but I can’t get any new one til"
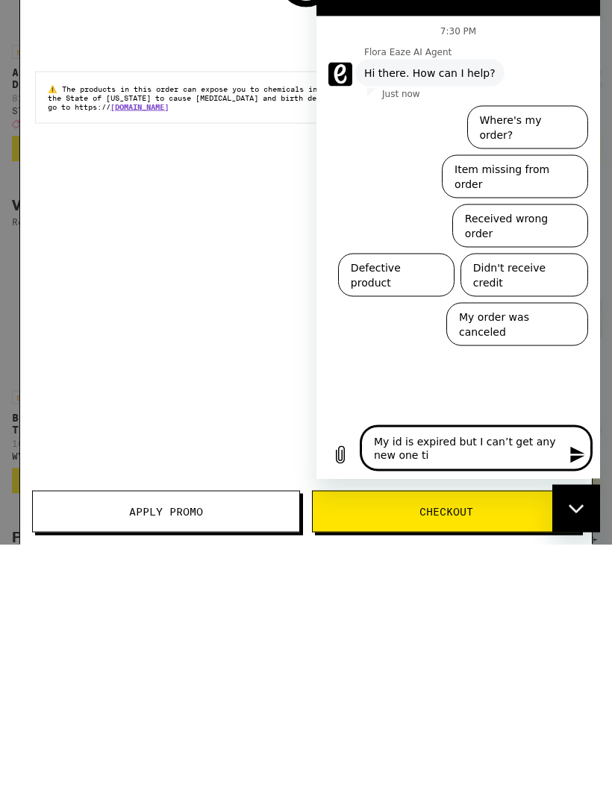
type textarea "x"
type textarea "My id is expired but I can’t get any new one till"
type textarea "x"
type textarea "My id is expired but I can’t get any new one till"
type textarea "x"
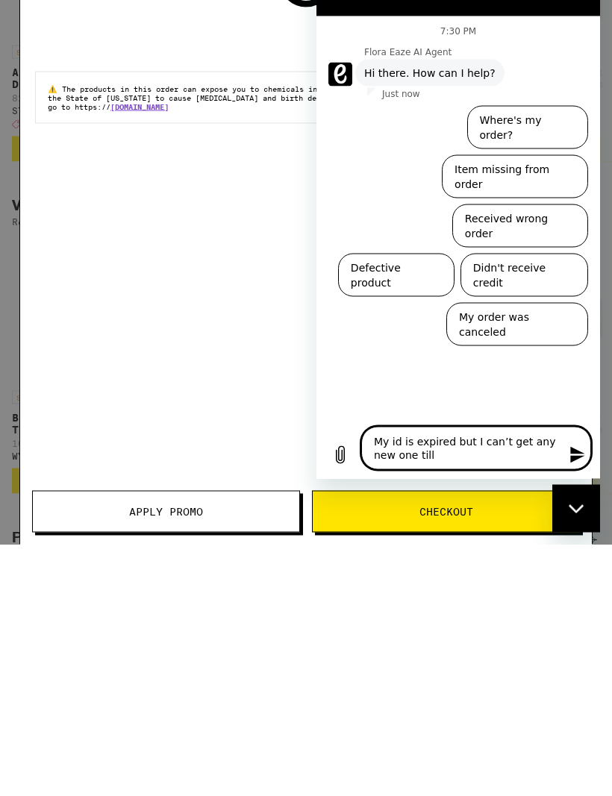
type textarea "My id is expired but I can’t get any new one till m"
type textarea "x"
type textarea "My id is expired but I can’t get any new one till my"
type textarea "x"
type textarea "My id is expired but I can’t get any new one till my"
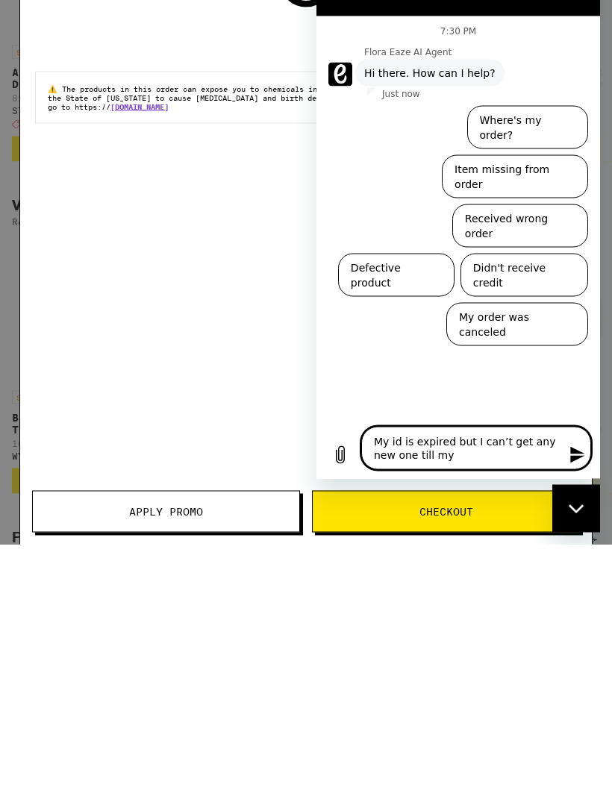
type textarea "x"
type textarea "My id is expired but I can’t get any new one till my a"
type textarea "x"
type textarea "My id is expired but I can’t get any new one till my ap"
type textarea "x"
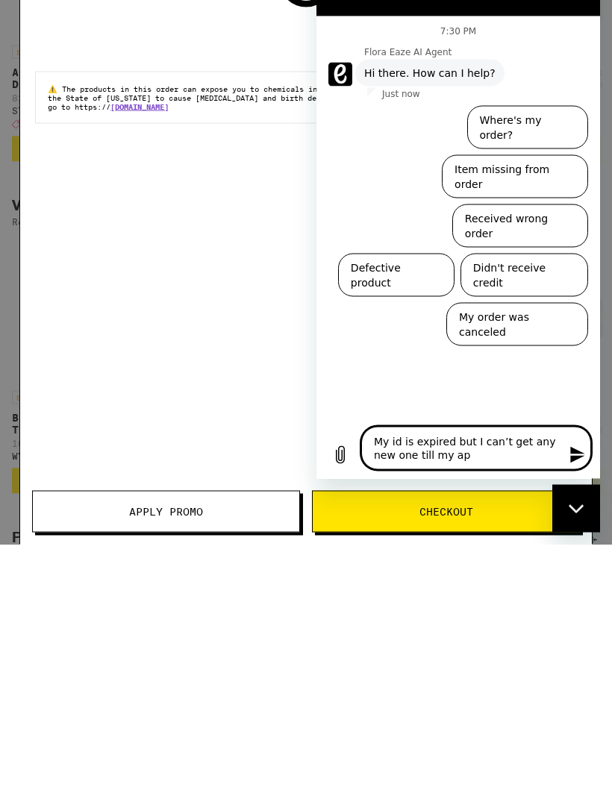
type textarea "My id is expired but I can’t get any new one till my appointment"
type textarea "x"
type textarea "My id is expired but I can’t get any new one till my appointment"
type textarea "x"
type textarea "My id is expired but I can’t get any new one till my appointment"
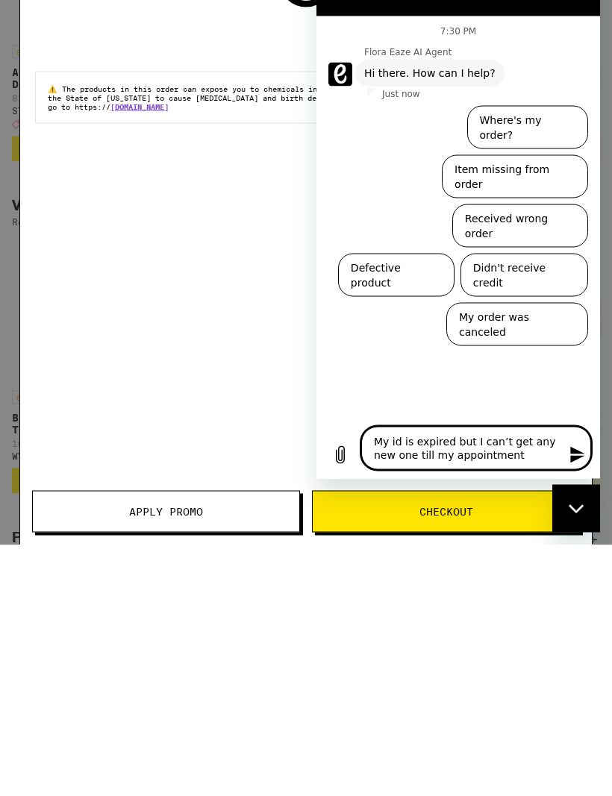
type textarea "x"
type textarea "My id is expired but I can’t get any new one till my appointment"
type textarea "x"
type textarea "My id is expired but I can’t get any new one till my appointment a"
type textarea "x"
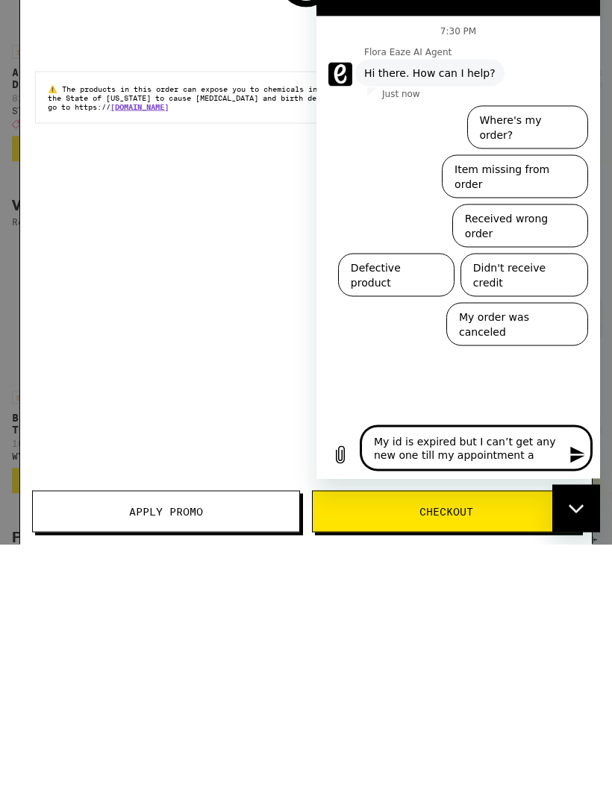
type textarea "My id is expired but I can’t get any new one till my appointment at"
type textarea "x"
type textarea "My id is expired but I can’t get any new one till my appointment at"
type textarea "x"
type textarea "My id is expired but I can’t get any new one till my appointment at t"
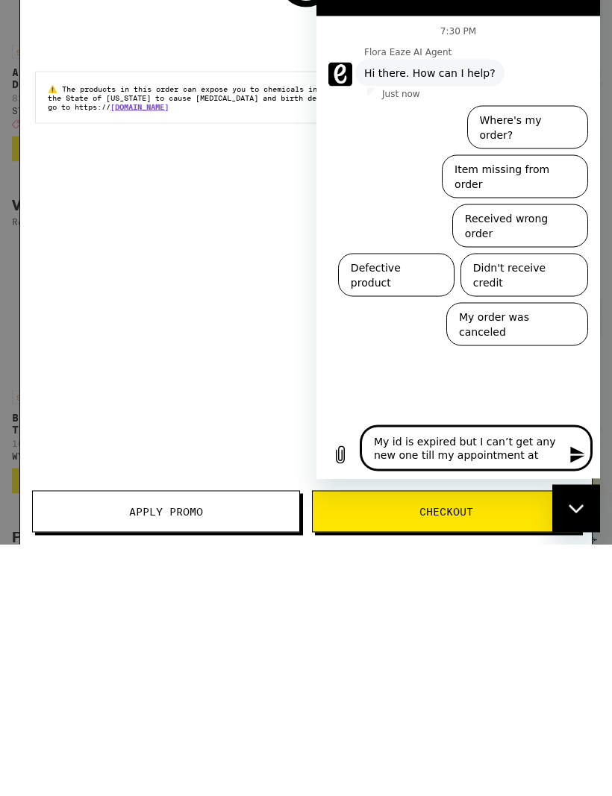
type textarea "x"
type textarea "My id is expired but I can’t get any new one till my appointment at th"
type textarea "x"
type textarea "My id is expired but I can’t get any new one till my appointment at the"
type textarea "x"
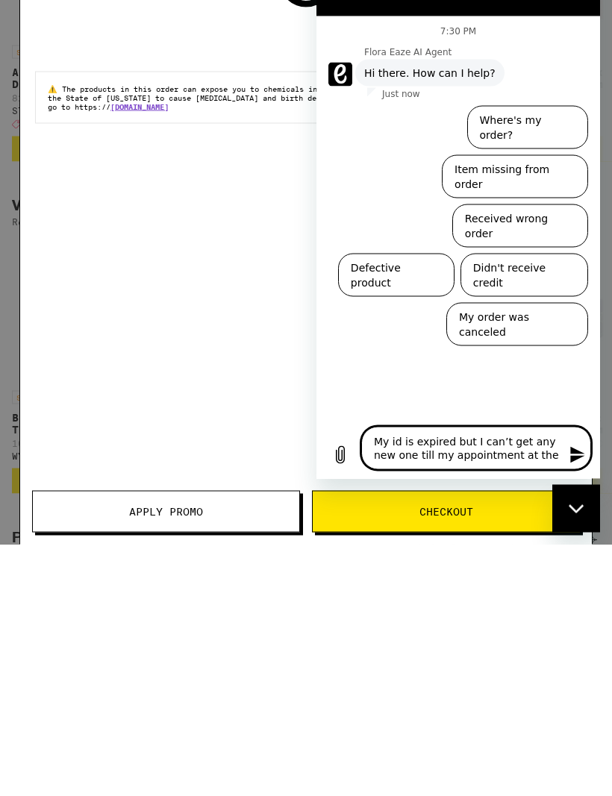
type textarea "My id is expired but I can’t get any new one till my appointment at the"
type textarea "x"
type textarea "My id is expired but I can’t get any new one till my appointment at the d"
type textarea "x"
type textarea "My id is expired but I can’t get any new one till my appointment at the dm"
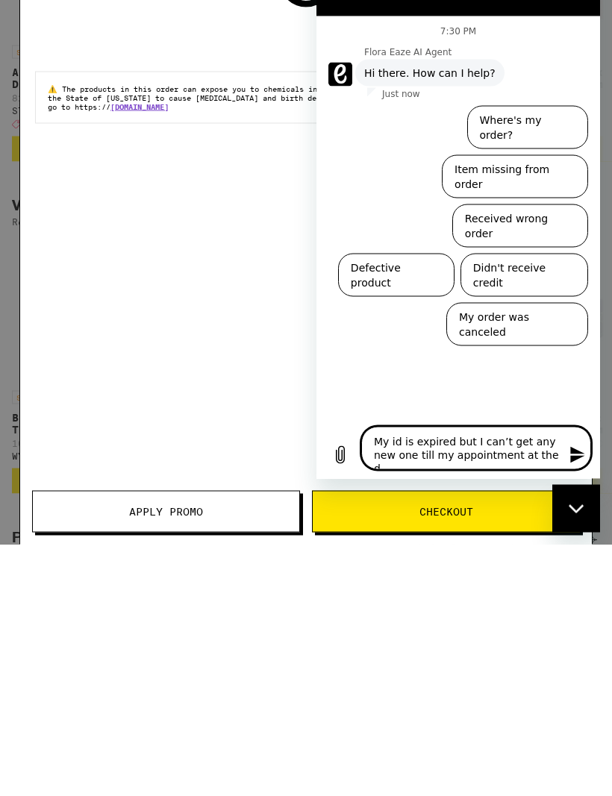
type textarea "x"
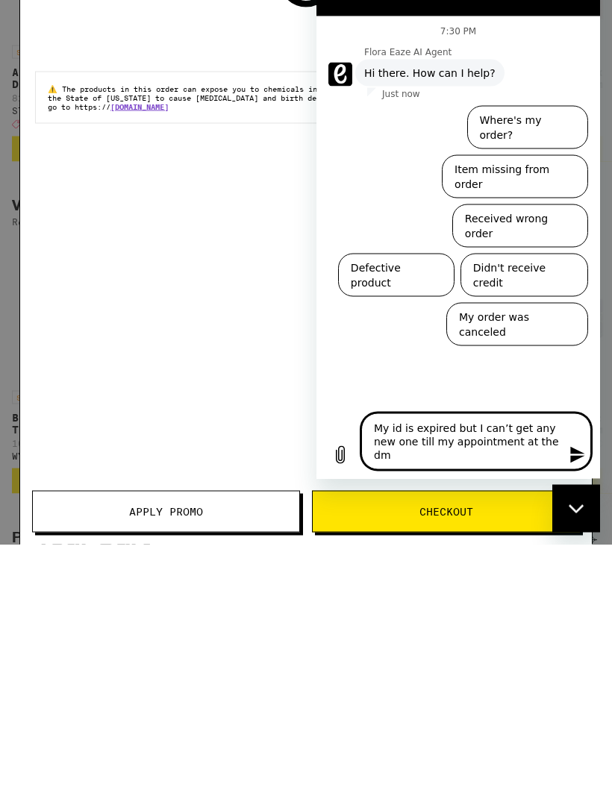
type textarea "My id is expired but I can’t get any new one till my appointment at the dmv"
type textarea "x"
type textarea "My id is expired but I can’t get any new one till my appointment at the dmv"
type textarea "x"
type textarea "My id is expired but I can’t get any new one till my appointment at the dmv"
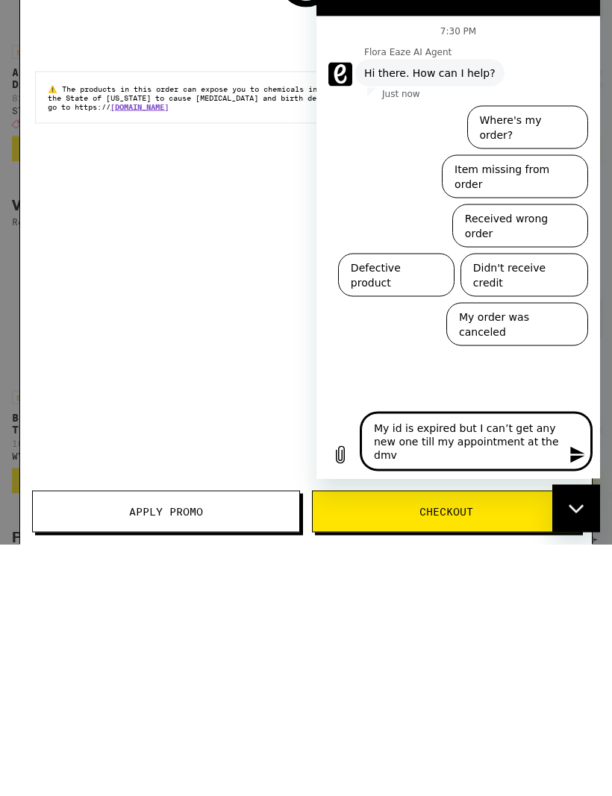
click at [573, 456] on icon "Send message" at bounding box center [578, 455] width 18 height 18
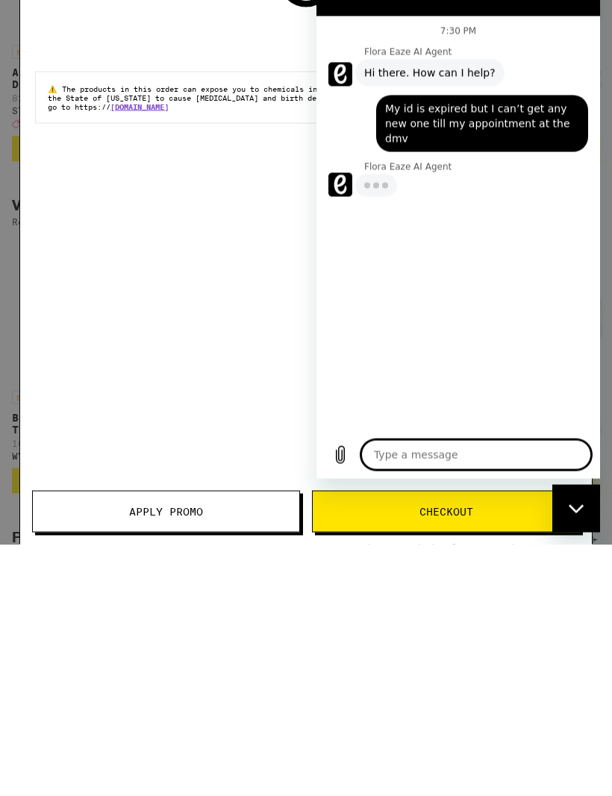
type textarea "x"
type textarea "i"
type textarea "x"
type textarea "it"
type textarea "x"
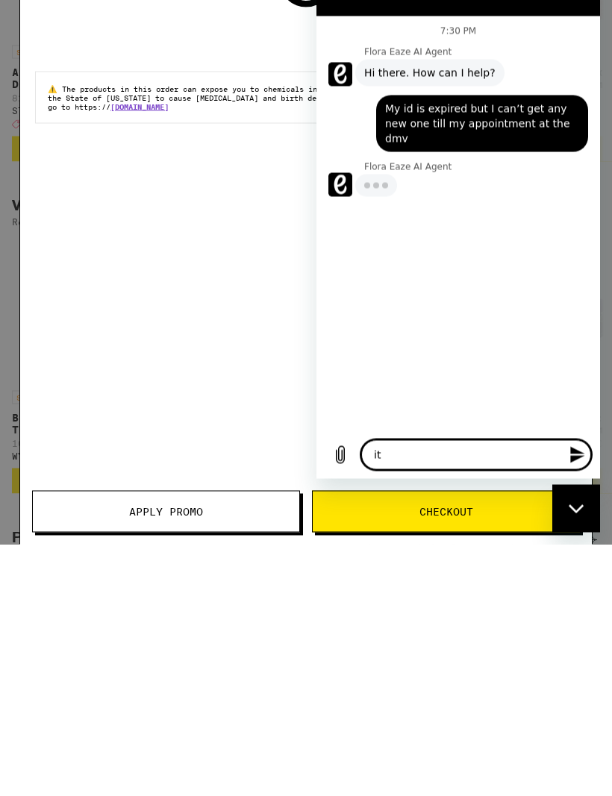
type textarea "it"
type textarea "x"
type textarea "it s"
type textarea "x"
type textarea "it so"
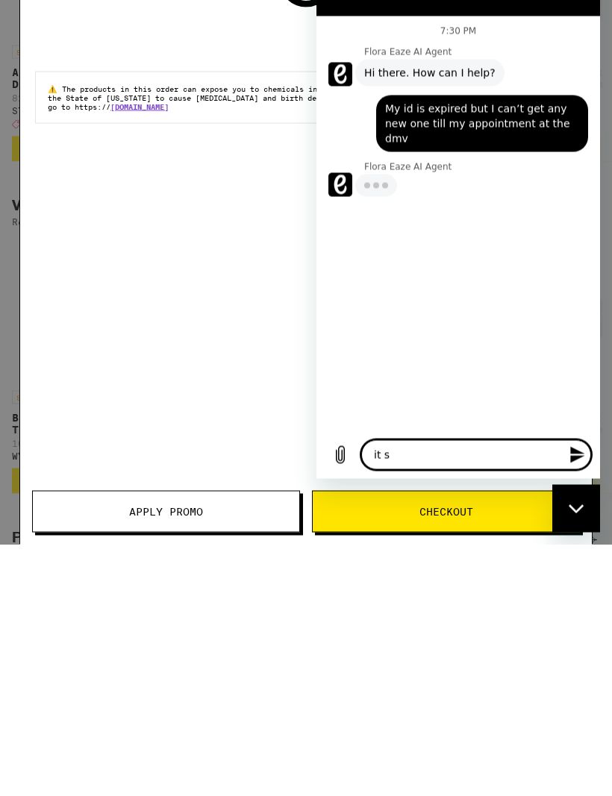
type textarea "x"
type textarea "it som"
type textarea "x"
type textarea "it so"
type textarea "x"
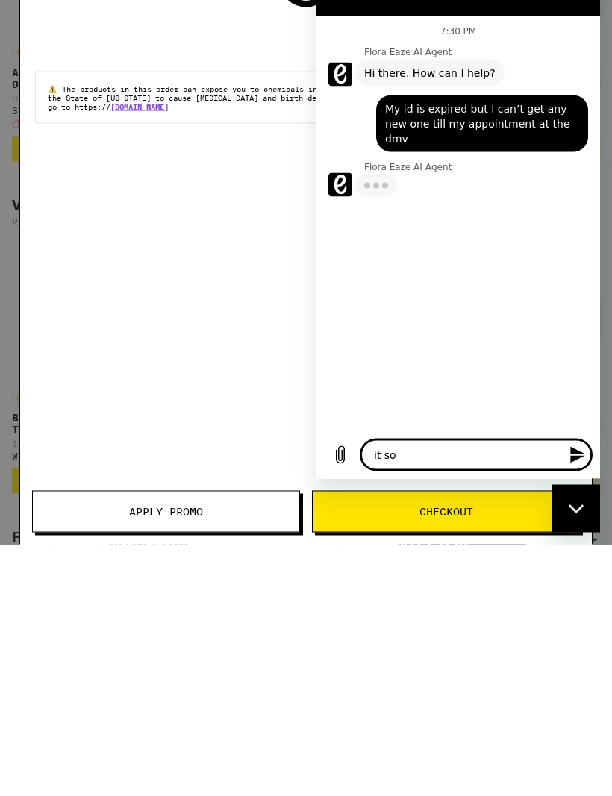
type textarea "it s"
type textarea "x"
type textarea "it"
type textarea "x"
type textarea "it d"
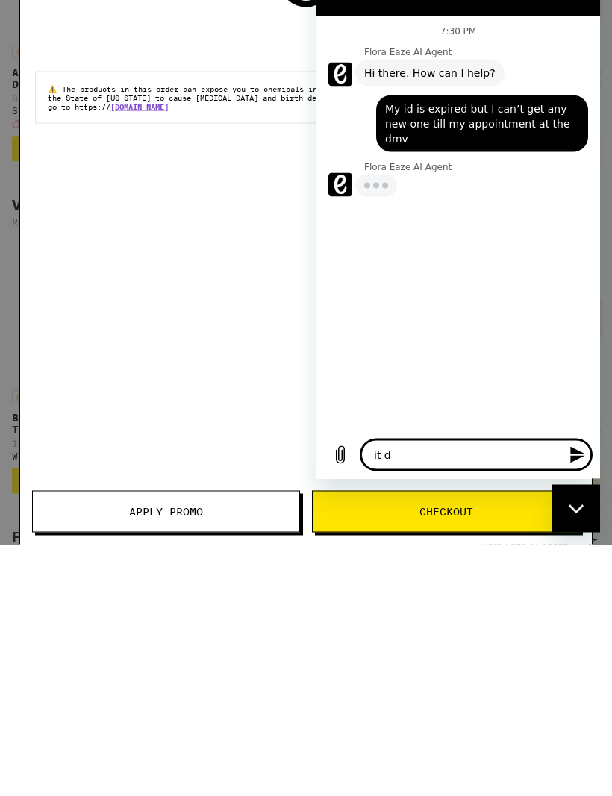
type textarea "x"
type textarea "it do"
type textarea "x"
type textarea "it doe"
type textarea "x"
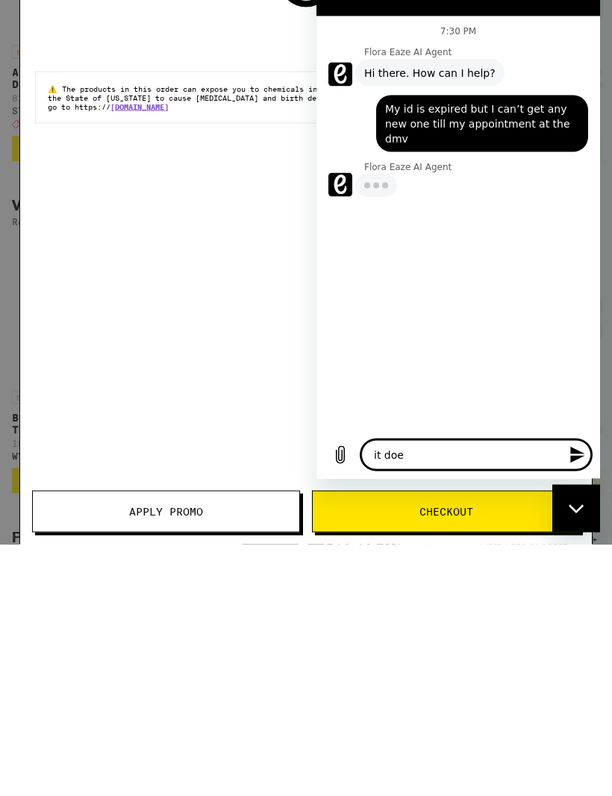
type textarea "it does"
type textarea "x"
type textarea "it doesn"
type textarea "x"
type textarea "it doesnt"
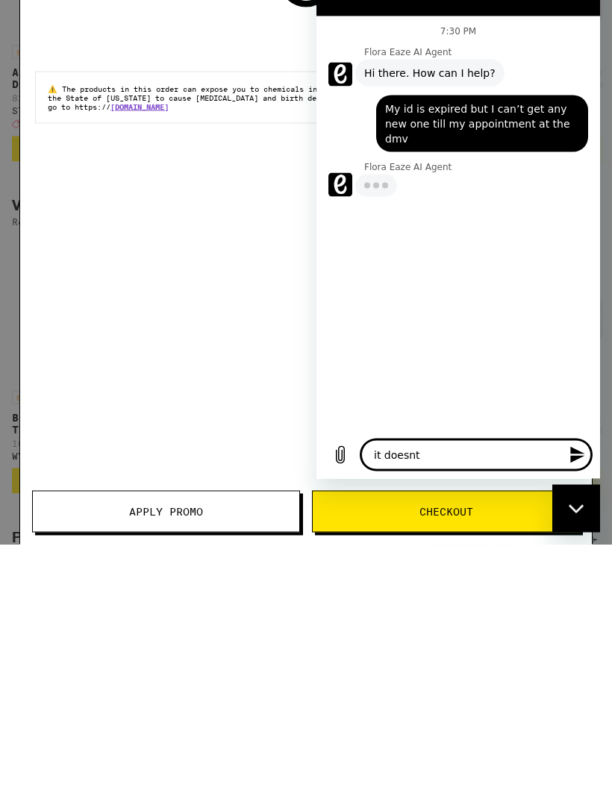
type textarea "x"
type textarea "it doesn’t"
type textarea "x"
type textarea "it doesn’t"
type textarea "x"
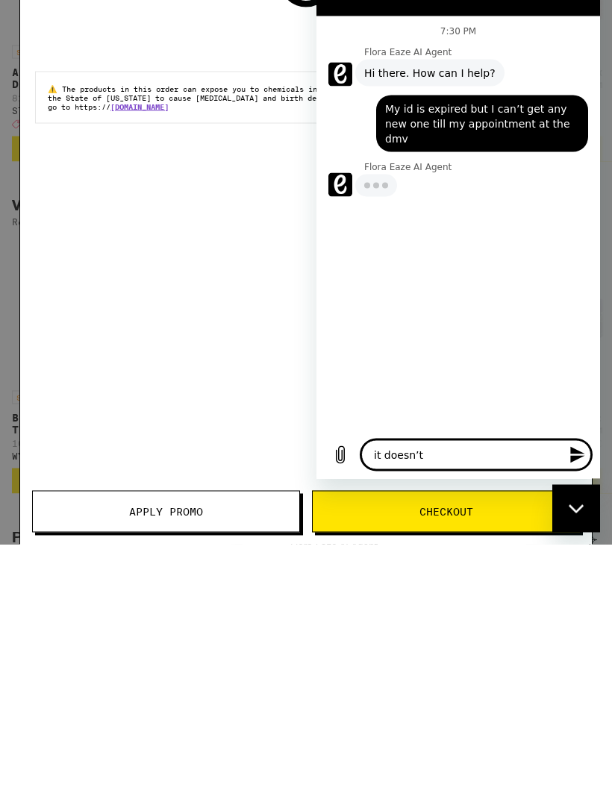
type textarea "it doesn’t c"
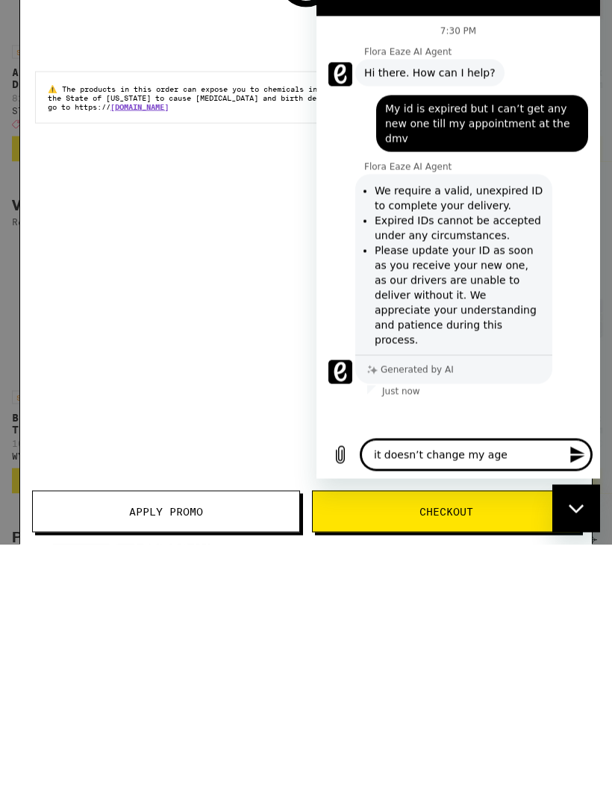
click at [577, 458] on icon "Send message" at bounding box center [577, 455] width 14 height 16
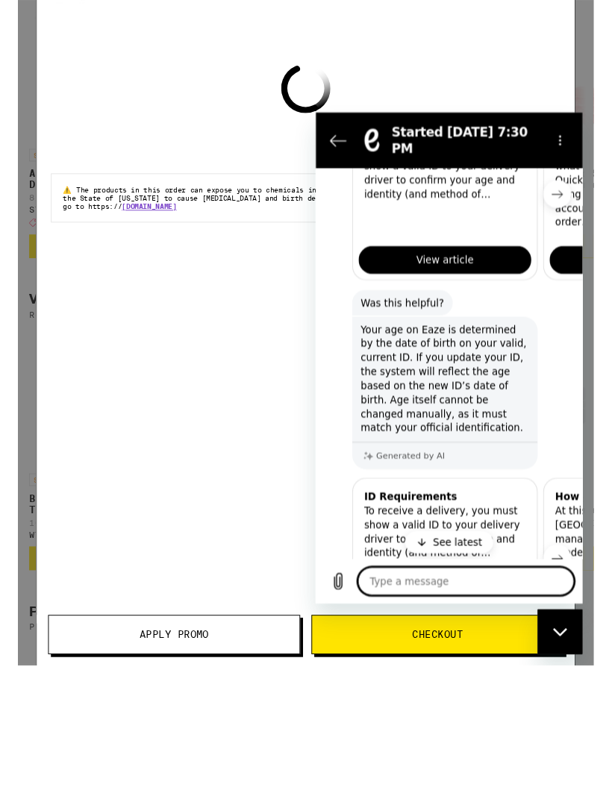
scroll to position [484, 0]
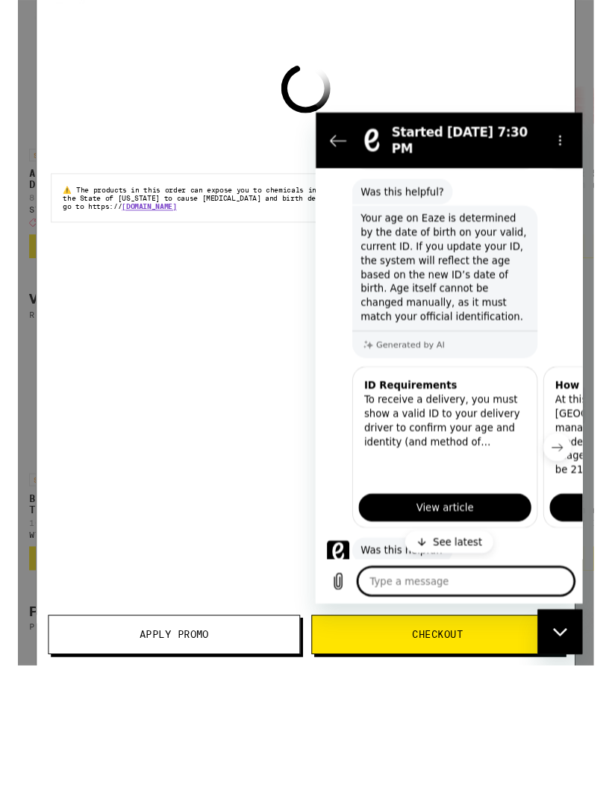
click at [536, 445] on div "ID Requirements To receive a delivery, you must show a valid ID to your deliver…" at bounding box center [452, 432] width 195 height 98
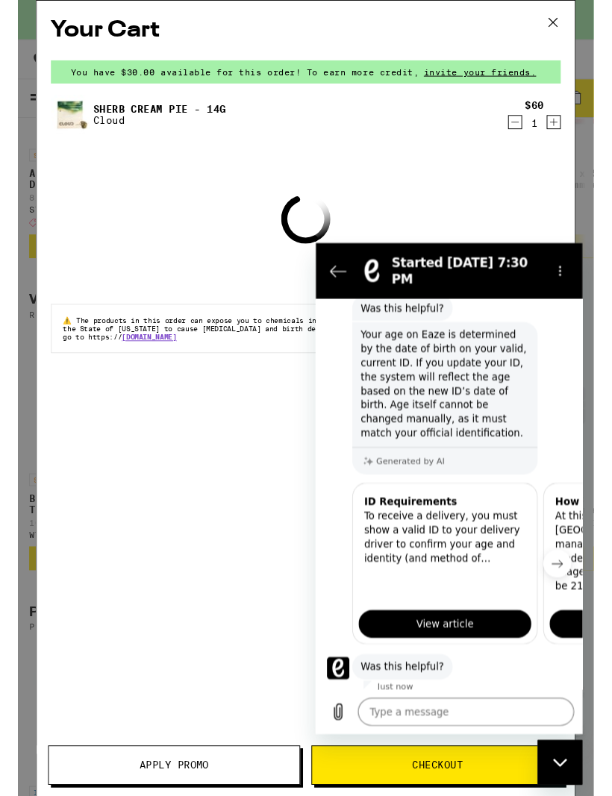
scroll to position [608, 0]
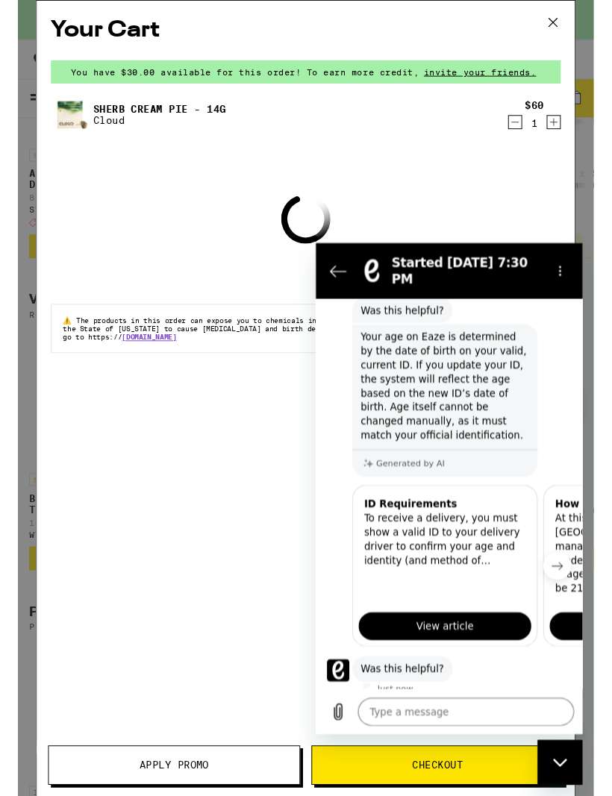
click at [428, 745] on textarea at bounding box center [475, 741] width 230 height 30
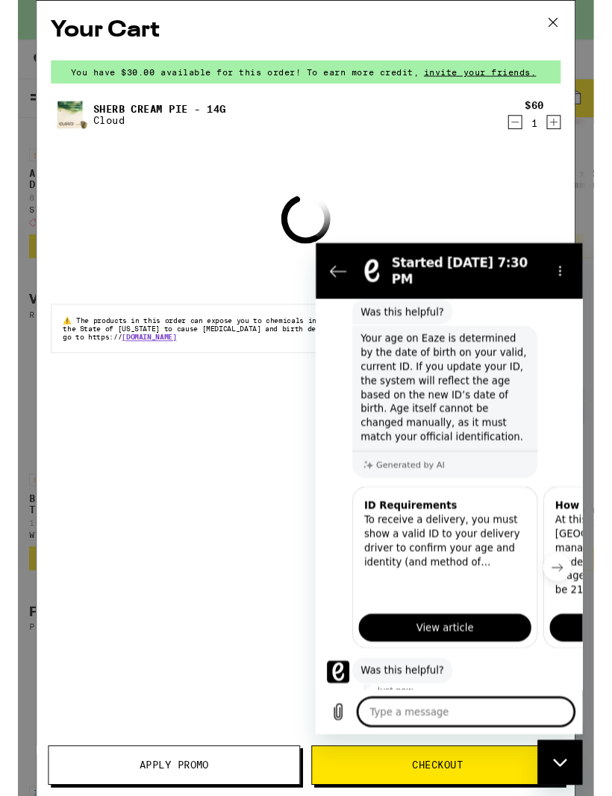
scroll to position [530, 0]
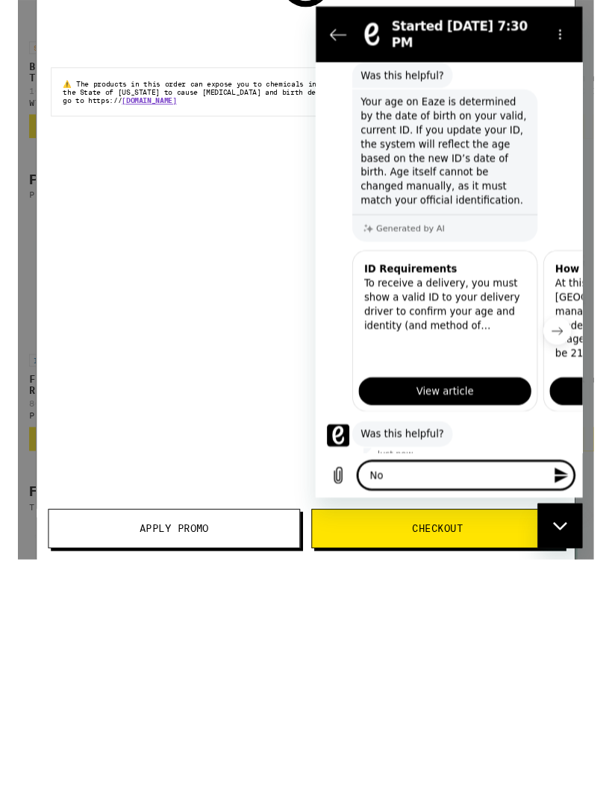
click at [554, 509] on textarea "No" at bounding box center [475, 504] width 230 height 30
click at [554, 508] on textarea "No" at bounding box center [475, 504] width 230 height 30
click at [585, 501] on icon "Send message" at bounding box center [577, 504] width 18 height 18
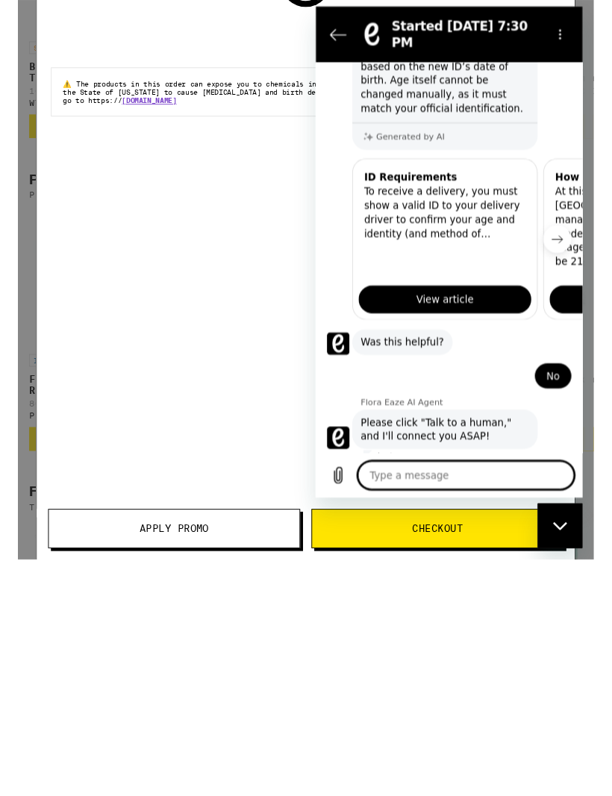
scroll to position [707, 0]
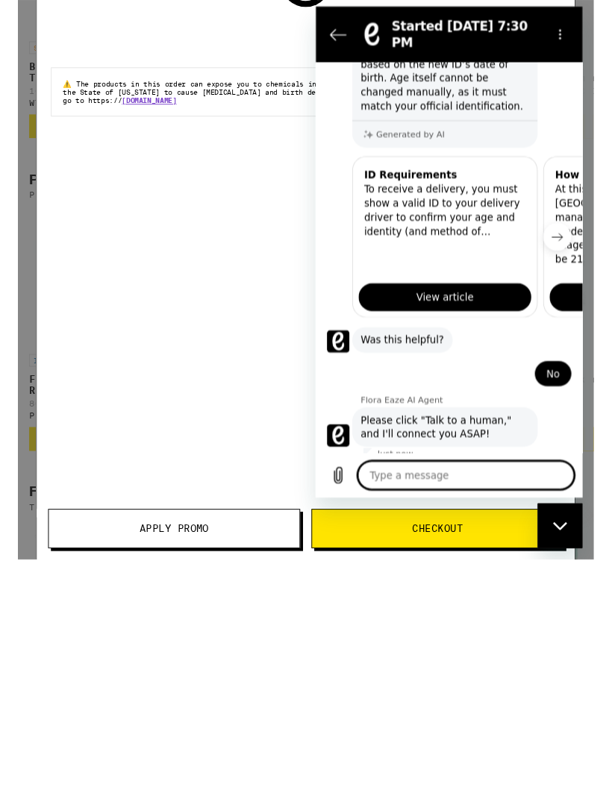
click at [554, 493] on button "Talk to a human" at bounding box center [535, 514] width 104 height 43
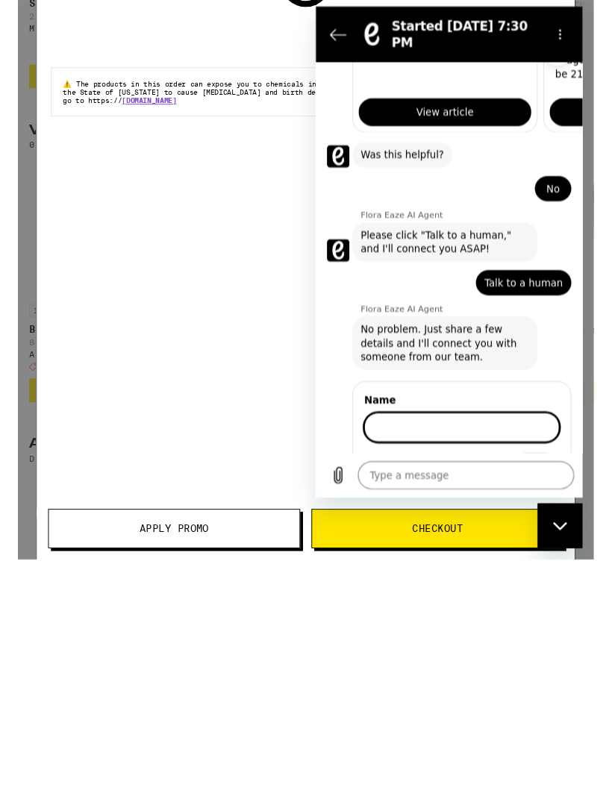
scroll to position [902, 0]
click at [518, 439] on input "Name" at bounding box center [470, 454] width 207 height 31
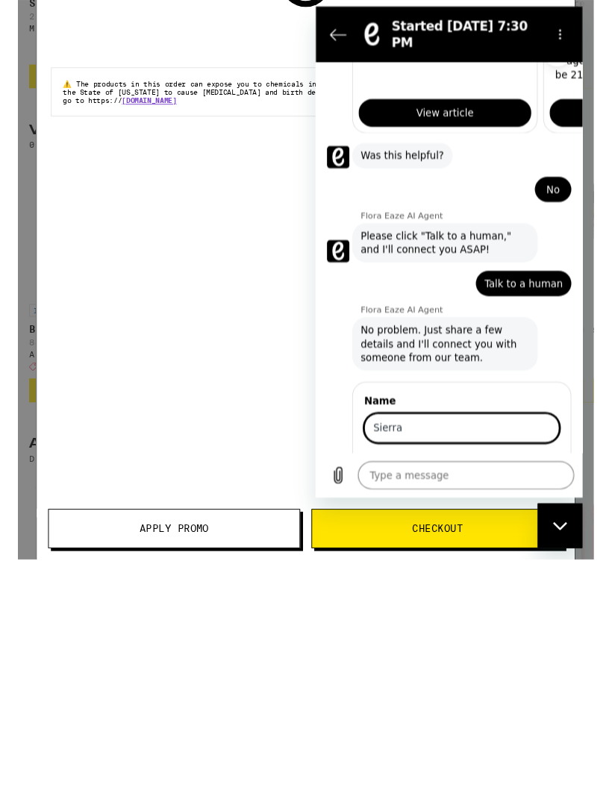
click at [556, 488] on span "Next" at bounding box center [549, 497] width 25 height 18
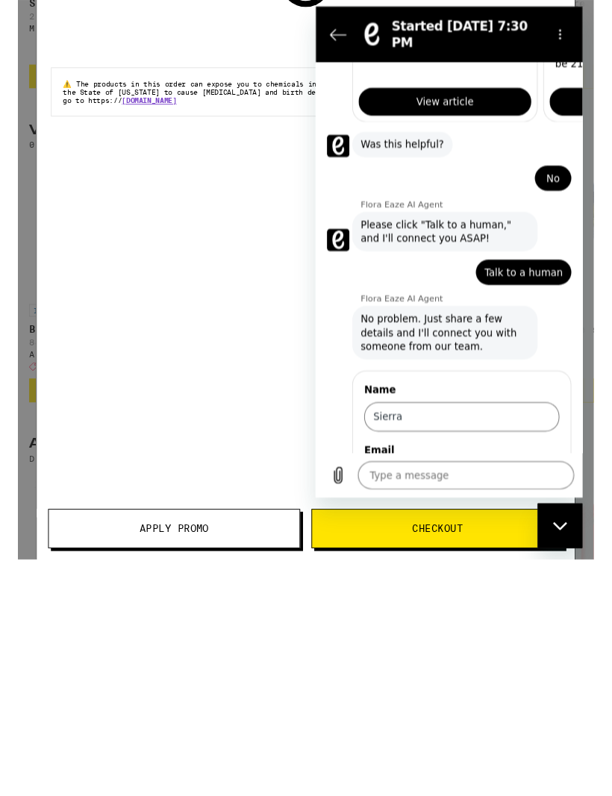
scroll to position [914, 0]
